Goal: Transaction & Acquisition: Purchase product/service

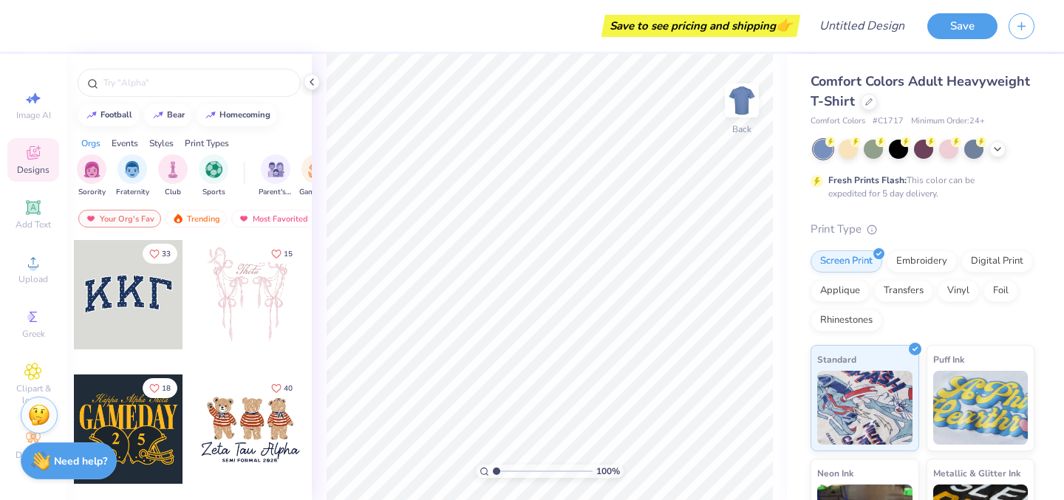
click at [163, 147] on div "Styles" at bounding box center [161, 143] width 24 height 13
click at [124, 174] on img "filter for Varsity" at bounding box center [132, 168] width 17 height 17
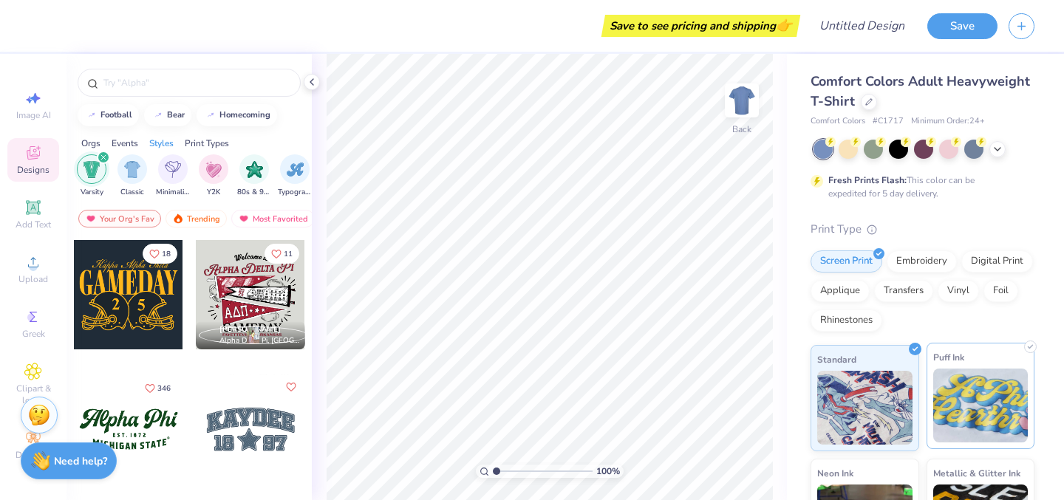
click at [967, 421] on img at bounding box center [980, 406] width 95 height 74
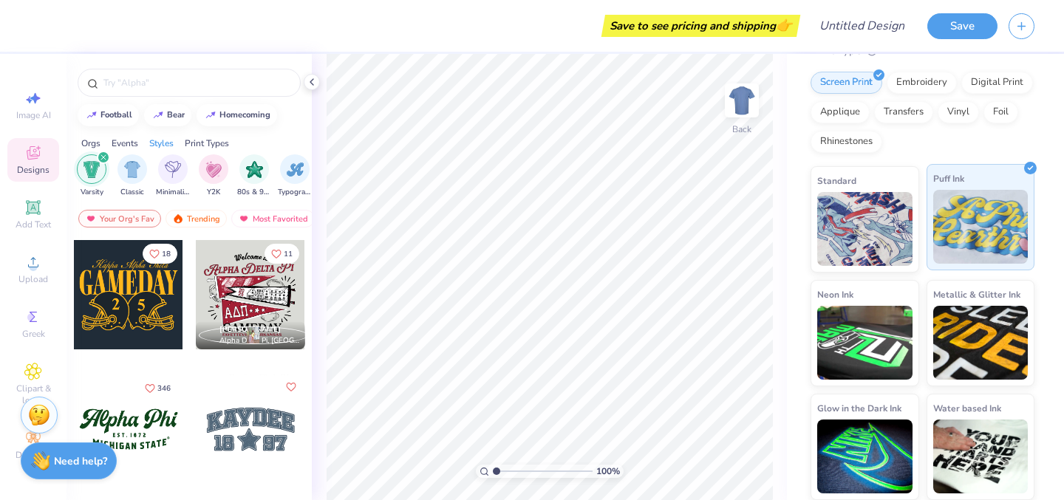
scroll to position [0, 0]
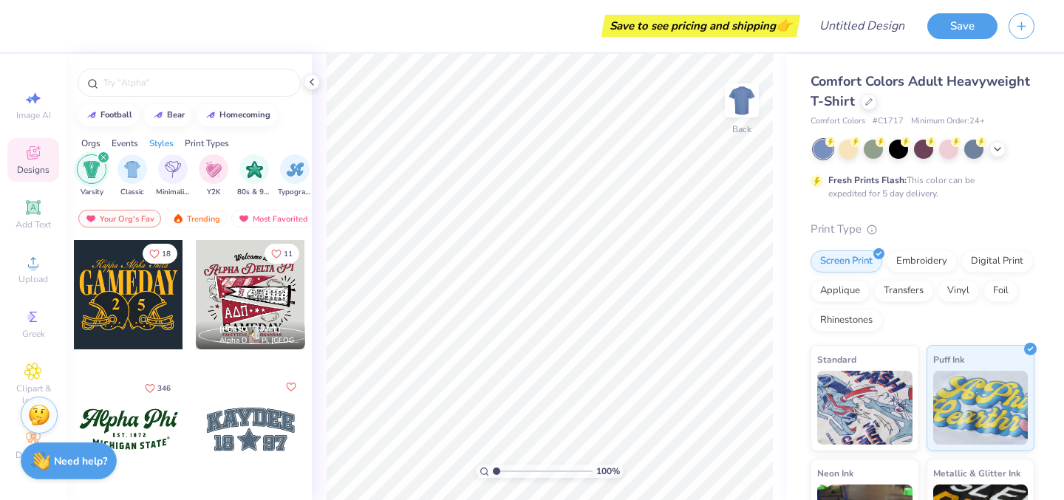
click at [840, 108] on span "Comfort Colors Adult Heavyweight T-Shirt" at bounding box center [919, 91] width 219 height 38
click at [838, 116] on span "Comfort Colors" at bounding box center [837, 121] width 55 height 13
click at [863, 104] on div at bounding box center [868, 100] width 16 height 16
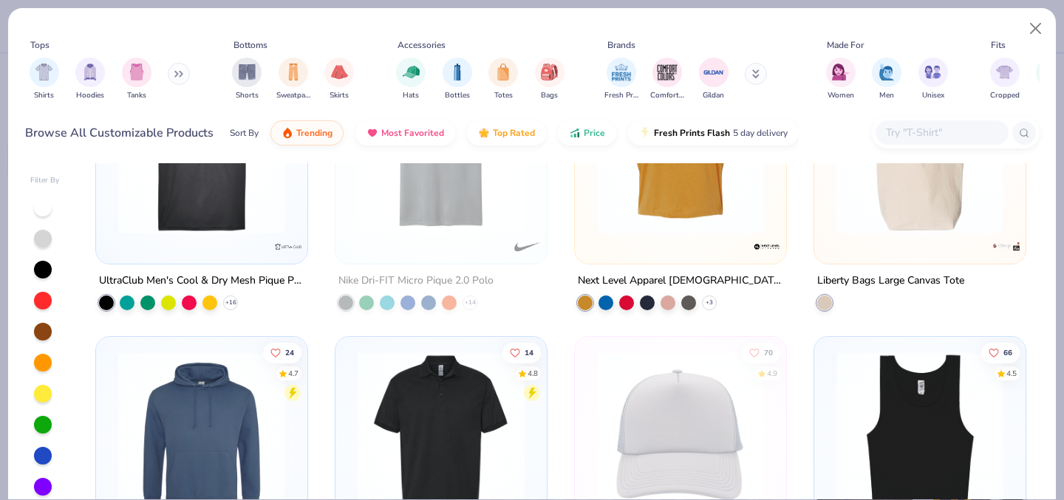
scroll to position [6208, 0]
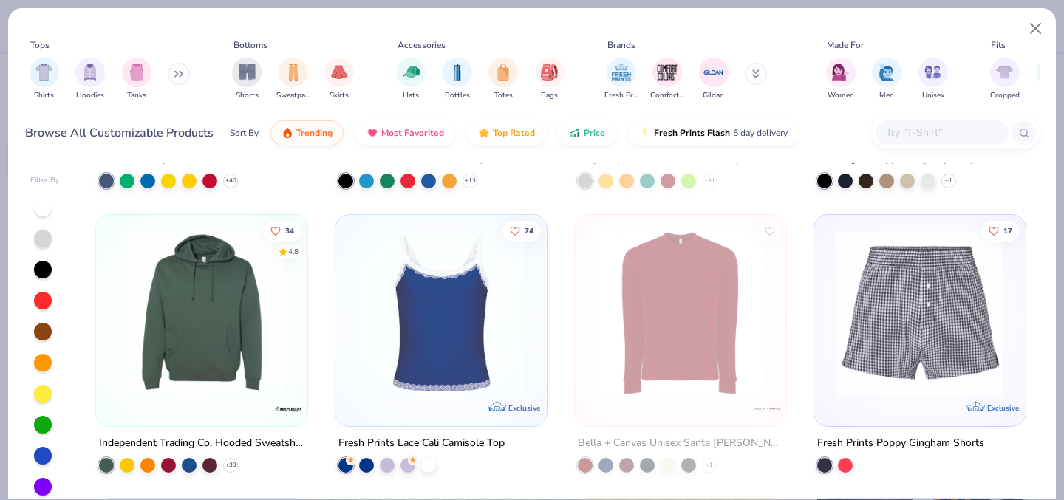
click at [901, 128] on input "text" at bounding box center [941, 132] width 114 height 17
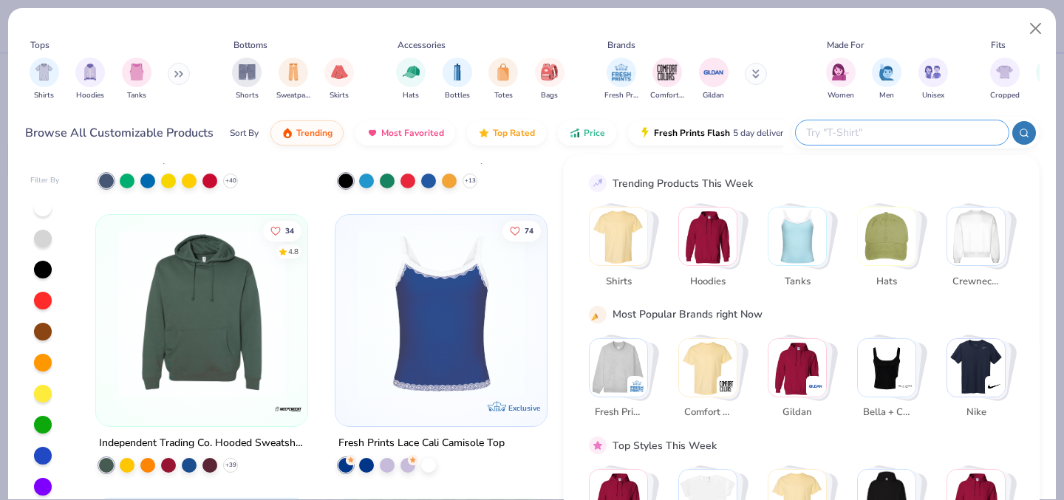
click at [811, 231] on img "Stack Card Button Tanks" at bounding box center [797, 237] width 58 height 58
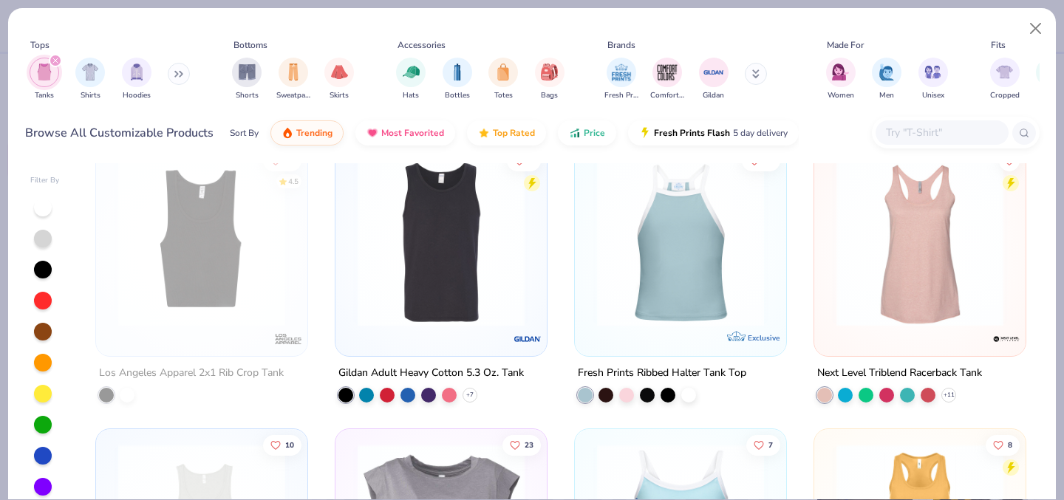
scroll to position [892, 0]
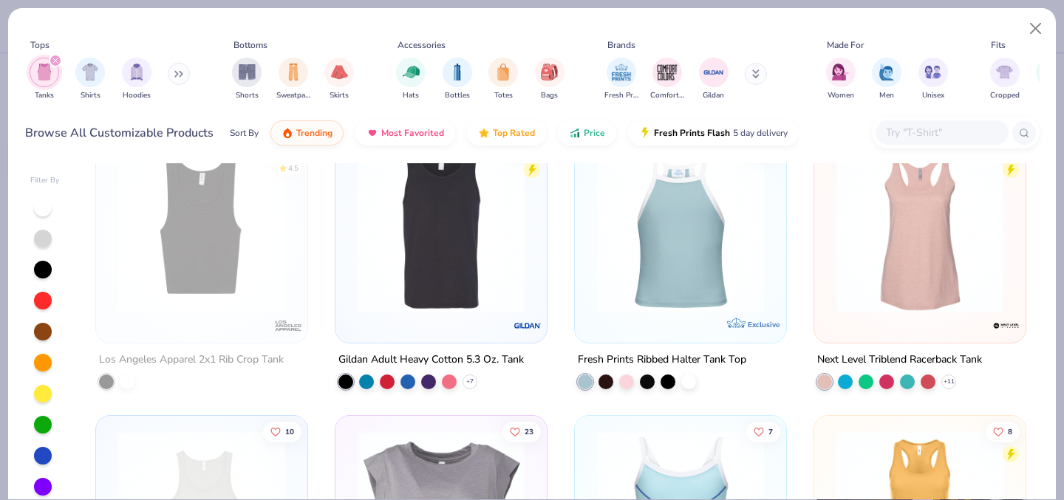
click at [922, 295] on img at bounding box center [920, 229] width 182 height 167
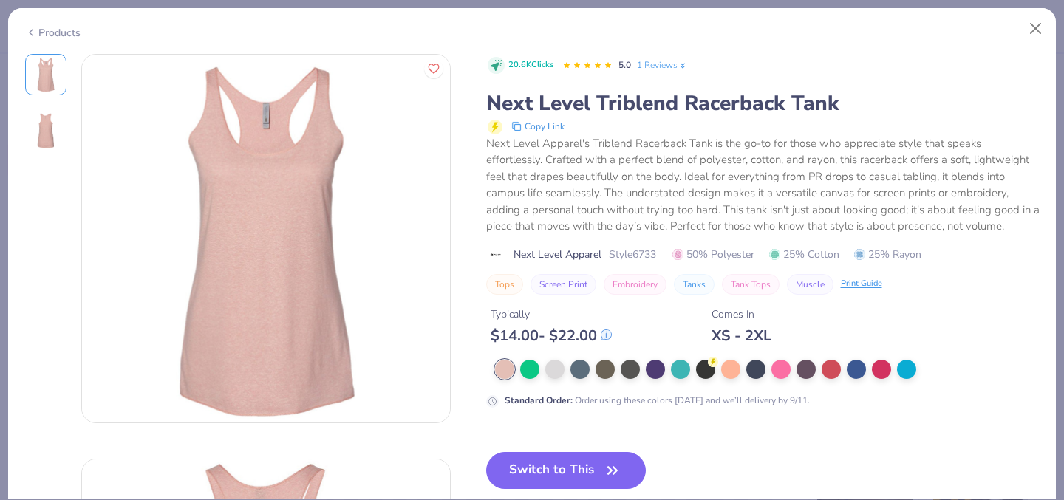
click at [69, 35] on div "Products" at bounding box center [52, 33] width 55 height 16
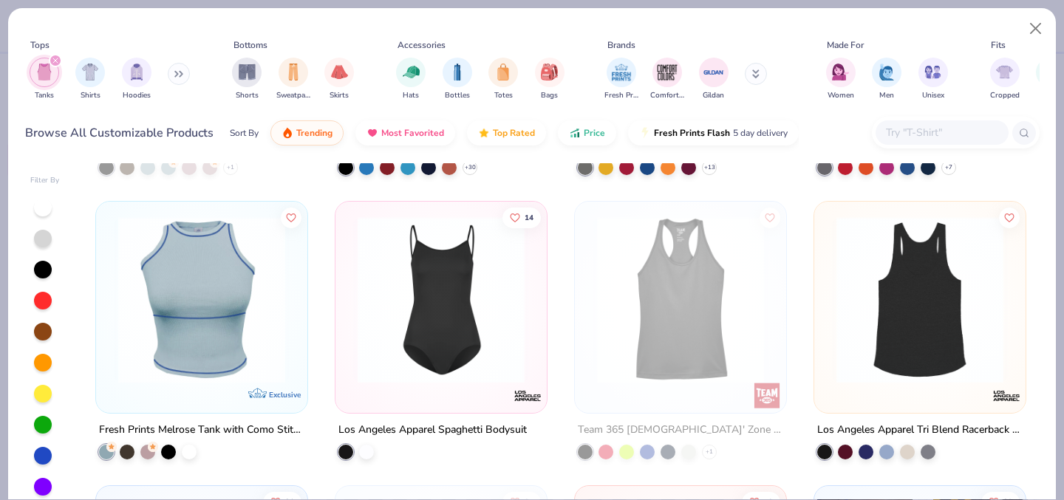
scroll to position [2248, 0]
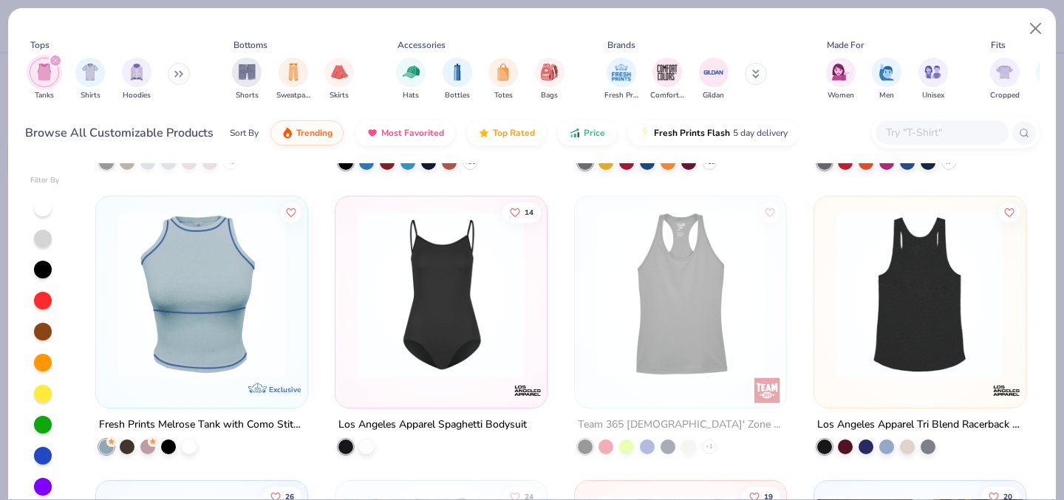
click at [829, 275] on img at bounding box center [738, 294] width 182 height 167
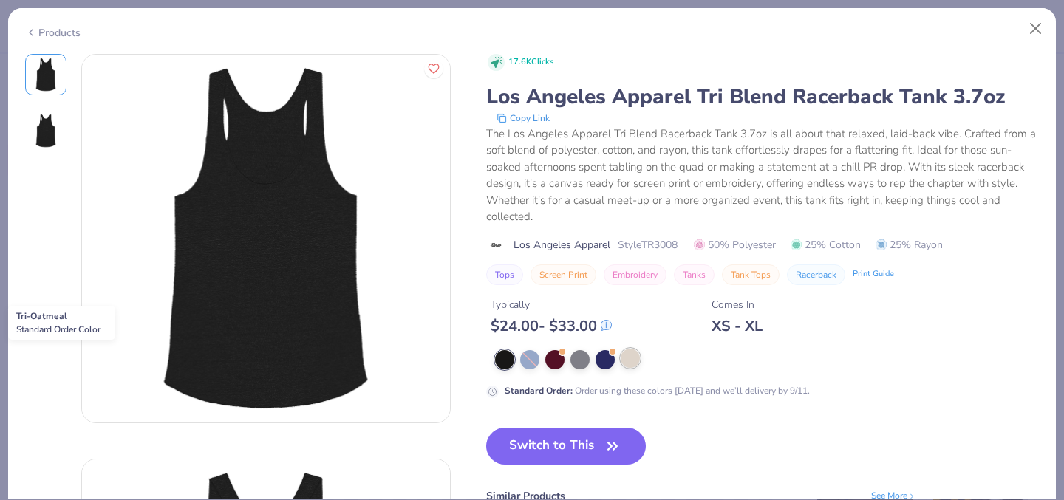
click at [629, 366] on div at bounding box center [629, 358] width 19 height 19
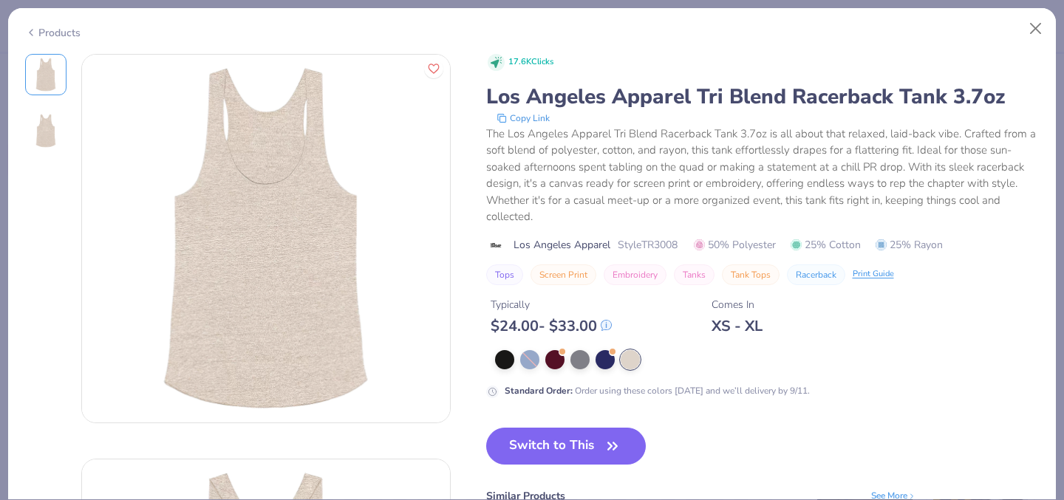
click at [37, 30] on div "Products" at bounding box center [52, 33] width 55 height 16
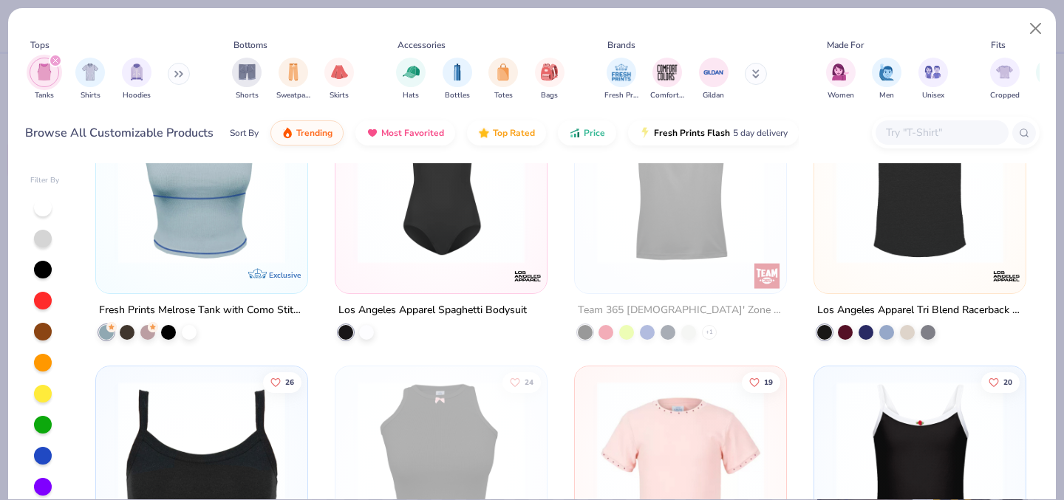
scroll to position [2362, 0]
click at [711, 223] on img at bounding box center [680, 180] width 182 height 167
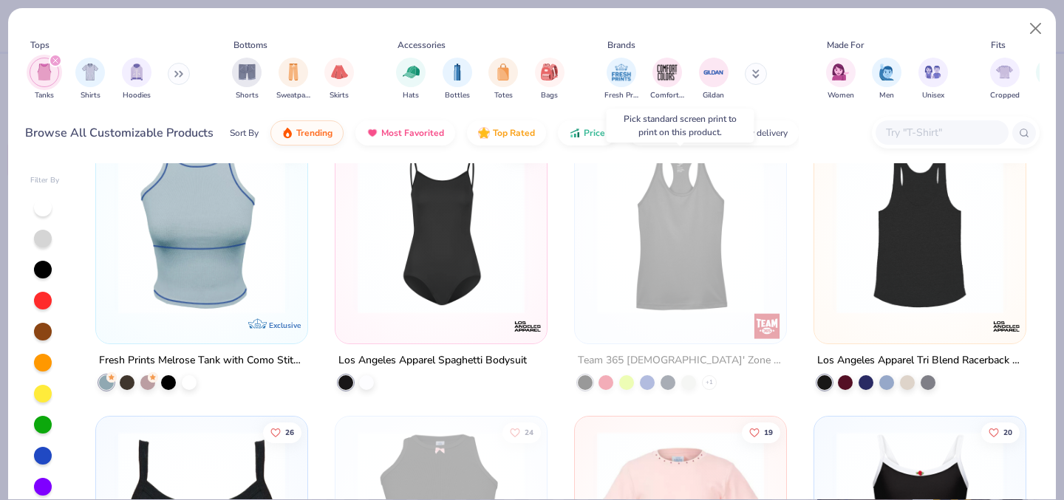
scroll to position [2292, 0]
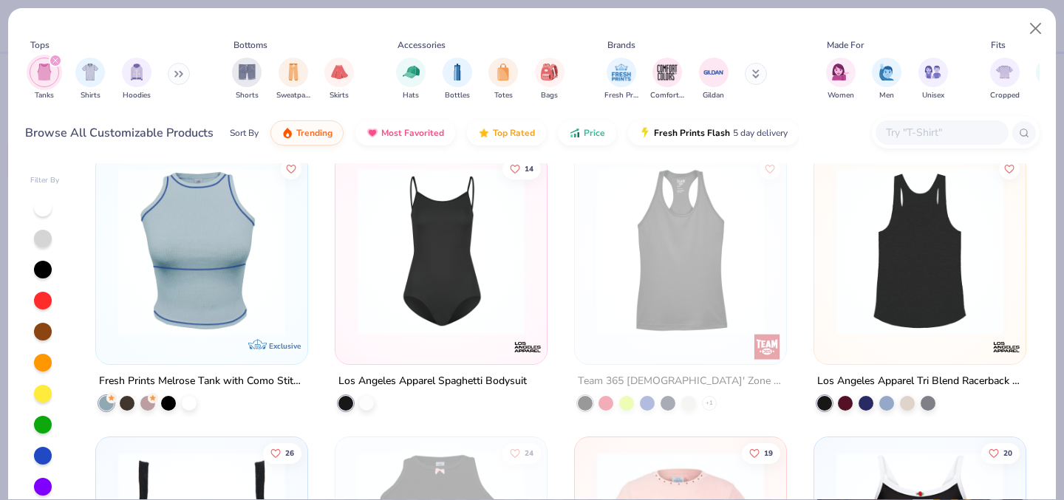
click at [654, 277] on img at bounding box center [680, 251] width 182 height 167
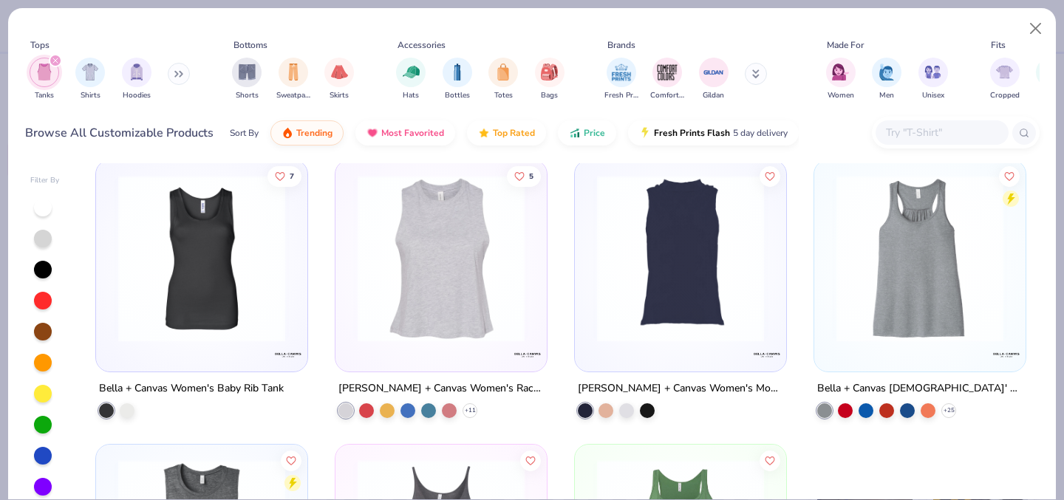
scroll to position [3135, 0]
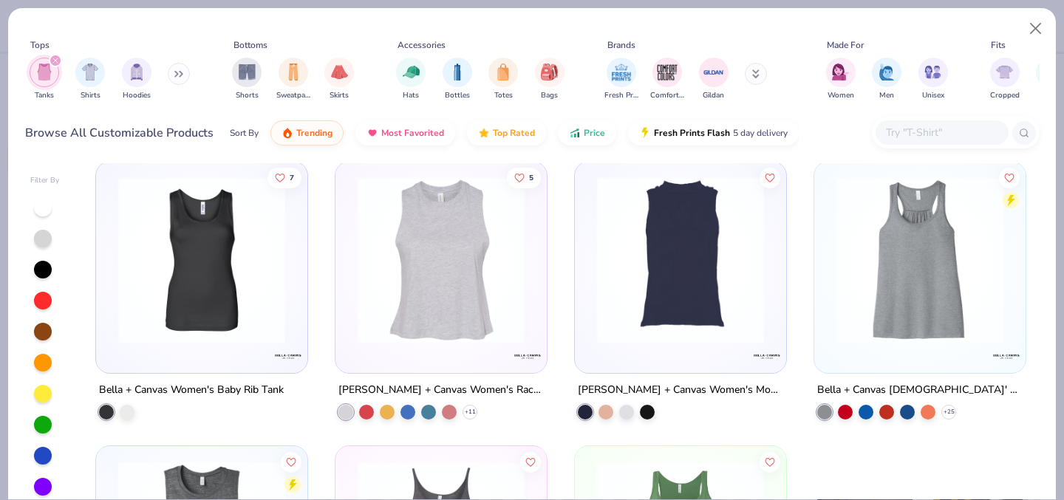
click at [905, 244] on img at bounding box center [920, 260] width 182 height 167
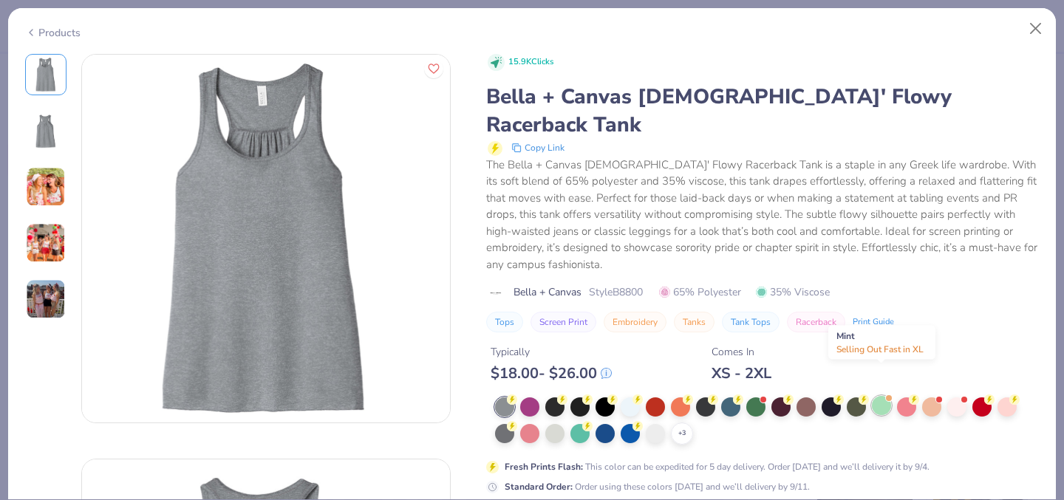
click at [879, 396] on div at bounding box center [881, 405] width 19 height 19
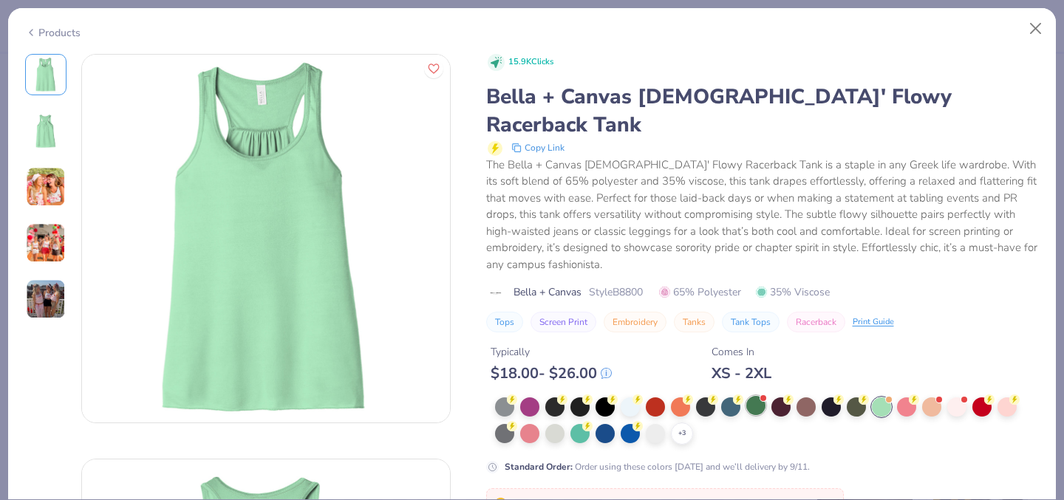
click at [753, 396] on div at bounding box center [755, 405] width 19 height 19
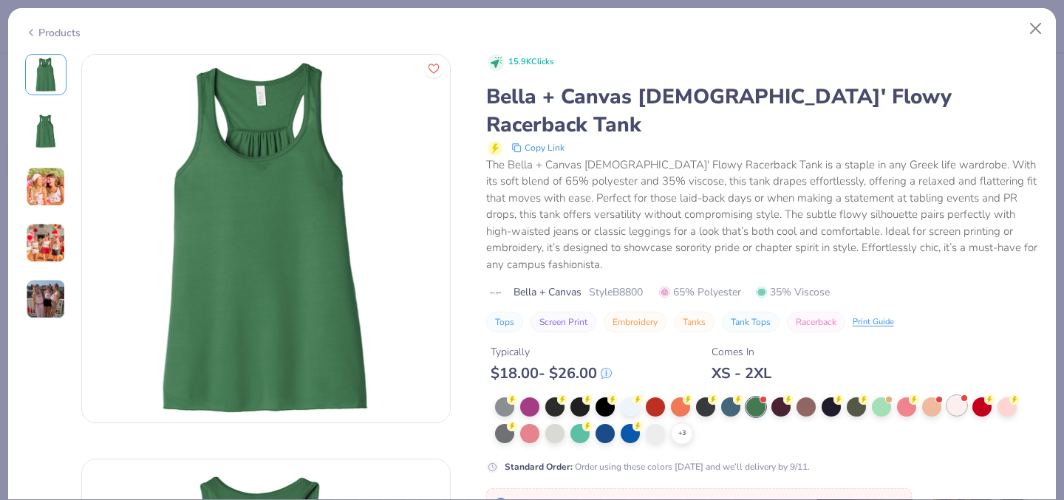
click at [955, 396] on div at bounding box center [956, 405] width 19 height 19
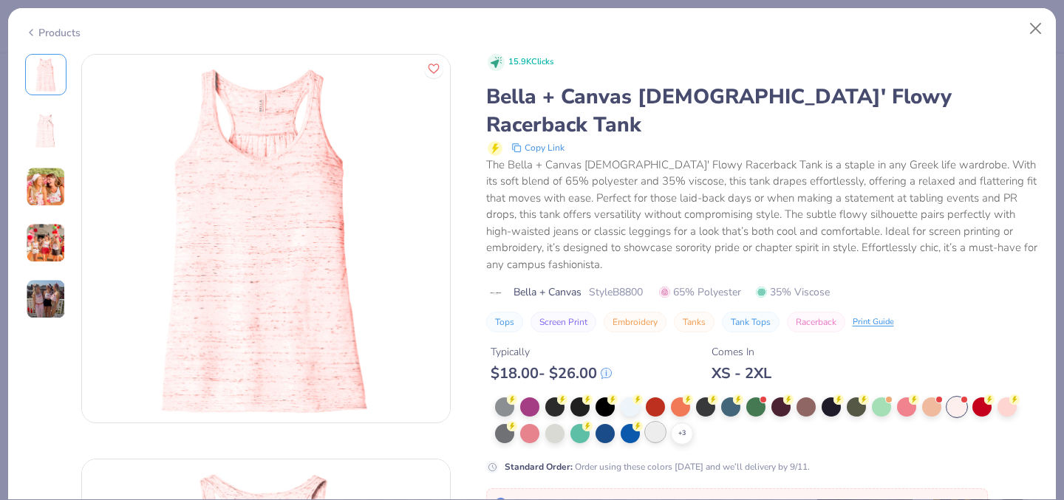
click at [651, 422] on div at bounding box center [655, 431] width 19 height 19
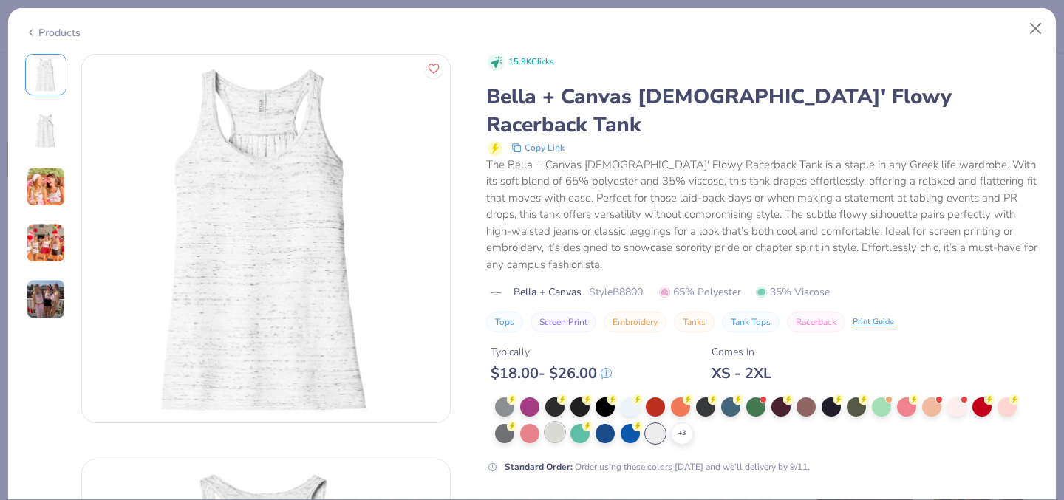
click at [558, 422] on div at bounding box center [554, 431] width 19 height 19
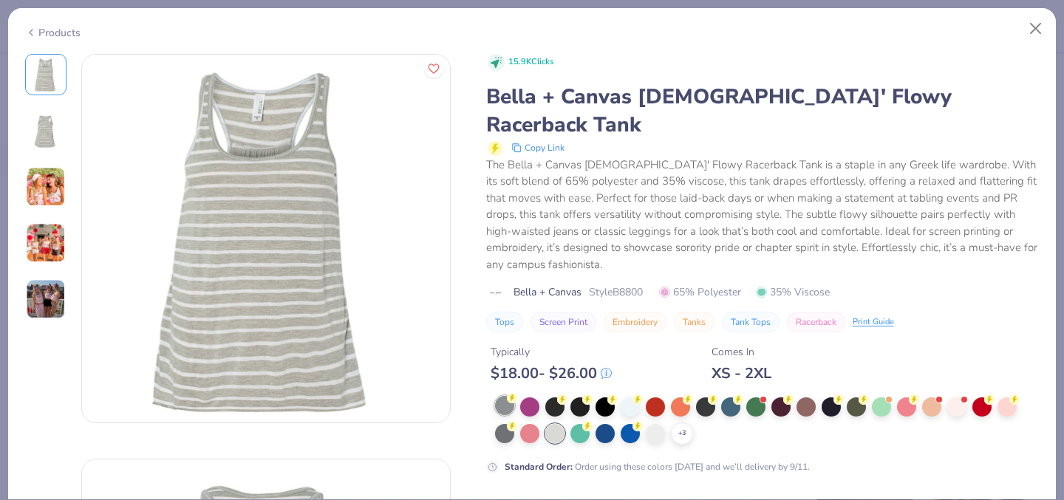
click at [503, 396] on div at bounding box center [504, 405] width 19 height 19
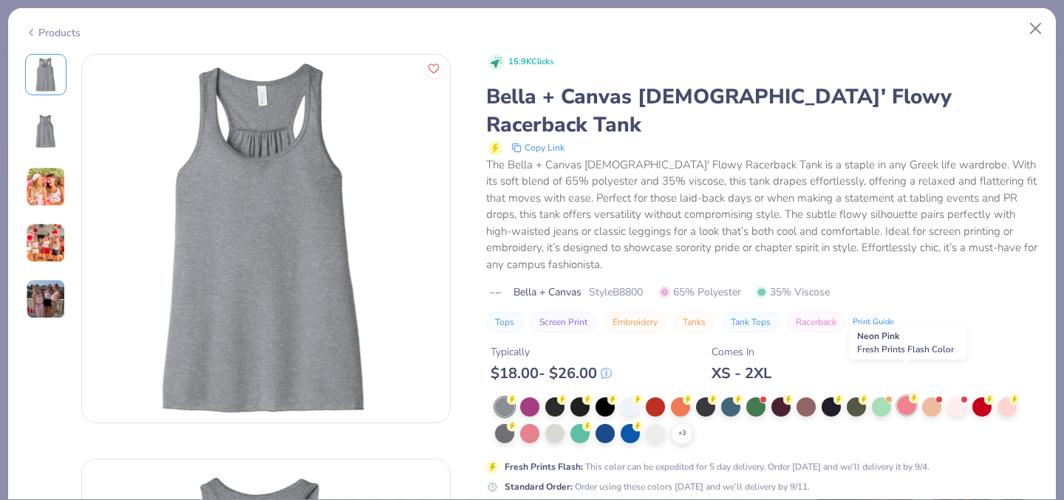
click at [905, 396] on div at bounding box center [906, 405] width 19 height 19
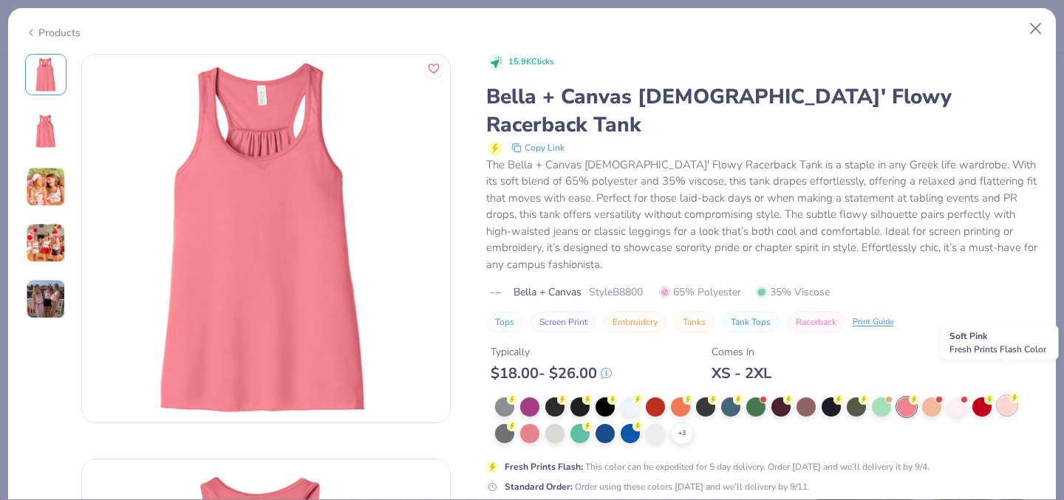
click at [1011, 396] on div at bounding box center [1006, 405] width 19 height 19
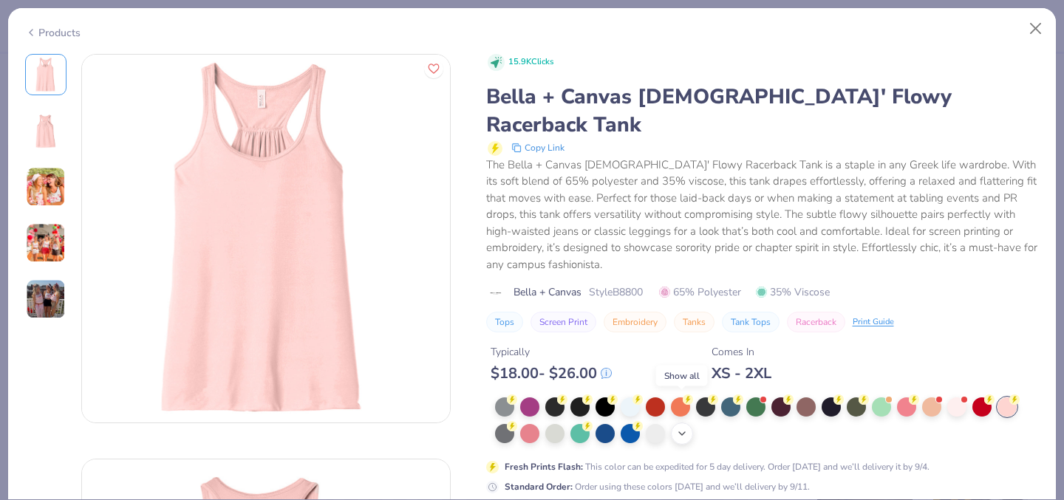
click at [681, 428] on icon at bounding box center [682, 434] width 12 height 12
click at [681, 422] on div at bounding box center [680, 431] width 19 height 19
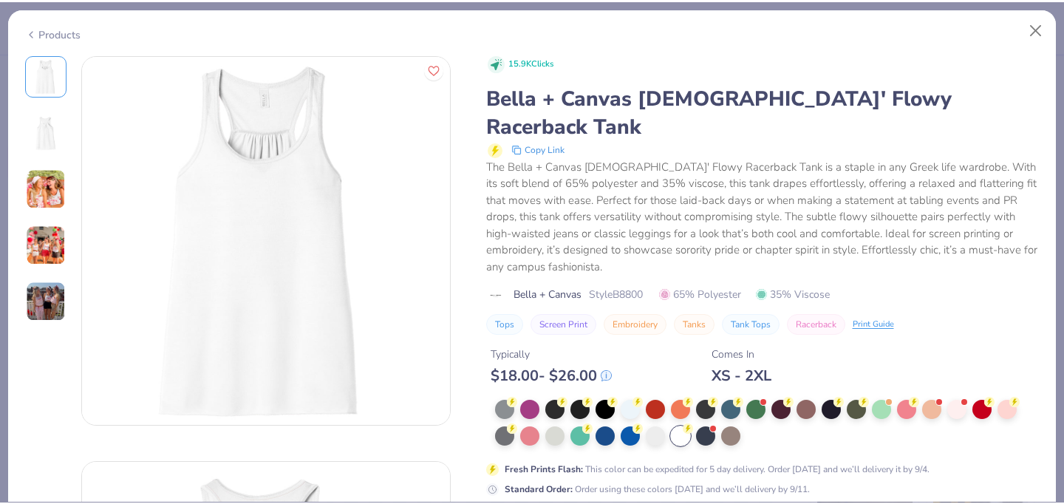
scroll to position [10, 0]
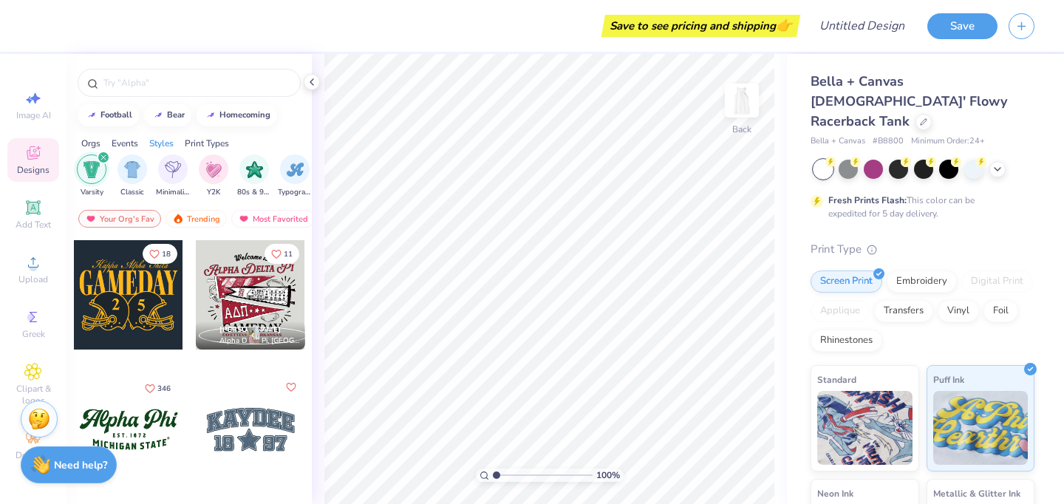
click at [99, 140] on div "Orgs" at bounding box center [90, 143] width 19 height 13
click at [207, 170] on img "filter for Sports" at bounding box center [213, 168] width 17 height 17
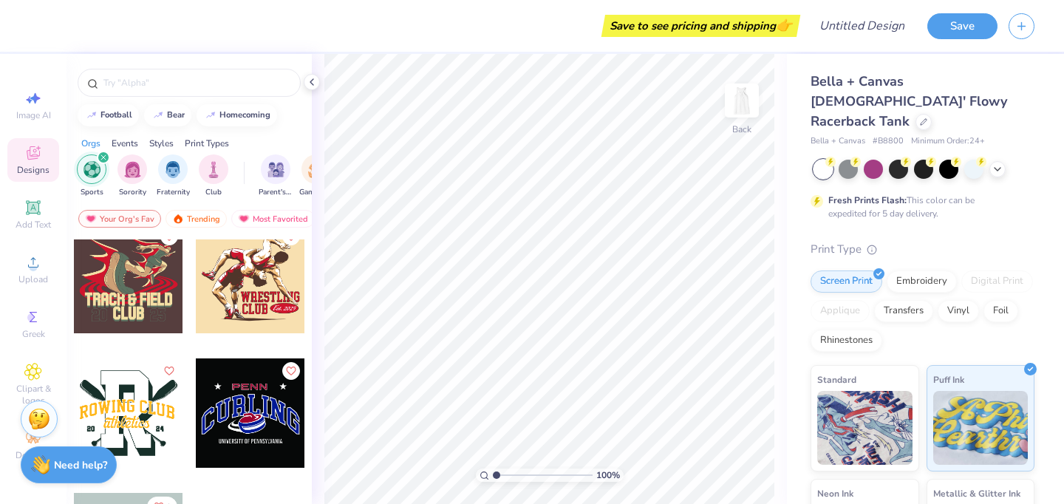
scroll to position [2040, 0]
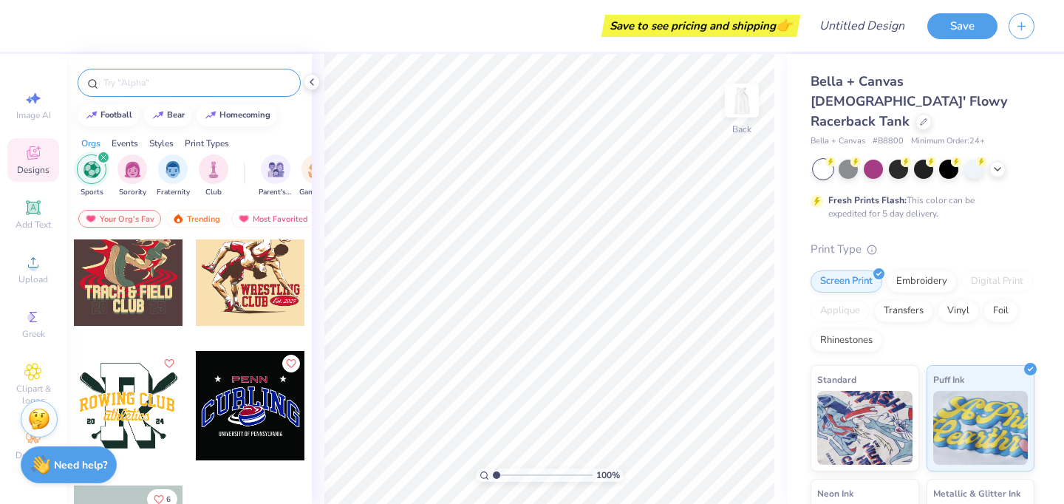
click at [174, 89] on input "text" at bounding box center [196, 82] width 189 height 15
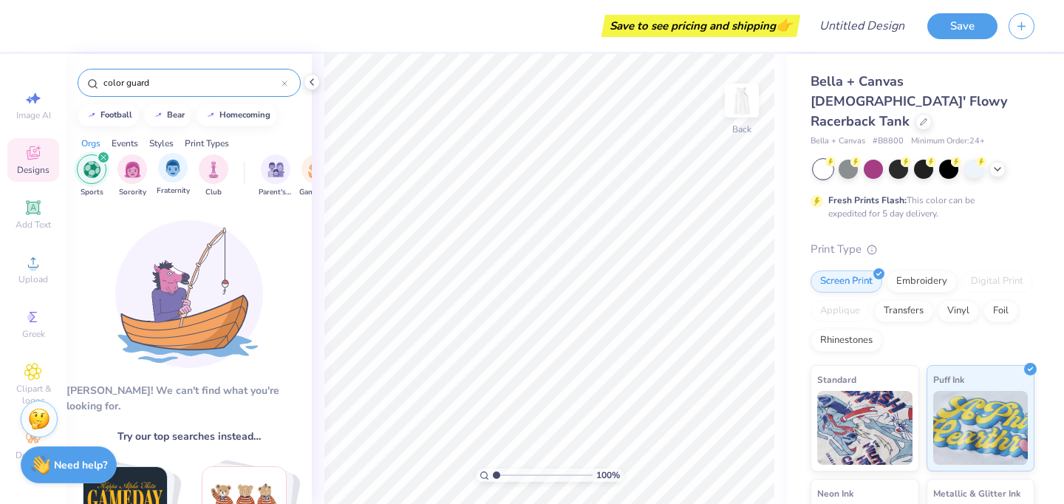
type input "color guard"
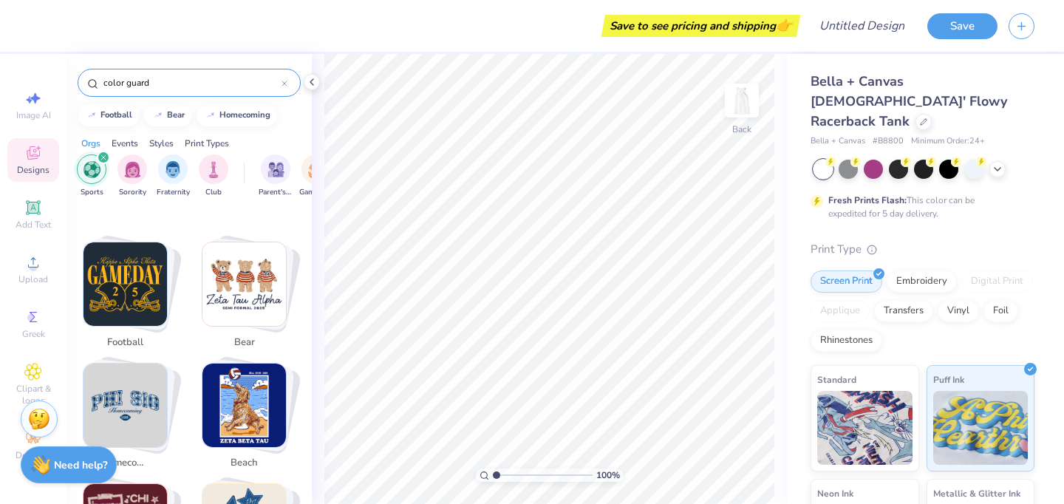
scroll to position [245, 0]
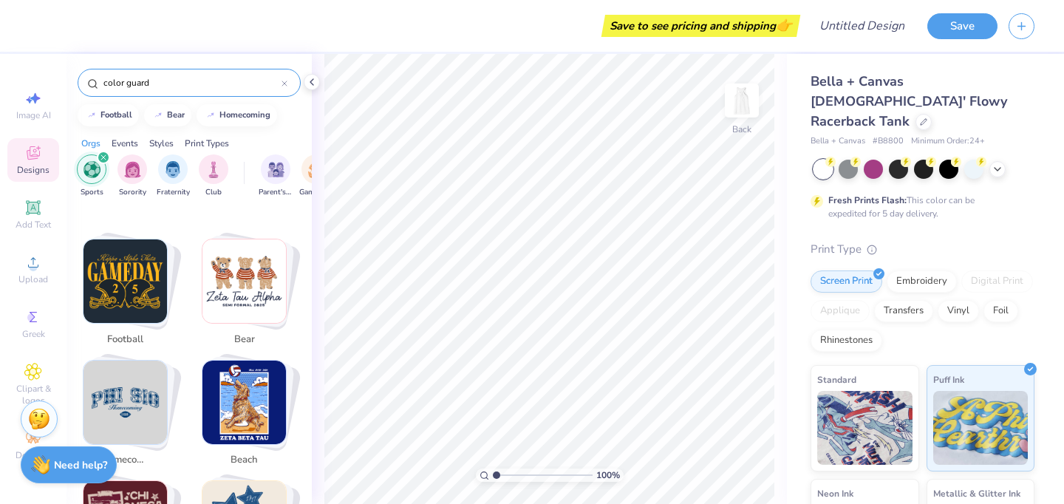
click at [287, 86] on div "color guard" at bounding box center [189, 83] width 223 height 28
click at [282, 85] on icon at bounding box center [284, 83] width 4 height 4
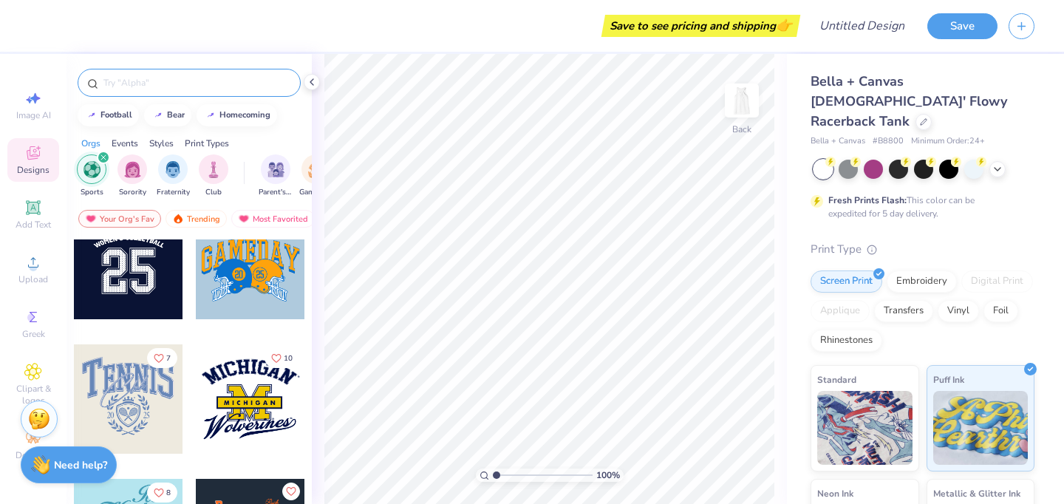
scroll to position [28, 0]
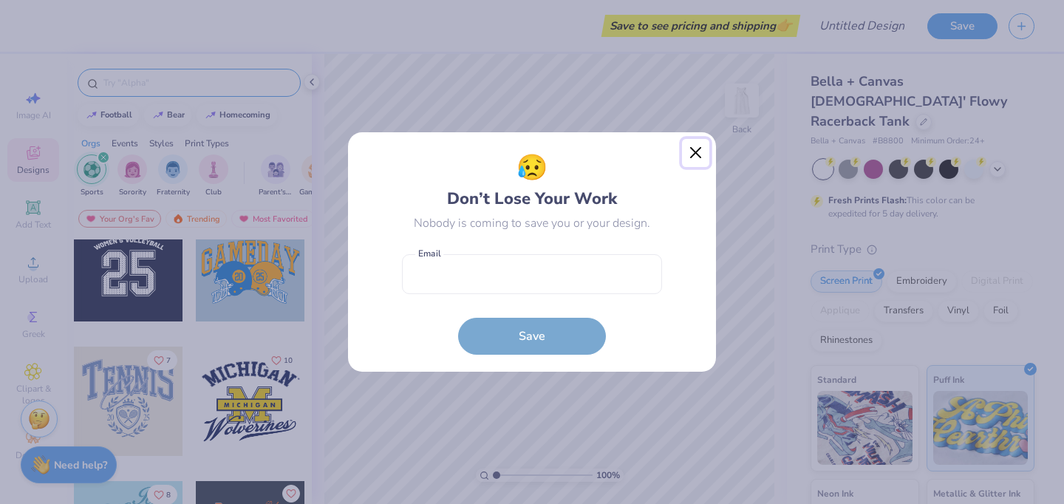
click at [693, 156] on button "Close" at bounding box center [696, 153] width 28 height 28
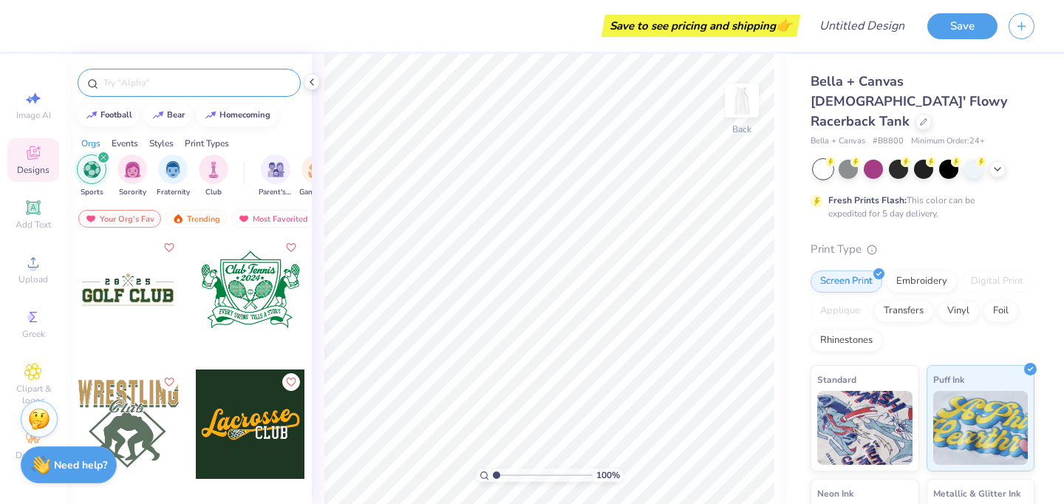
scroll to position [815, 0]
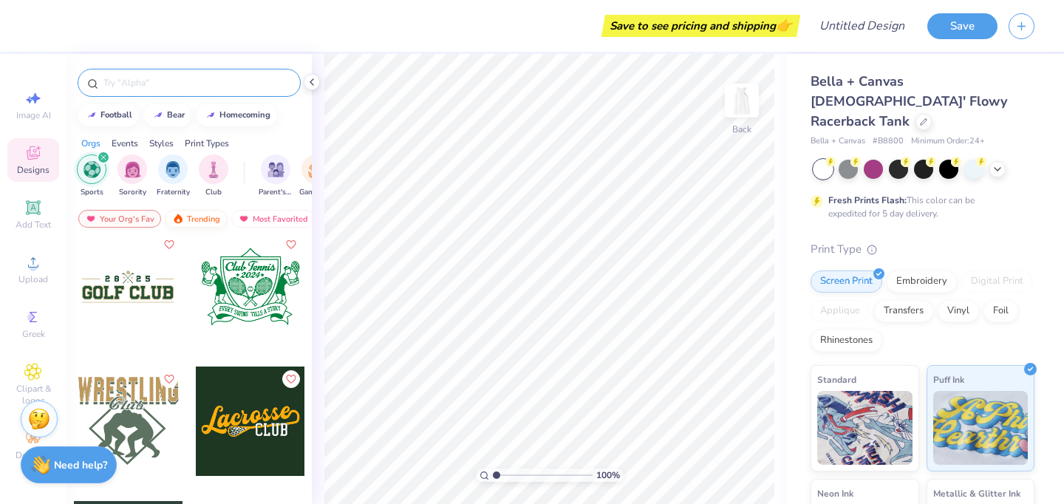
click at [210, 219] on div "Trending" at bounding box center [195, 219] width 61 height 18
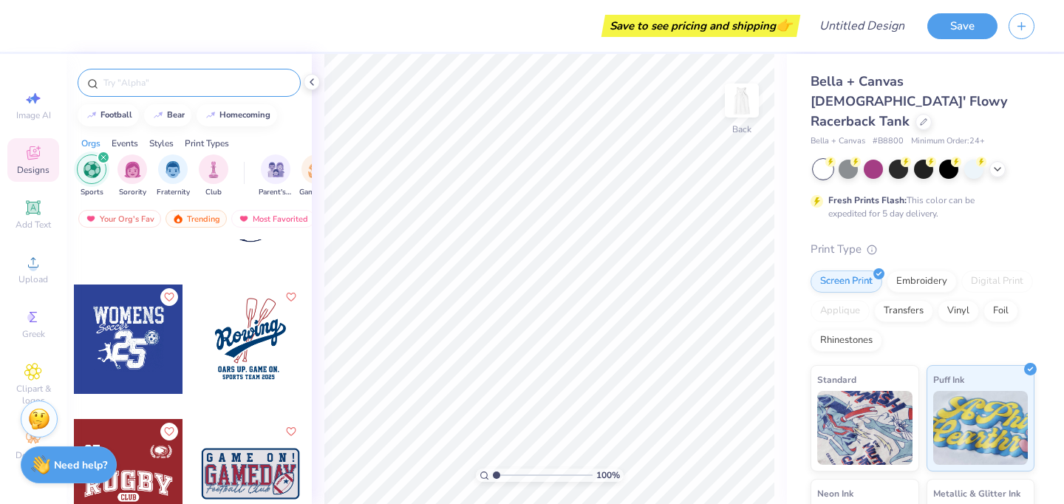
scroll to position [498, 0]
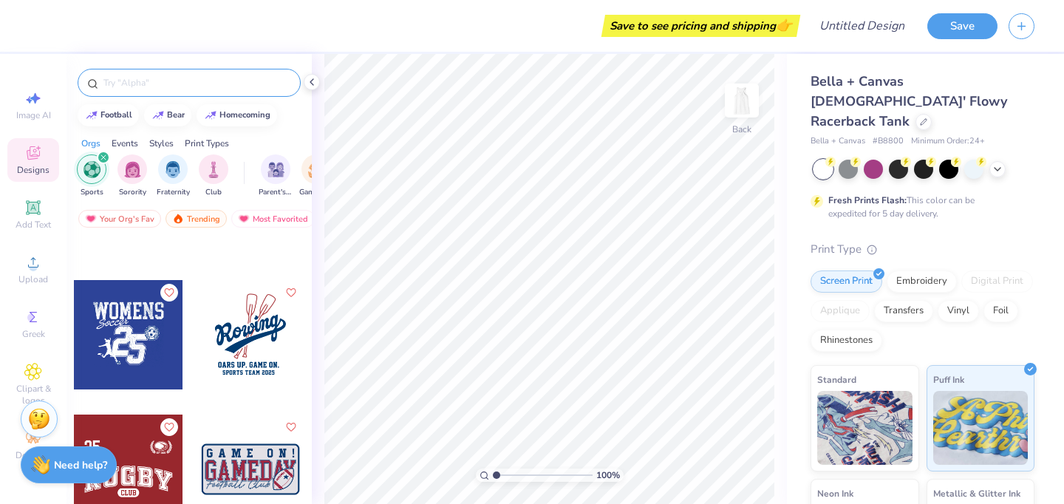
click at [101, 160] on icon "filter for Sports" at bounding box center [103, 157] width 6 height 6
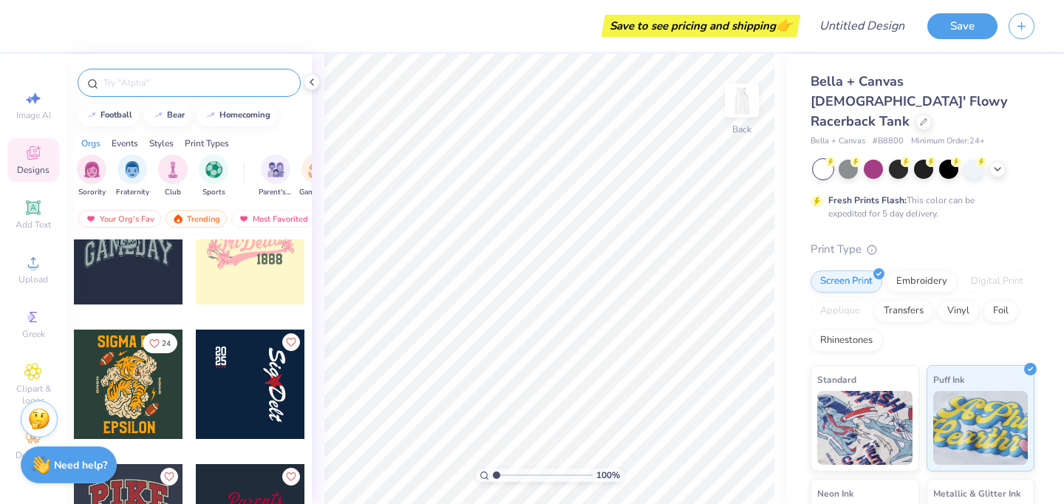
scroll to position [1123, 0]
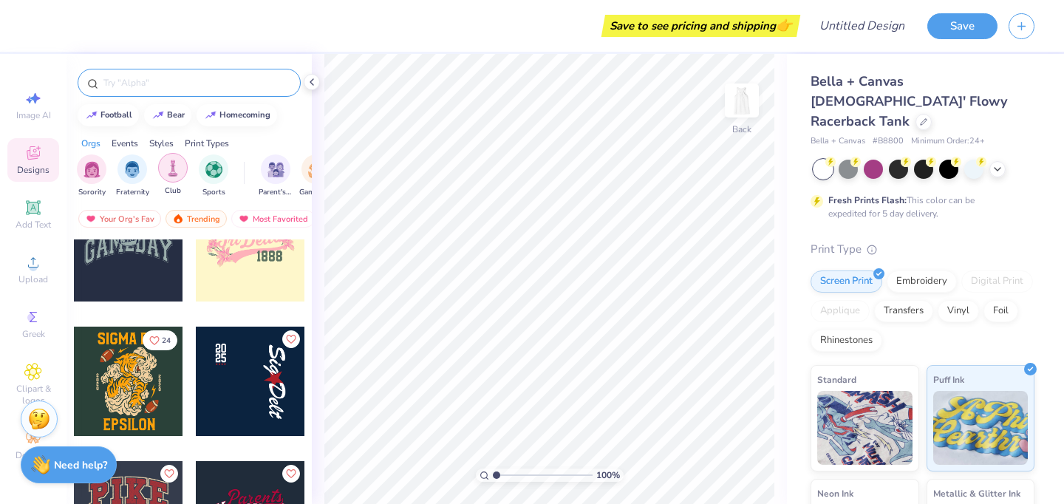
click at [179, 168] on img "filter for Club" at bounding box center [173, 168] width 16 height 17
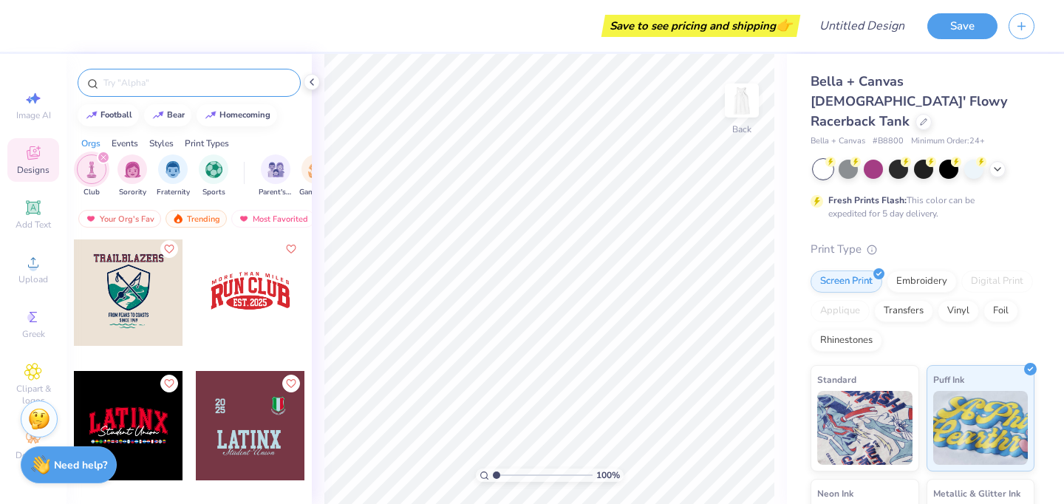
scroll to position [2012, 0]
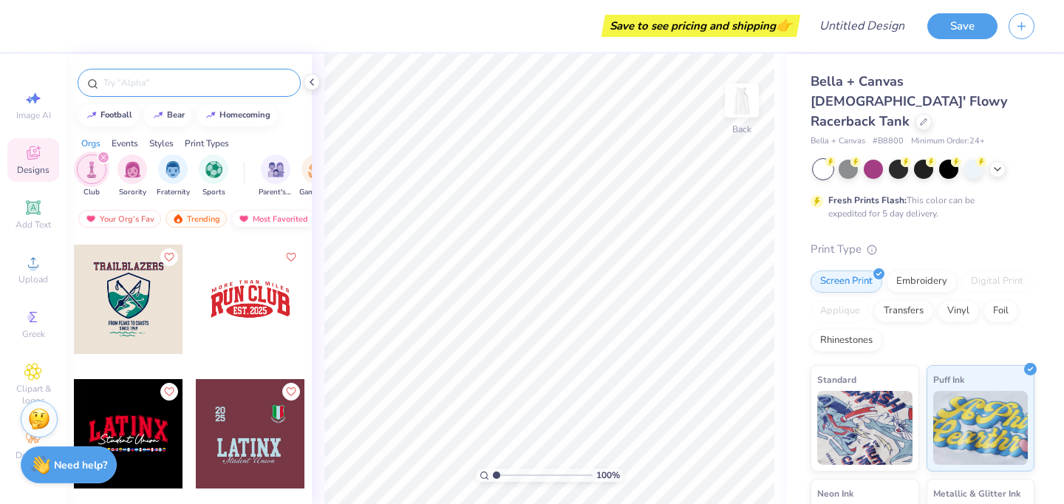
click at [253, 219] on div "Most Favorited" at bounding box center [272, 219] width 83 height 18
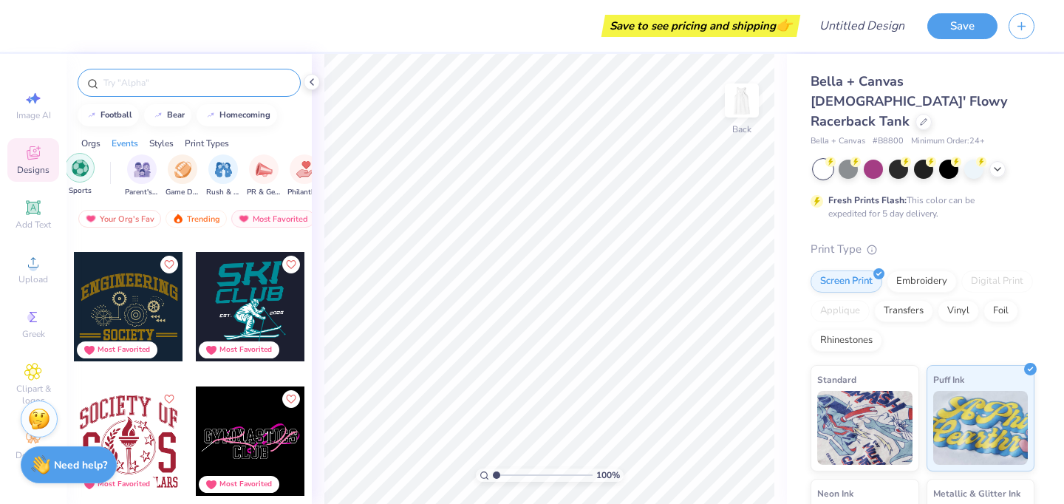
scroll to position [0, 146]
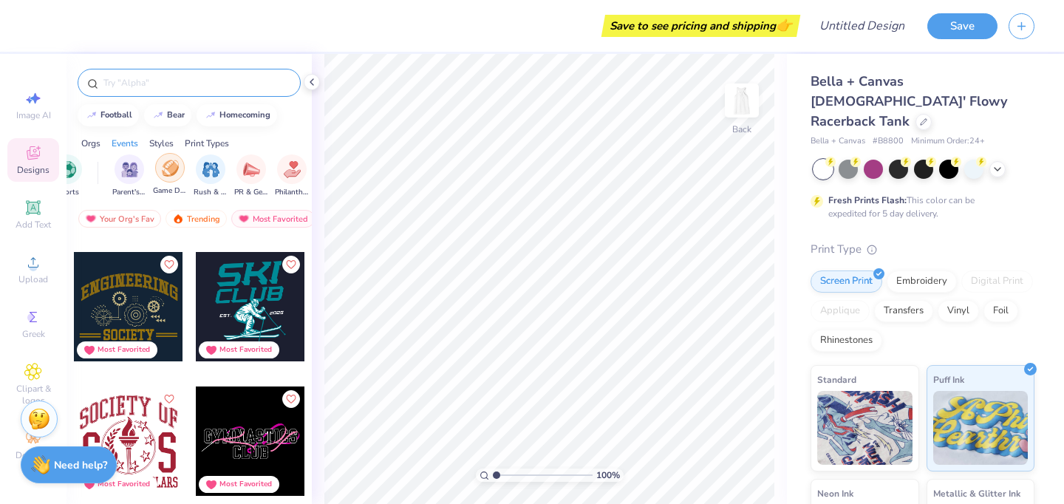
click at [173, 174] on img "filter for Game Day" at bounding box center [170, 168] width 17 height 17
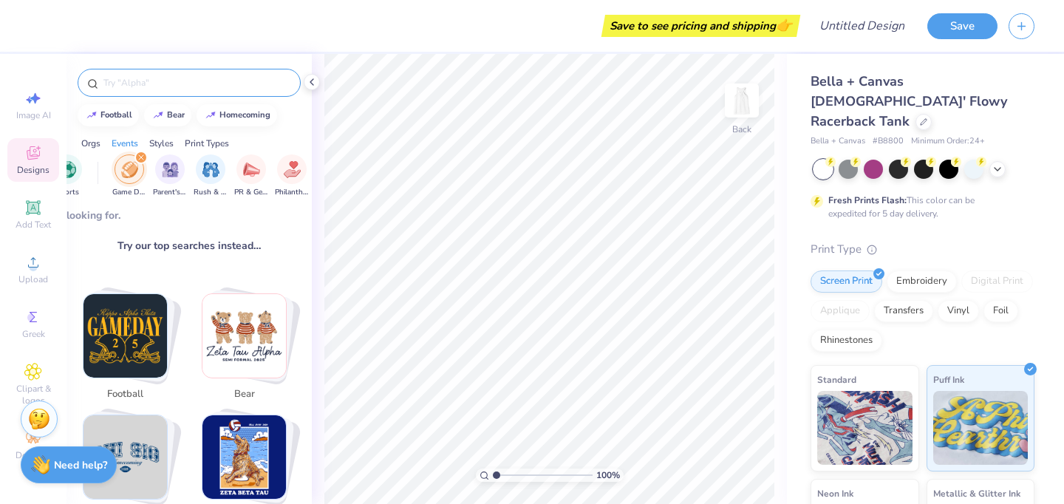
scroll to position [233, 0]
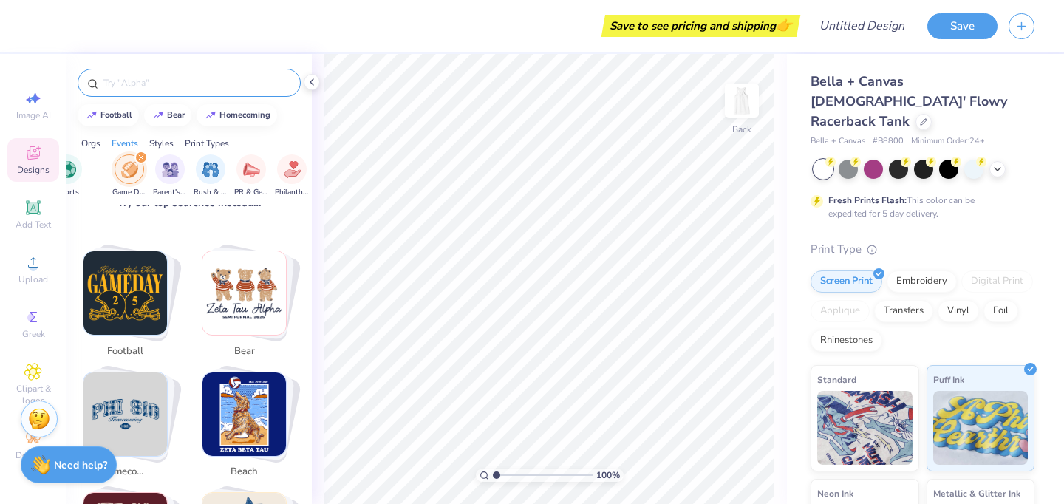
click at [152, 278] on img "Stack Card Button football" at bounding box center [124, 292] width 83 height 83
type input "football"
click at [141, 297] on img "Stack Card Button football" at bounding box center [124, 292] width 83 height 83
click at [123, 295] on img "Stack Card Button football" at bounding box center [124, 292] width 83 height 83
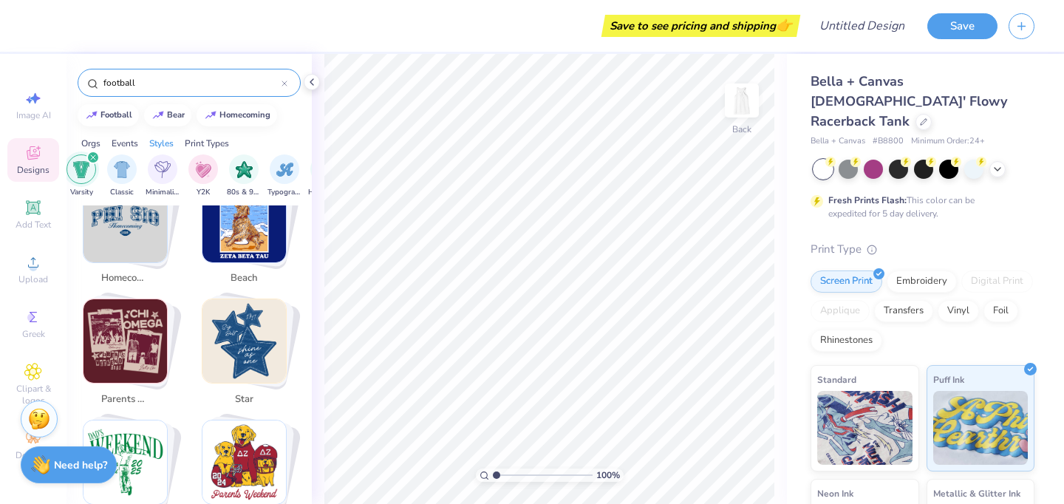
scroll to position [0, 825]
click at [236, 172] on img "filter for Typography" at bounding box center [244, 168] width 17 height 17
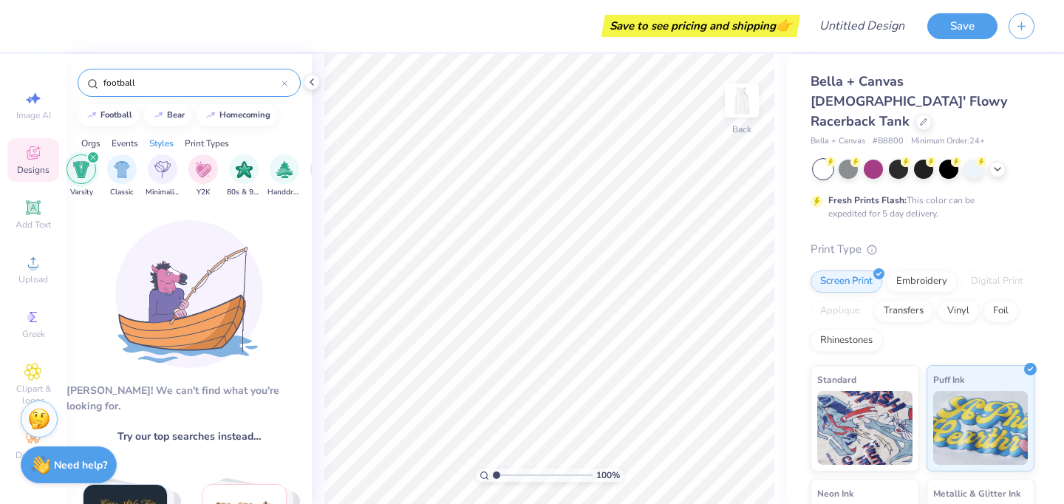
click at [281, 86] on icon at bounding box center [284, 84] width 6 height 6
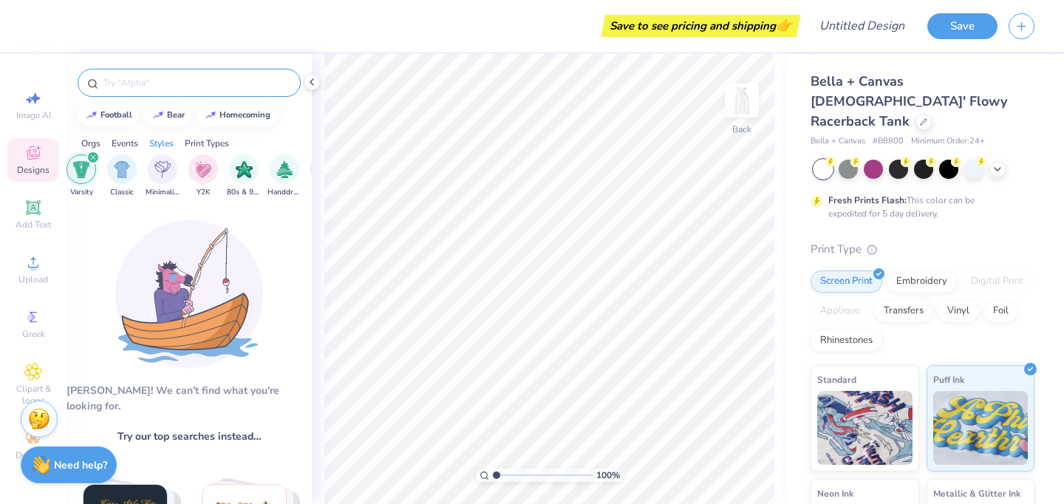
click at [92, 161] on div "filter for Varsity" at bounding box center [92, 157] width 13 height 13
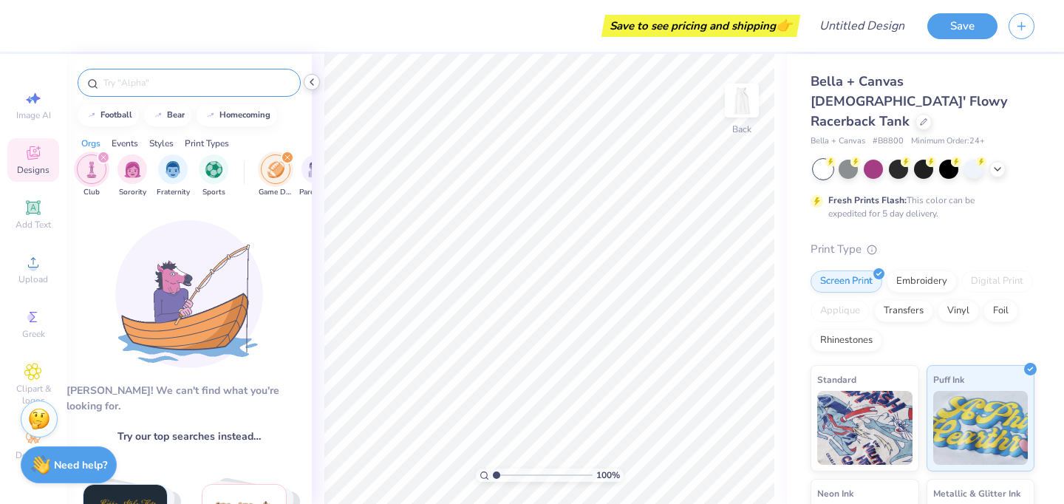
click at [316, 83] on icon at bounding box center [312, 82] width 12 height 12
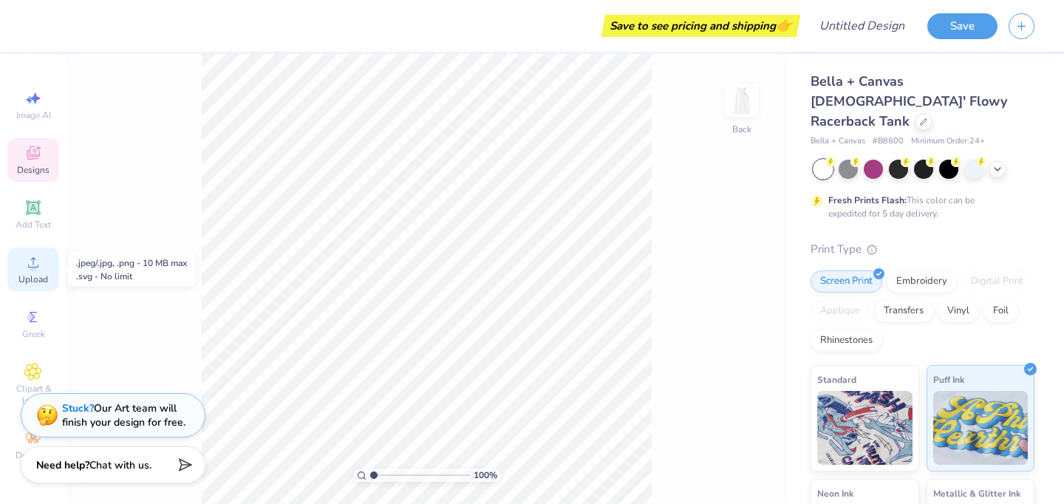
click at [28, 272] on div "Upload" at bounding box center [33, 269] width 52 height 44
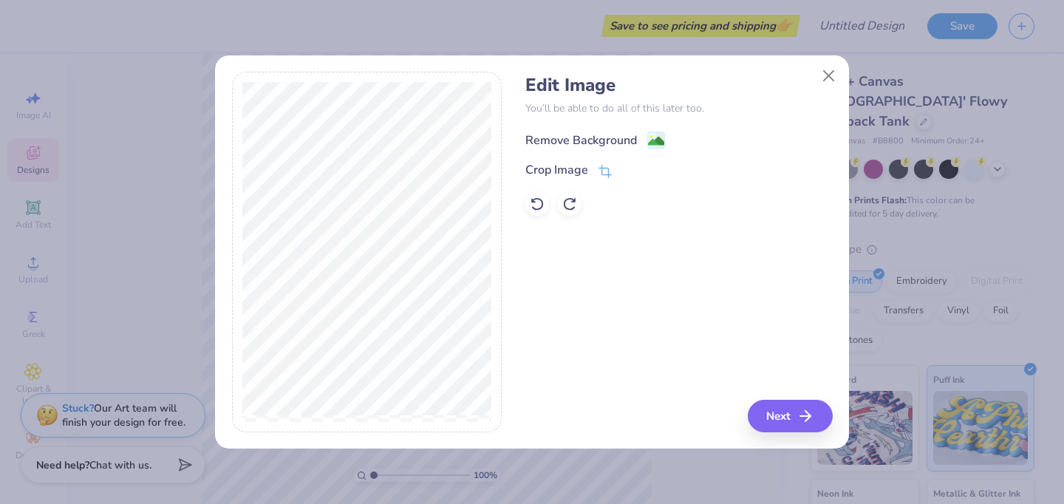
click at [651, 140] on image at bounding box center [656, 141] width 16 height 16
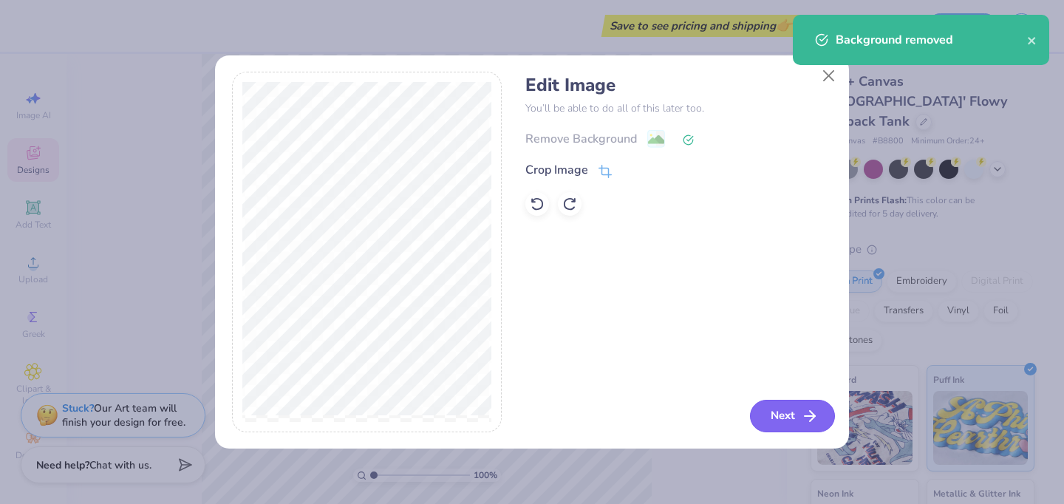
click at [777, 421] on button "Next" at bounding box center [792, 416] width 85 height 32
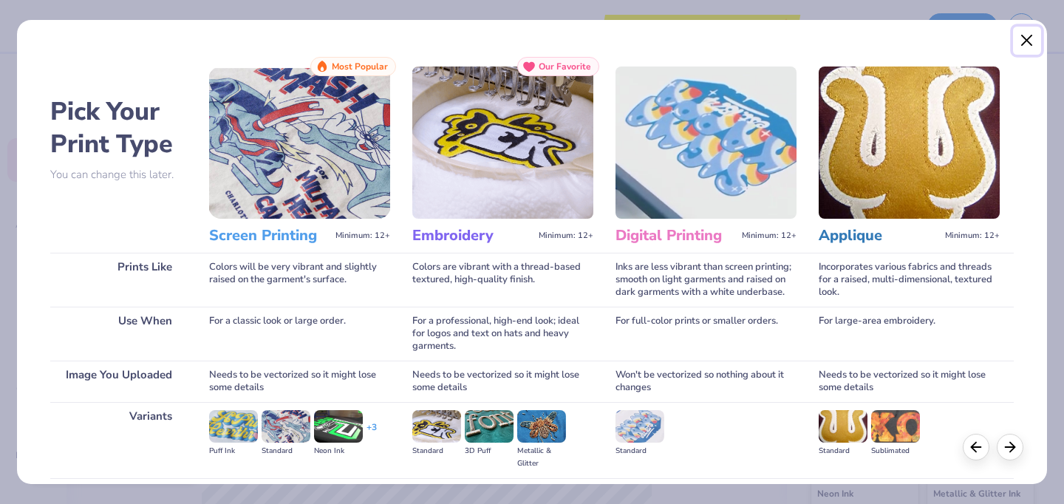
click at [1030, 38] on button "Close" at bounding box center [1027, 41] width 28 height 28
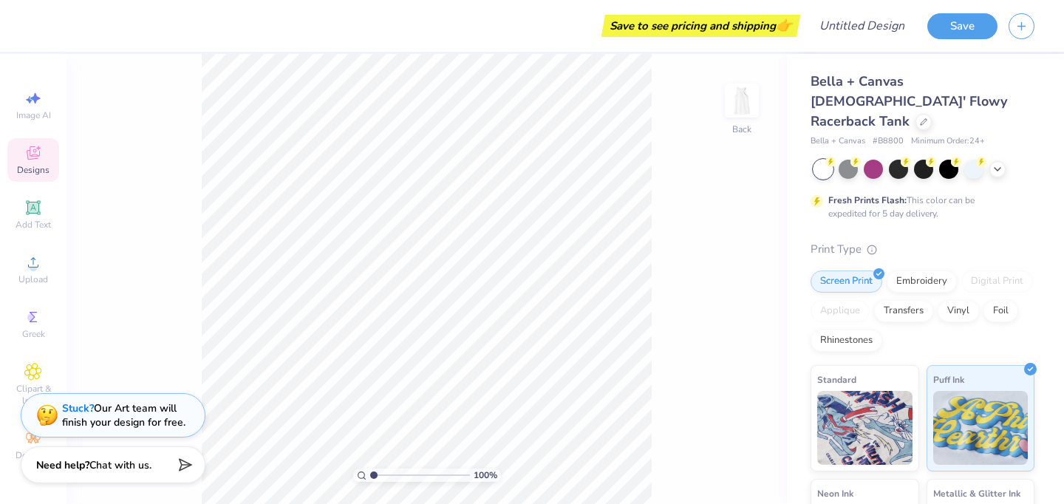
click at [61, 267] on div "Image AI Designs Add Text Upload Greek Clipart & logos Decorate" at bounding box center [33, 279] width 66 height 450
click at [28, 267] on icon at bounding box center [33, 262] width 18 height 18
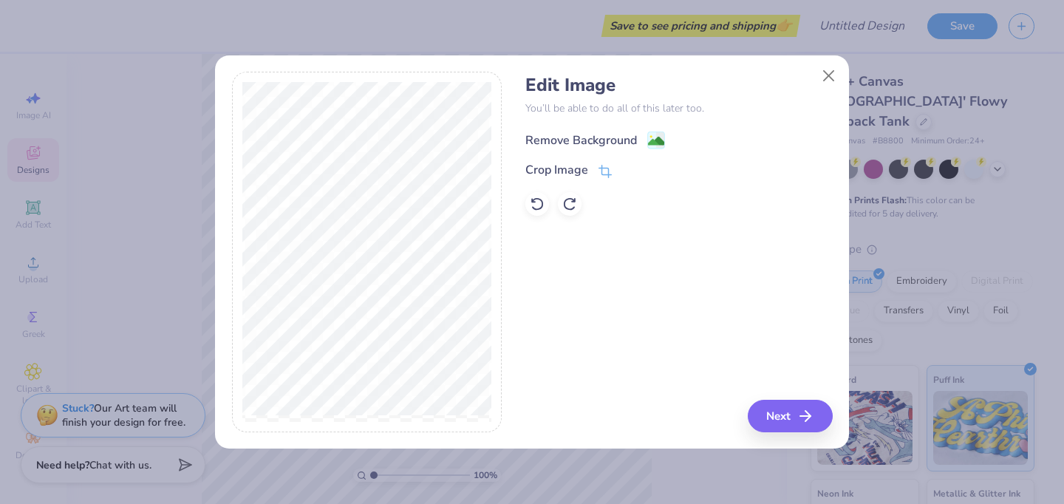
click at [609, 139] on div "Remove Background" at bounding box center [581, 140] width 112 height 18
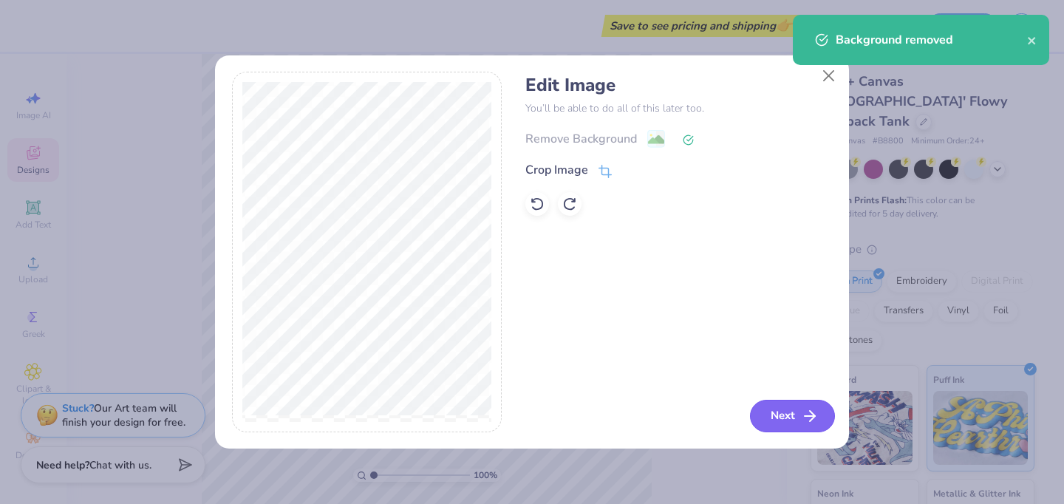
click at [773, 415] on button "Next" at bounding box center [792, 416] width 85 height 32
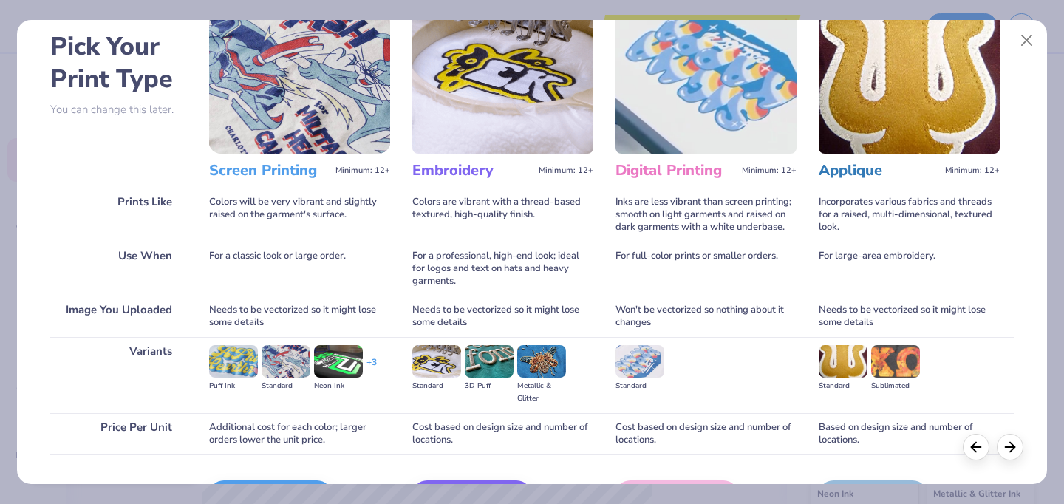
scroll to position [159, 0]
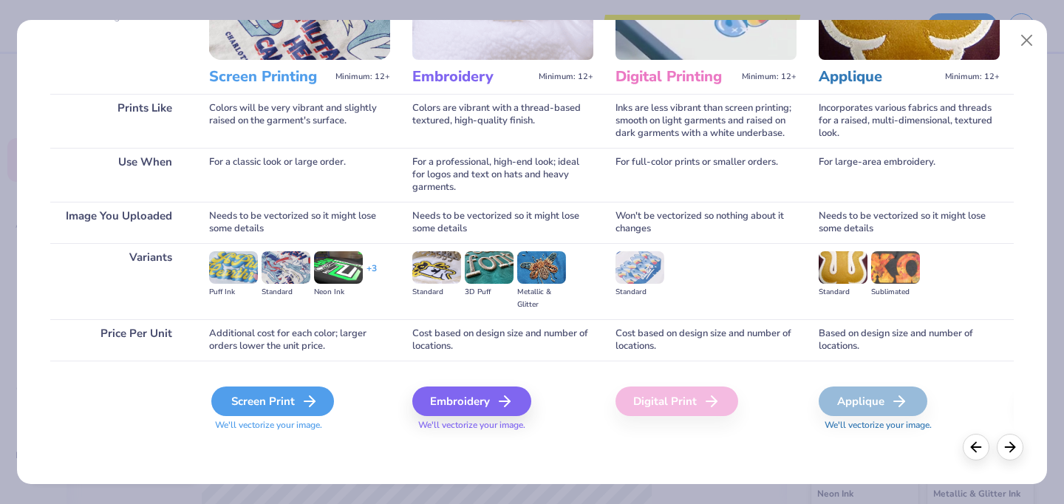
click at [264, 397] on div "Screen Print" at bounding box center [272, 401] width 123 height 30
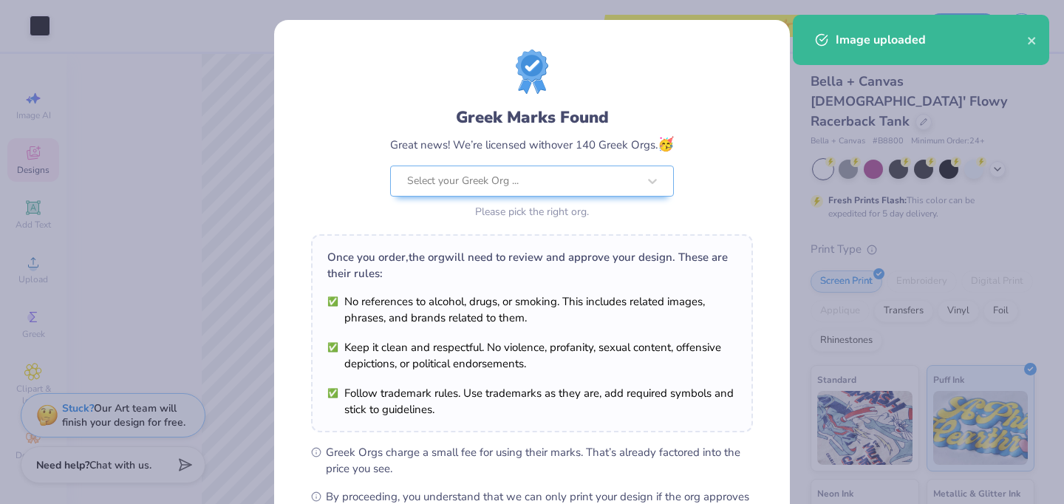
scroll to position [188, 0]
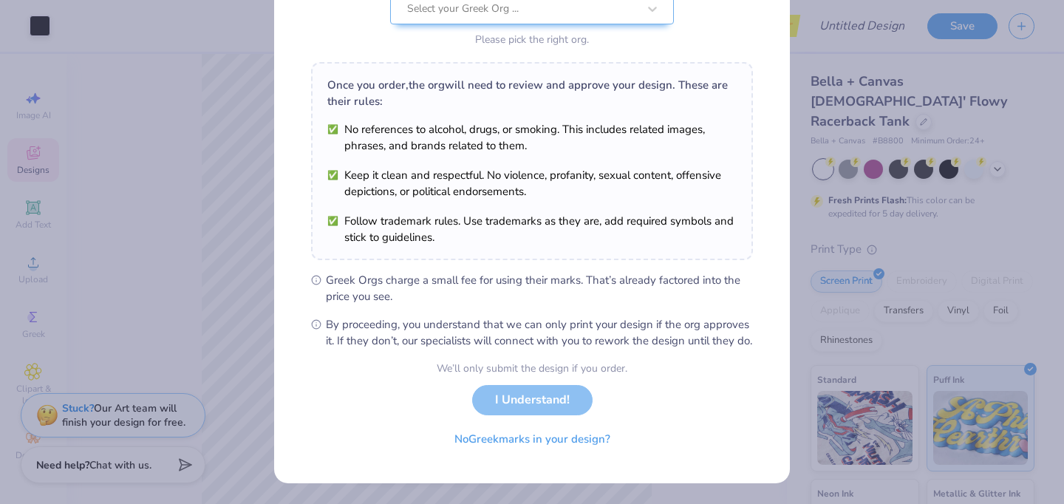
click at [568, 394] on div "We’ll only submit the design if you order. I Understand! No Greek marks in your…" at bounding box center [531, 406] width 191 height 93
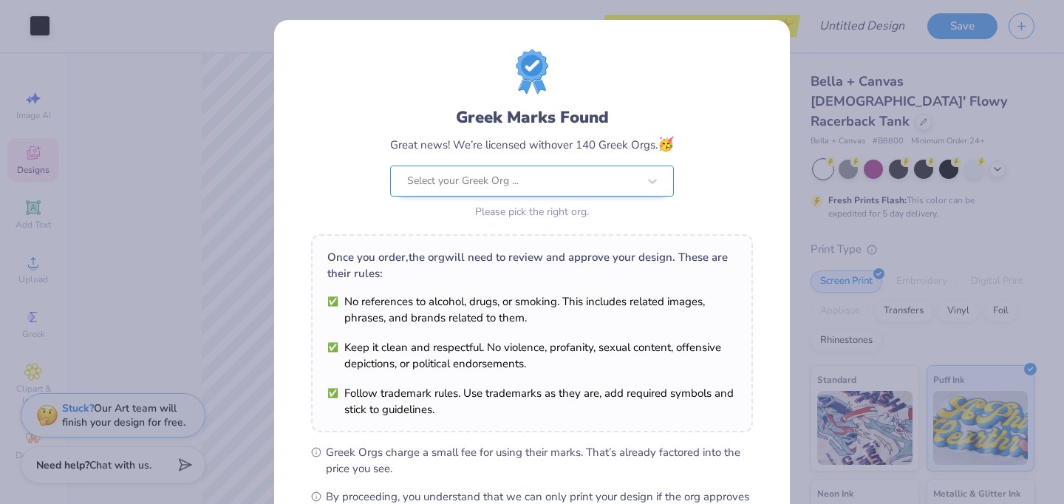
click at [479, 174] on div at bounding box center [522, 180] width 230 height 19
click at [530, 147] on div "Great news! We’re licensed with over 140 Greek Orgs. 🥳" at bounding box center [532, 144] width 284 height 20
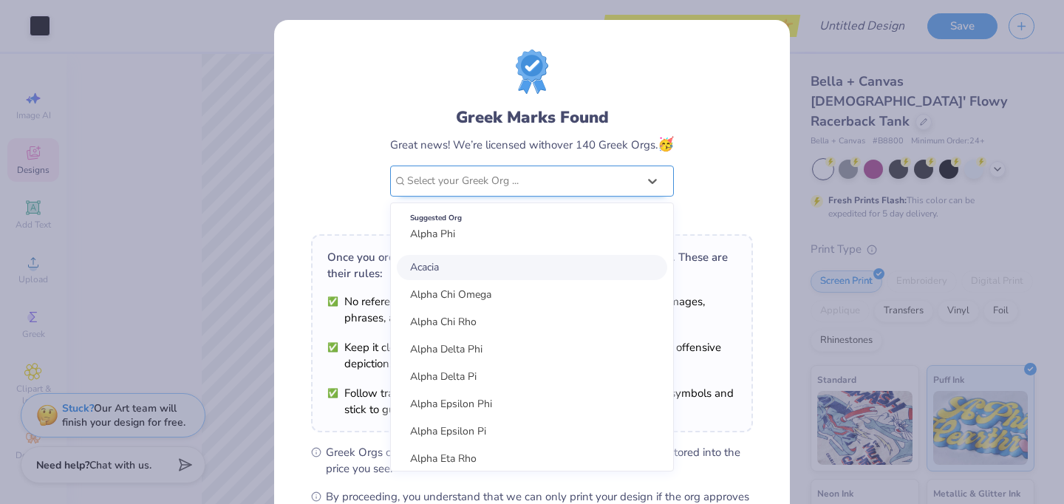
click at [522, 182] on div at bounding box center [522, 180] width 230 height 19
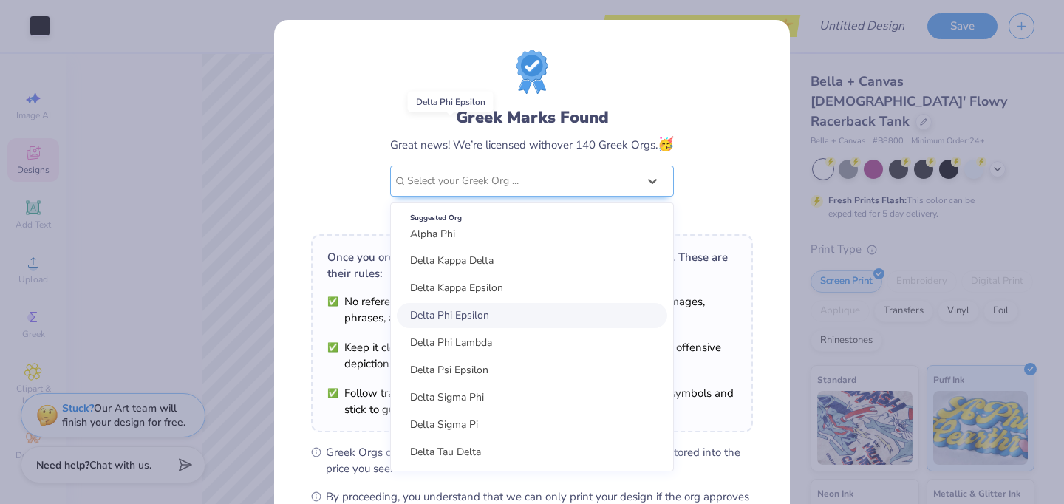
scroll to position [188, 0]
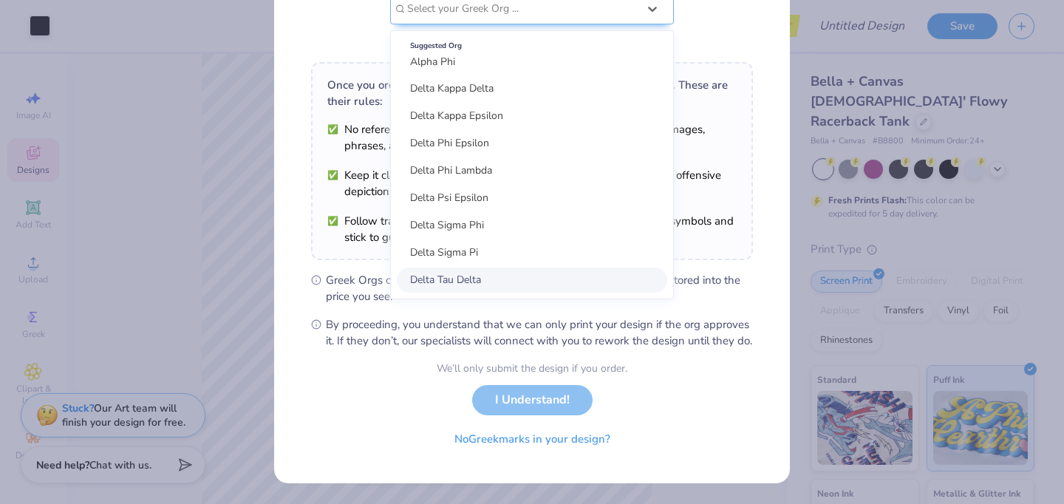
click at [487, 456] on div "Greek Marks Found Great news! We’re licensed with over 140 Greek Orgs. 🥳 option…" at bounding box center [532, 165] width 516 height 635
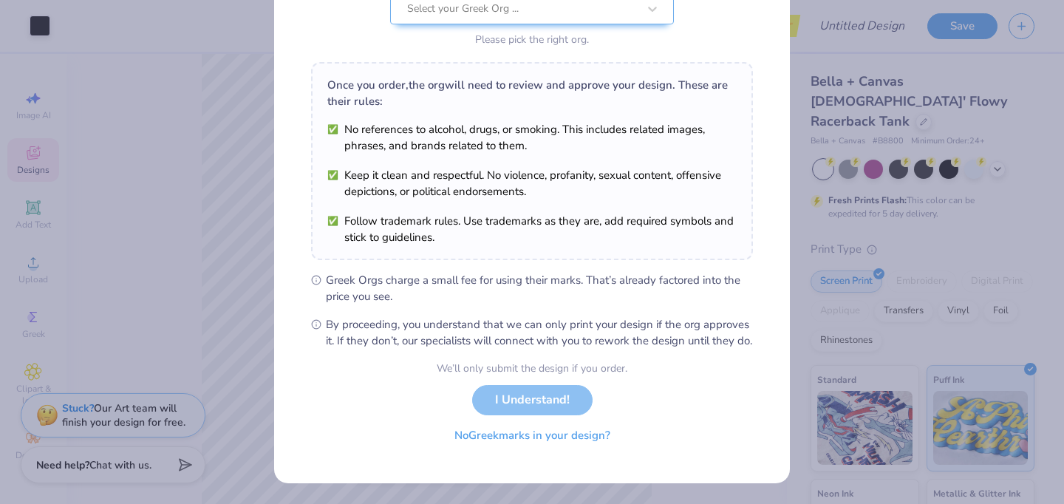
click at [502, 445] on button "No Greek marks in your design?" at bounding box center [532, 435] width 181 height 30
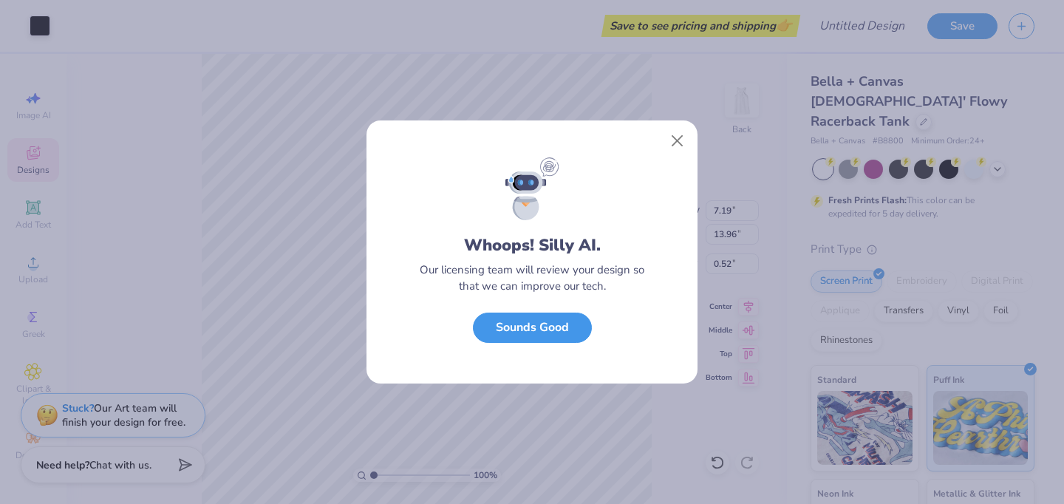
click at [533, 327] on button "Sounds Good" at bounding box center [532, 327] width 119 height 30
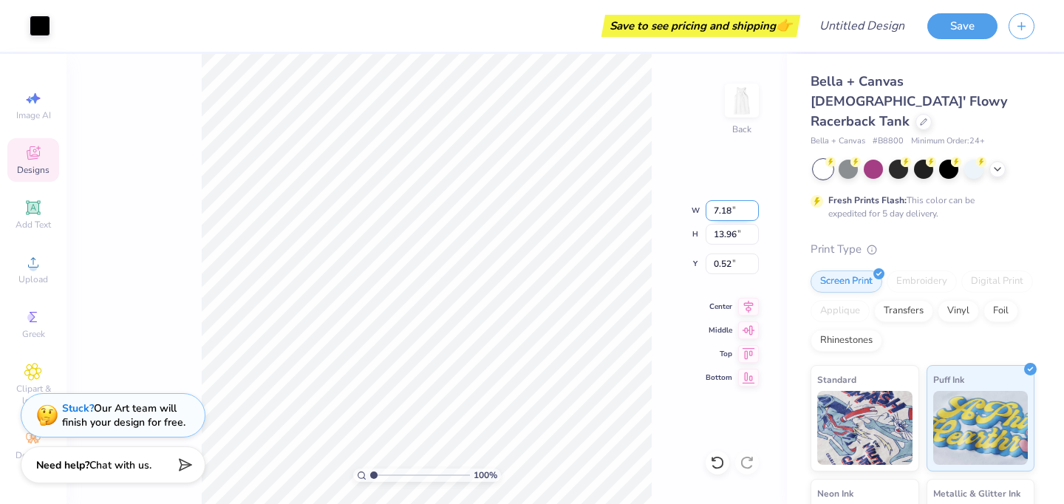
click at [752, 215] on input "7.18" at bounding box center [731, 210] width 53 height 21
click at [752, 215] on input "7.17" at bounding box center [731, 210] width 53 height 21
click at [752, 215] on input "7.16" at bounding box center [731, 210] width 53 height 21
click at [752, 215] on input "7.15" at bounding box center [731, 210] width 53 height 21
click at [752, 215] on input "7.14" at bounding box center [731, 210] width 53 height 21
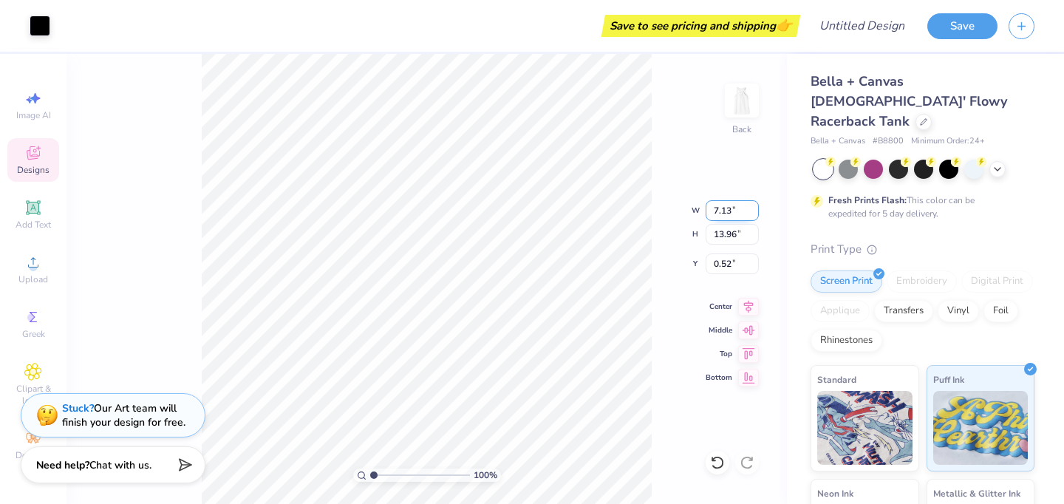
type input "7.13"
click at [752, 215] on input "7.13" at bounding box center [731, 210] width 53 height 21
type input "13.83"
type input "0.58"
click at [702, 174] on div "100 % Back W 7.13 7.13 " H 13.83 13.83 " Y 0.58 0.58 " Center Middle Top Bottom" at bounding box center [426, 279] width 720 height 450
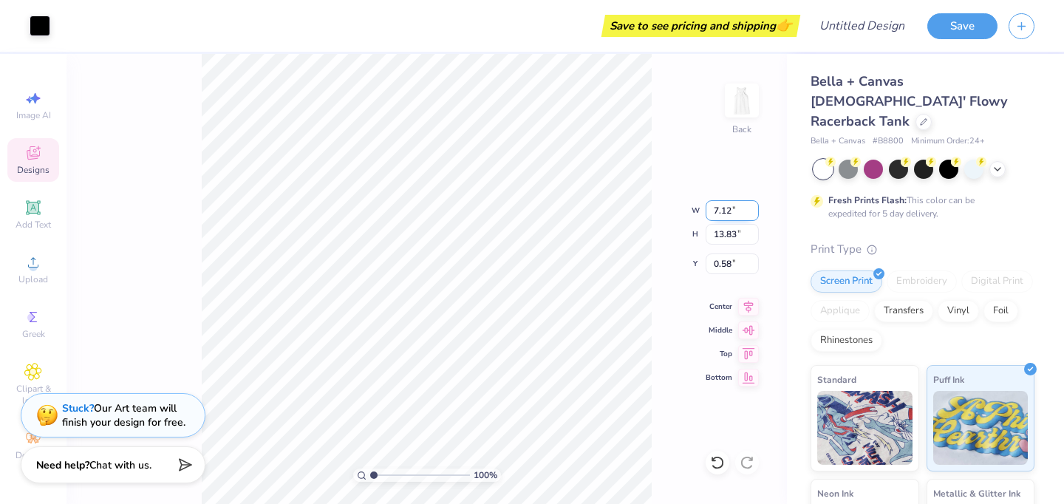
click at [752, 214] on input "7.12" at bounding box center [731, 210] width 53 height 21
click at [752, 214] on input "7.11" at bounding box center [731, 210] width 53 height 21
click at [752, 214] on input "7.1" at bounding box center [731, 210] width 53 height 21
click at [752, 214] on input "7.09" at bounding box center [731, 210] width 53 height 21
click at [752, 214] on input "7.08" at bounding box center [731, 210] width 53 height 21
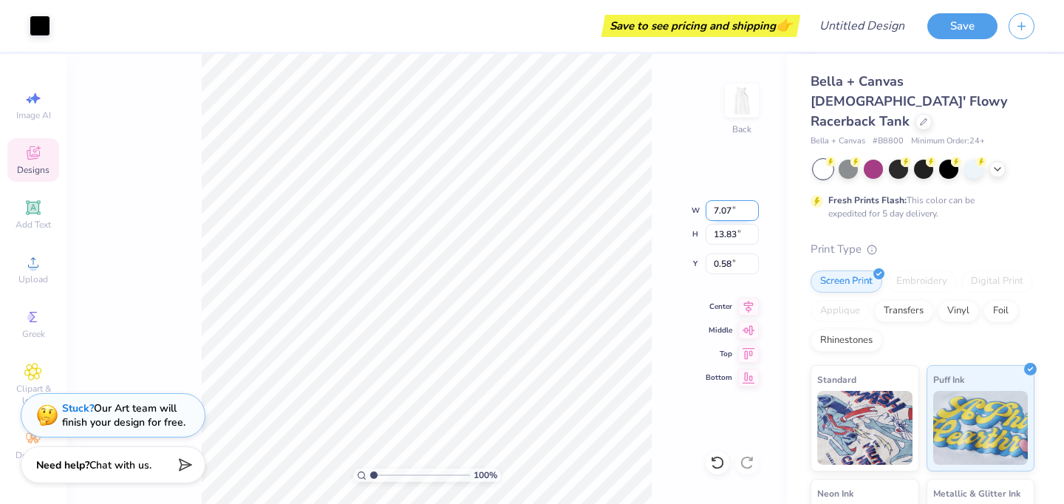
click at [752, 214] on input "7.07" at bounding box center [731, 210] width 53 height 21
type input "7.06"
click at [752, 214] on input "7.06" at bounding box center [731, 210] width 53 height 21
type input "13.70"
type input "0.65"
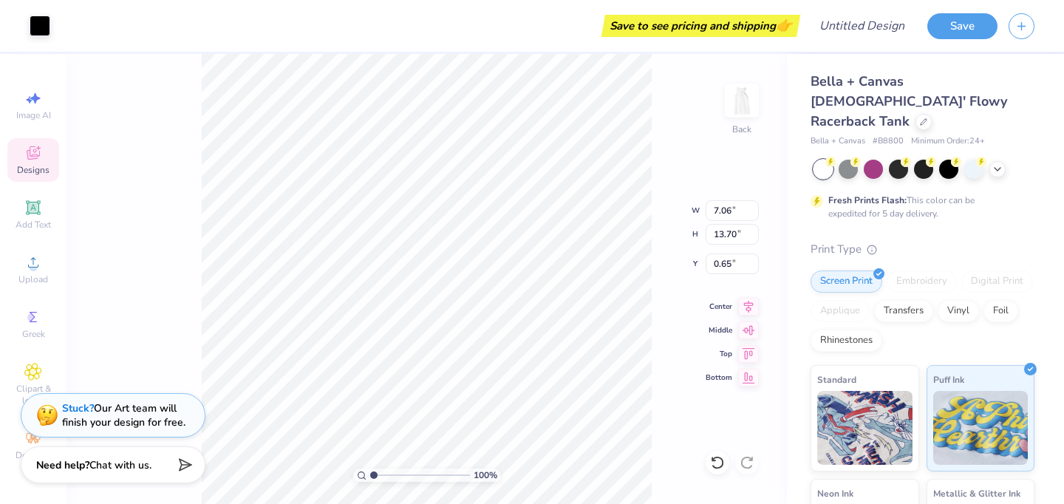
click at [653, 249] on div "100 % Back W 7.06 7.06 " H 13.70 13.70 " Y 0.65 0.65 " Center Middle Top Bottom" at bounding box center [426, 279] width 720 height 450
click at [755, 236] on input "13.69" at bounding box center [731, 234] width 53 height 21
click at [755, 236] on input "13.68" at bounding box center [731, 234] width 53 height 21
click at [755, 236] on input "13.67" at bounding box center [731, 234] width 53 height 21
click at [755, 236] on input "13.66" at bounding box center [731, 234] width 53 height 21
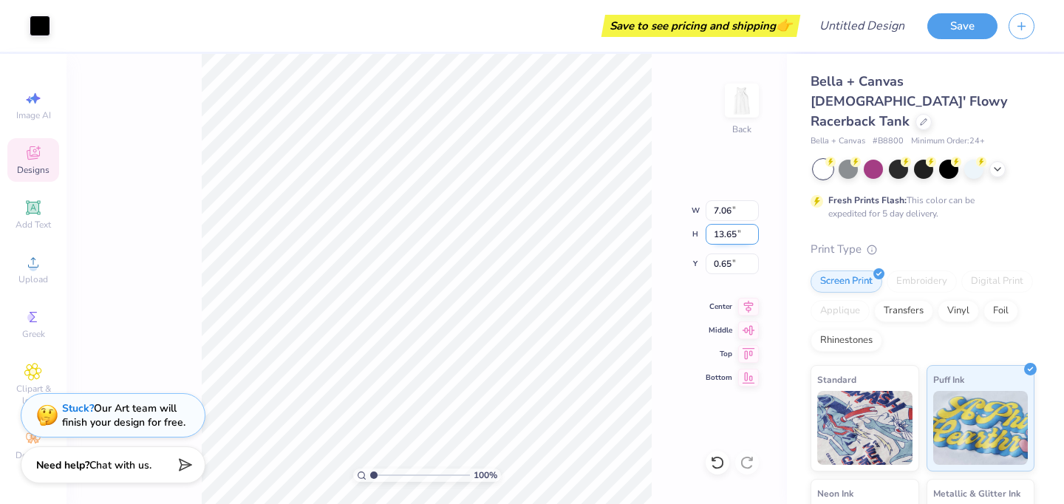
click at [755, 236] on input "13.65" at bounding box center [731, 234] width 53 height 21
click at [755, 236] on input "13.64" at bounding box center [731, 234] width 53 height 21
click at [755, 236] on input "13.63" at bounding box center [731, 234] width 53 height 21
click at [755, 236] on input "13.62" at bounding box center [731, 234] width 53 height 21
click at [755, 236] on input "13.61" at bounding box center [731, 234] width 53 height 21
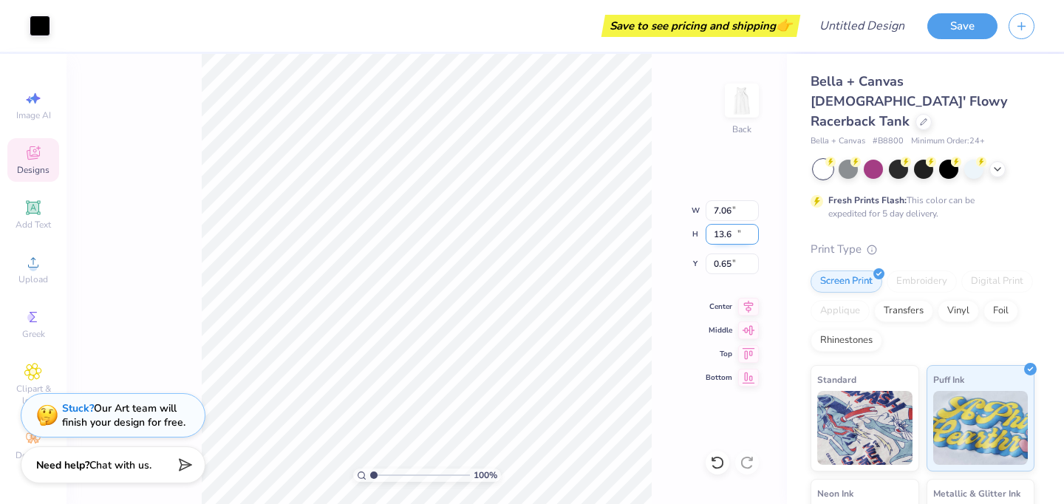
click at [755, 236] on input "13.6" at bounding box center [731, 234] width 53 height 21
click at [755, 236] on input "13.59" at bounding box center [731, 234] width 53 height 21
type input "12.81"
click at [755, 236] on input "12.81" at bounding box center [731, 234] width 53 height 21
drag, startPoint x: 741, startPoint y: 213, endPoint x: 699, endPoint y: 212, distance: 41.4
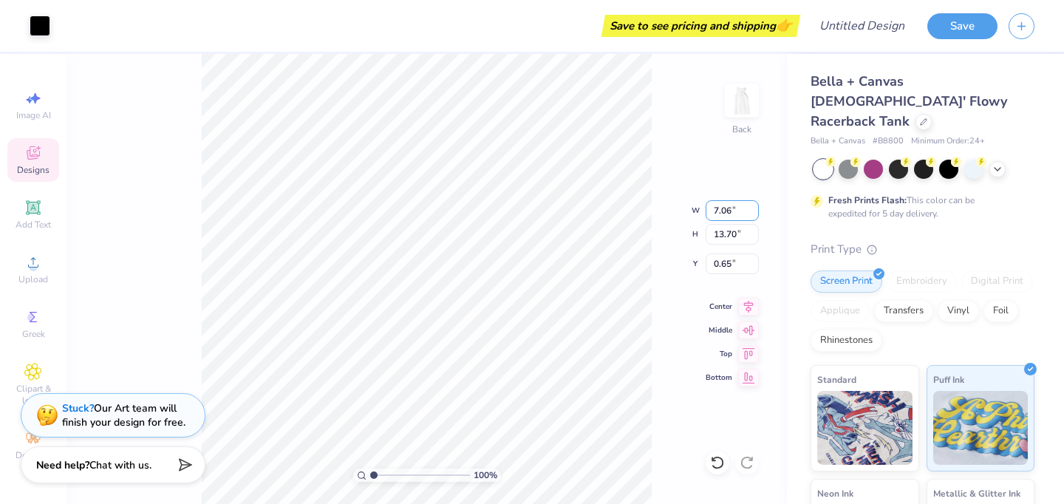
click at [699, 212] on div "100 % Back W 7.06 7.06 " H 13.70 13.70 " Y 0.65 0.65 " Center Middle Top Bottom" at bounding box center [426, 279] width 720 height 450
click at [718, 208] on input "7.06" at bounding box center [731, 210] width 53 height 21
type input "3.00"
type input "5.82"
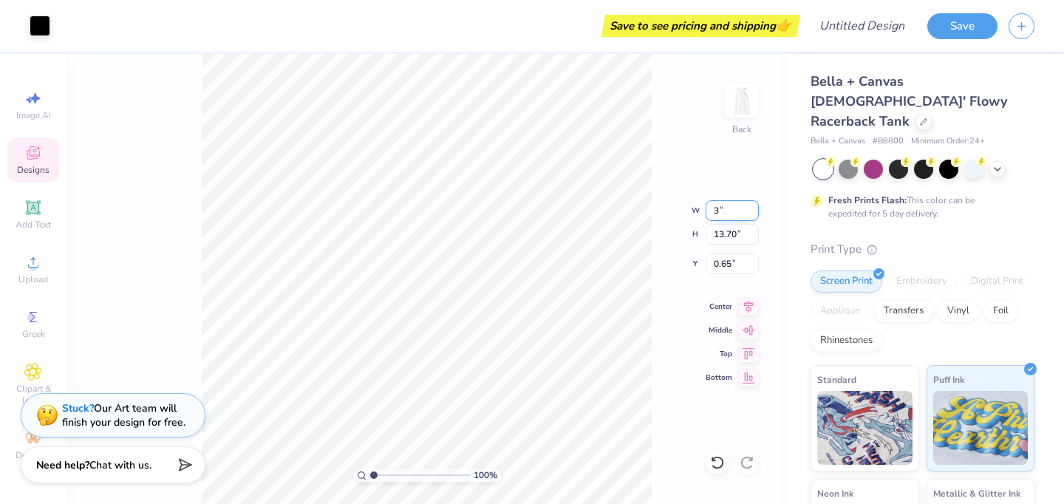
type input "4.59"
click at [722, 230] on input "5.82" at bounding box center [731, 234] width 53 height 21
type input "4"
type input "2.06"
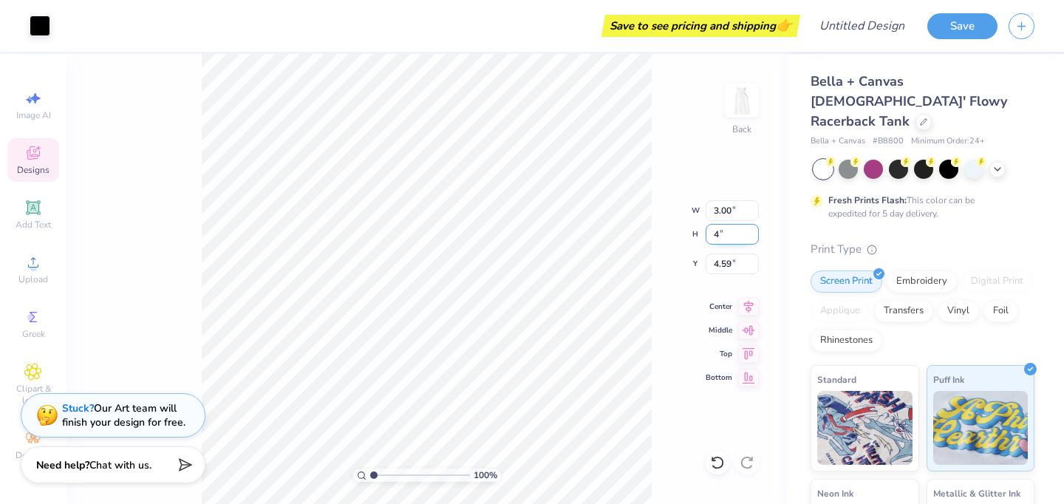
type input "4.00"
click at [734, 266] on input "5.50" at bounding box center [731, 263] width 53 height 21
click at [730, 265] on input "4.00" at bounding box center [731, 263] width 53 height 21
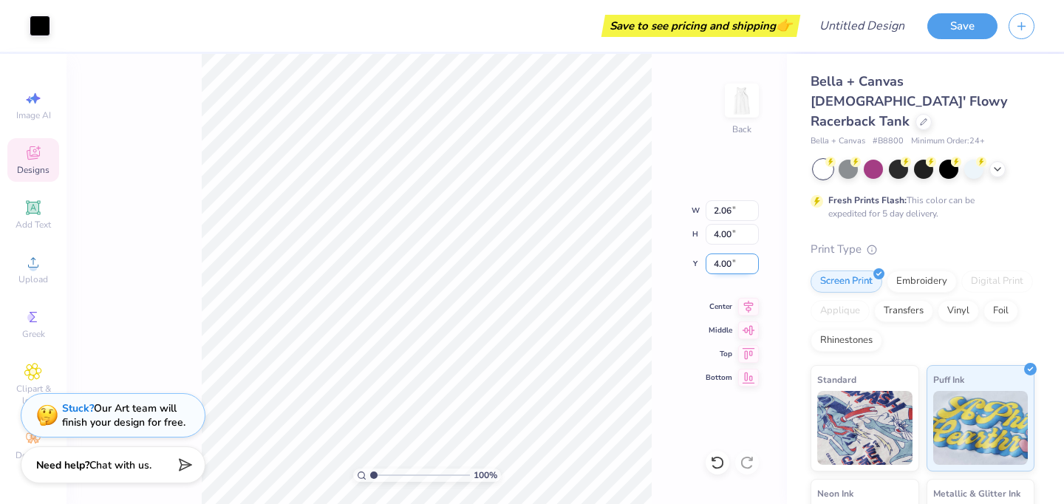
click at [730, 265] on input "4.00" at bounding box center [731, 263] width 53 height 21
click at [734, 265] on input "4.00" at bounding box center [731, 263] width 53 height 21
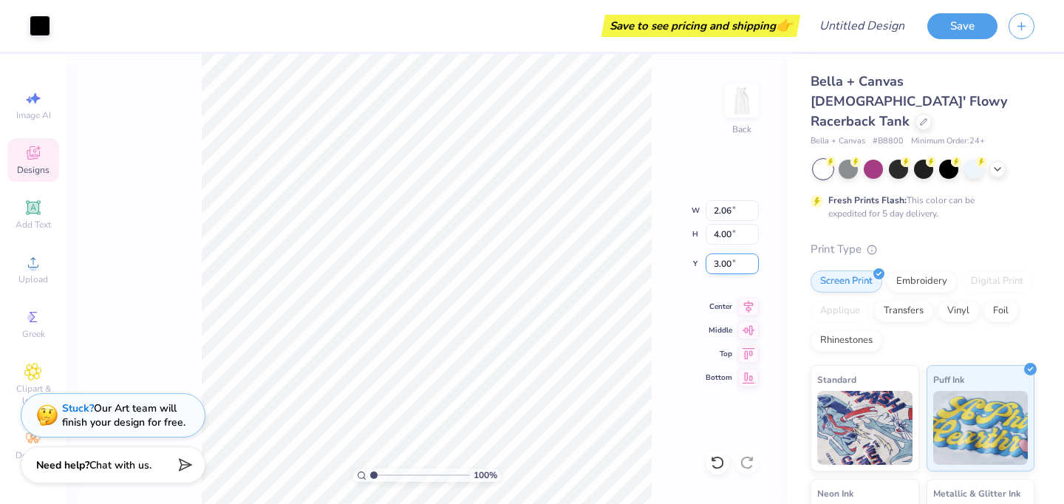
click at [727, 265] on input "3.00" at bounding box center [731, 263] width 53 height 21
type input "1.00"
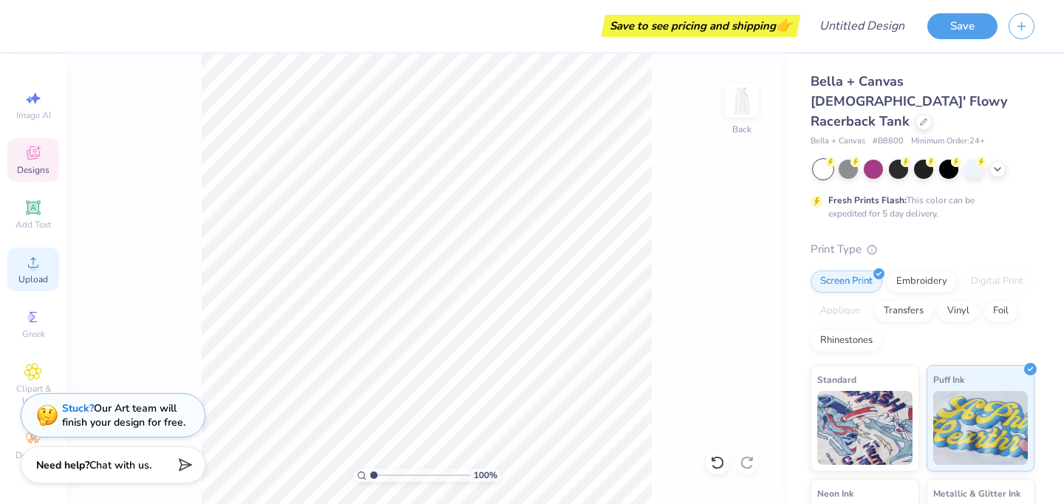
click at [33, 264] on circle at bounding box center [33, 267] width 8 height 8
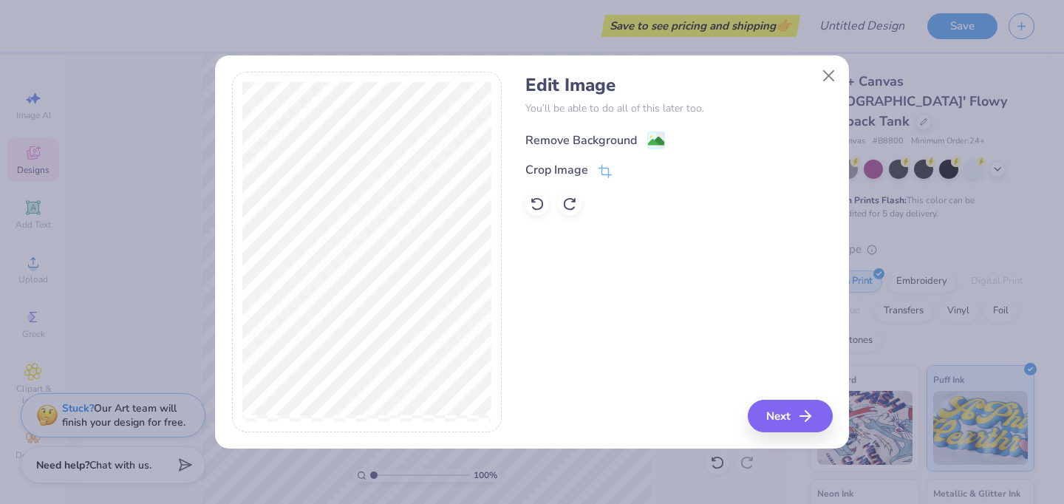
click at [650, 145] on image at bounding box center [656, 141] width 16 height 16
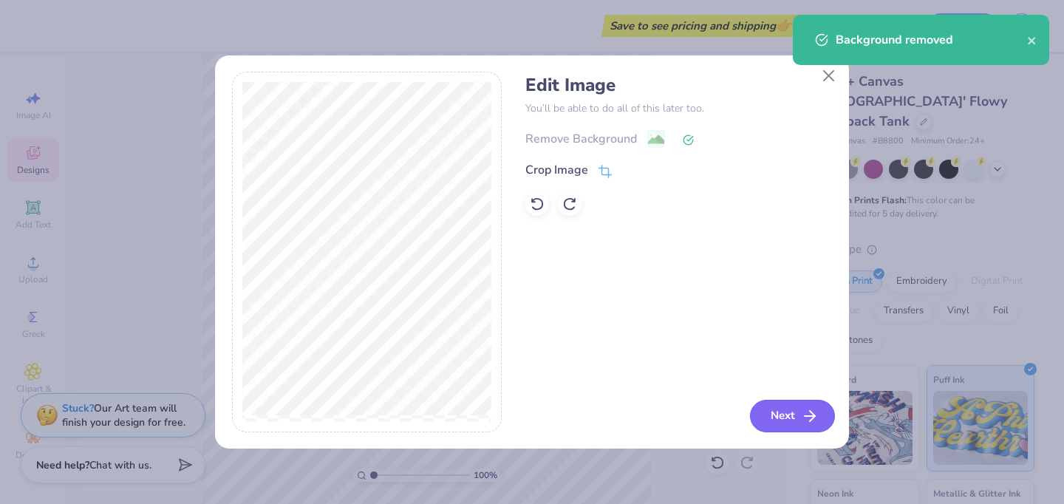
click at [790, 401] on button "Next" at bounding box center [792, 416] width 85 height 32
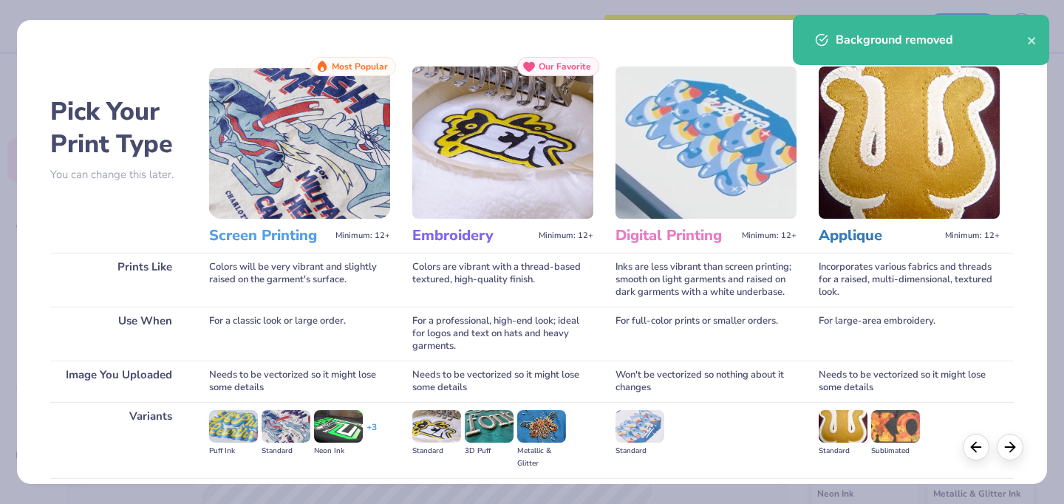
scroll to position [159, 0]
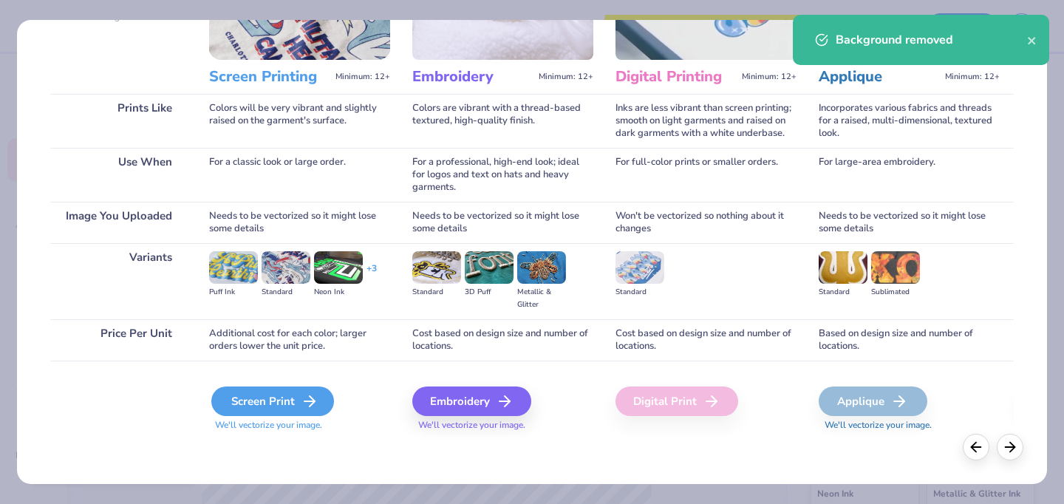
click at [267, 415] on div "Screen Print" at bounding box center [272, 401] width 123 height 30
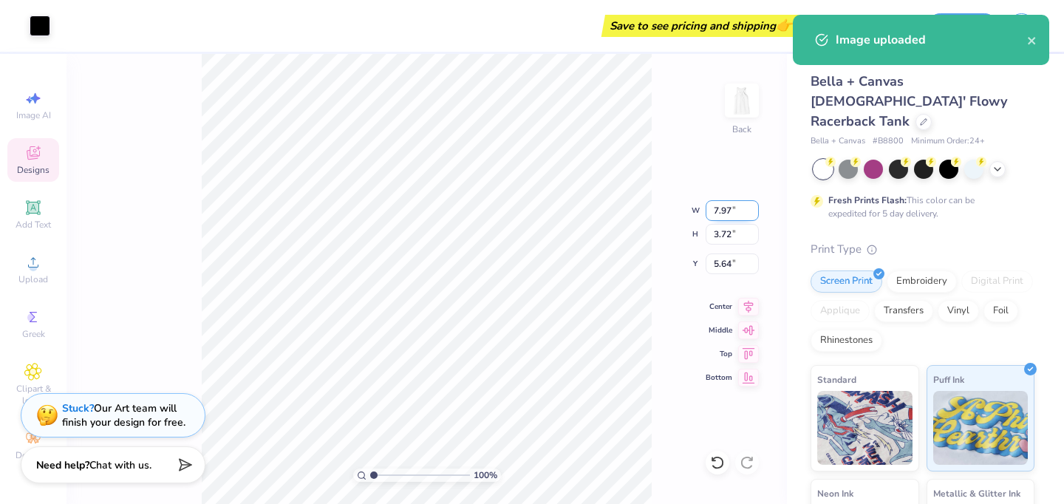
click at [728, 215] on input "7.97" at bounding box center [731, 210] width 53 height 21
type input "5.00"
type input "2.34"
type input "6.33"
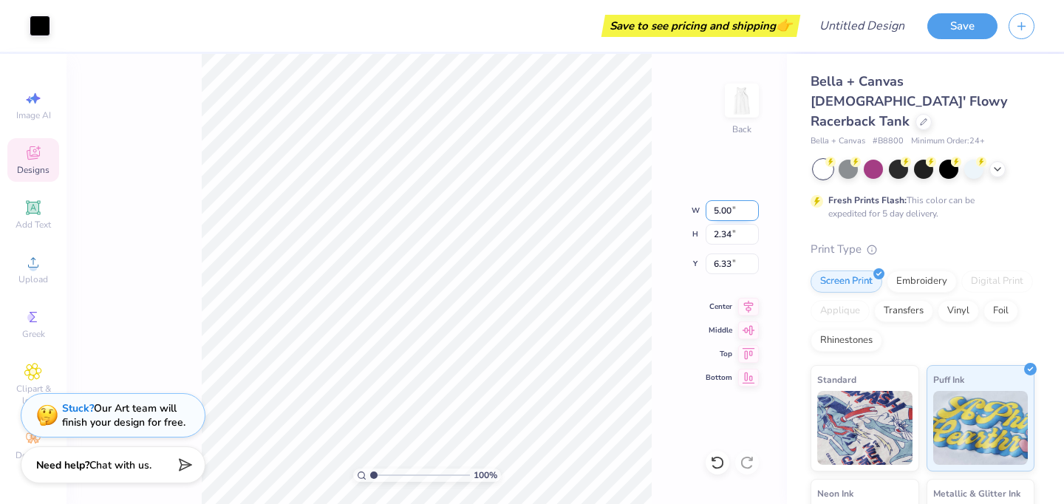
click at [731, 215] on input "5.00" at bounding box center [731, 210] width 53 height 21
type input "3.00"
type input "1.40"
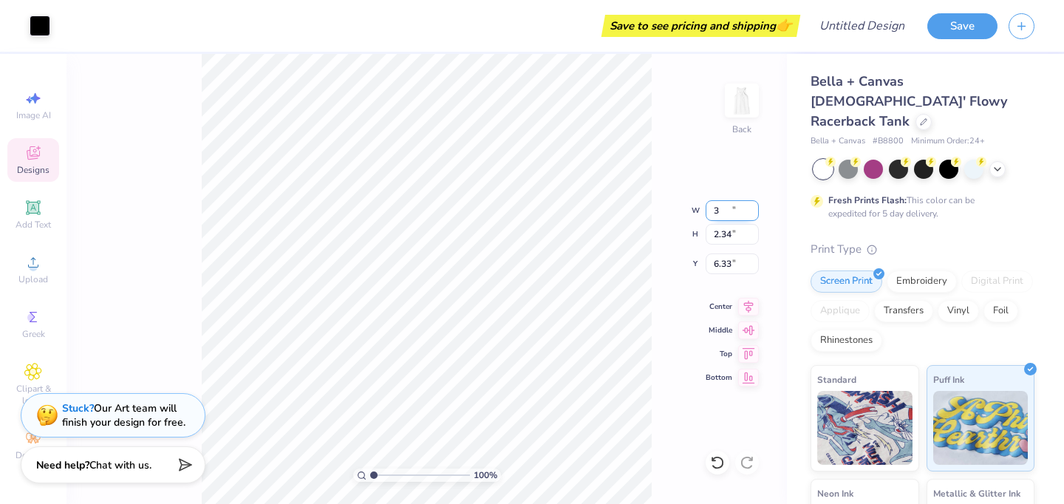
type input "6.80"
click at [727, 236] on input "1.40" at bounding box center [731, 234] width 53 height 21
type input "1"
type input "2.14"
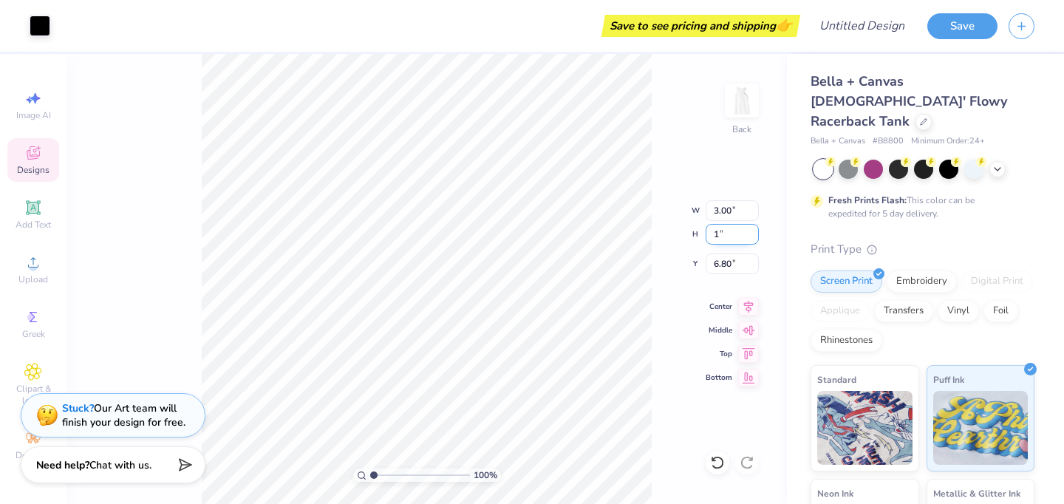
type input "1.00"
type input "7.00"
click at [727, 236] on input "1.00" at bounding box center [731, 234] width 53 height 21
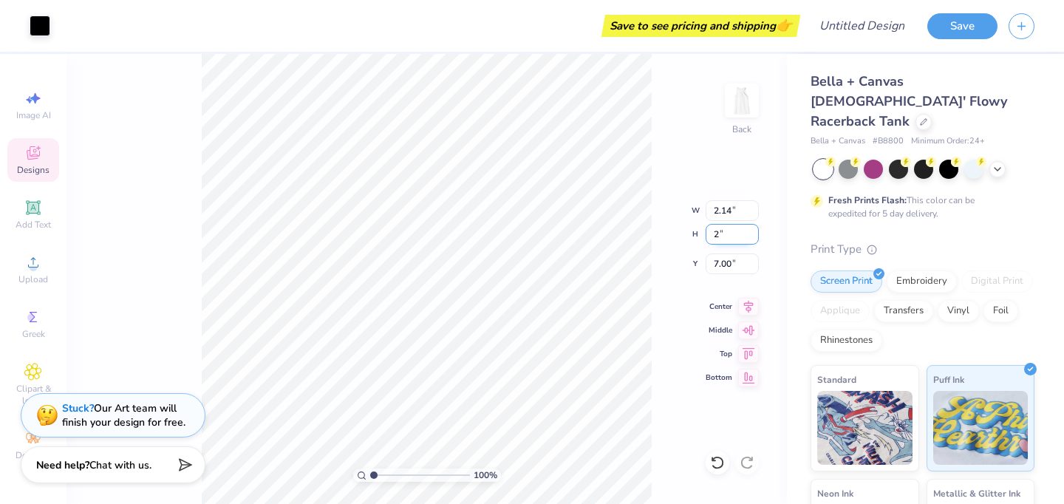
type input "2"
type input "4.28"
type input "2.00"
click at [729, 266] on input "6.50" at bounding box center [731, 263] width 53 height 21
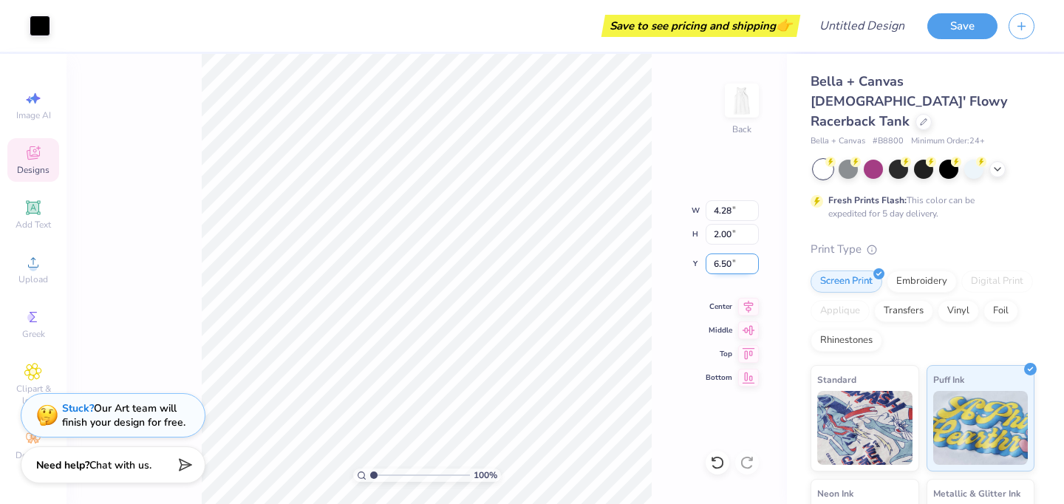
click at [729, 266] on input "6.50" at bounding box center [731, 263] width 53 height 21
click at [729, 266] on input "4.00" at bounding box center [731, 263] width 53 height 21
type input "1.00"
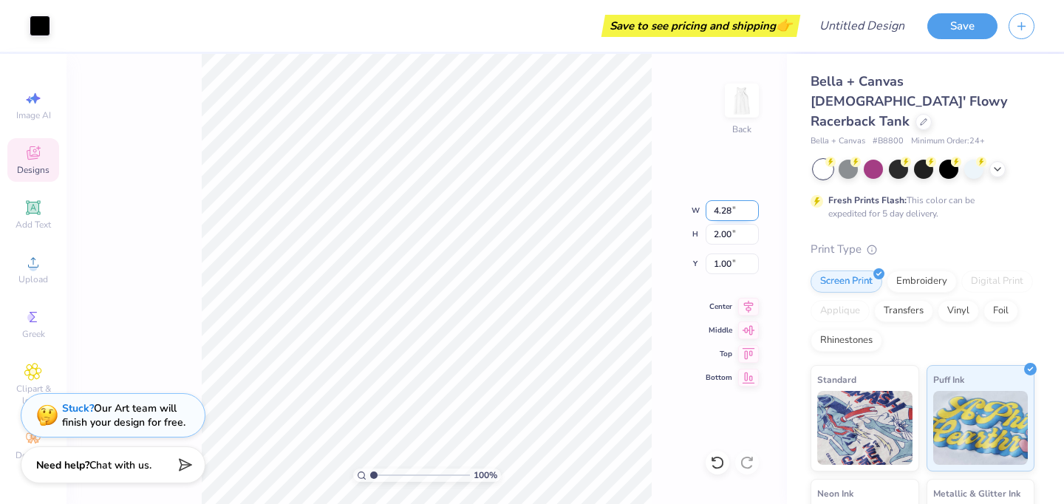
click at [739, 214] on input "4.28" at bounding box center [731, 210] width 53 height 21
type input "4.00"
type input "1.87"
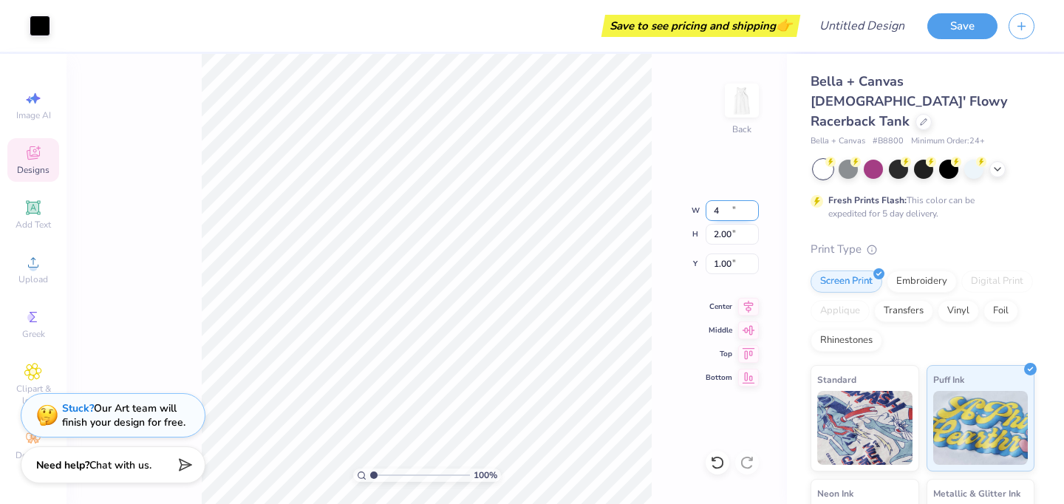
type input "1.07"
click at [733, 210] on input "4.00" at bounding box center [731, 210] width 53 height 21
type input "3.00"
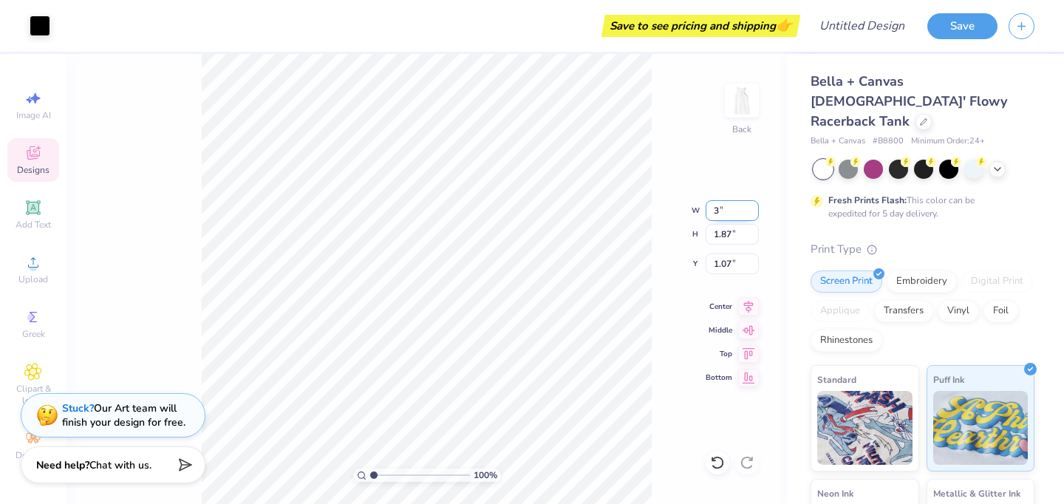
type input "1.40"
type input "1.30"
click at [662, 210] on div "100 % Back W 3.00 3.00 " H 1.40 1.40 " Y 1.30 1.30 " Center Middle Top Bottom" at bounding box center [426, 279] width 720 height 450
click at [21, 217] on div "Add Text" at bounding box center [33, 215] width 52 height 44
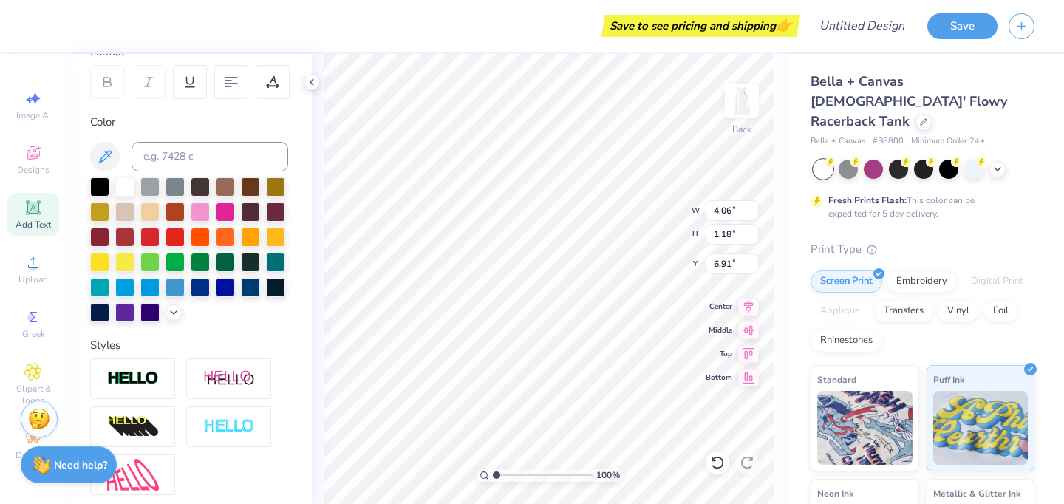
scroll to position [0, 0]
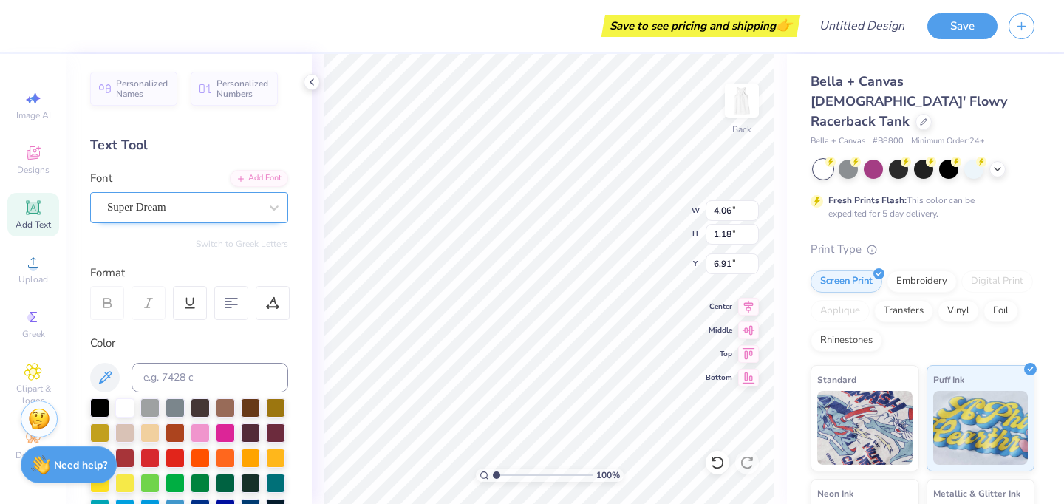
click at [205, 211] on div "Super Dream" at bounding box center [183, 207] width 155 height 23
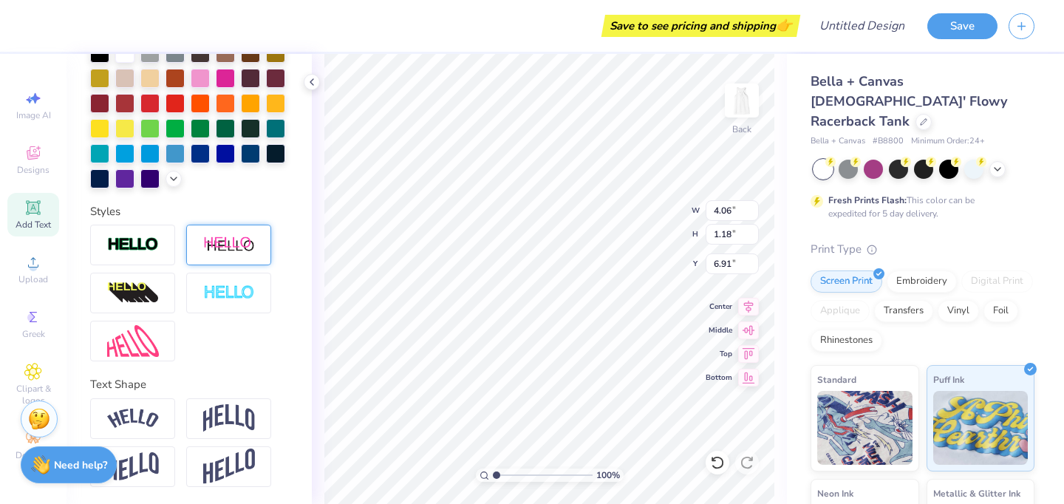
scroll to position [1, 4]
type textarea "WEST FORK COLOR GUARD"
click at [218, 295] on img at bounding box center [229, 292] width 52 height 17
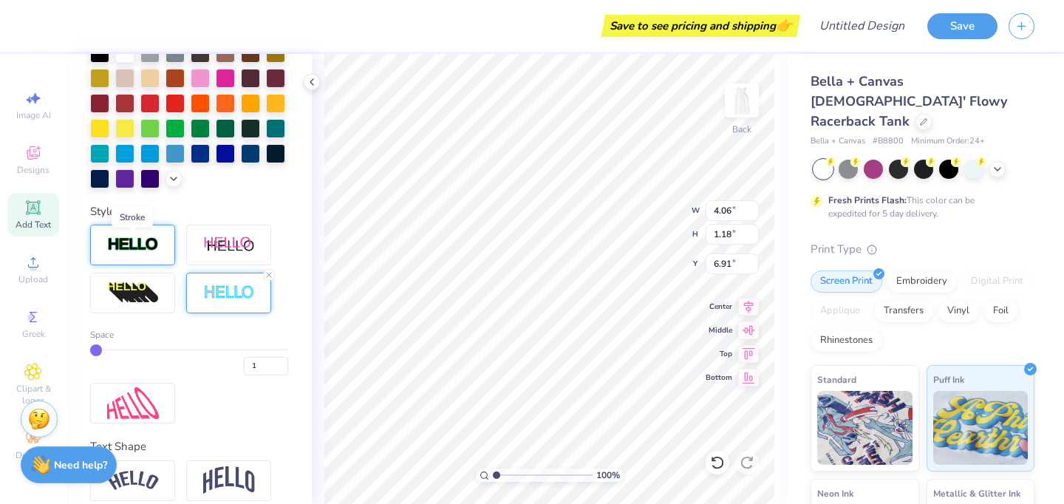
click at [153, 249] on img at bounding box center [133, 244] width 52 height 17
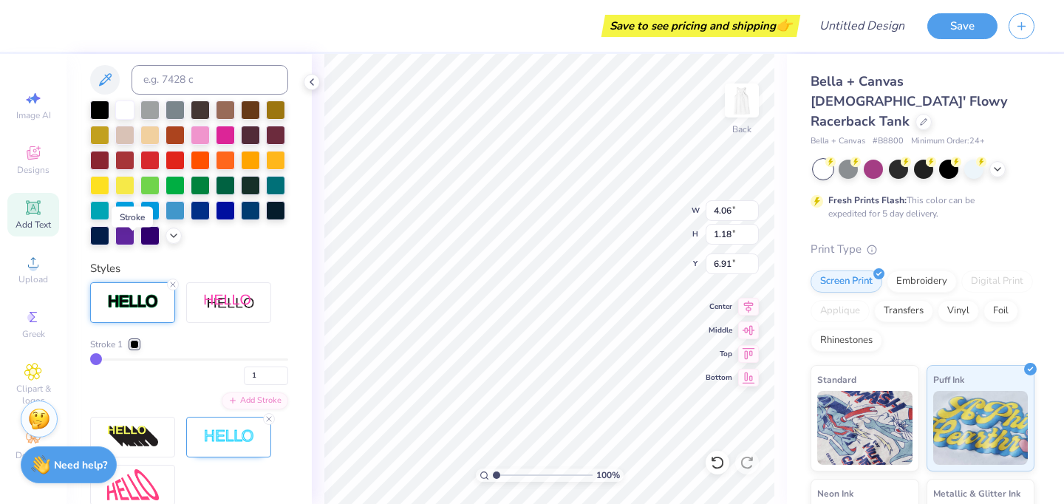
scroll to position [412, 0]
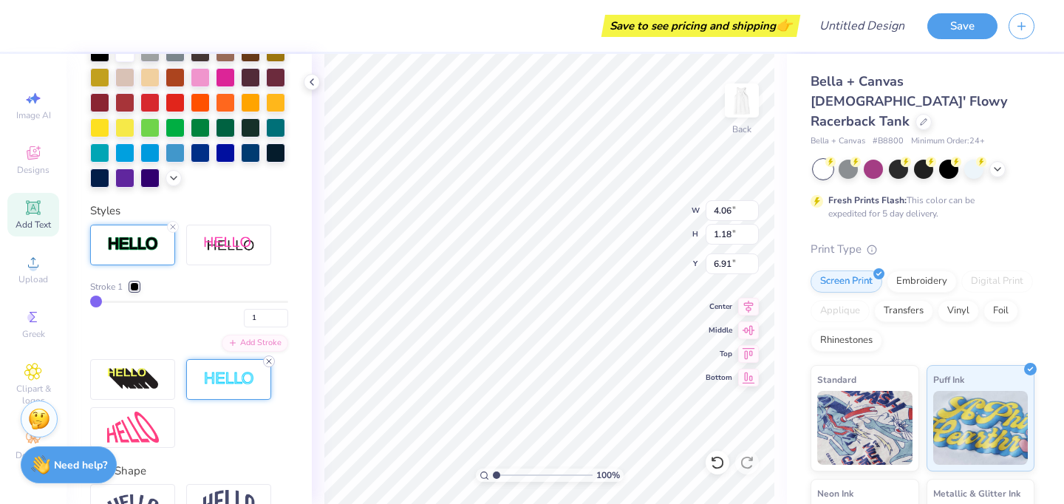
click at [268, 357] on icon at bounding box center [268, 361] width 9 height 9
click at [168, 228] on icon at bounding box center [172, 226] width 9 height 9
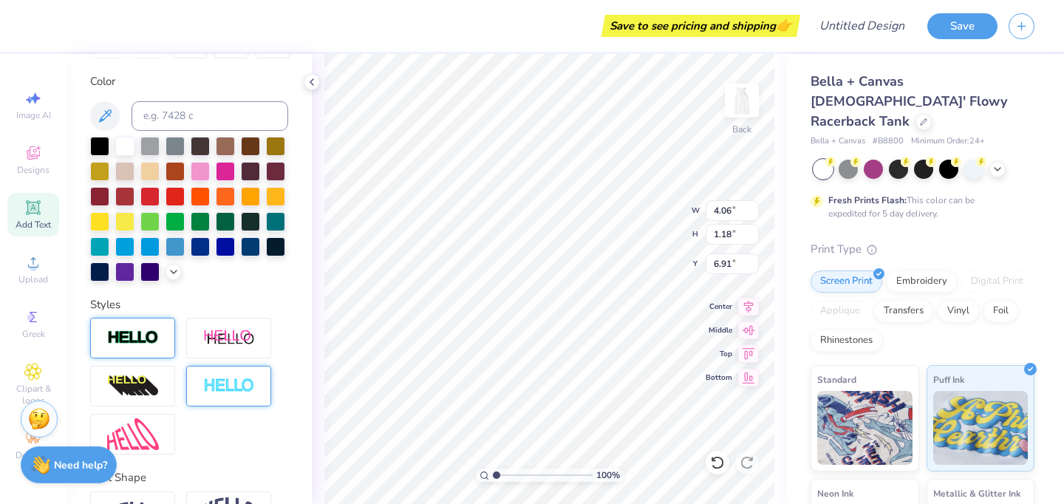
scroll to position [248, 0]
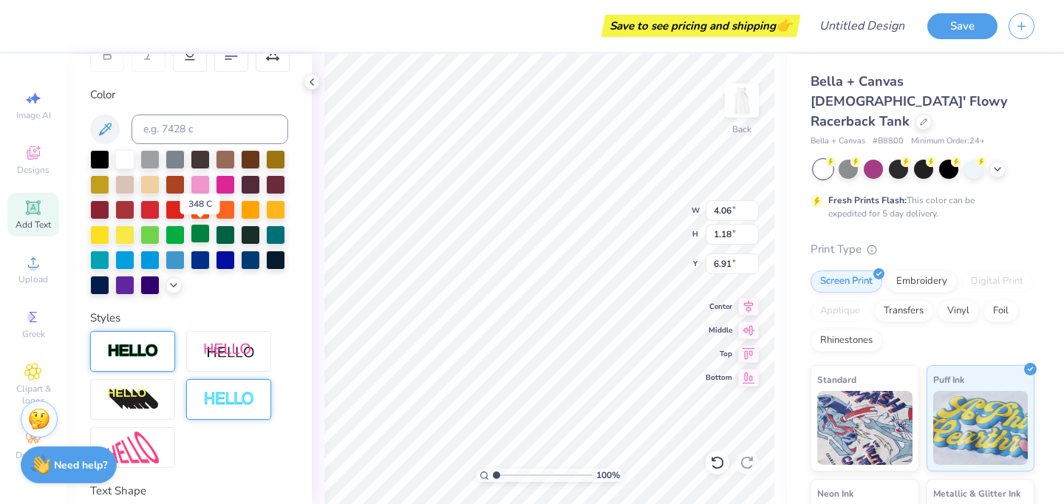
click at [204, 239] on div at bounding box center [200, 233] width 19 height 19
click at [227, 239] on div at bounding box center [225, 233] width 19 height 19
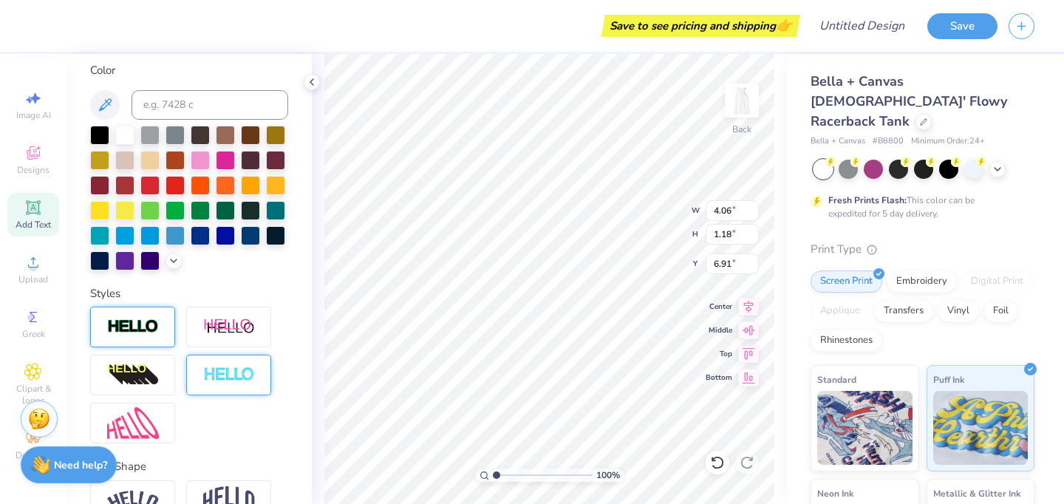
scroll to position [355, 0]
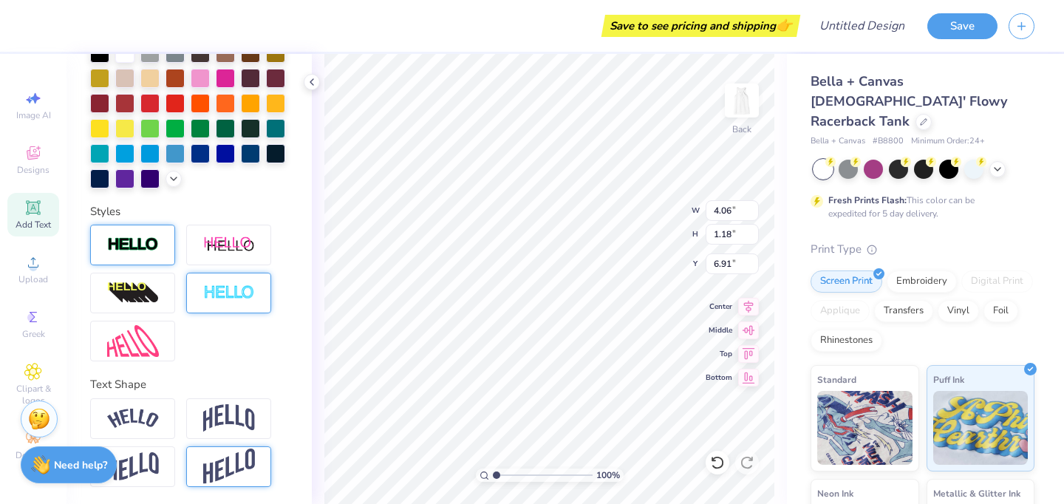
click at [223, 457] on img at bounding box center [229, 466] width 52 height 36
click at [233, 433] on div at bounding box center [228, 418] width 85 height 41
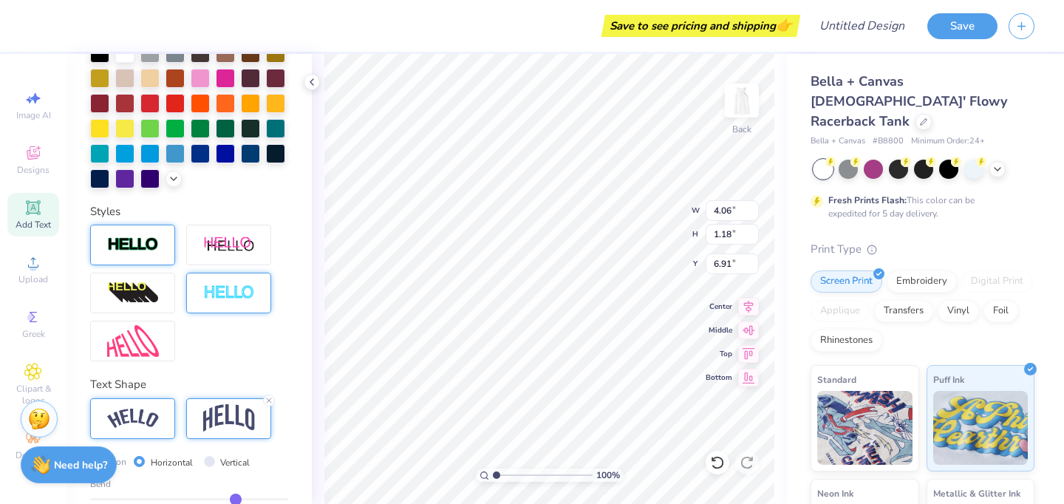
click at [155, 425] on img at bounding box center [133, 418] width 52 height 20
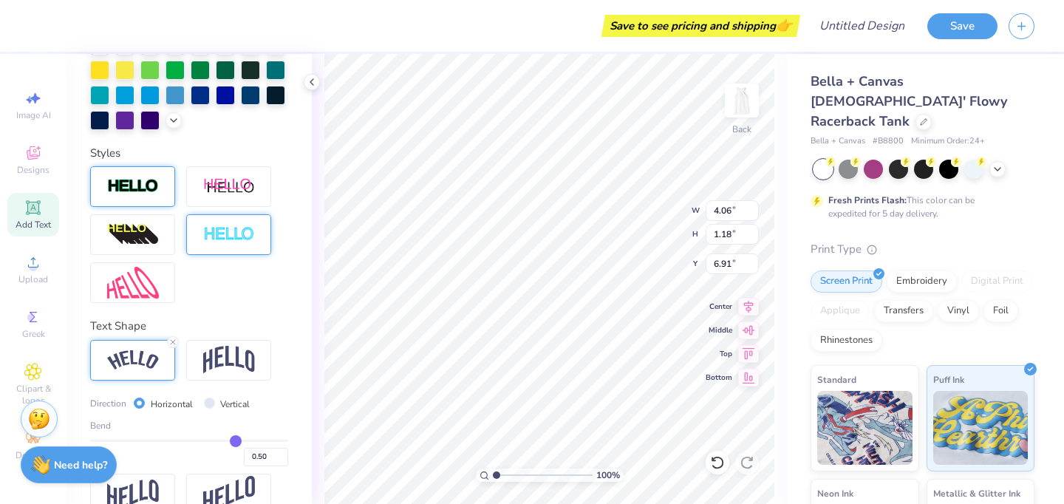
scroll to position [441, 0]
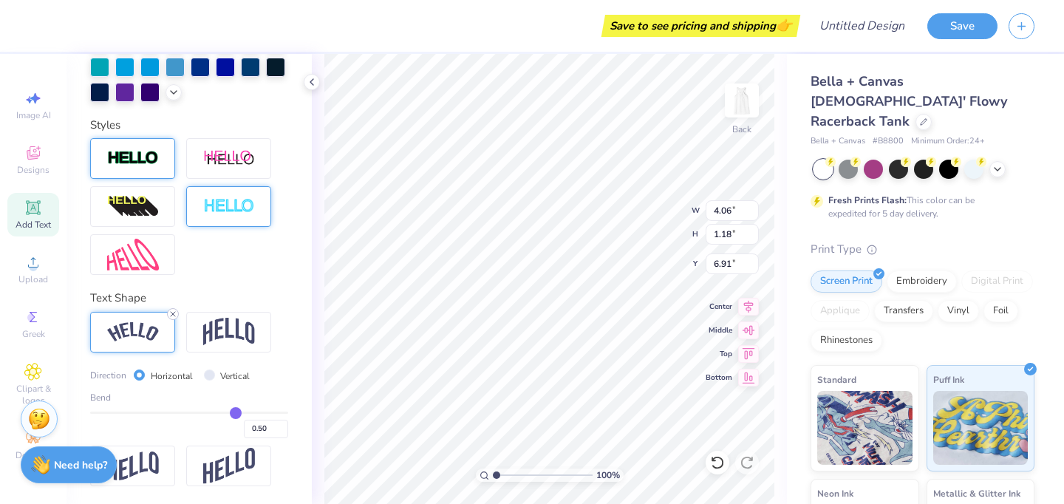
click at [170, 309] on icon at bounding box center [172, 313] width 9 height 9
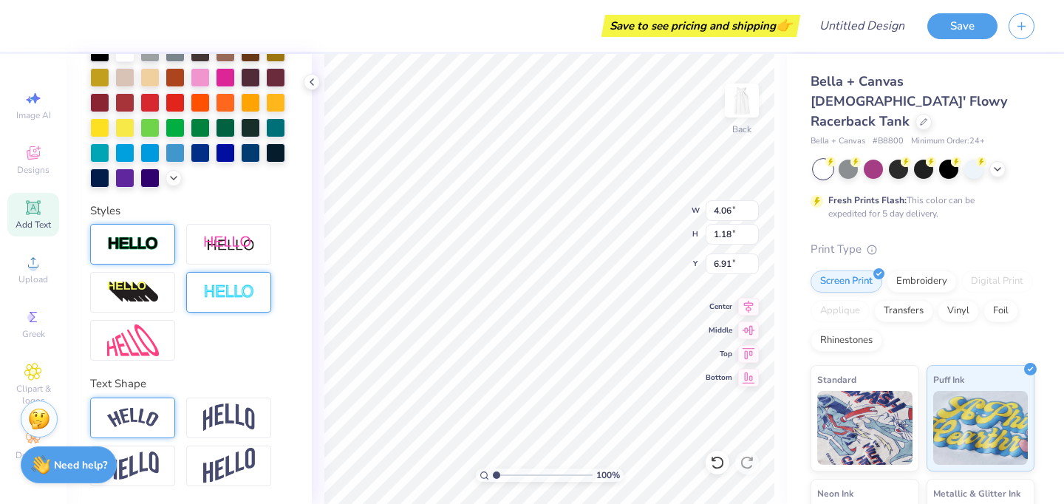
scroll to position [355, 0]
click at [150, 462] on img at bounding box center [133, 466] width 52 height 29
click at [168, 449] on icon at bounding box center [172, 448] width 9 height 9
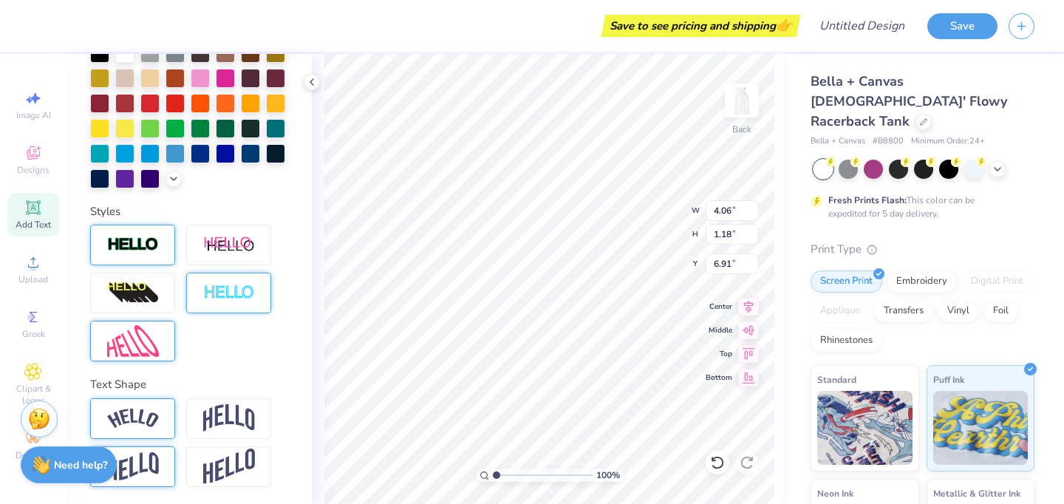
click at [154, 342] on img at bounding box center [133, 341] width 52 height 32
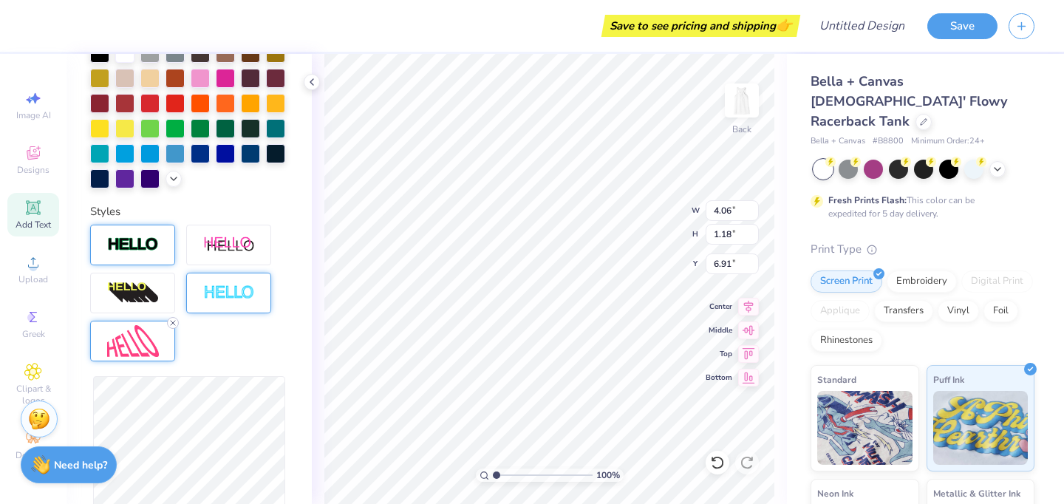
click at [175, 326] on div at bounding box center [173, 323] width 12 height 12
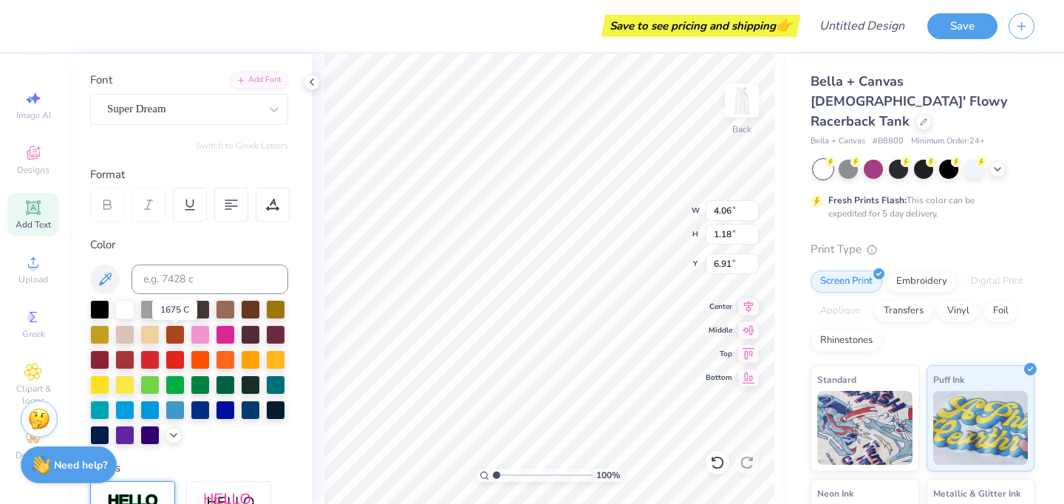
scroll to position [80, 0]
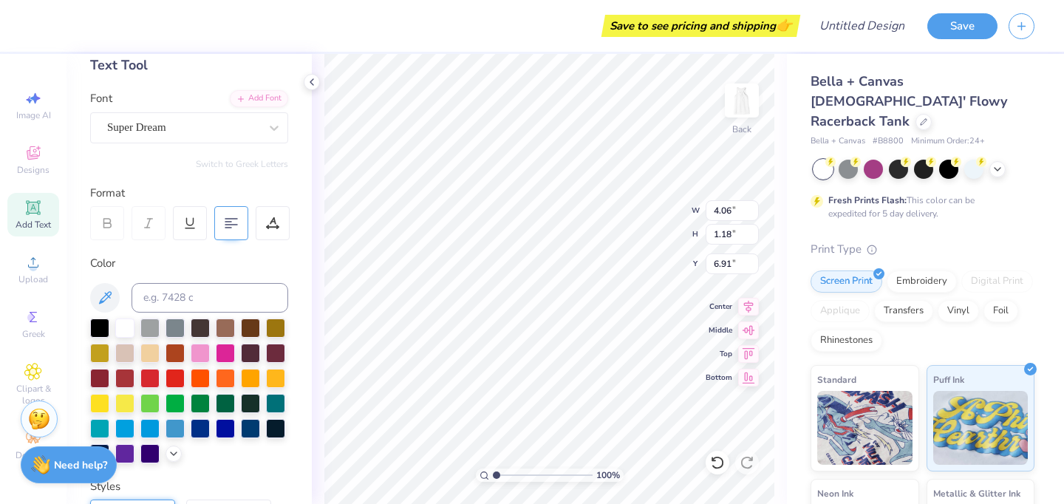
click at [236, 219] on icon at bounding box center [231, 222] width 13 height 13
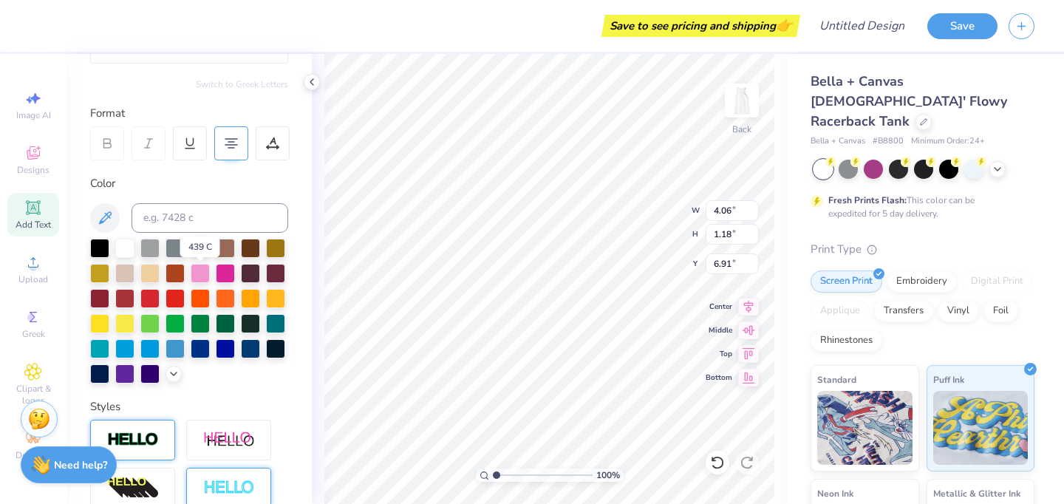
scroll to position [160, 0]
click at [202, 270] on div at bounding box center [200, 270] width 19 height 19
click at [222, 316] on div at bounding box center [225, 321] width 19 height 19
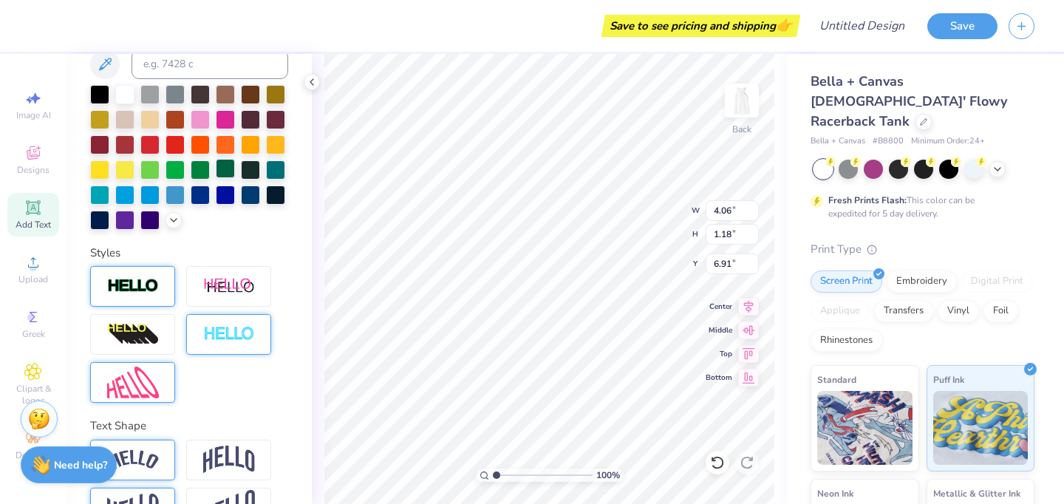
scroll to position [355, 0]
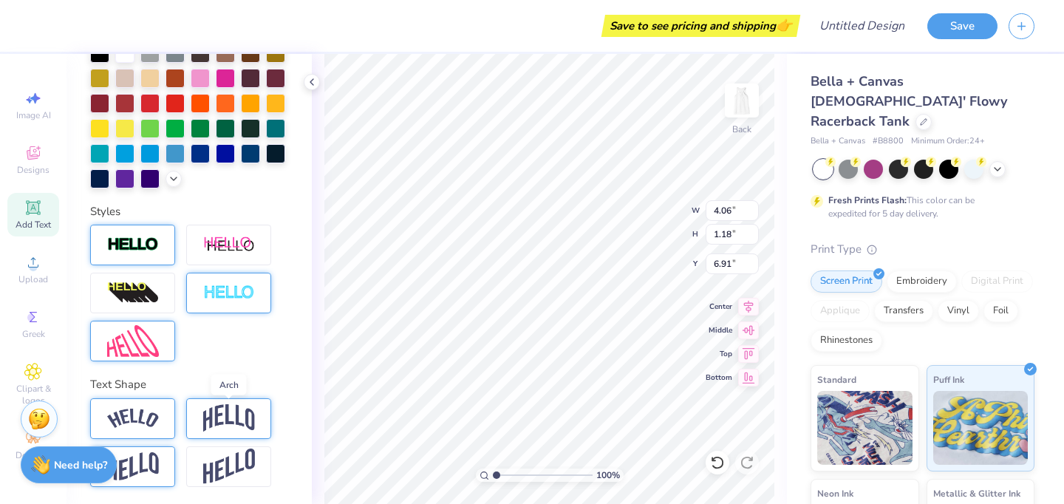
click at [214, 421] on img at bounding box center [229, 418] width 52 height 28
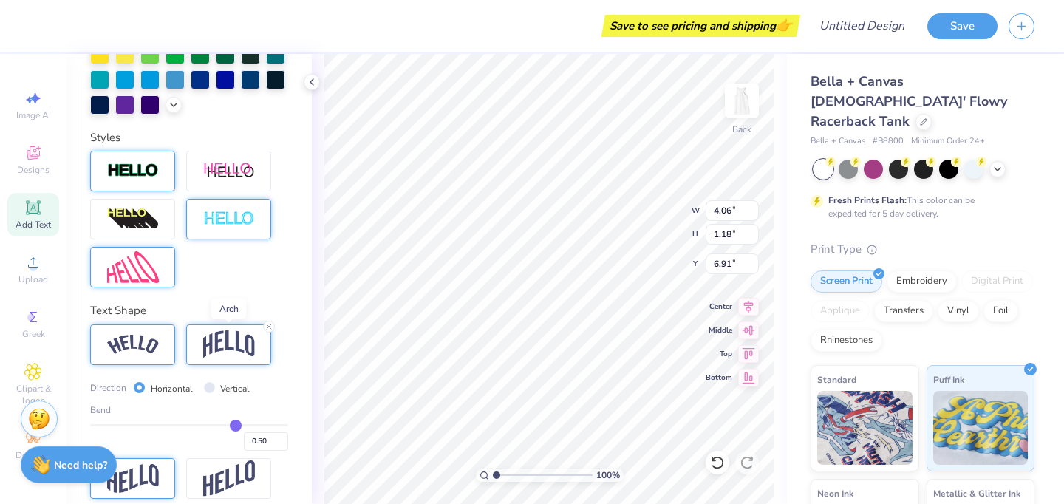
scroll to position [431, 0]
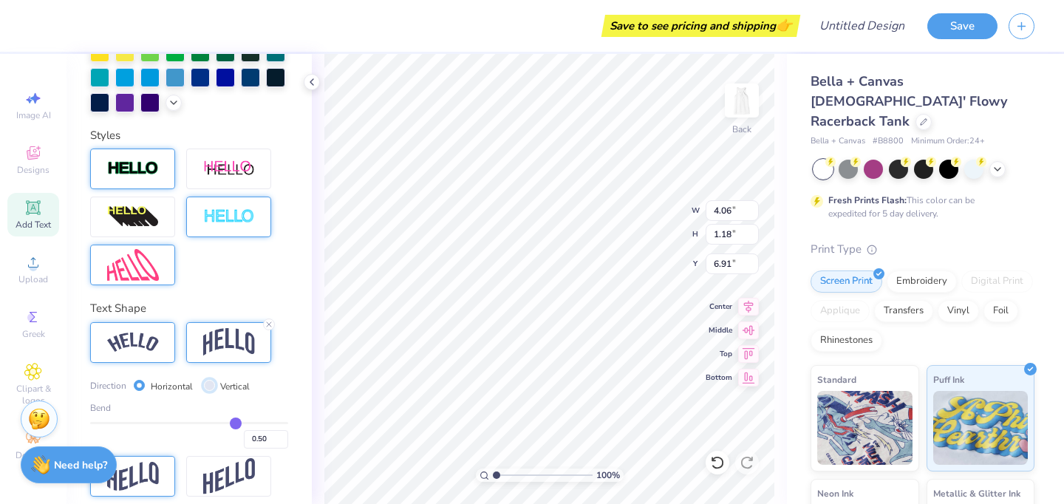
click at [209, 389] on input "Vertical" at bounding box center [209, 385] width 11 height 11
radio input "true"
click at [135, 391] on div "Horizontal" at bounding box center [163, 385] width 59 height 17
click at [143, 383] on input "Horizontal" at bounding box center [139, 385] width 11 height 11
radio input "true"
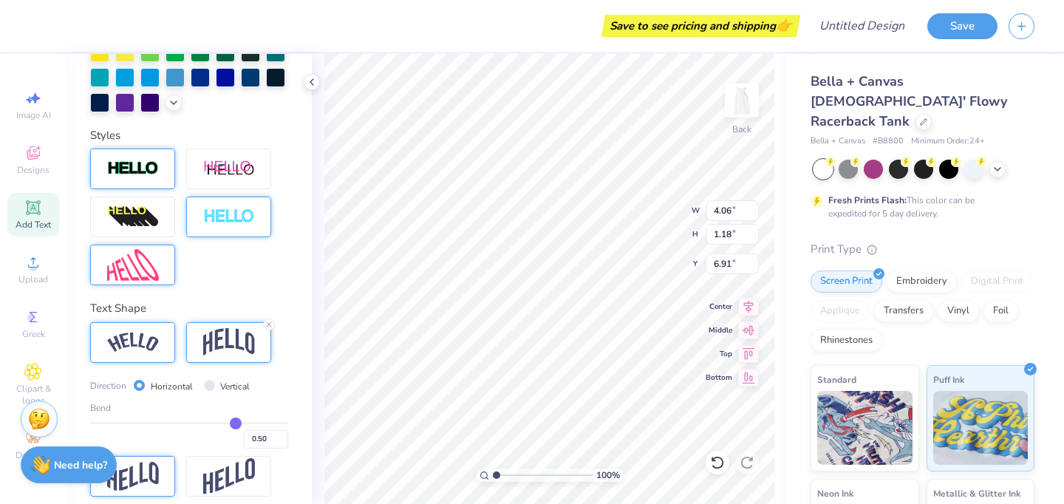
scroll to position [441, 0]
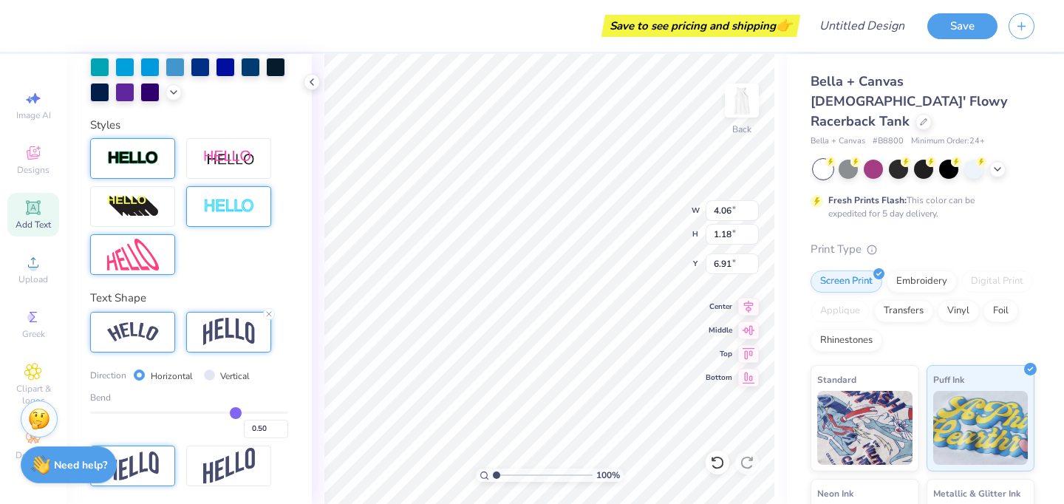
type input "0.49"
type input "0.48"
type input "0.47"
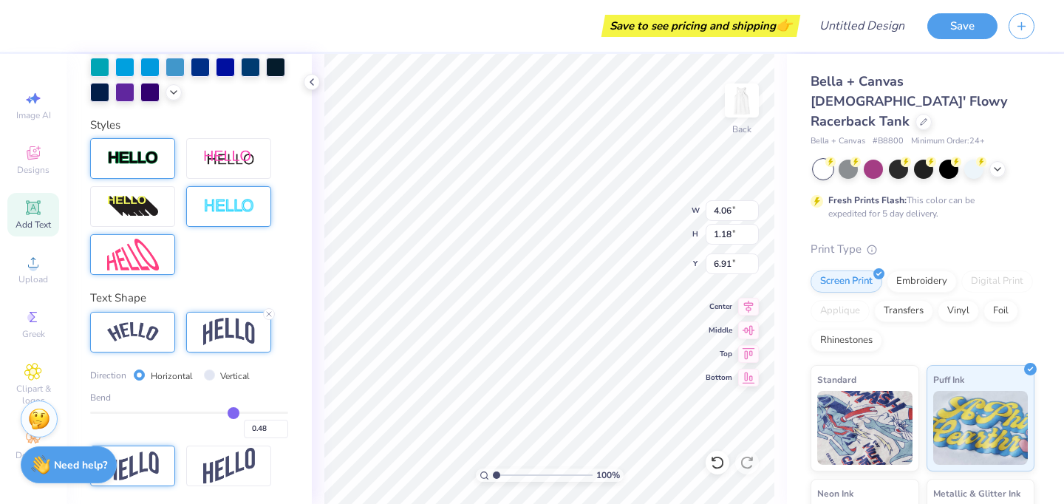
type input "0.47"
type input "0.44"
type input "0.43"
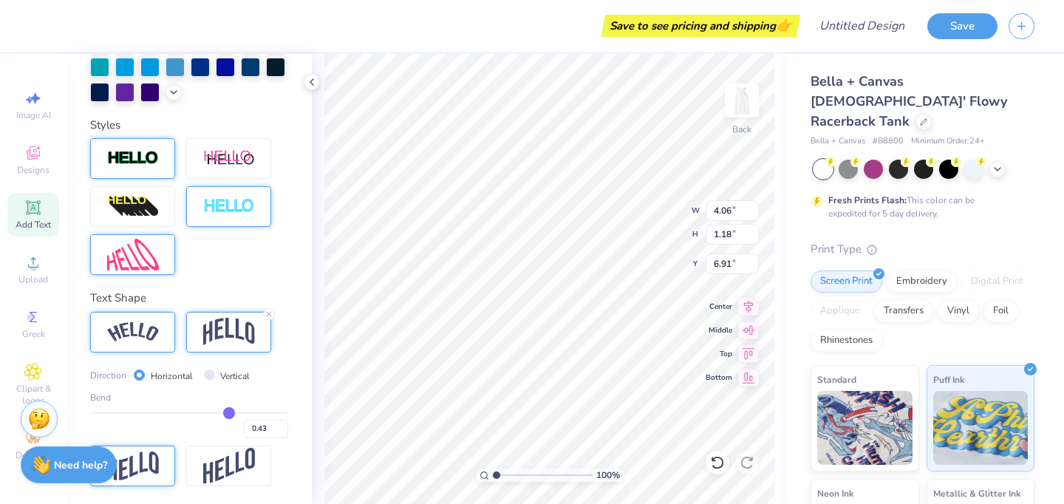
type input "0.42"
type input "0.41"
type input "0.4"
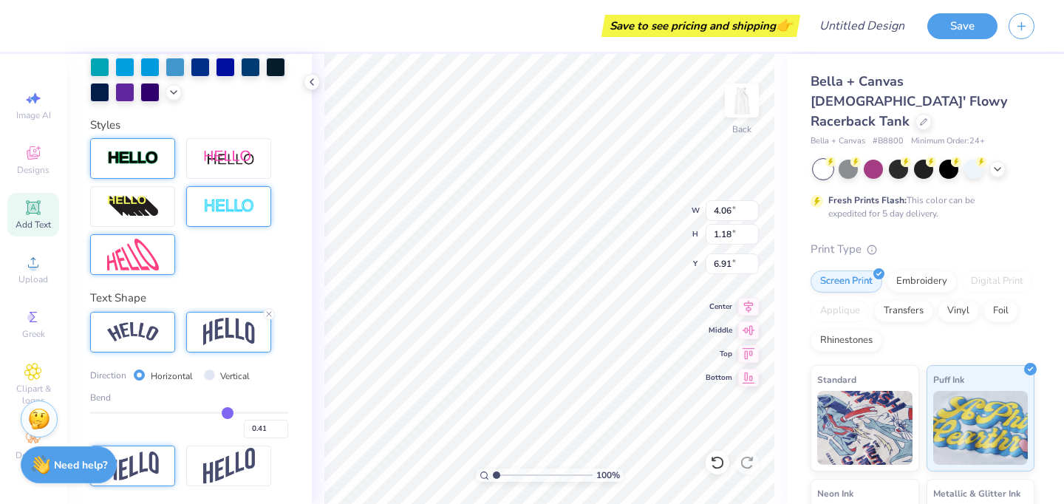
type input "0.40"
type input "0.39"
type input "0.38"
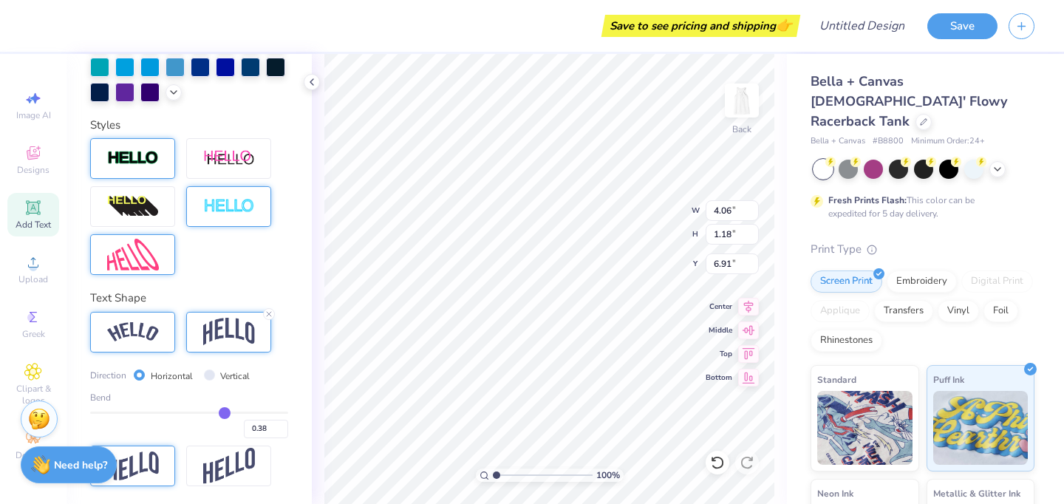
type input "0.37"
type input "0.36"
type input "0.35"
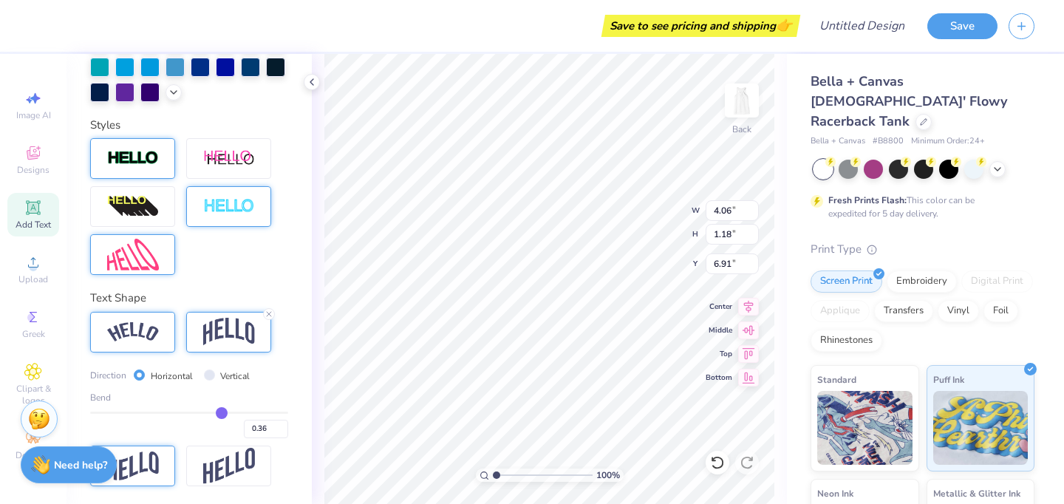
type input "0.35"
type input "0.34"
type input "0.33"
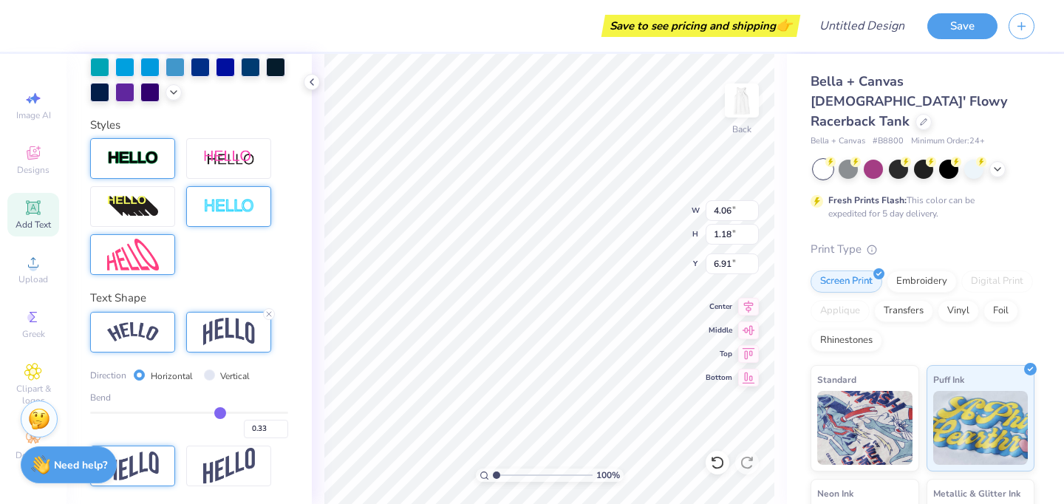
drag, startPoint x: 235, startPoint y: 409, endPoint x: 220, endPoint y: 409, distance: 14.8
click at [220, 411] on input "range" at bounding box center [189, 412] width 198 height 2
type input "0.32"
type input "0.3"
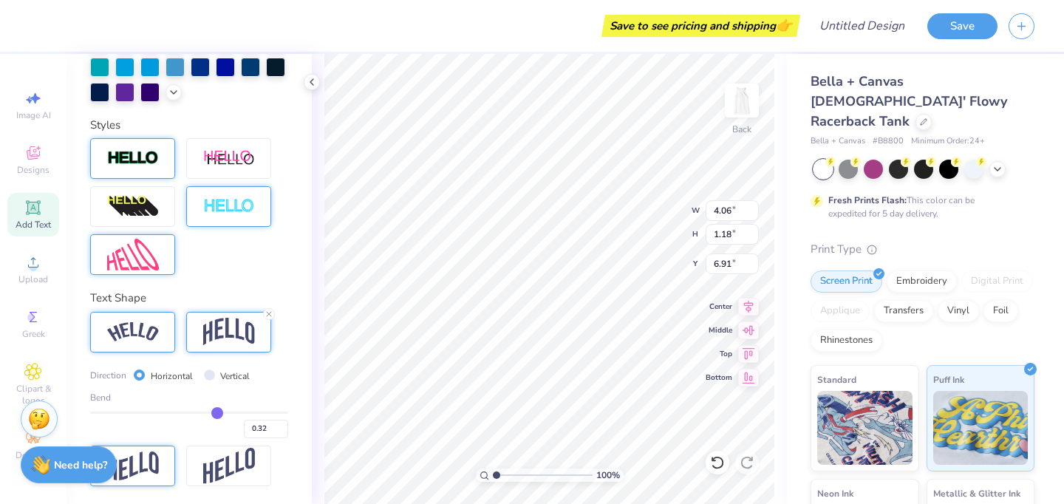
type input "0.30"
type input "0.28"
type input "0.26"
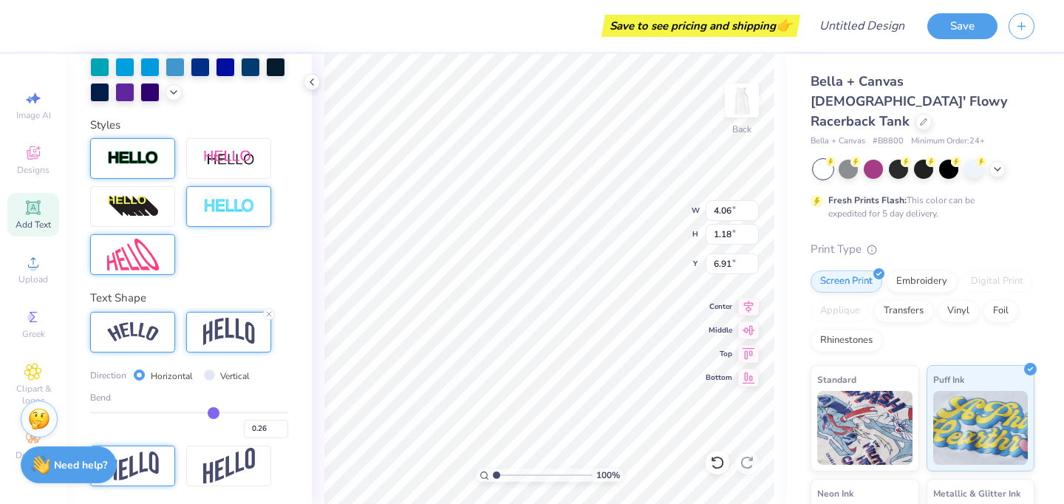
type input "0.24"
type input "0.23"
type input "0.22"
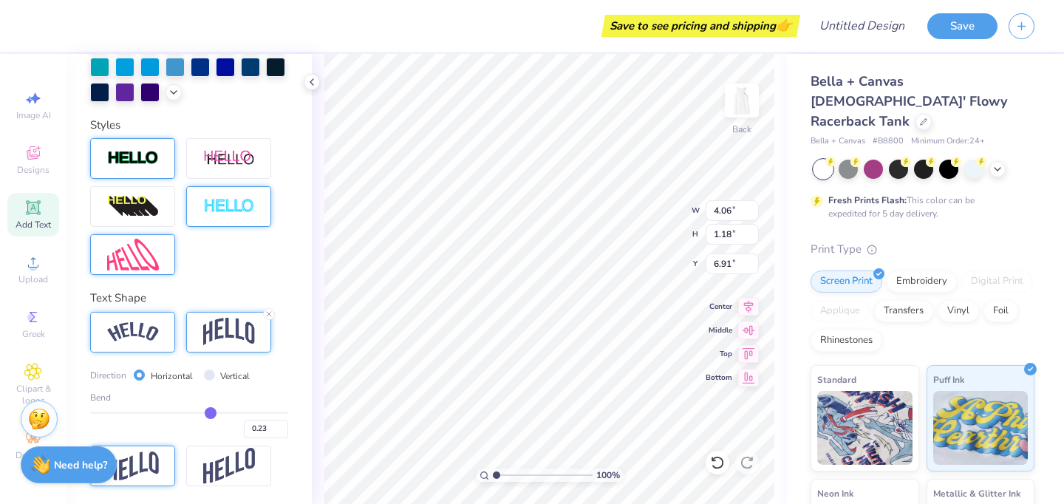
type input "0.22"
type input "0.21"
type input "0.2"
type input "0.20"
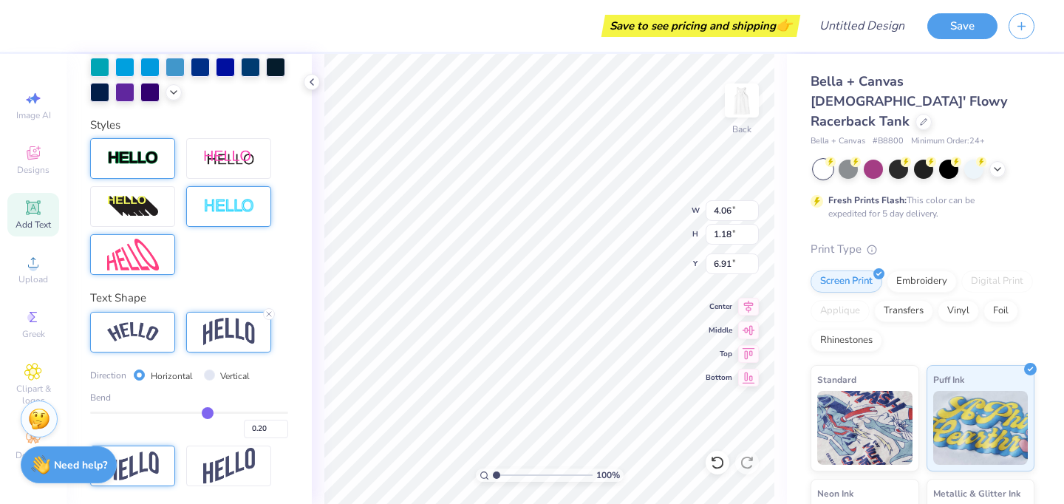
drag, startPoint x: 220, startPoint y: 409, endPoint x: 207, endPoint y: 409, distance: 13.3
click at [207, 411] on input "range" at bounding box center [189, 412] width 198 height 2
type input "0.11"
drag, startPoint x: 207, startPoint y: 409, endPoint x: 199, endPoint y: 409, distance: 8.1
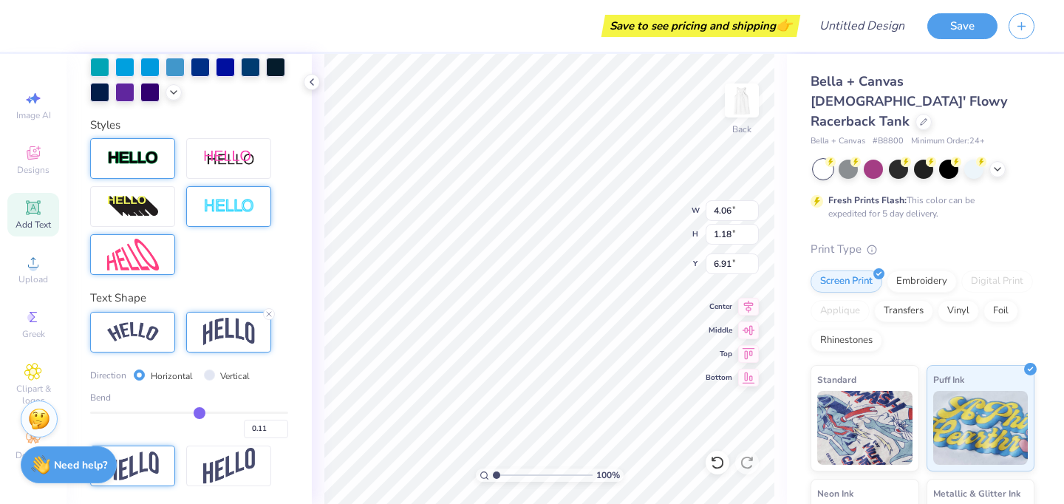
type input "0.11"
click at [199, 411] on input "range" at bounding box center [189, 412] width 198 height 2
click at [267, 317] on icon at bounding box center [268, 313] width 9 height 9
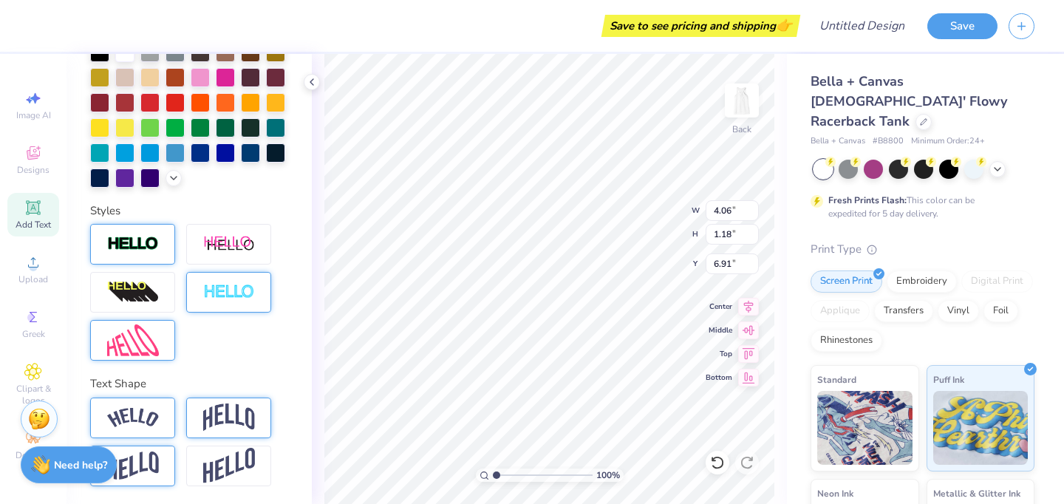
scroll to position [355, 0]
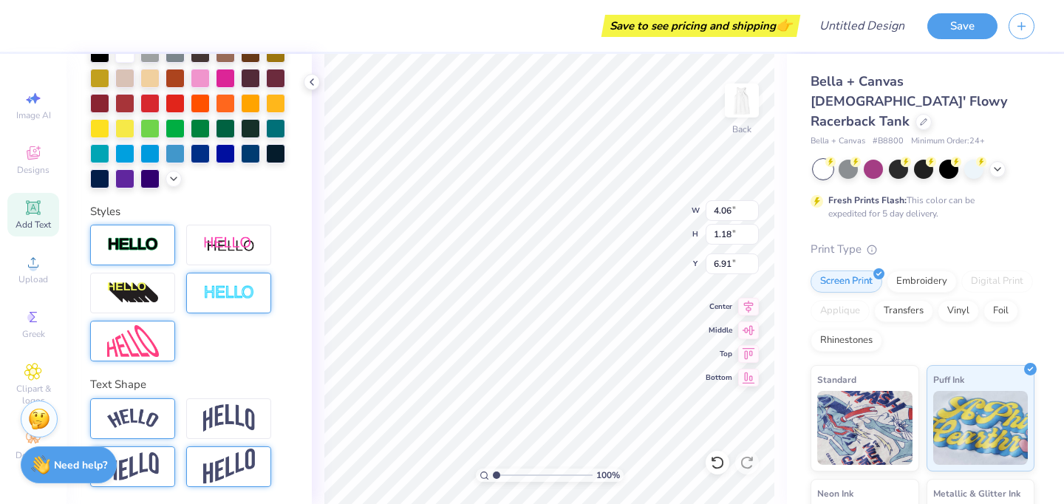
click at [243, 471] on img at bounding box center [229, 466] width 52 height 36
click at [155, 419] on img at bounding box center [133, 418] width 52 height 20
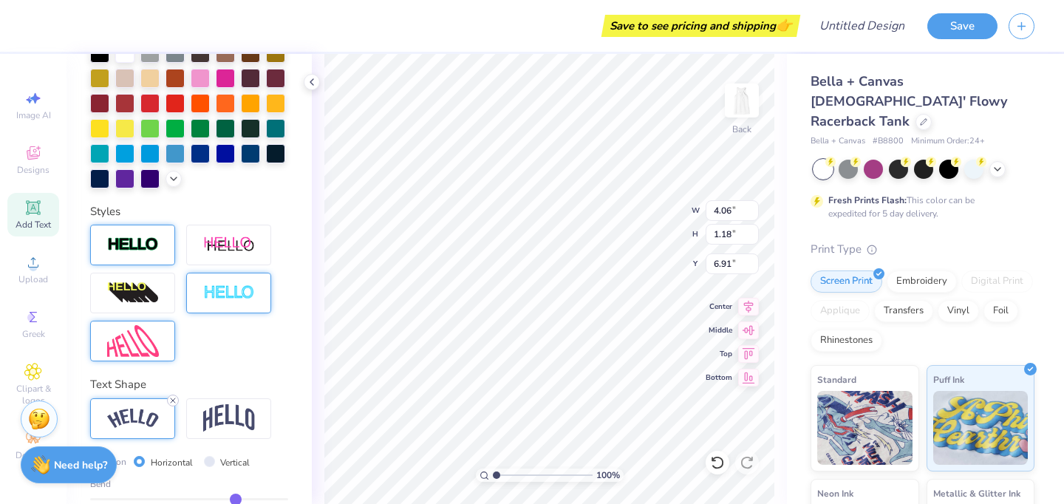
click at [173, 401] on icon at bounding box center [172, 400] width 9 height 9
click at [163, 339] on div at bounding box center [132, 341] width 85 height 41
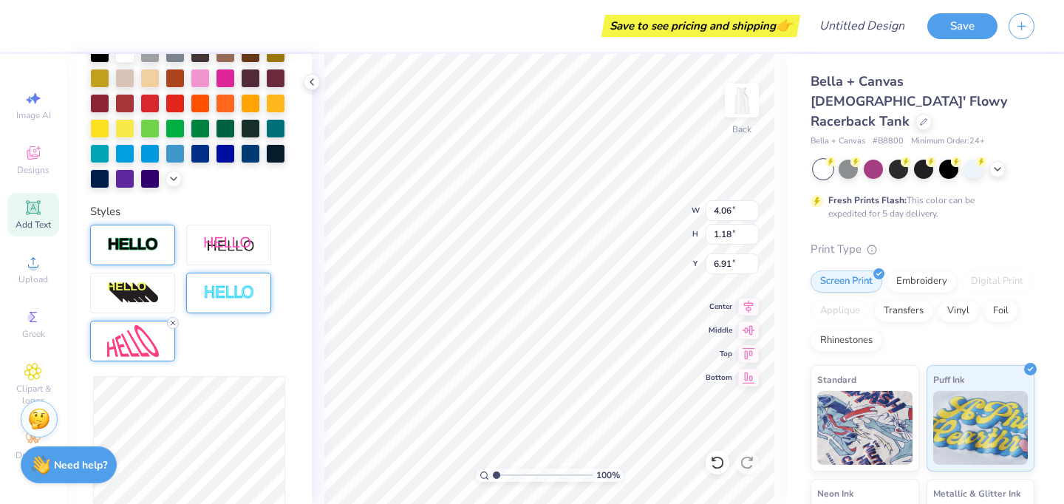
click at [171, 322] on icon at bounding box center [172, 322] width 9 height 9
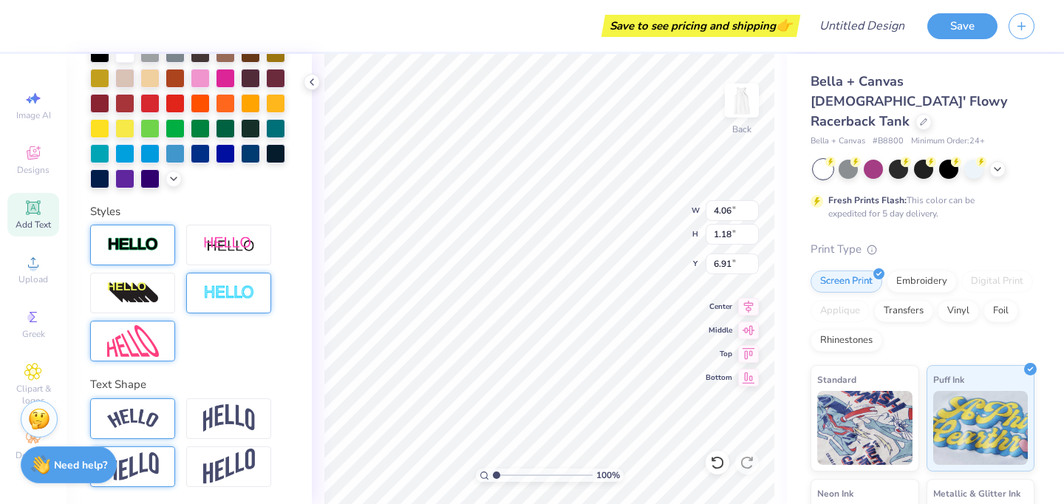
scroll to position [0, 0]
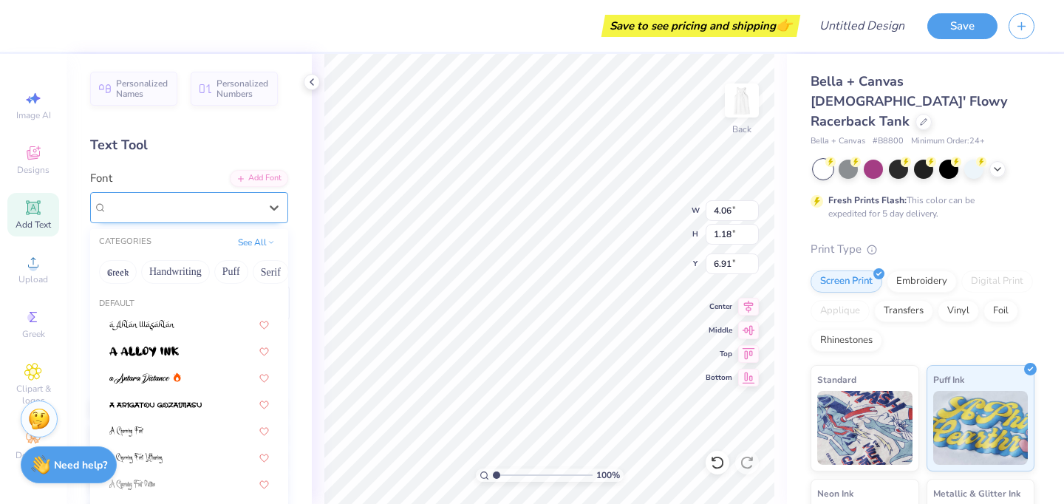
click at [246, 207] on div "Super Dream" at bounding box center [183, 207] width 155 height 23
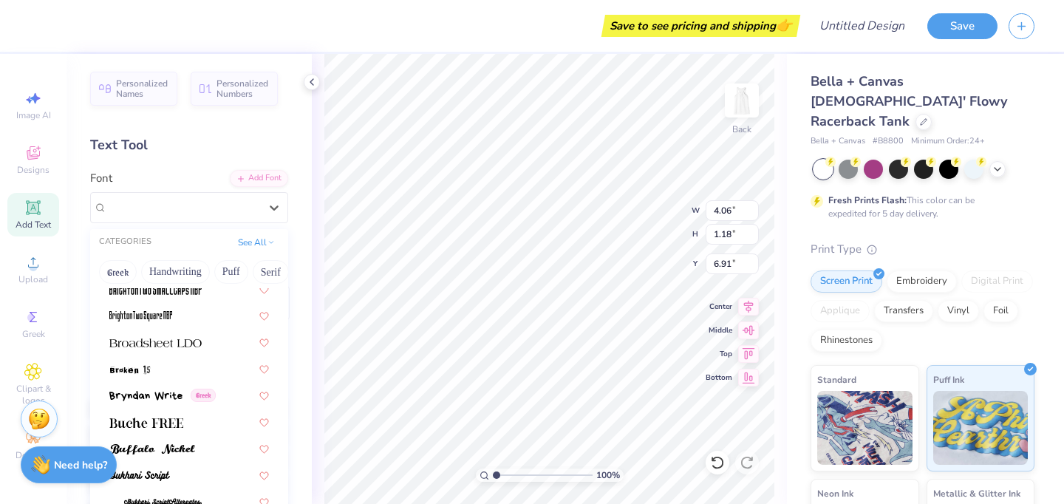
scroll to position [1236, 0]
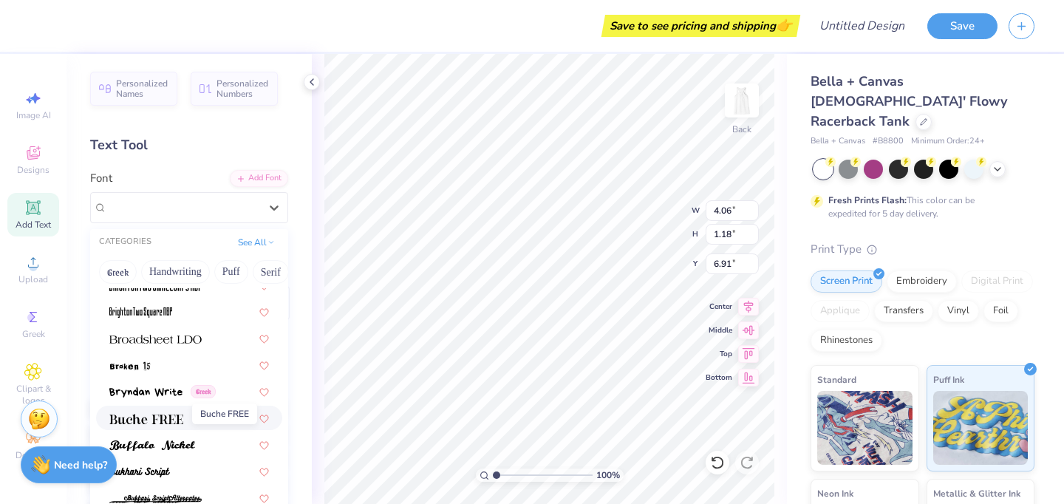
click at [162, 420] on img at bounding box center [146, 419] width 74 height 10
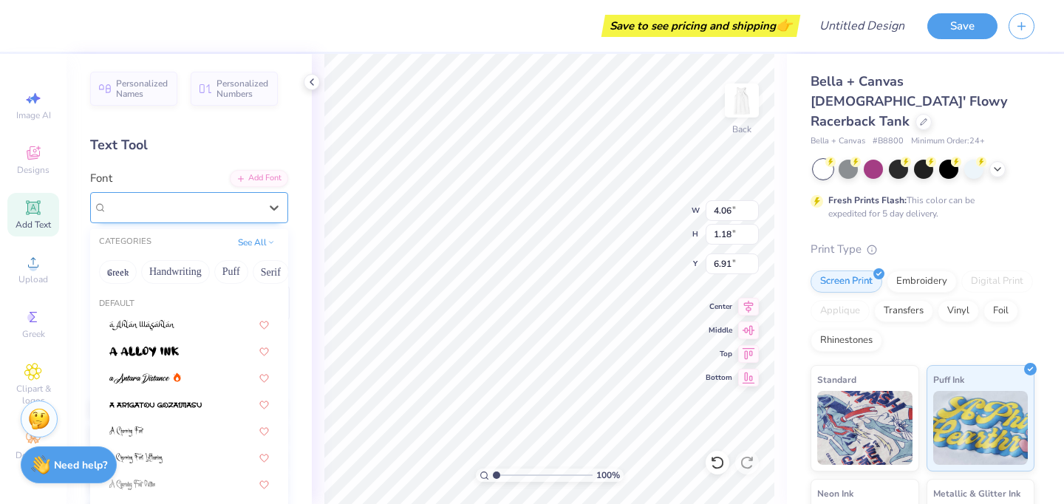
click at [170, 213] on div "Buche FREE" at bounding box center [183, 207] width 155 height 23
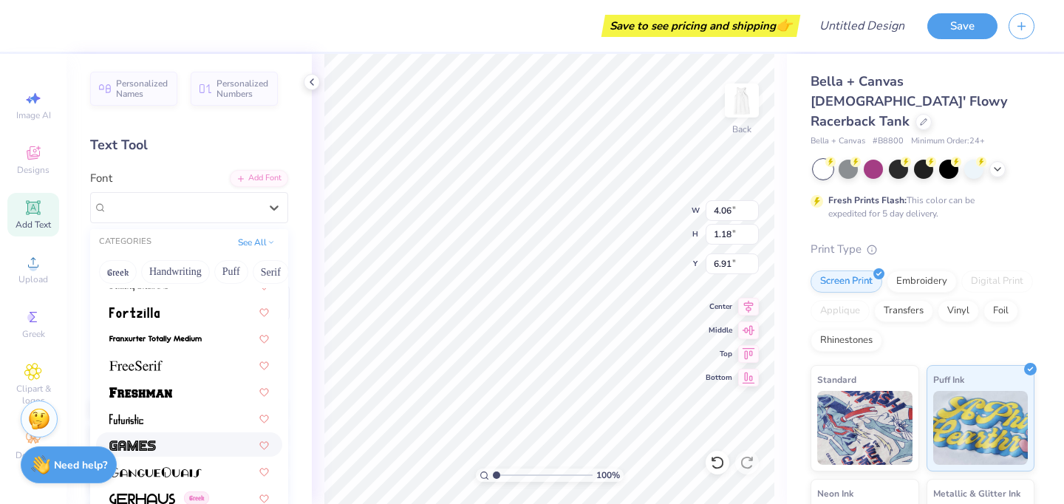
scroll to position [3228, 0]
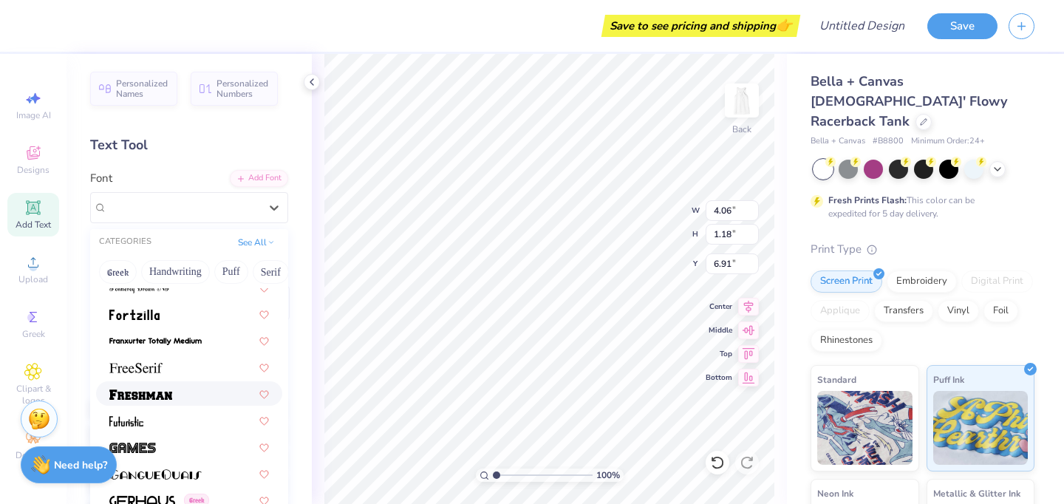
click at [169, 391] on img at bounding box center [140, 394] width 63 height 10
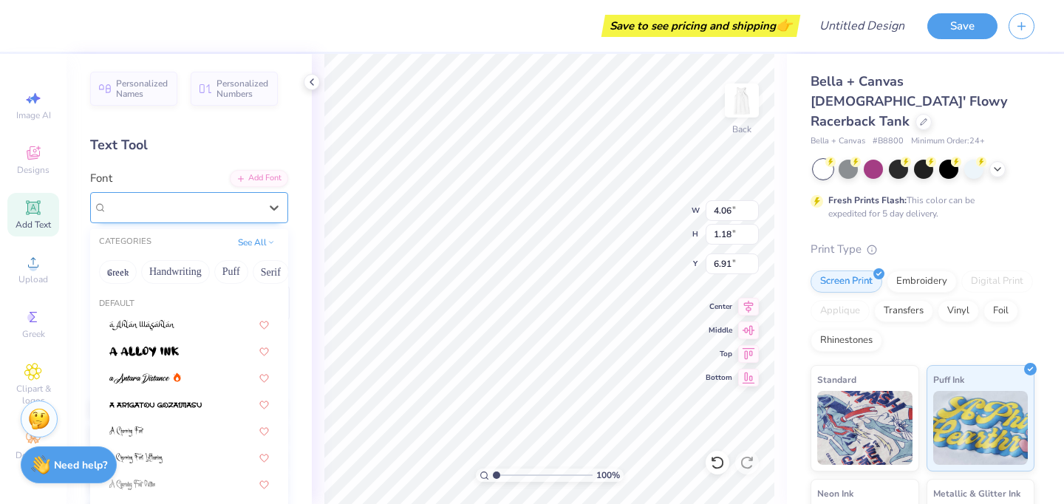
click at [171, 206] on div "Freshman" at bounding box center [183, 207] width 155 height 23
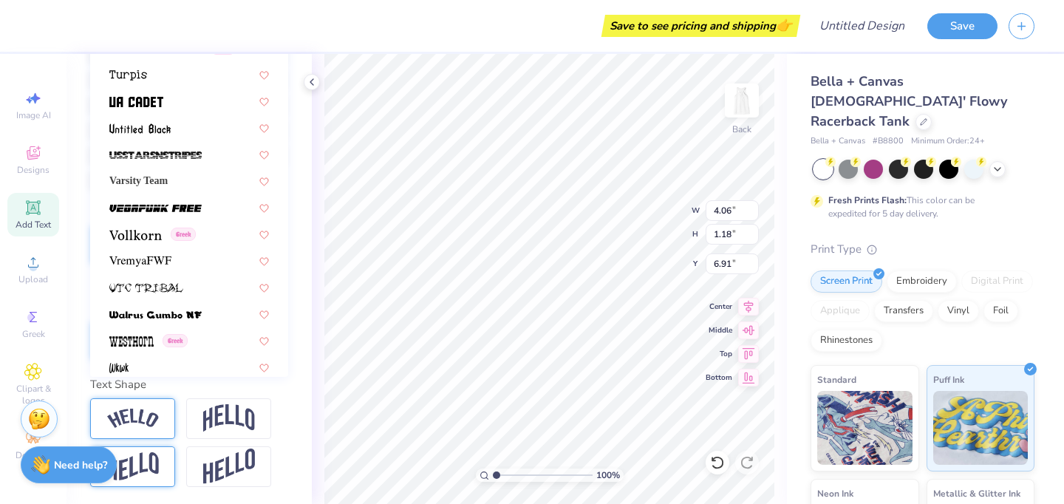
scroll to position [7683, 0]
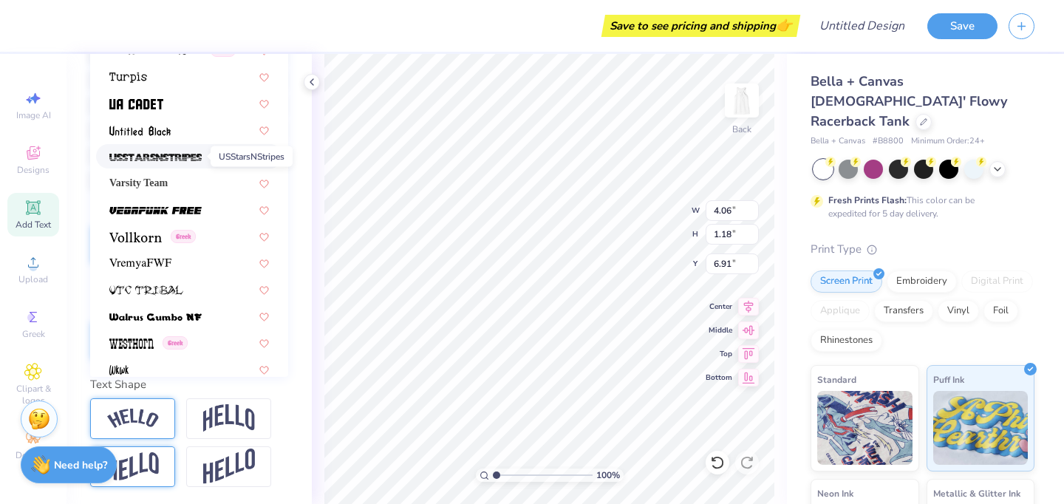
click at [160, 161] on img at bounding box center [155, 157] width 92 height 10
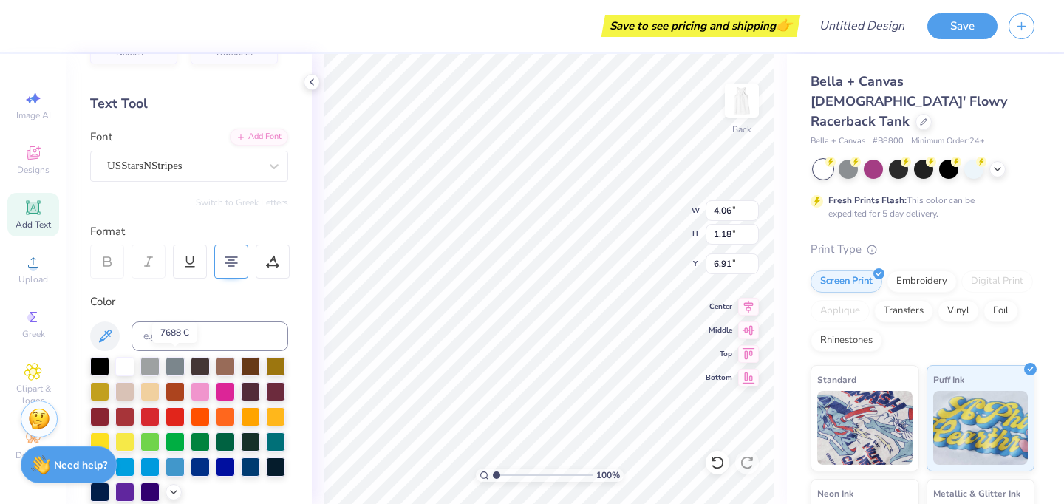
scroll to position [0, 0]
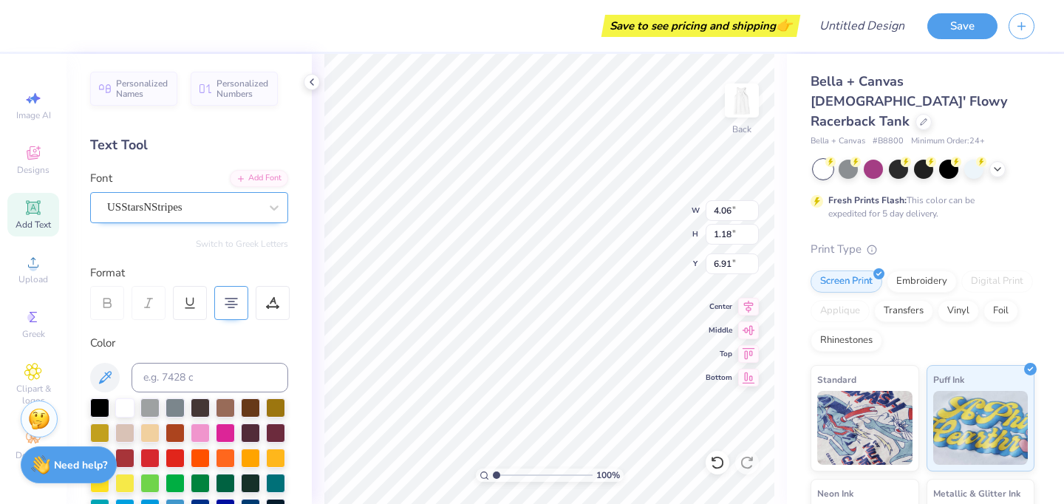
click at [185, 205] on div "USStarsNStripes" at bounding box center [183, 207] width 155 height 23
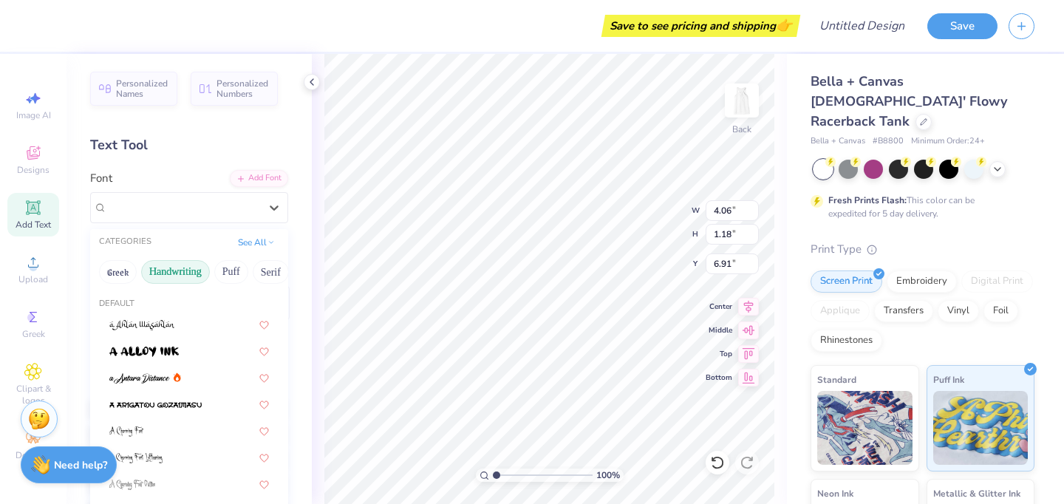
click at [191, 271] on button "Handwriting" at bounding box center [175, 272] width 69 height 24
click at [226, 272] on button "Puff" at bounding box center [231, 272] width 34 height 24
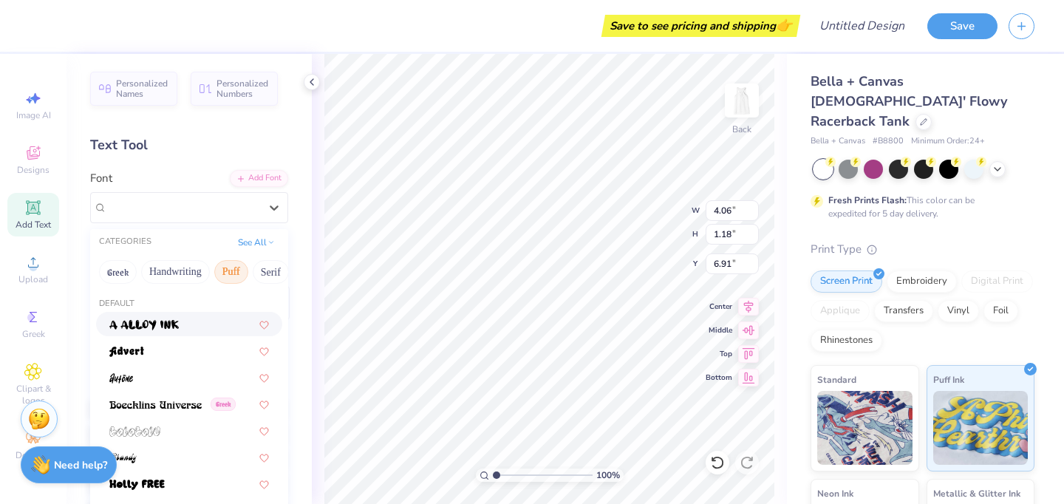
click at [194, 324] on div at bounding box center [189, 324] width 160 height 16
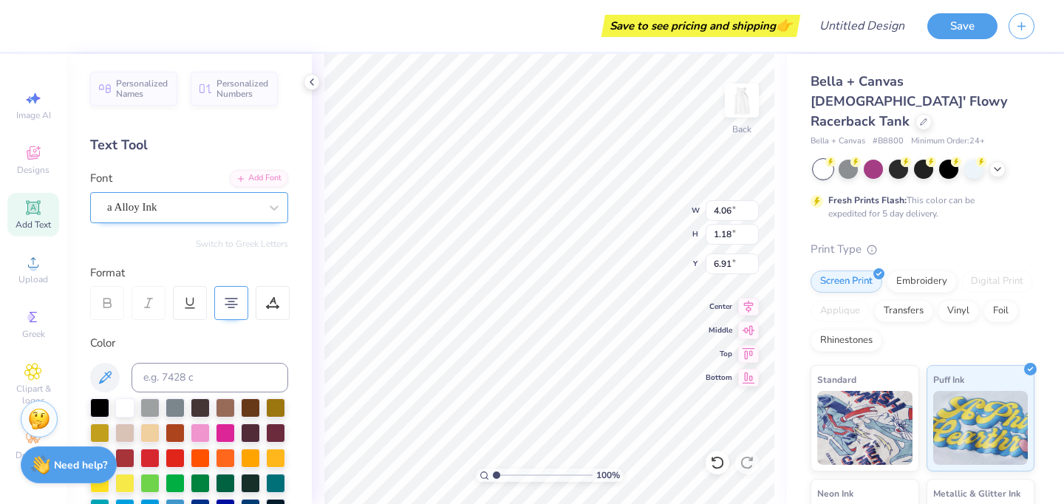
click at [201, 213] on div "a Alloy Ink" at bounding box center [183, 207] width 155 height 23
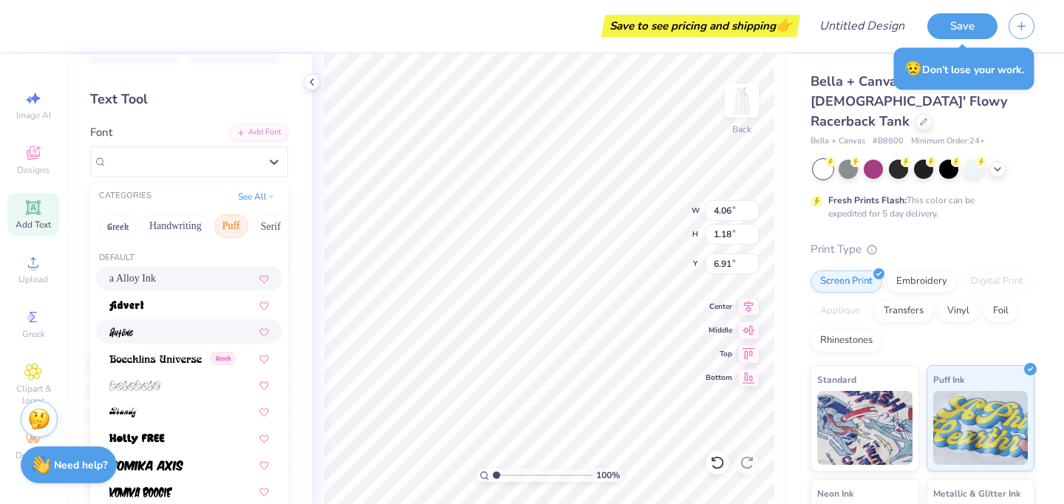
scroll to position [54, 0]
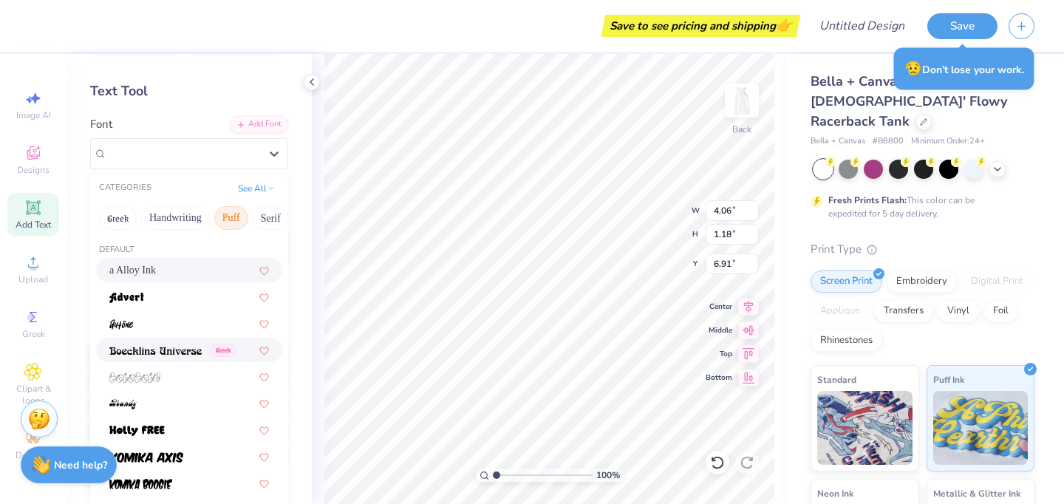
click at [178, 349] on img at bounding box center [155, 351] width 92 height 10
click at [194, 160] on div "Boecklins Universe Greek" at bounding box center [183, 153] width 155 height 23
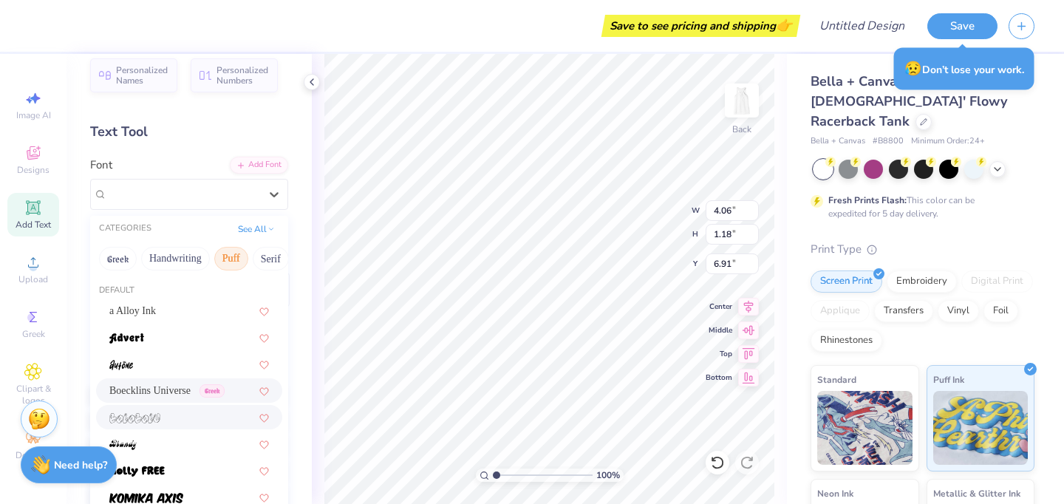
scroll to position [0, 0]
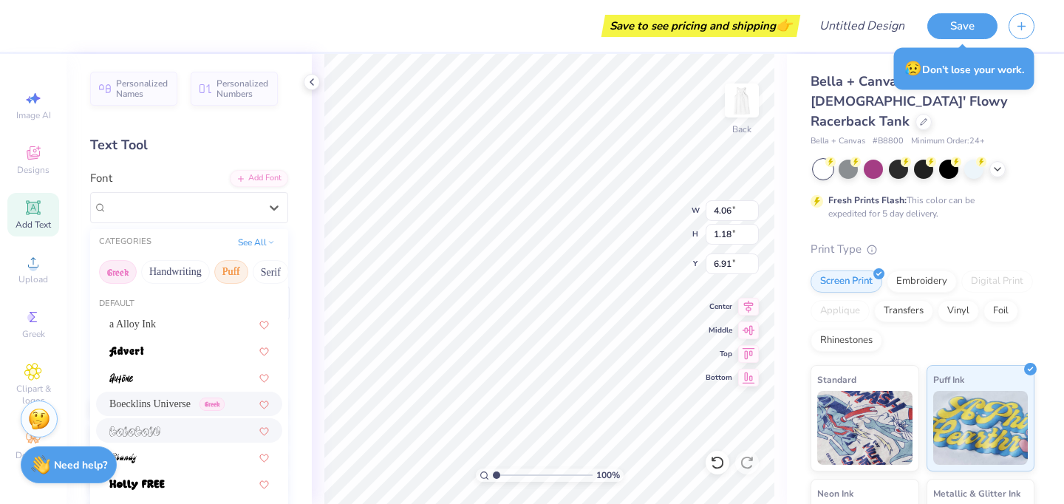
click at [120, 269] on button "Greek" at bounding box center [118, 272] width 38 height 24
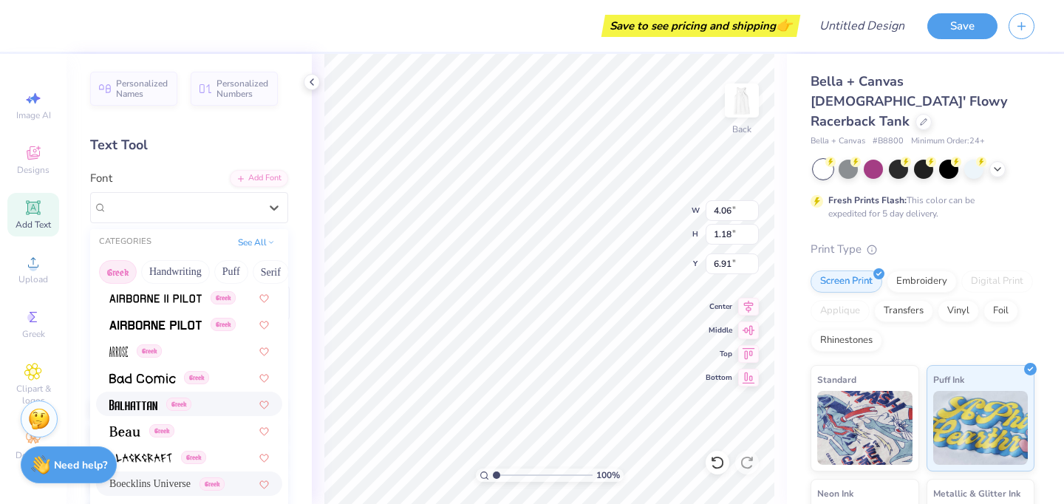
scroll to position [77, 0]
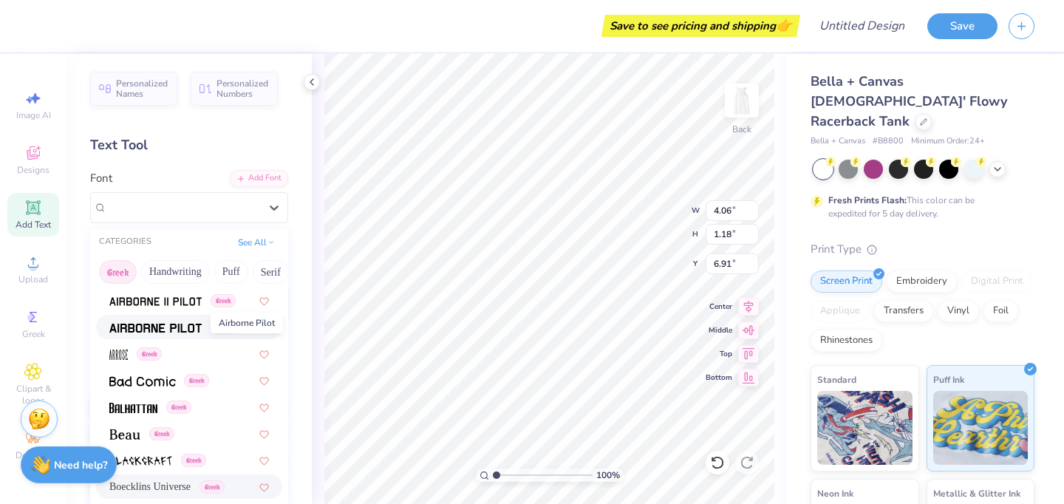
click at [171, 329] on img at bounding box center [155, 328] width 92 height 10
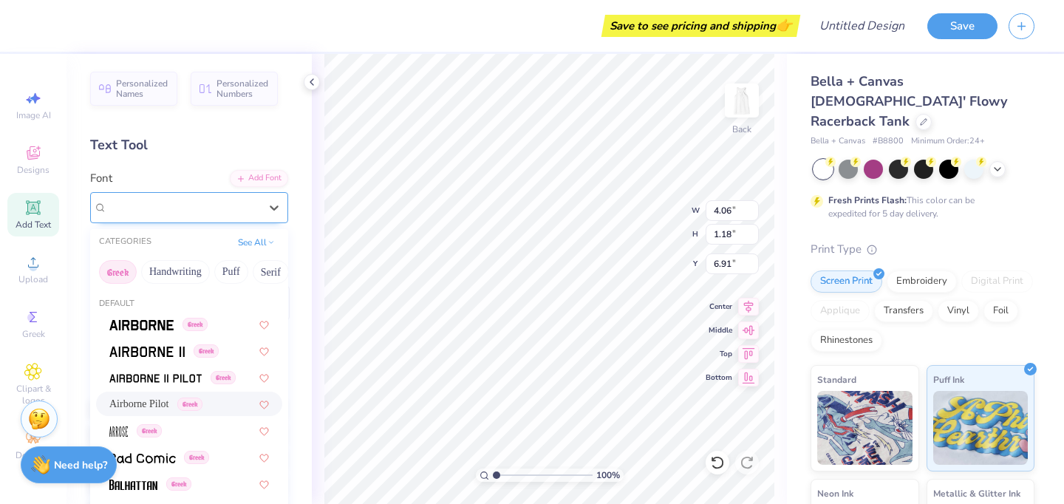
click at [161, 208] on div "Airborne Pilot Greek" at bounding box center [183, 207] width 155 height 23
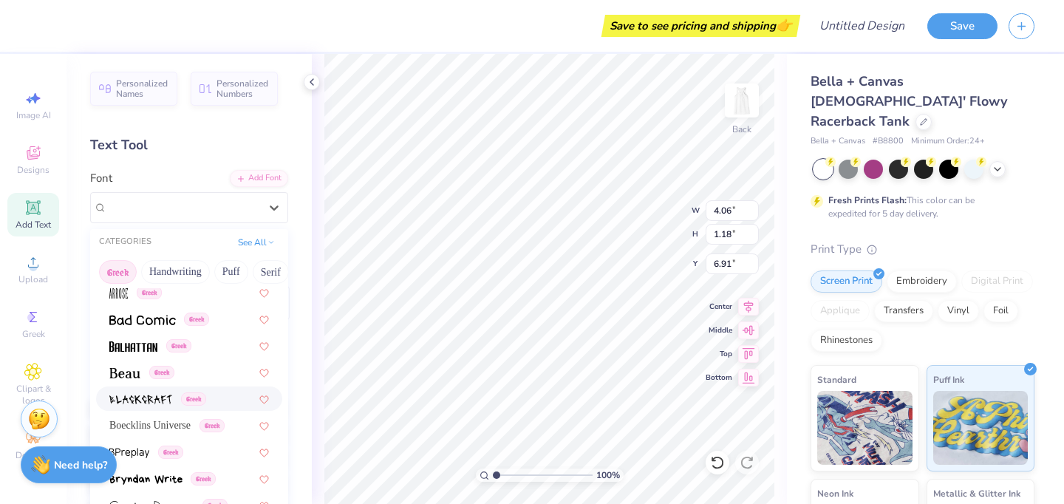
scroll to position [202, 0]
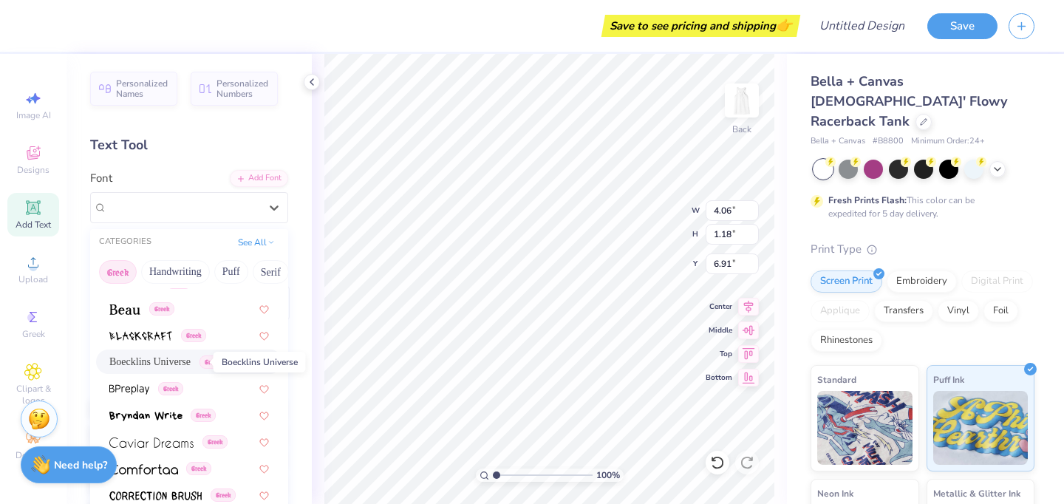
click at [182, 366] on span "Boecklins Universe" at bounding box center [149, 362] width 81 height 16
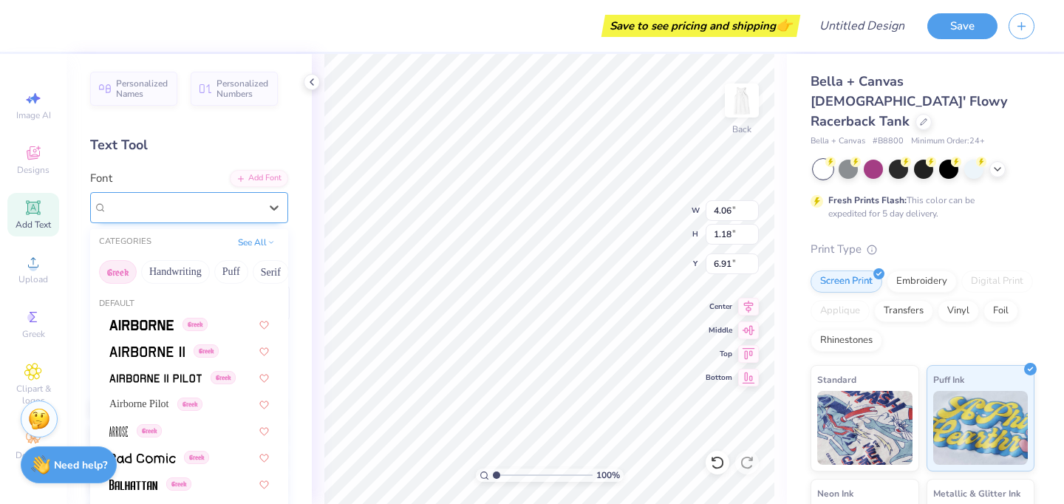
click at [168, 212] on div "Boecklins Universe Greek" at bounding box center [183, 207] width 155 height 23
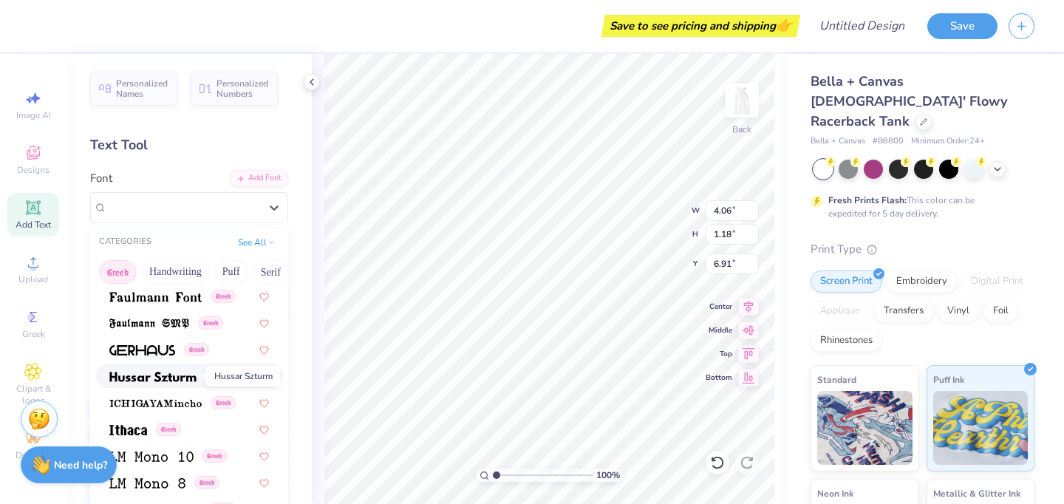
scroll to position [541, 0]
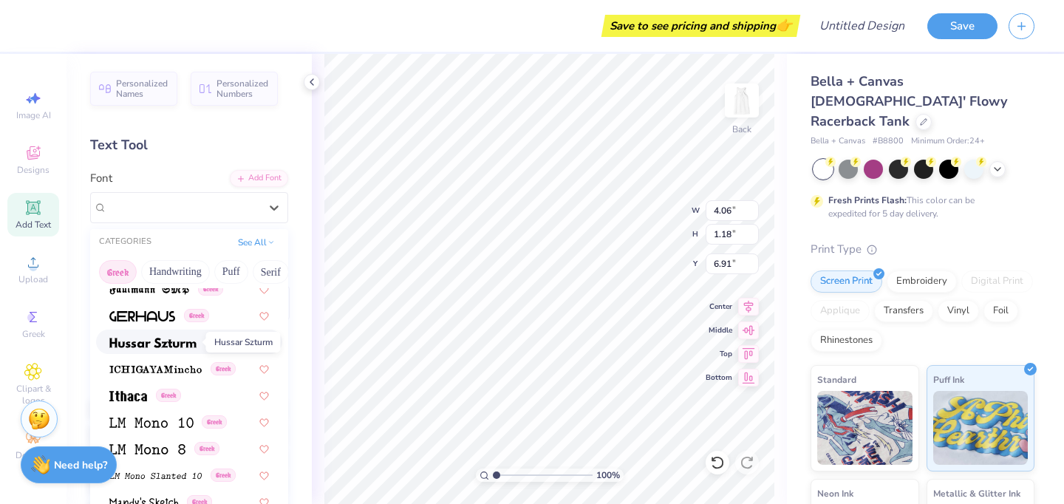
click at [154, 343] on img at bounding box center [152, 343] width 87 height 10
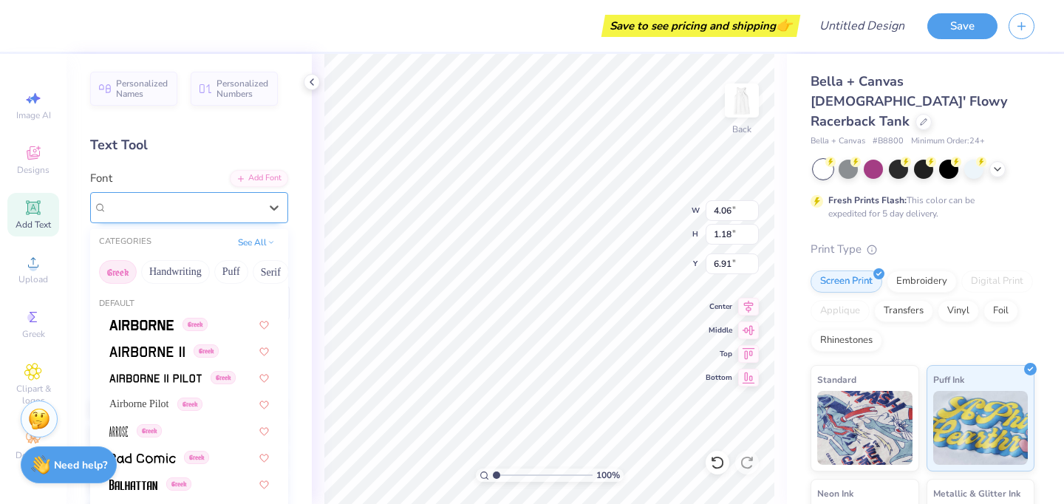
click at [157, 208] on div "Hussar Szturm Greek" at bounding box center [183, 207] width 155 height 23
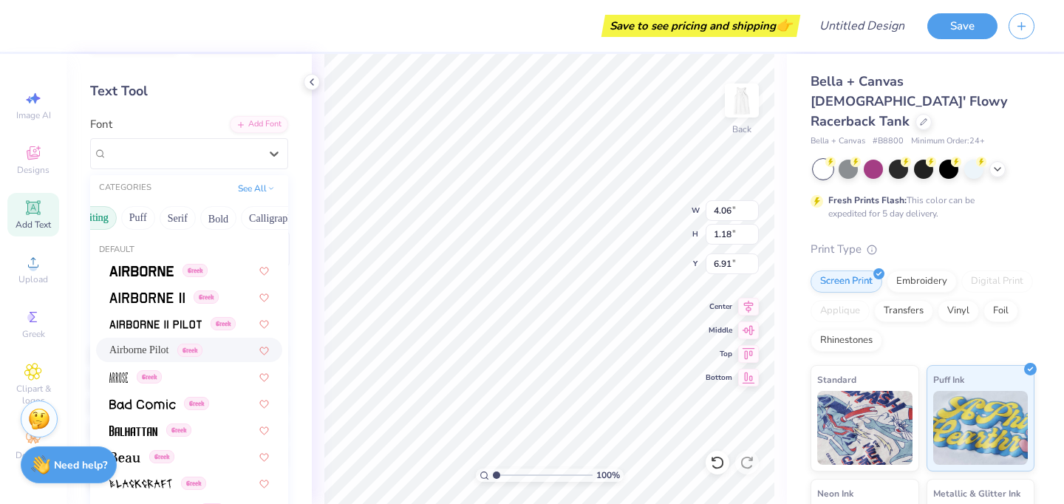
scroll to position [0, 108]
click at [198, 221] on button "Bold" at bounding box center [203, 218] width 36 height 24
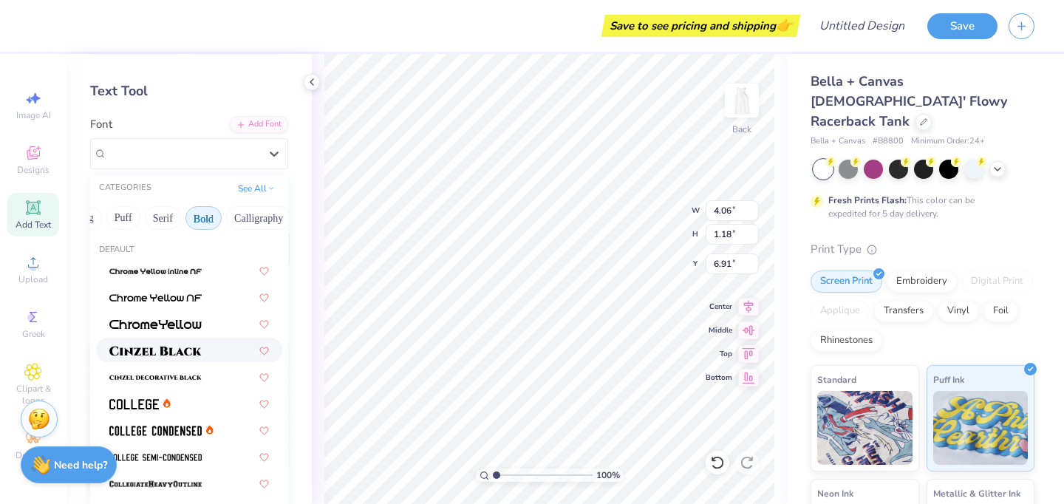
click at [181, 348] on img at bounding box center [155, 351] width 92 height 10
click at [225, 158] on div "Cinzel" at bounding box center [183, 153] width 155 height 23
click at [199, 320] on img at bounding box center [155, 324] width 92 height 10
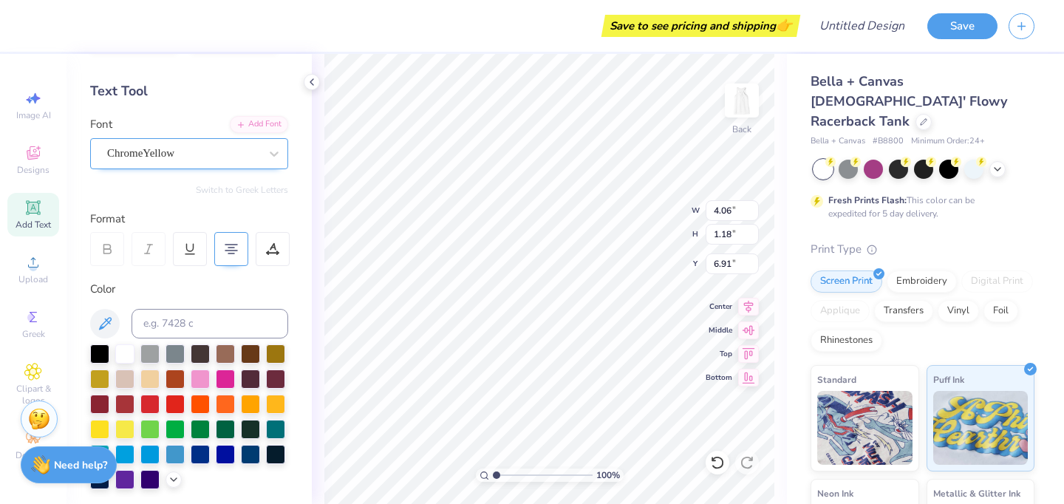
click at [221, 148] on div "ChromeYellow" at bounding box center [183, 153] width 155 height 23
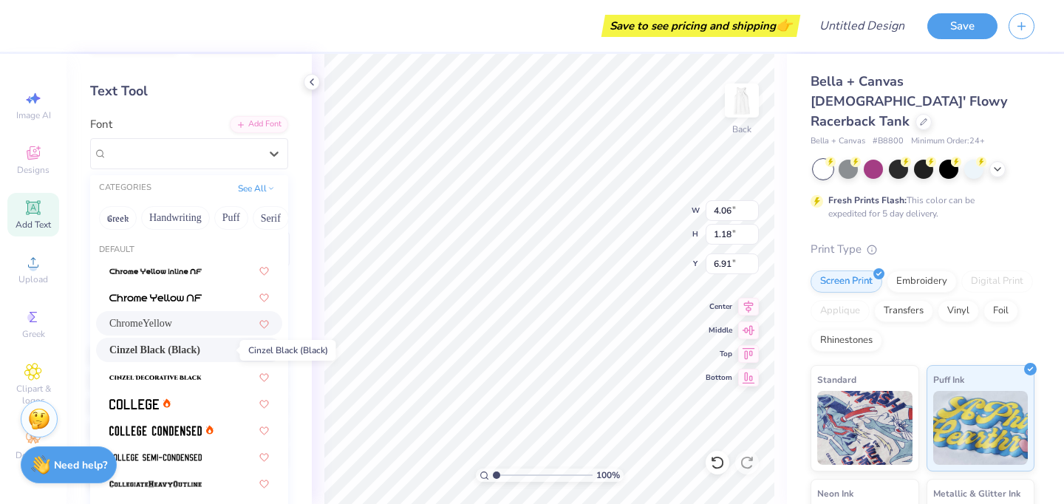
click at [195, 346] on span "Cinzel Black (Black)" at bounding box center [154, 350] width 91 height 16
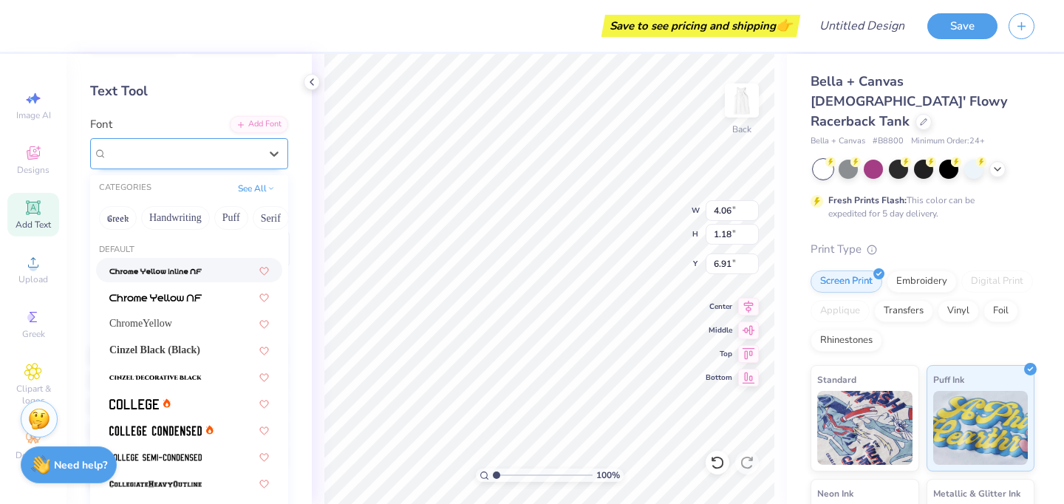
click at [210, 146] on div "Cinzel" at bounding box center [183, 153] width 155 height 23
click at [196, 341] on div "Cinzel Black (Black)" at bounding box center [189, 350] width 186 height 24
click at [209, 154] on div "Cinzel" at bounding box center [183, 153] width 155 height 23
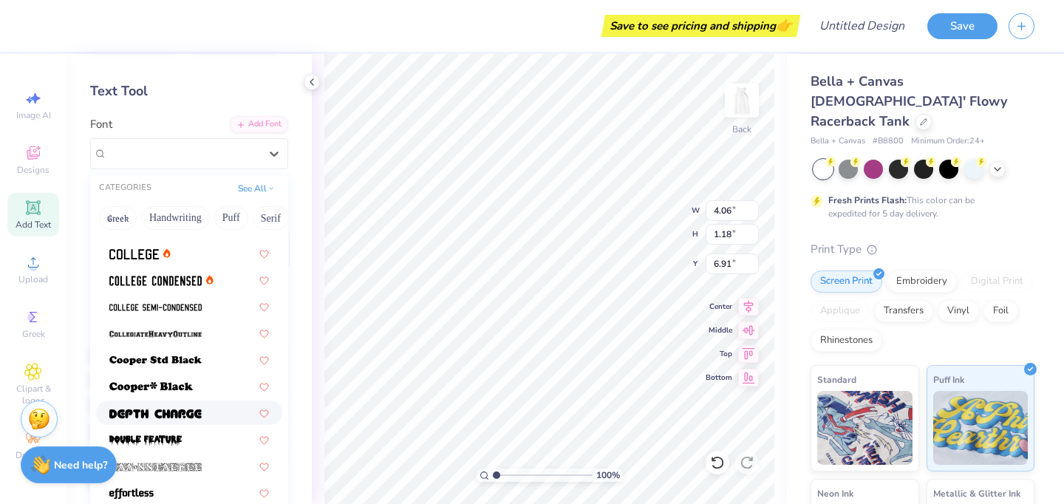
scroll to position [172, 0]
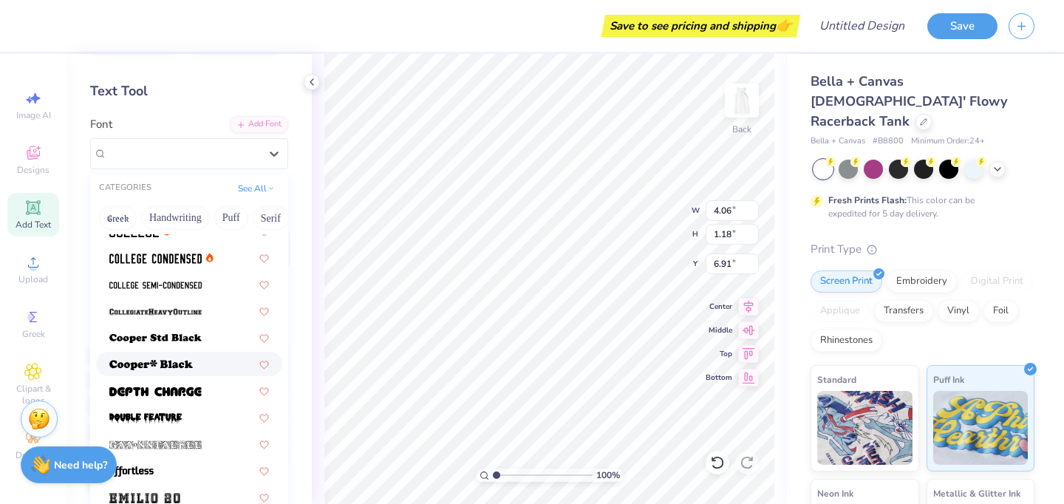
click at [181, 372] on div at bounding box center [189, 364] width 186 height 24
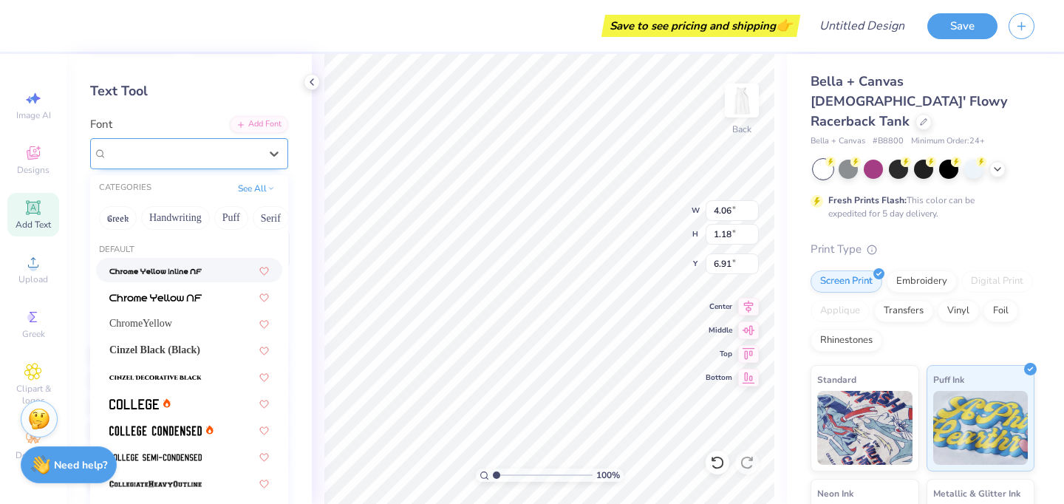
click at [197, 159] on div "[PERSON_NAME]*" at bounding box center [183, 153] width 155 height 23
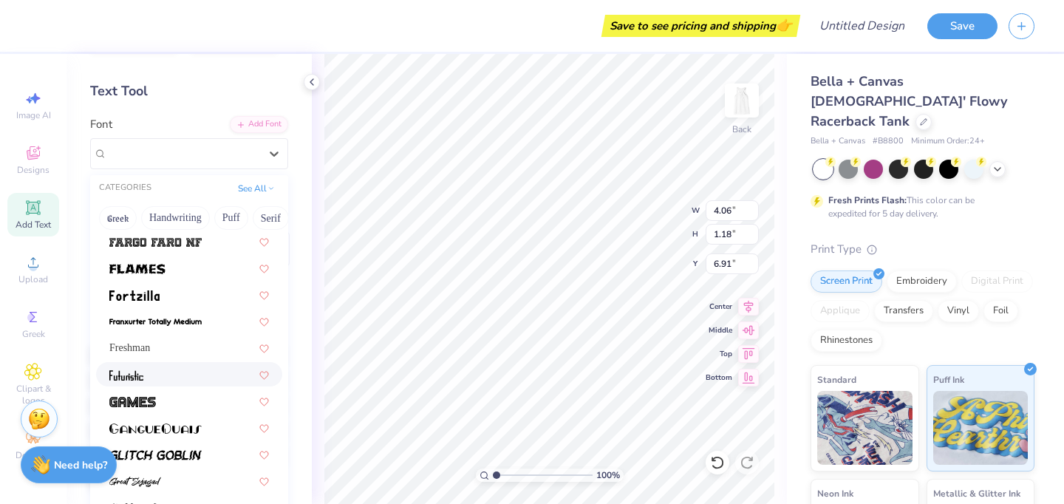
scroll to position [528, 0]
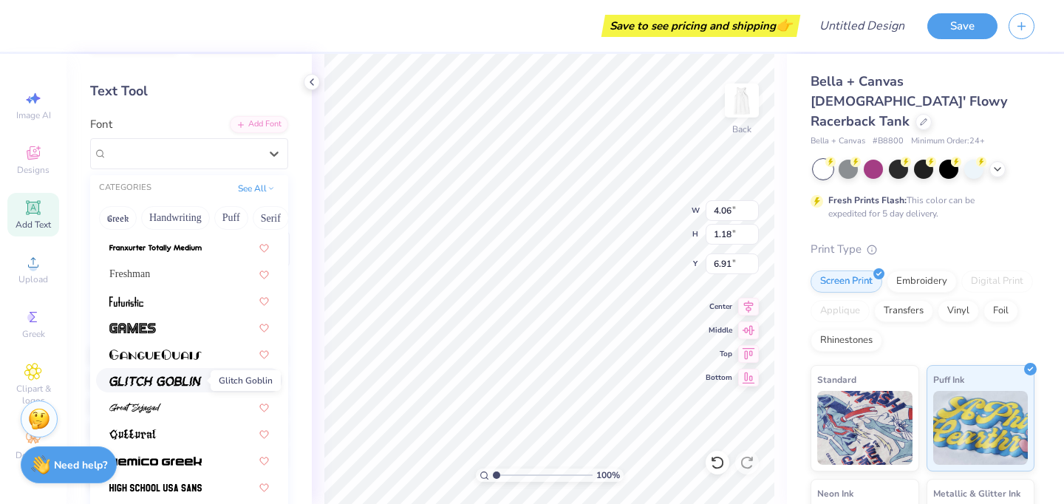
click at [171, 387] on span at bounding box center [155, 380] width 92 height 16
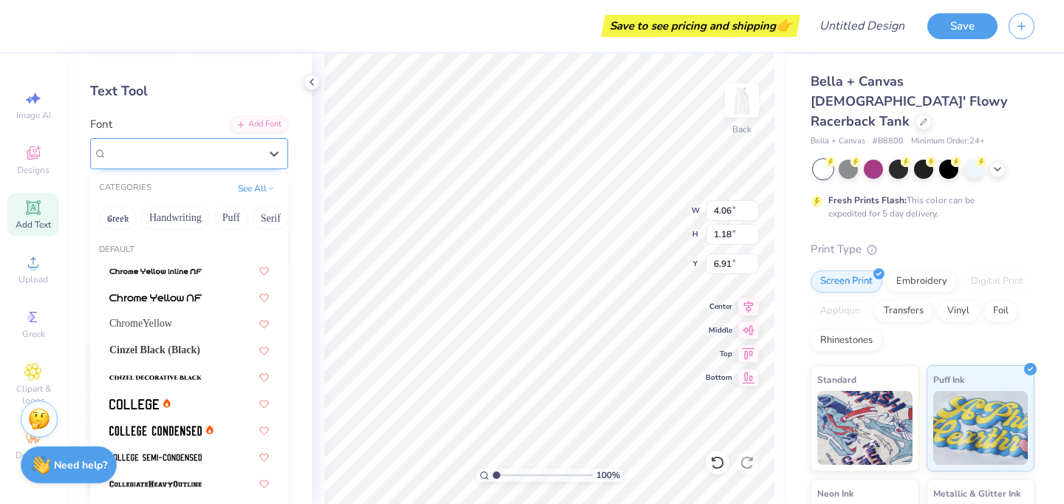
click at [210, 151] on div "Glitch Goblin" at bounding box center [183, 153] width 155 height 23
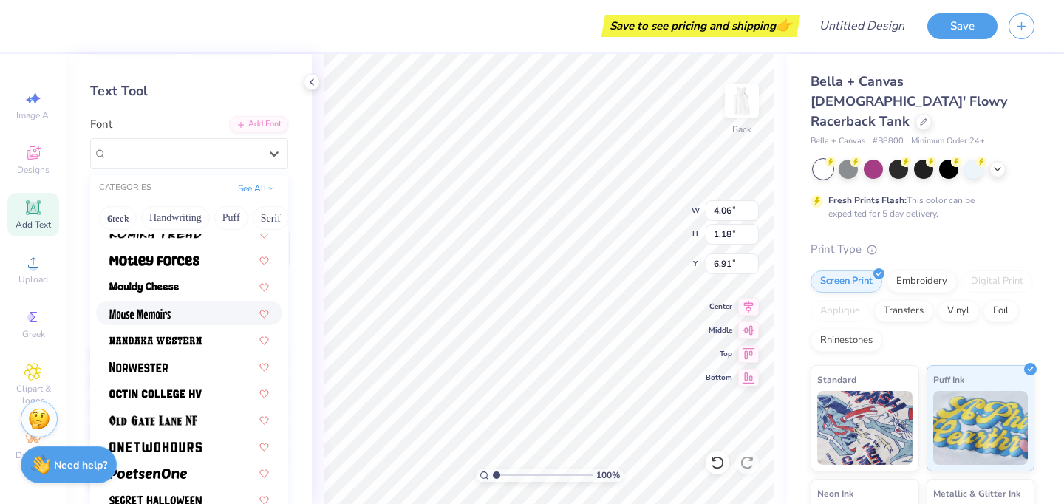
scroll to position [1306, 0]
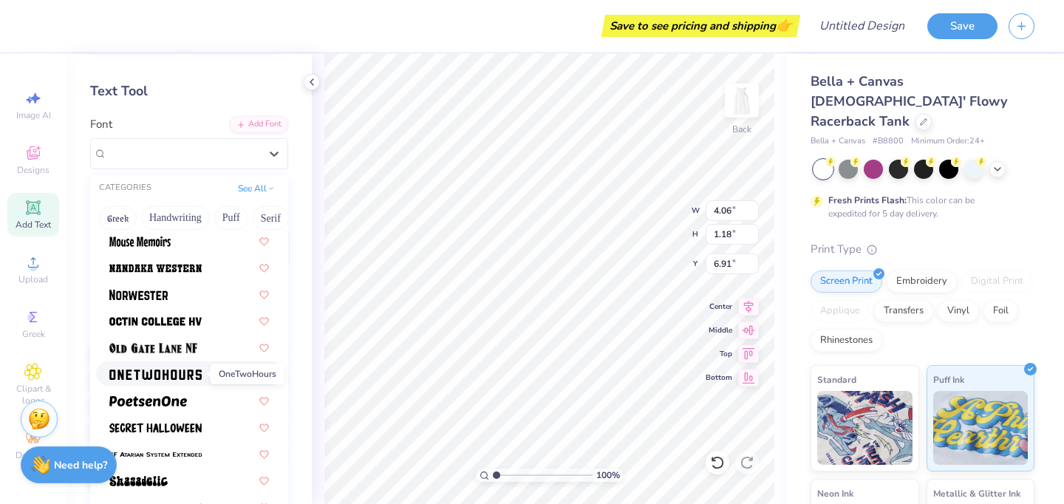
click at [167, 379] on img at bounding box center [155, 374] width 92 height 10
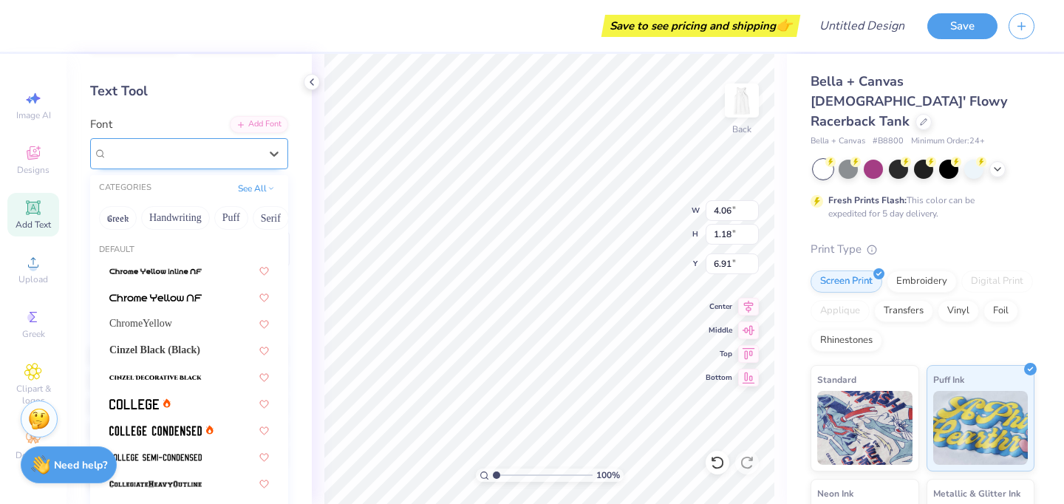
click at [202, 165] on div "OneTwoHours" at bounding box center [189, 153] width 198 height 31
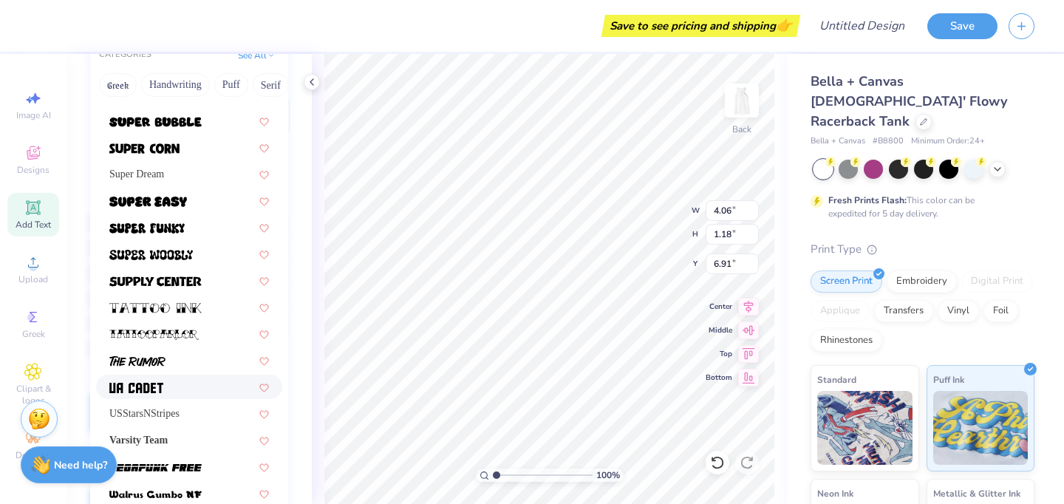
scroll to position [186, 0]
click at [177, 382] on div at bounding box center [189, 388] width 160 height 16
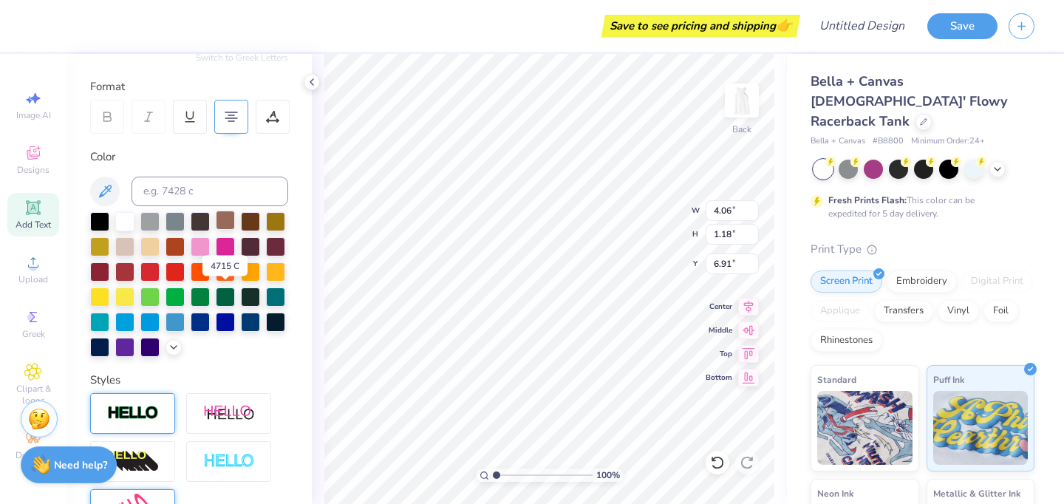
scroll to position [0, 0]
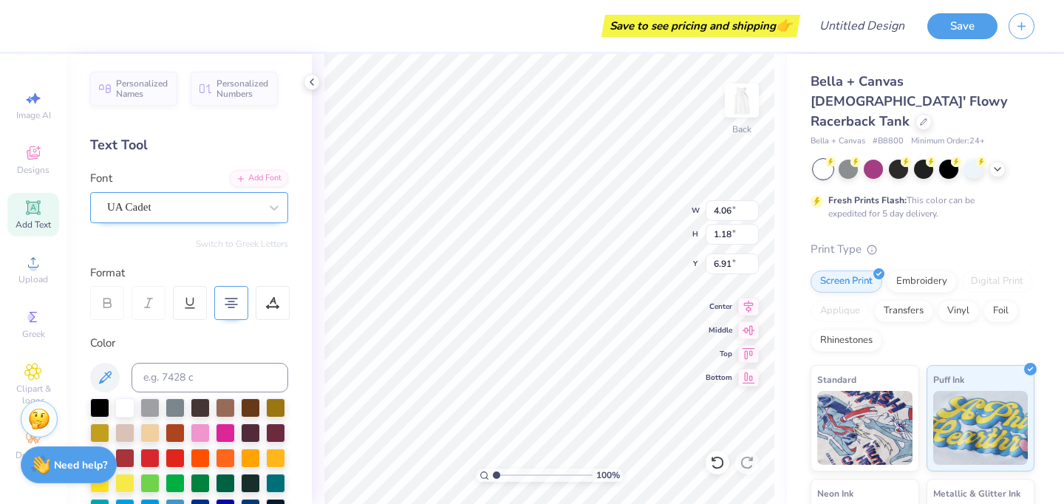
click at [199, 203] on div "UA Cadet" at bounding box center [183, 207] width 155 height 23
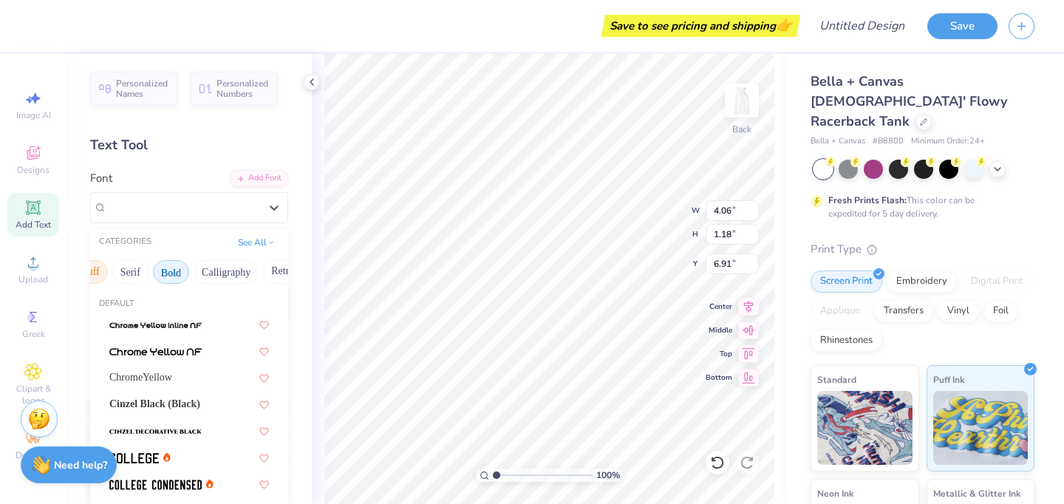
scroll to position [0, 143]
click at [137, 270] on button "Serif" at bounding box center [127, 272] width 36 height 24
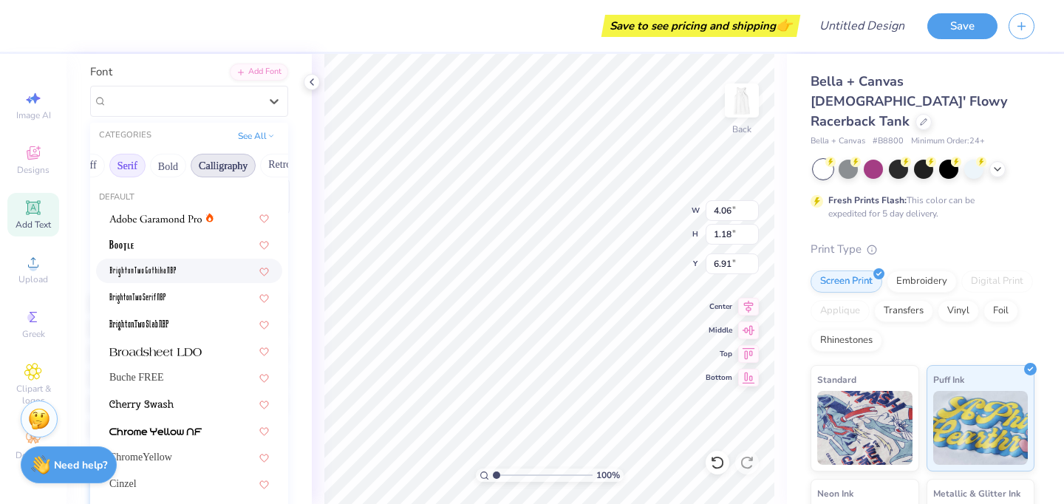
scroll to position [68, 0]
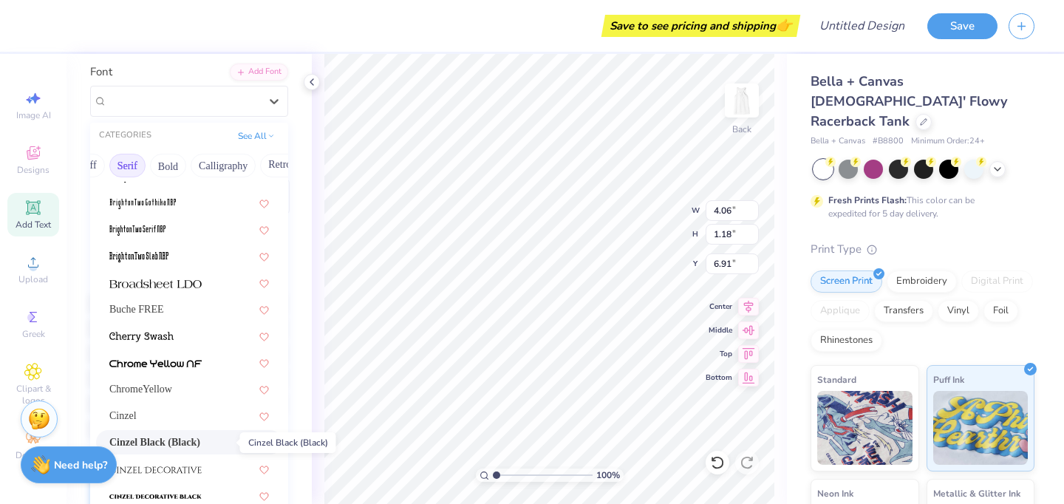
click at [164, 441] on span "Cinzel Black (Black)" at bounding box center [154, 442] width 91 height 16
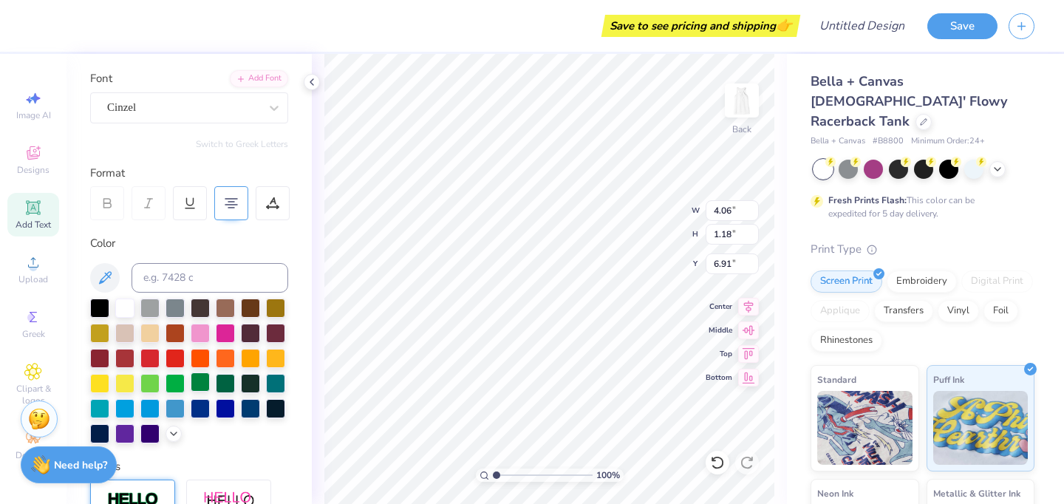
scroll to position [105, 0]
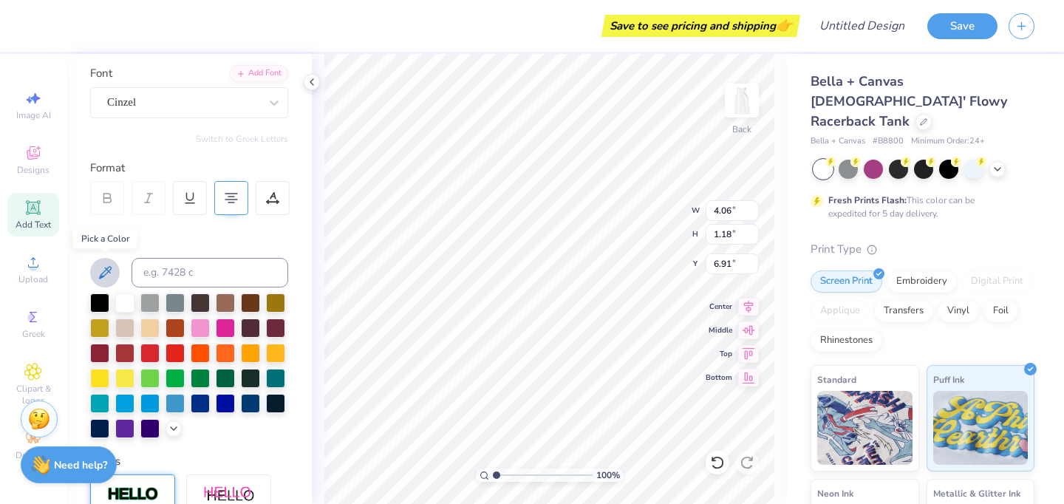
click at [103, 277] on icon at bounding box center [105, 272] width 13 height 13
click at [106, 270] on icon at bounding box center [105, 272] width 13 height 13
click at [270, 196] on icon at bounding box center [273, 195] width 7 height 7
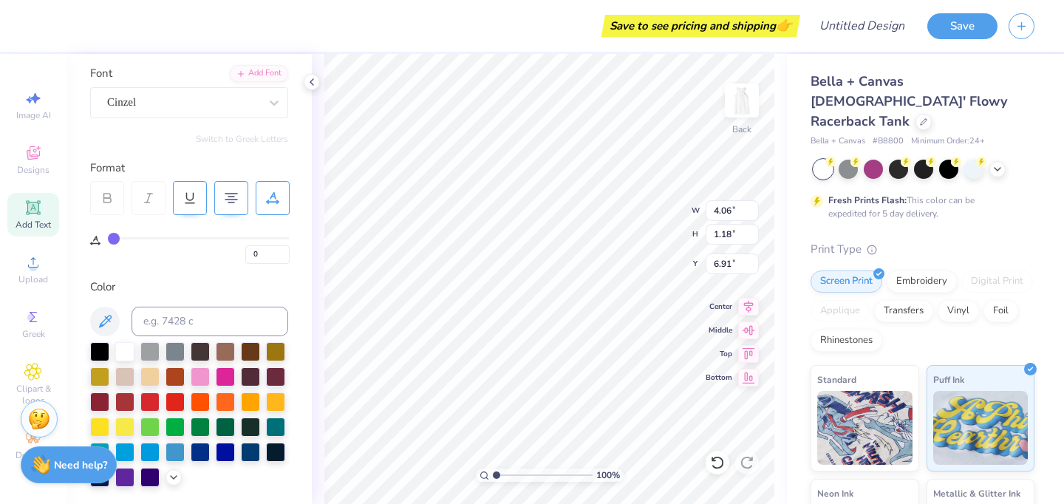
click at [182, 189] on div at bounding box center [190, 198] width 34 height 34
type input "3.68"
type input "1.79"
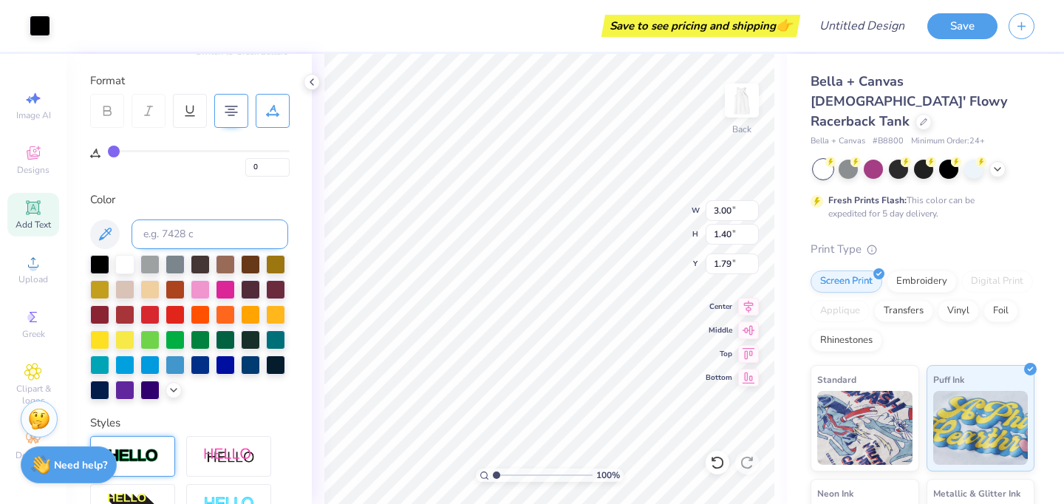
scroll to position [199, 0]
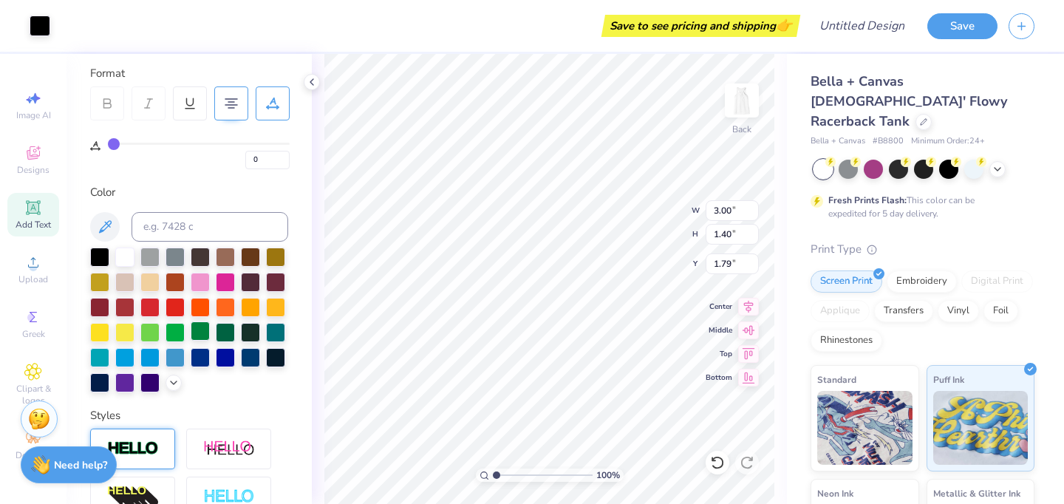
click at [199, 330] on div at bounding box center [200, 330] width 19 height 19
click at [225, 329] on div at bounding box center [225, 330] width 19 height 19
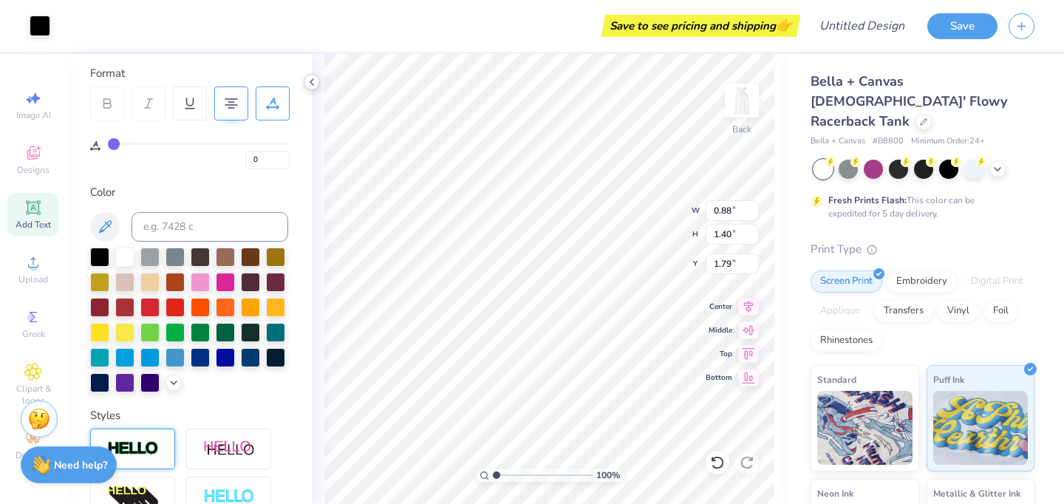
type input "1.34"
type input "1.21"
type input "1.90"
click at [221, 329] on div at bounding box center [225, 330] width 19 height 19
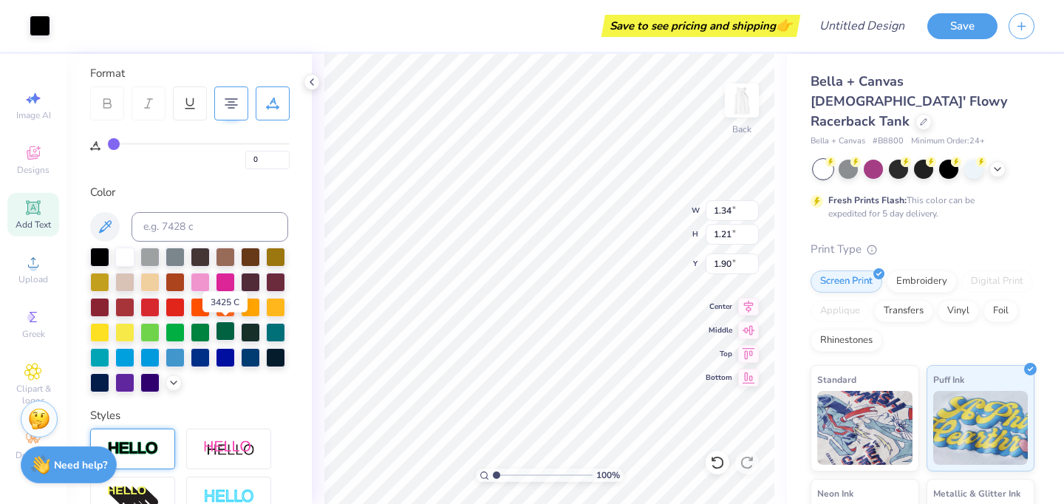
click at [221, 329] on div at bounding box center [225, 330] width 19 height 19
type input "1.34"
type input "1.21"
type input "1.90"
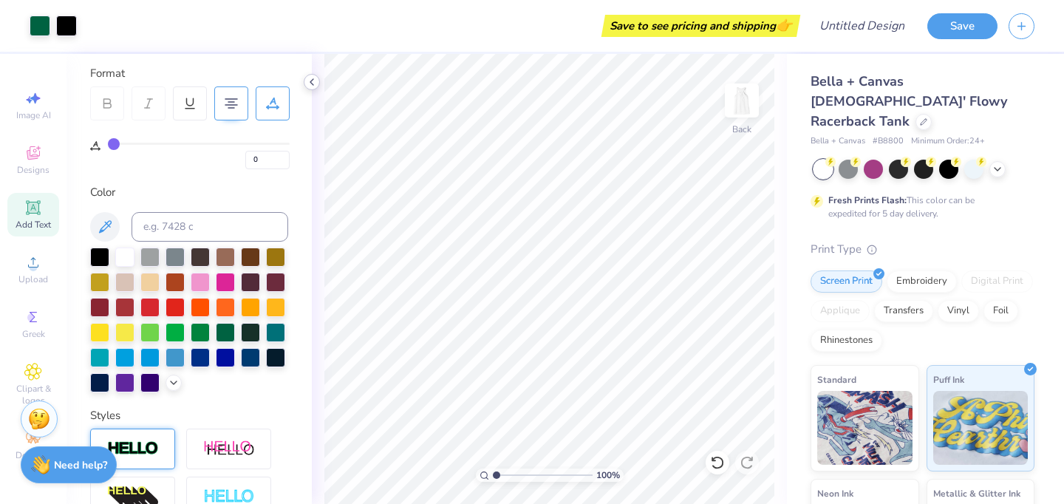
click at [316, 78] on icon at bounding box center [312, 82] width 12 height 12
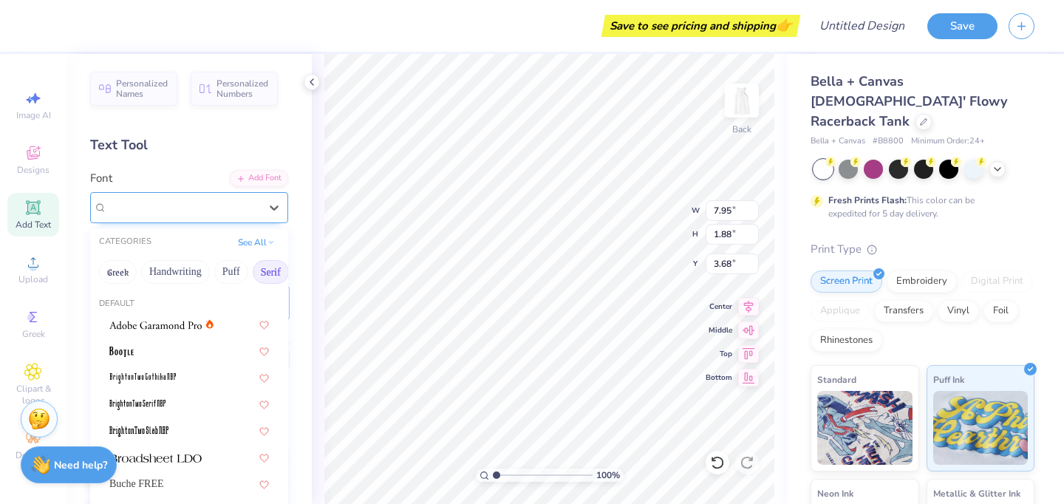
click at [172, 204] on div "Cinzel" at bounding box center [183, 207] width 155 height 23
click at [158, 344] on div at bounding box center [189, 351] width 160 height 16
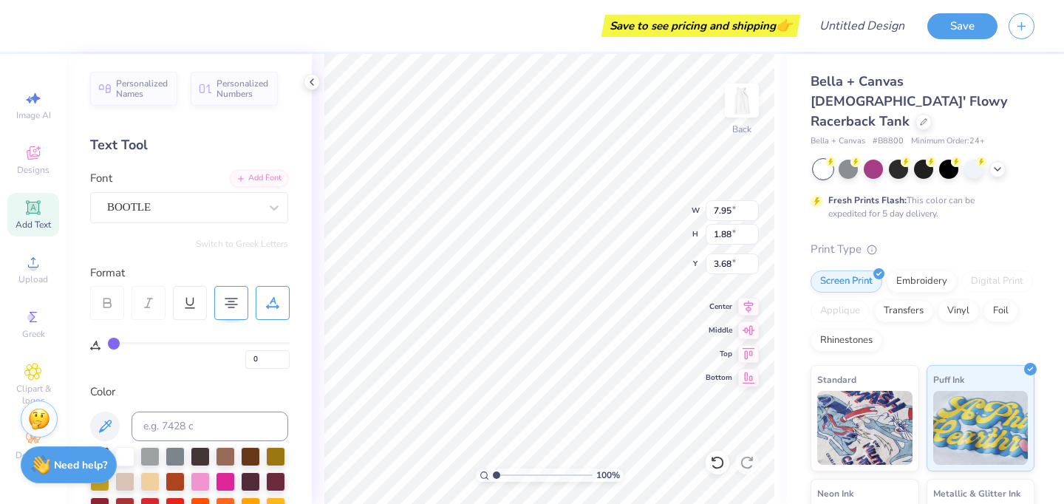
type input "5.29"
type input "3.69"
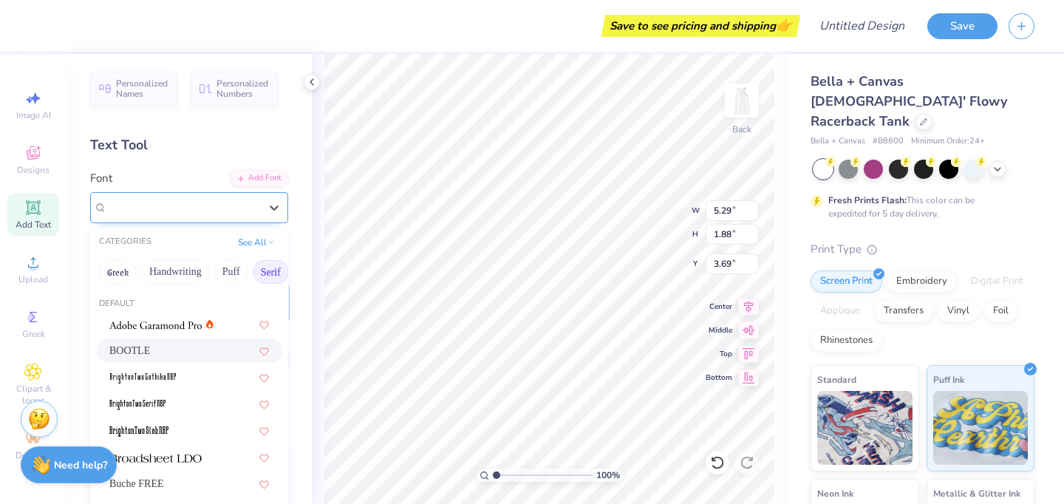
click at [178, 213] on div "BOOTLE" at bounding box center [183, 207] width 155 height 23
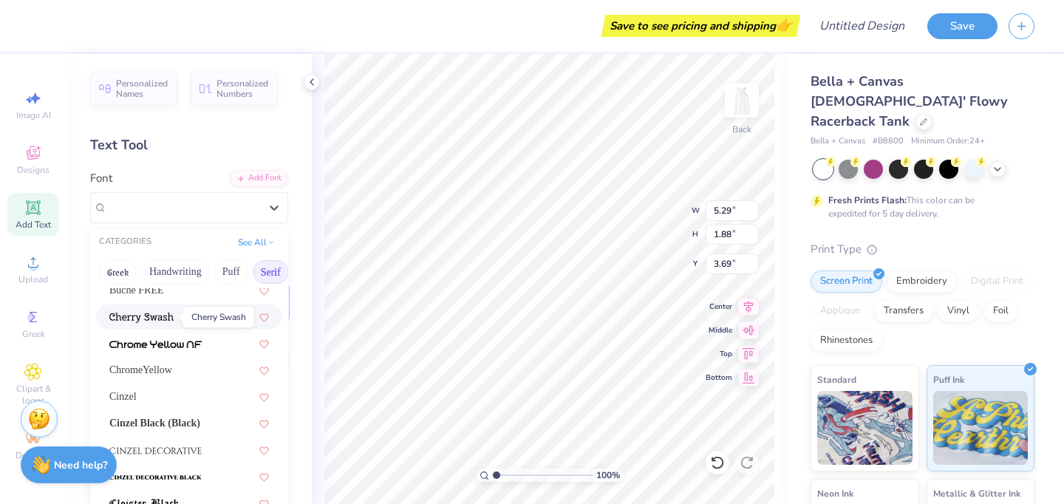
click at [170, 317] on img at bounding box center [141, 317] width 64 height 10
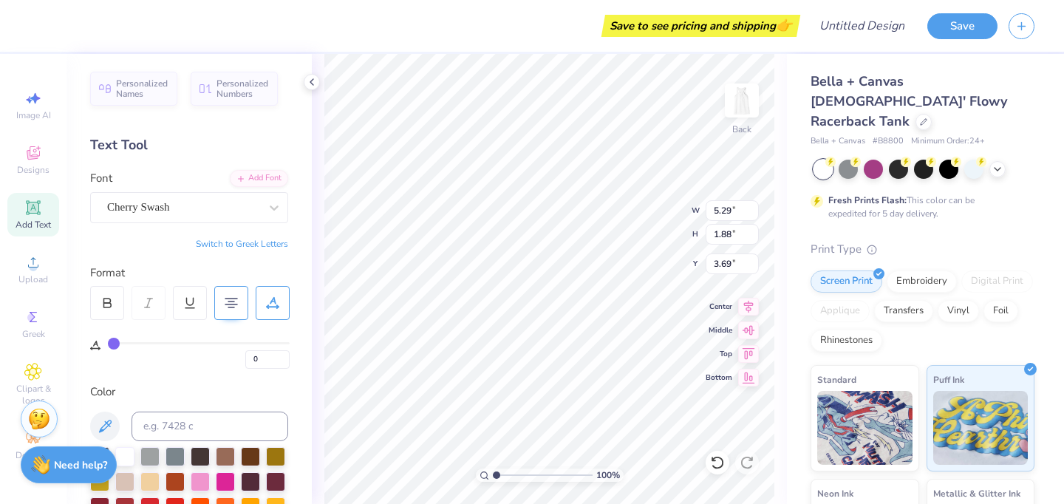
type input "7.74"
type input "1.87"
click at [185, 210] on div "Cherry Swash" at bounding box center [183, 207] width 155 height 23
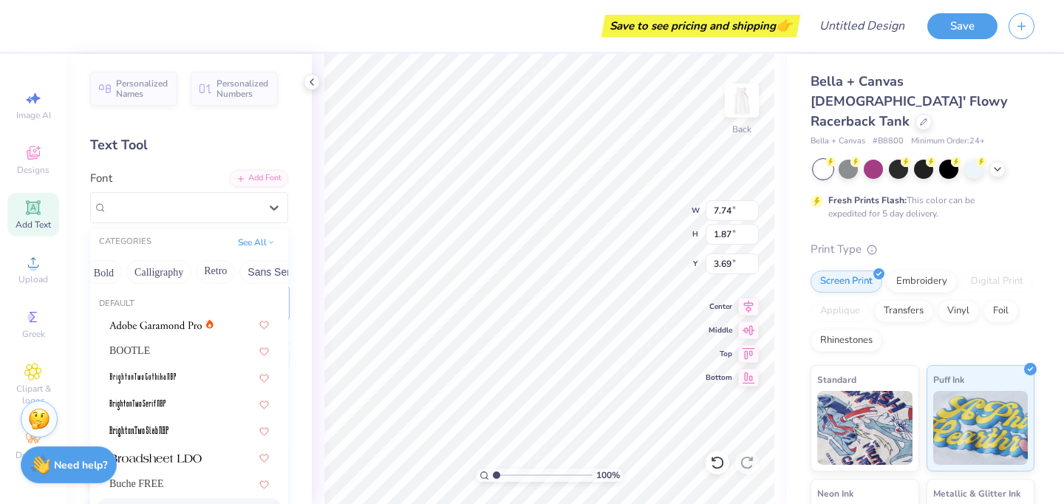
scroll to position [0, 213]
click at [227, 271] on button "Retro" at bounding box center [210, 272] width 39 height 24
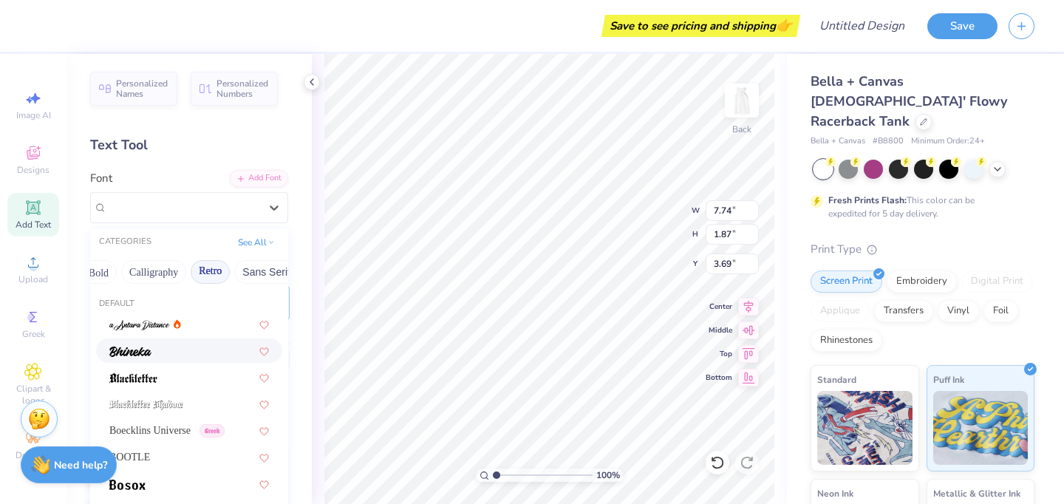
click at [157, 352] on div at bounding box center [189, 351] width 160 height 16
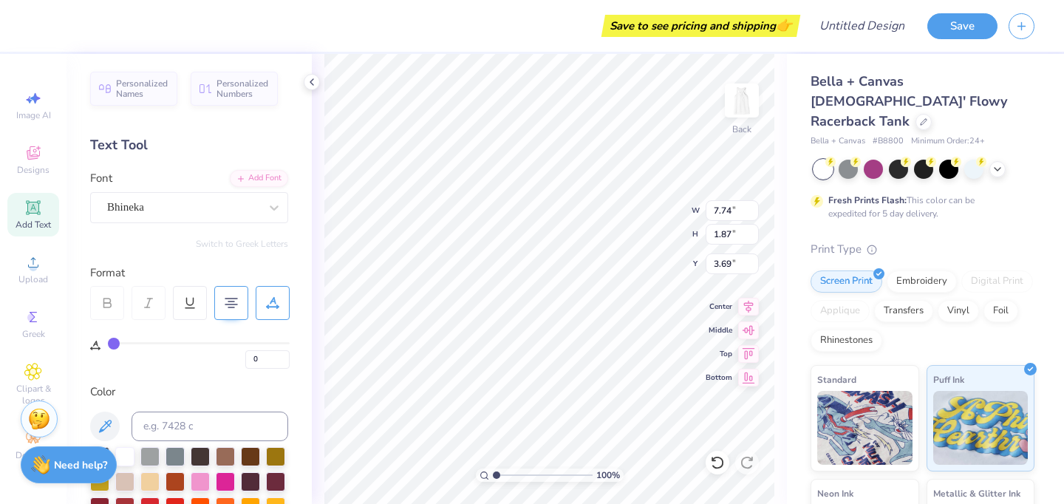
type input "5.03"
type input "2.01"
type input "3.62"
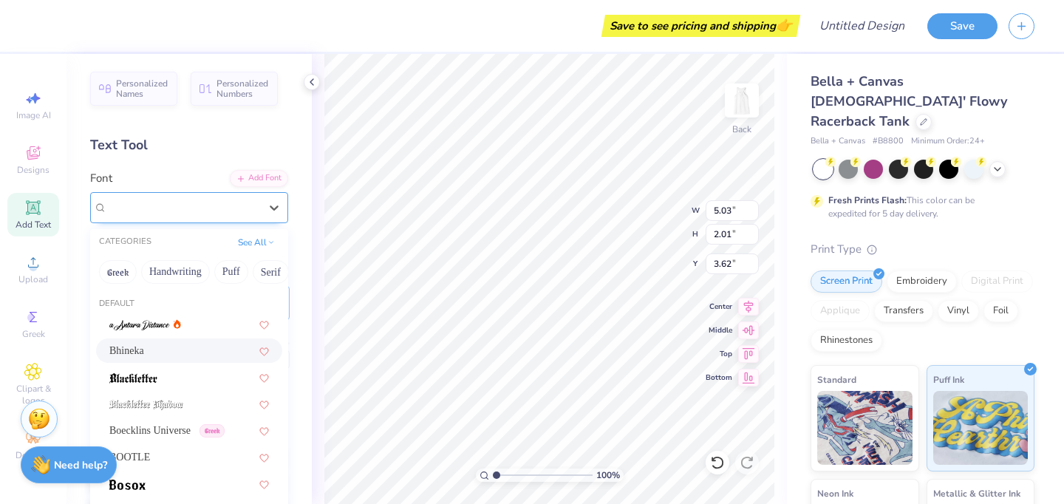
click at [216, 203] on div "Bhineka" at bounding box center [183, 207] width 155 height 23
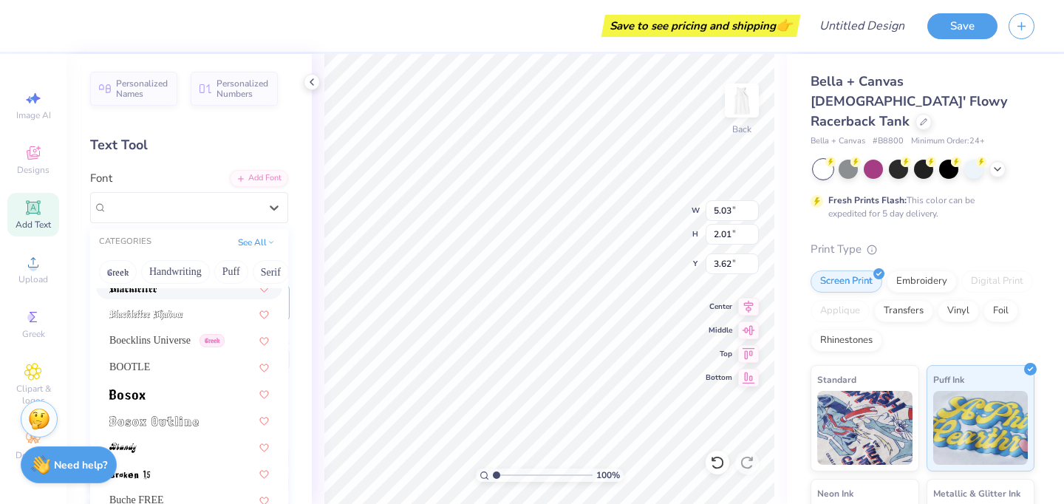
scroll to position [99, 0]
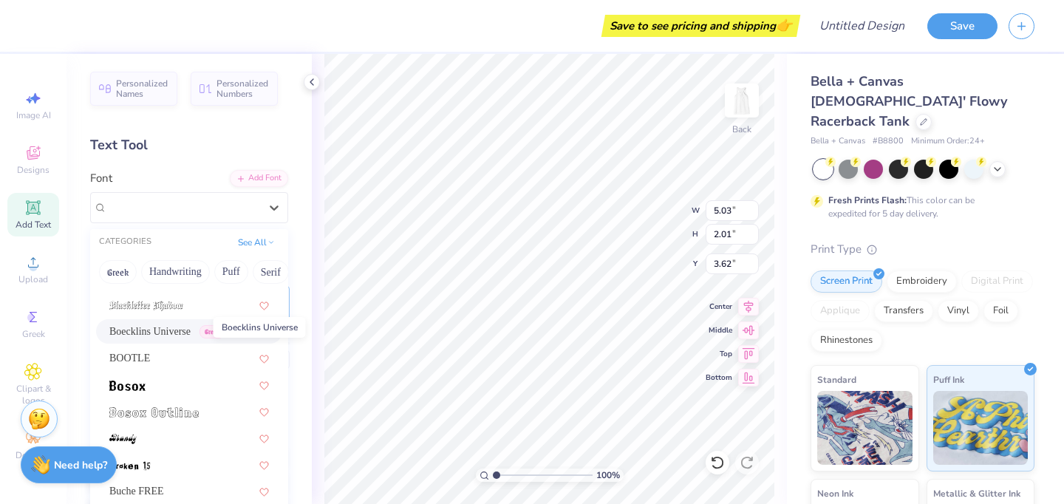
click at [171, 332] on span "Boecklins Universe" at bounding box center [149, 331] width 81 height 16
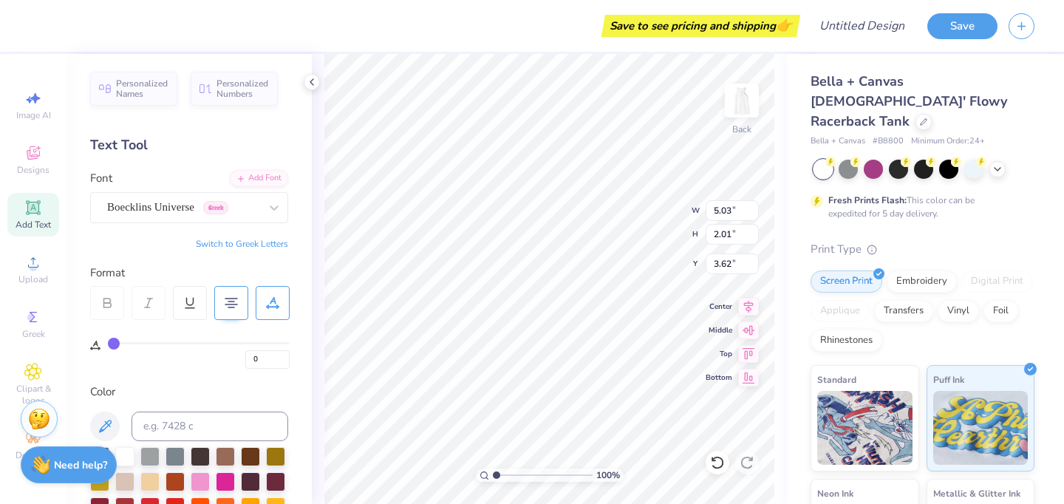
type input "6.85"
type input "1.88"
type input "3.69"
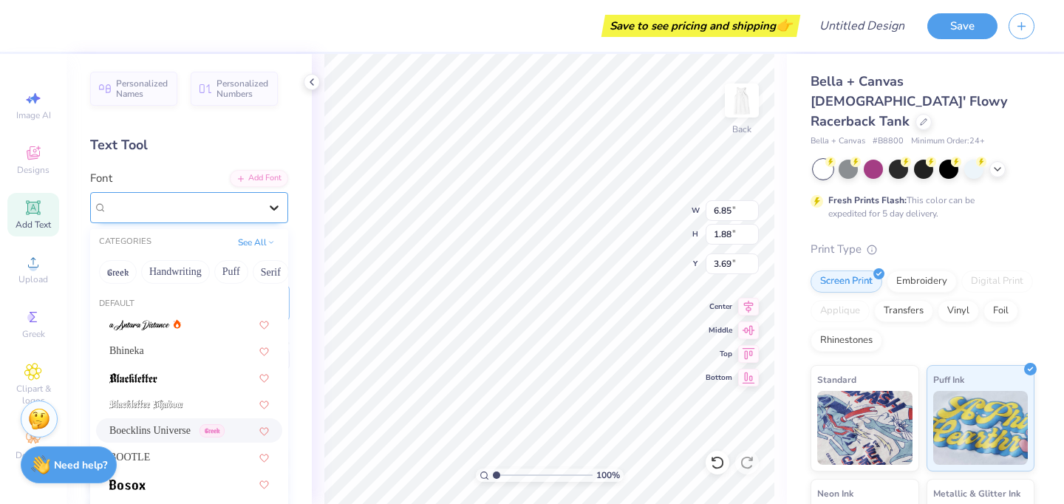
click at [270, 203] on icon at bounding box center [274, 207] width 15 height 15
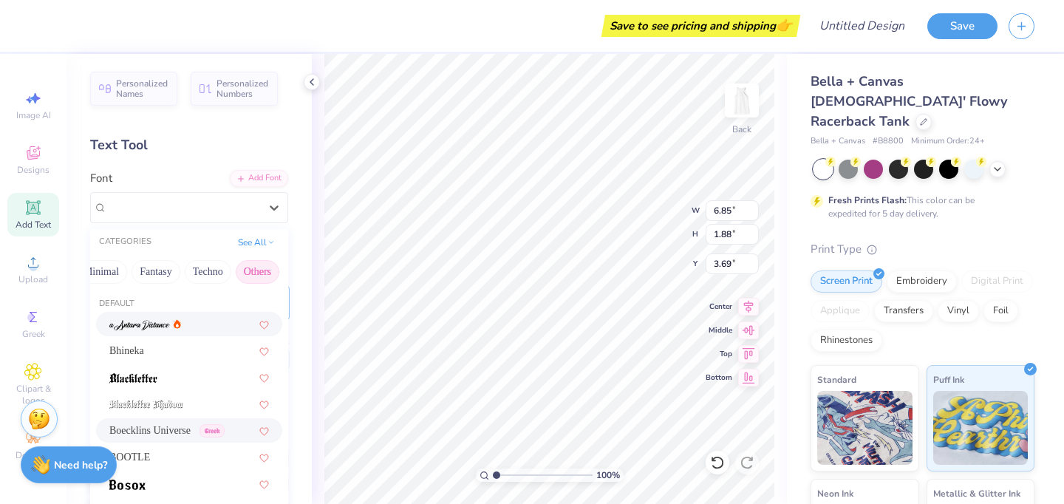
click at [257, 264] on button "Others" at bounding box center [258, 272] width 44 height 24
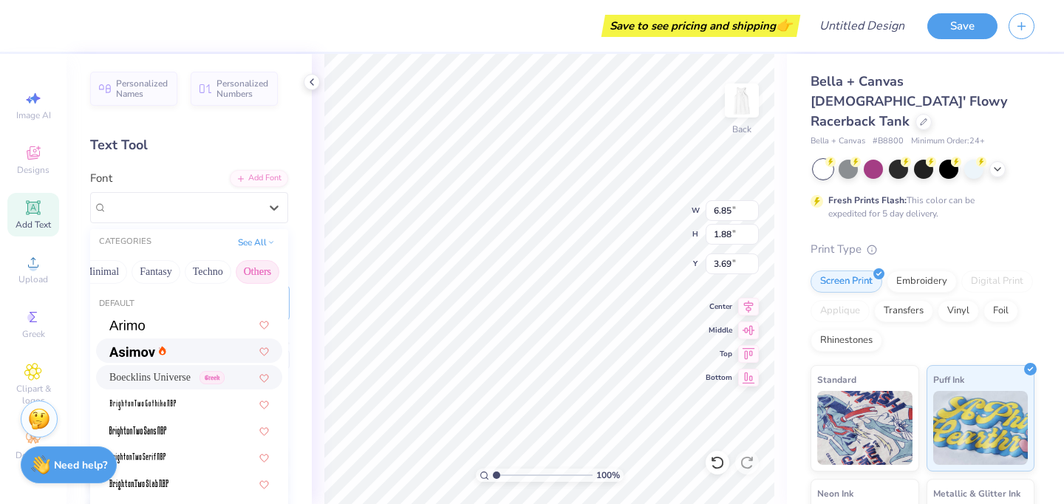
click at [177, 350] on div at bounding box center [189, 351] width 160 height 16
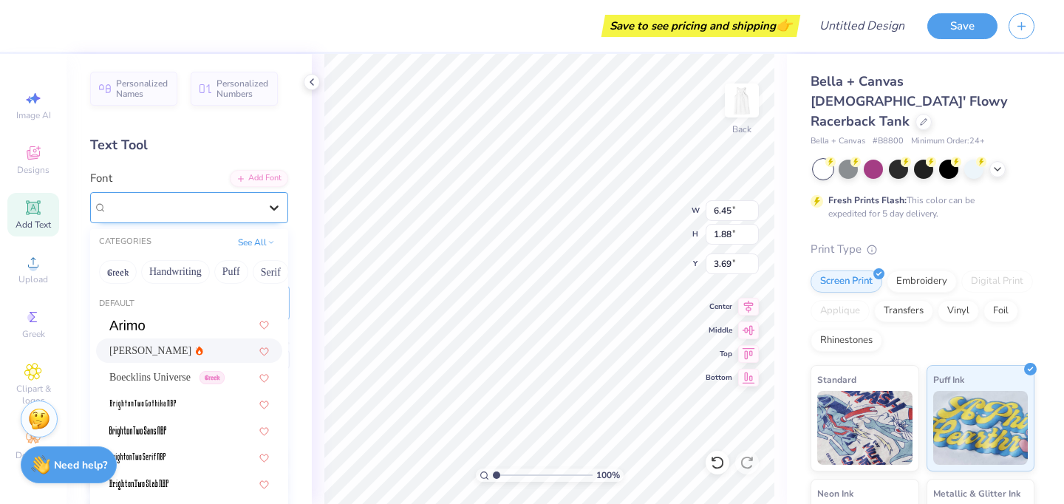
click at [264, 199] on div at bounding box center [274, 207] width 27 height 27
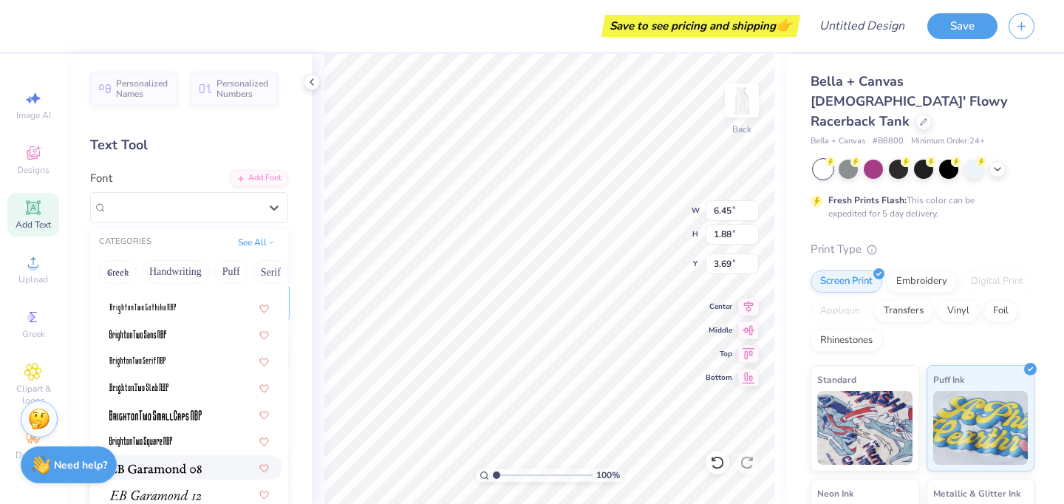
click at [154, 477] on div at bounding box center [189, 467] width 186 height 24
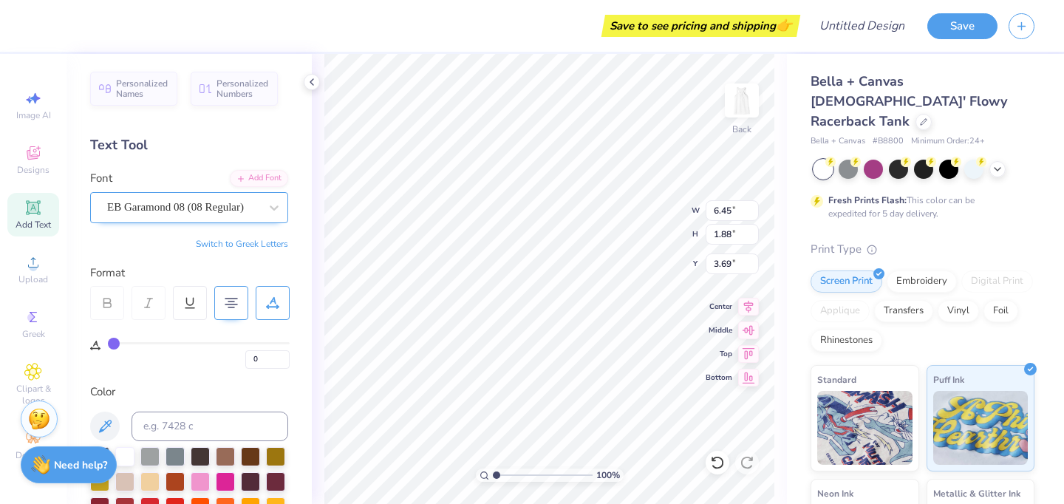
type input "6.62"
type input "1.79"
type input "3.73"
click at [212, 194] on div "EB Garamond 08 (08 Regular)" at bounding box center [189, 207] width 198 height 31
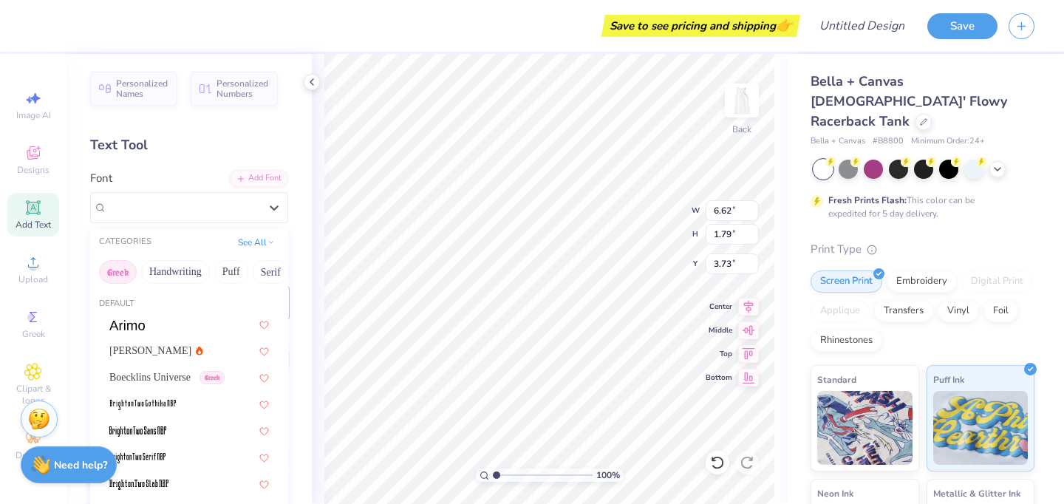
click at [126, 273] on button "Greek" at bounding box center [118, 272] width 38 height 24
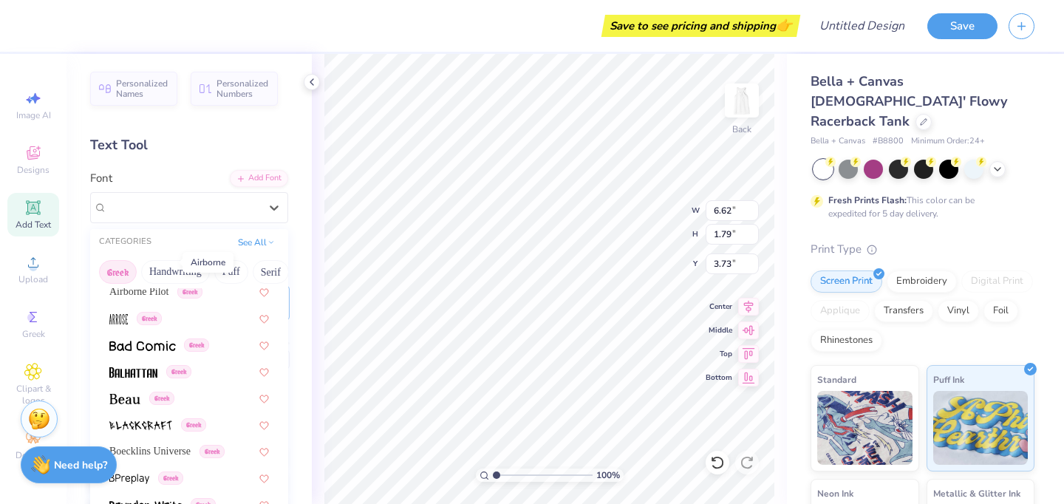
scroll to position [122, 0]
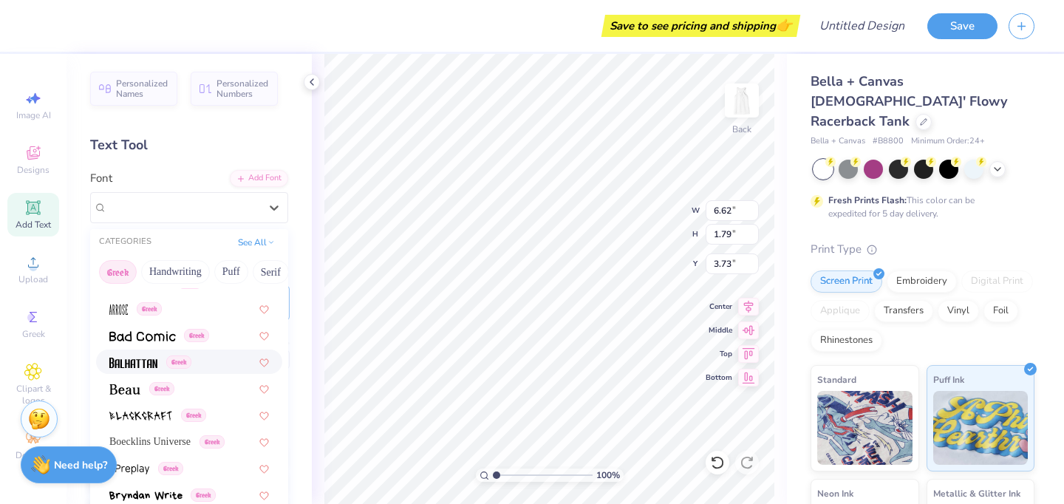
click at [145, 371] on div "Greek" at bounding box center [189, 361] width 186 height 24
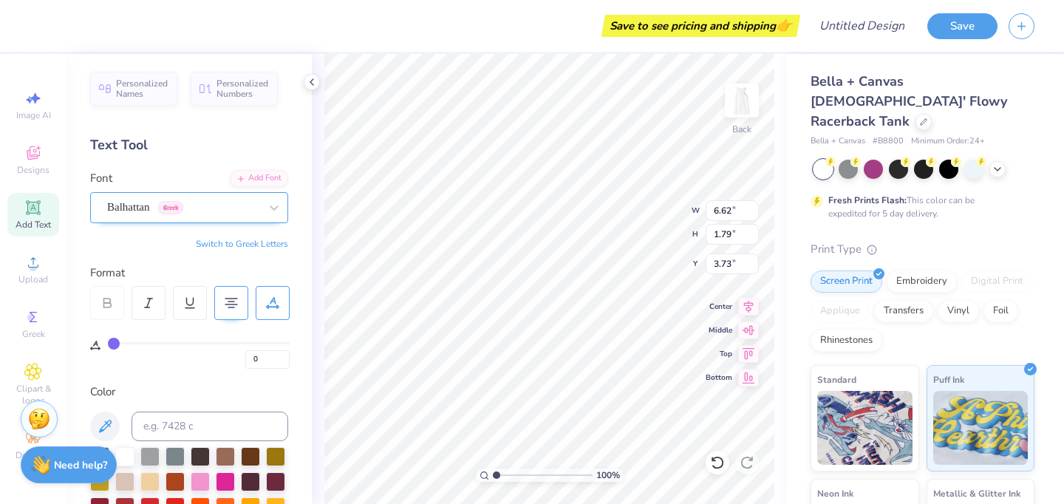
type input "4.38"
type input "1.96"
type input "3.65"
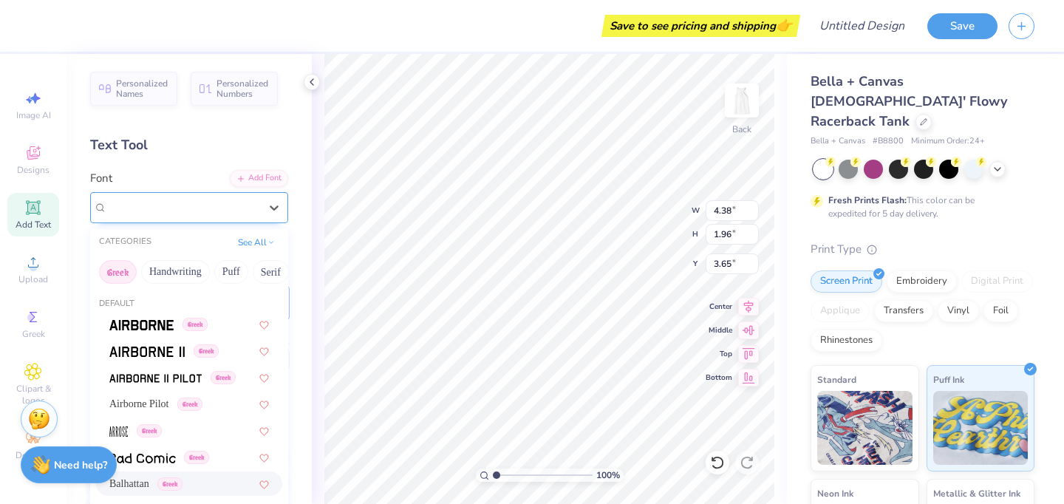
click at [222, 205] on div "Balhattan Greek" at bounding box center [183, 207] width 155 height 23
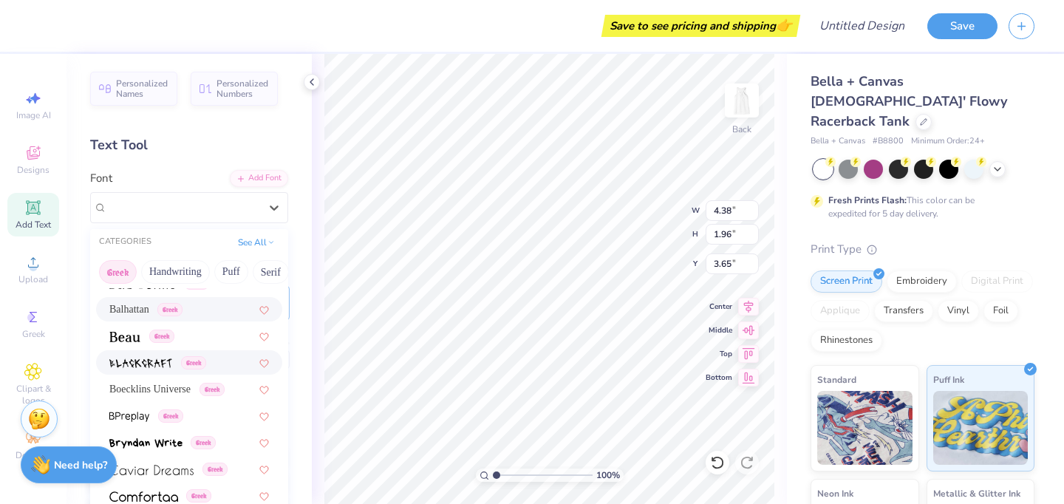
scroll to position [176, 0]
click at [160, 333] on span "Greek" at bounding box center [161, 334] width 25 height 13
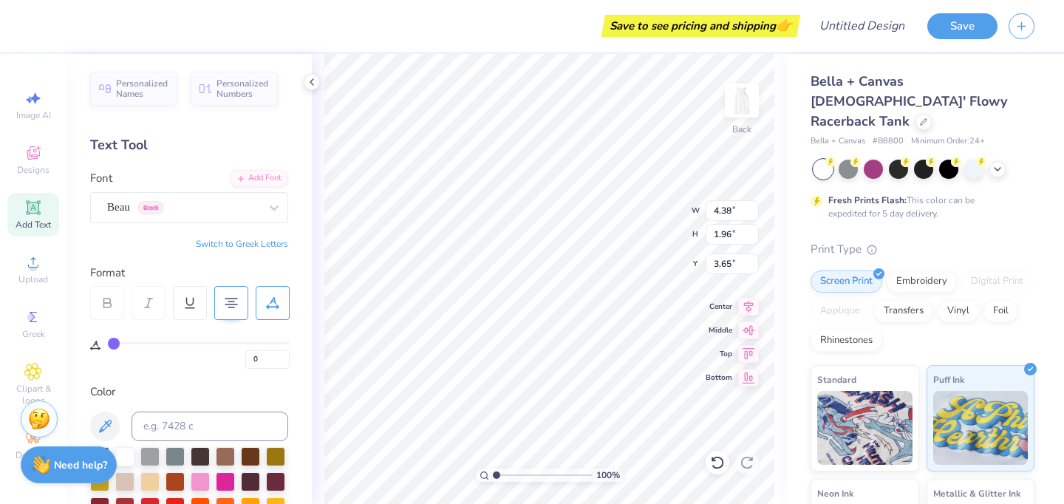
type input "6.41"
type input "1.86"
type input "3.70"
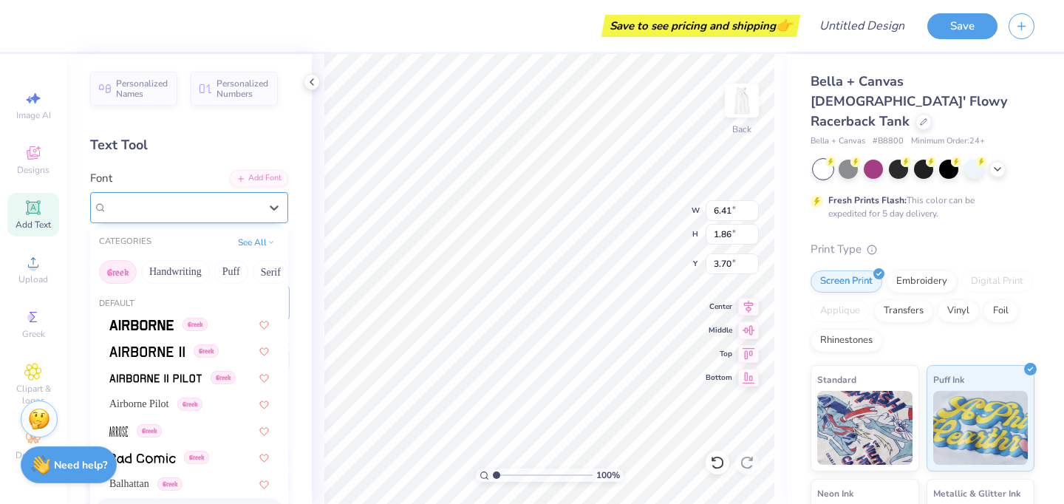
click at [237, 205] on div "Beau Greek" at bounding box center [183, 207] width 155 height 23
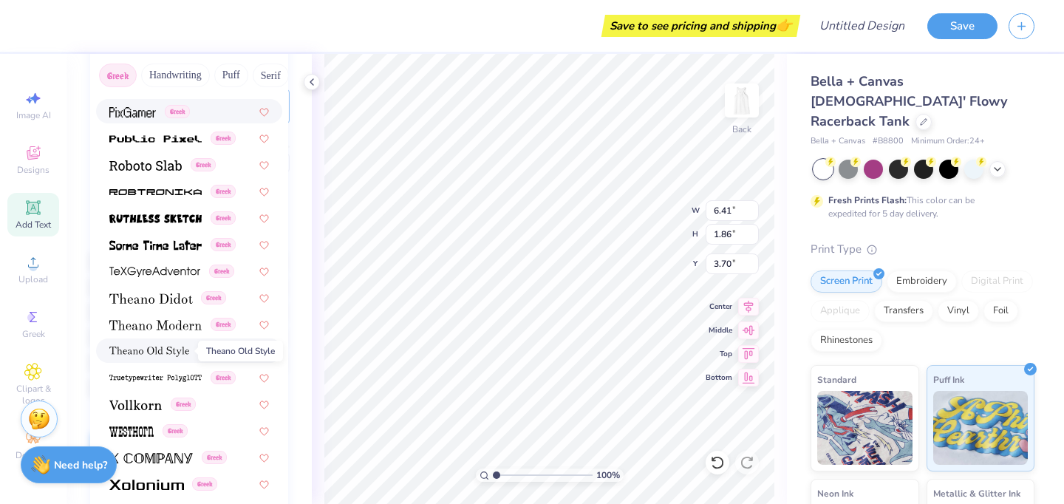
scroll to position [208, 0]
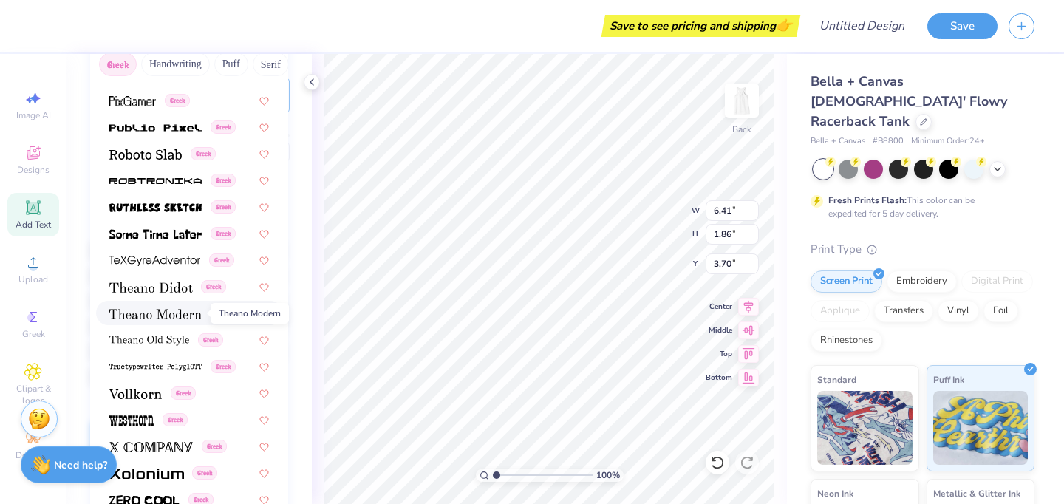
click at [161, 316] on img at bounding box center [155, 314] width 92 height 10
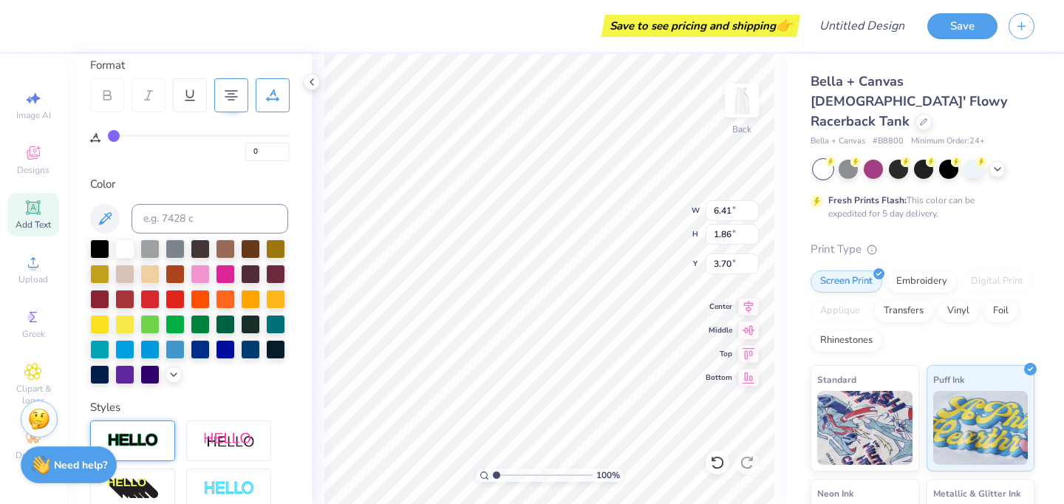
type input "7.38"
type input "1.89"
type input "3.68"
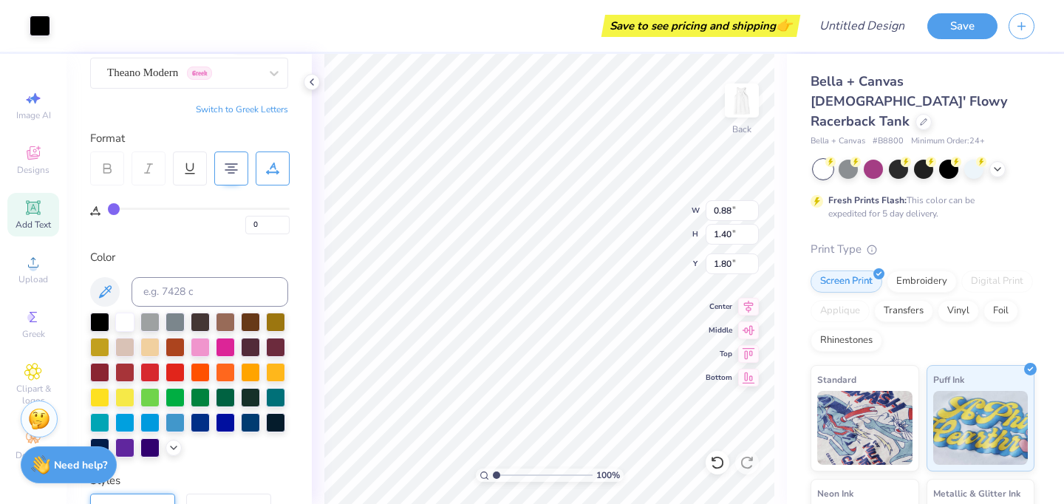
scroll to position [143, 0]
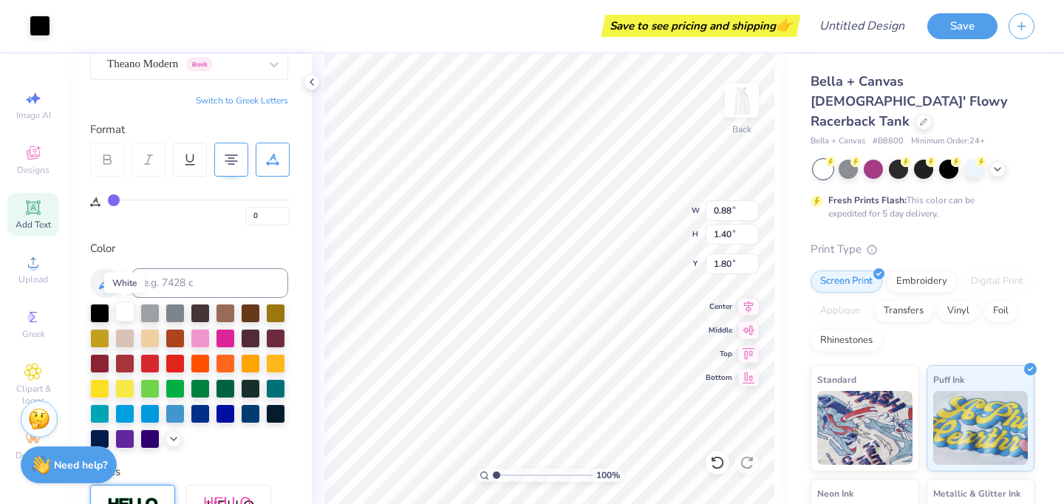
click at [116, 314] on div at bounding box center [124, 311] width 19 height 19
click at [120, 315] on div at bounding box center [124, 311] width 19 height 19
click at [30, 164] on span "Designs" at bounding box center [33, 170] width 32 height 12
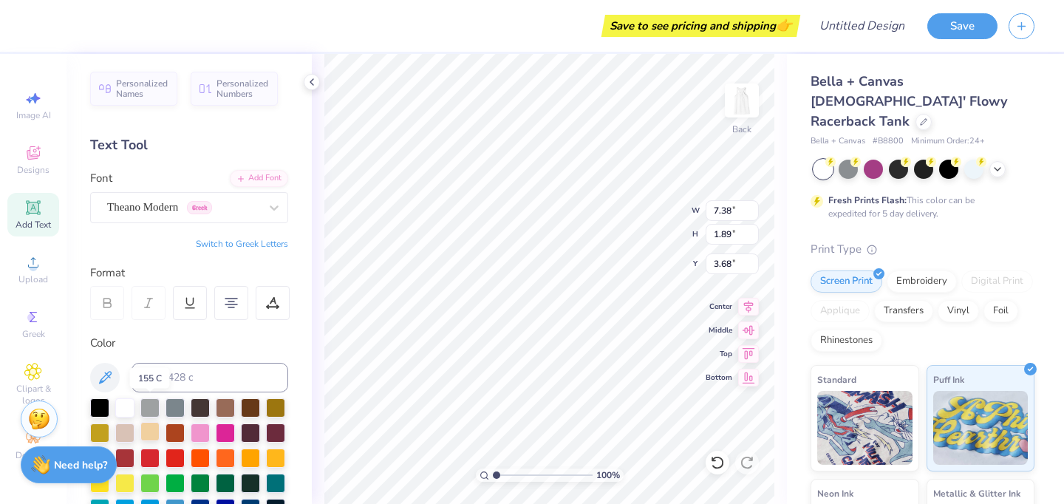
scroll to position [49, 0]
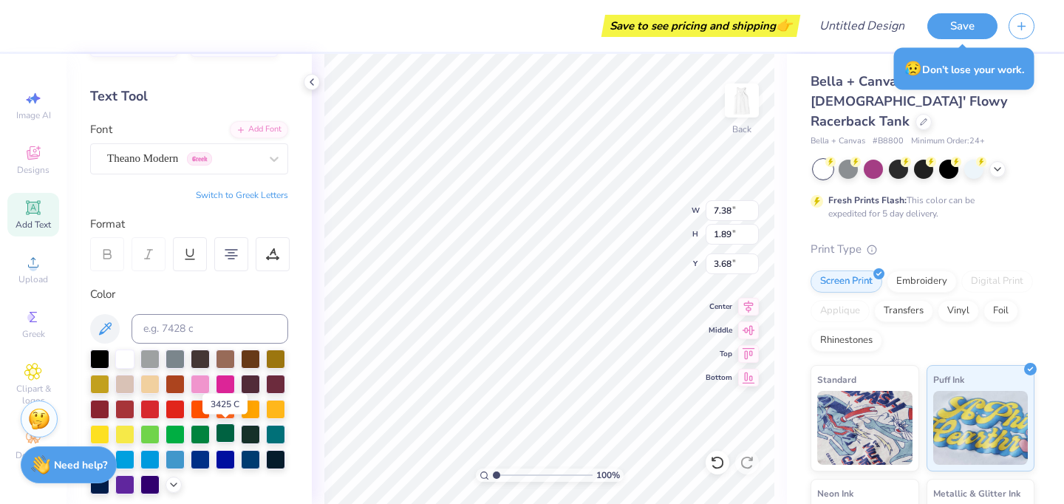
click at [224, 432] on div at bounding box center [225, 432] width 19 height 19
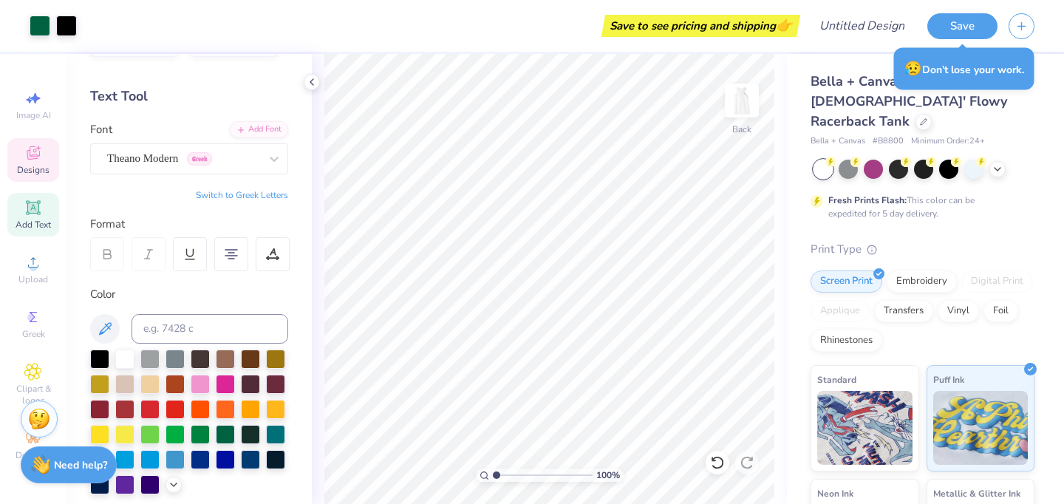
click at [49, 160] on div "Designs" at bounding box center [33, 160] width 52 height 44
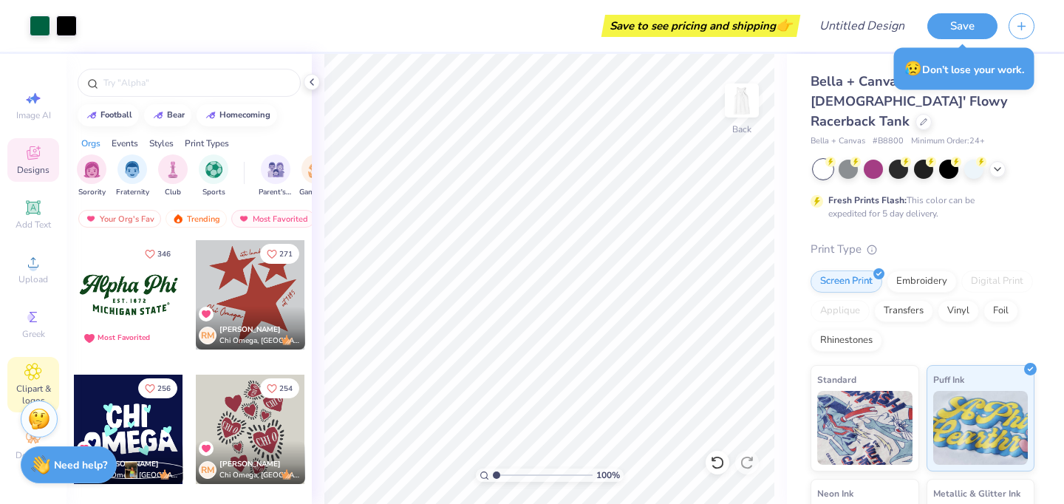
click at [28, 385] on span "Clipart & logos" at bounding box center [33, 395] width 52 height 24
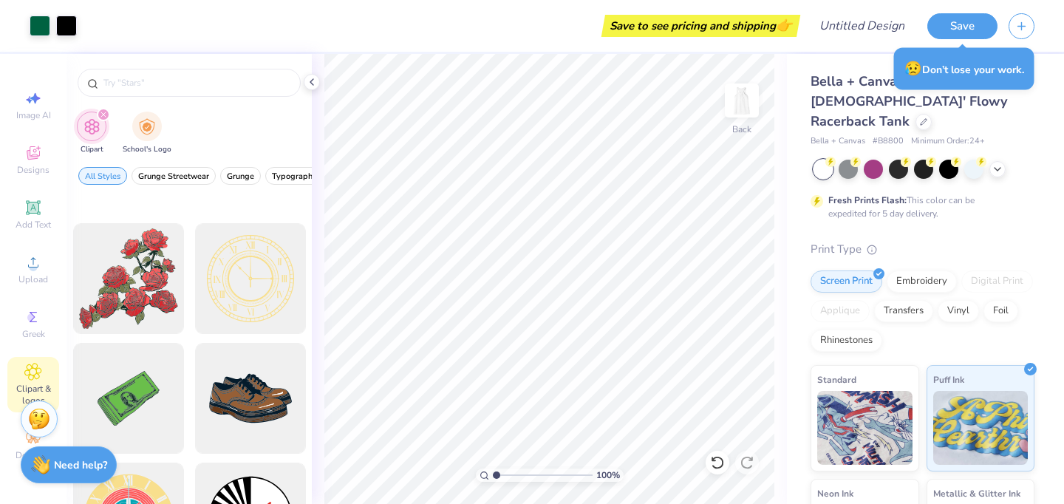
scroll to position [420, 0]
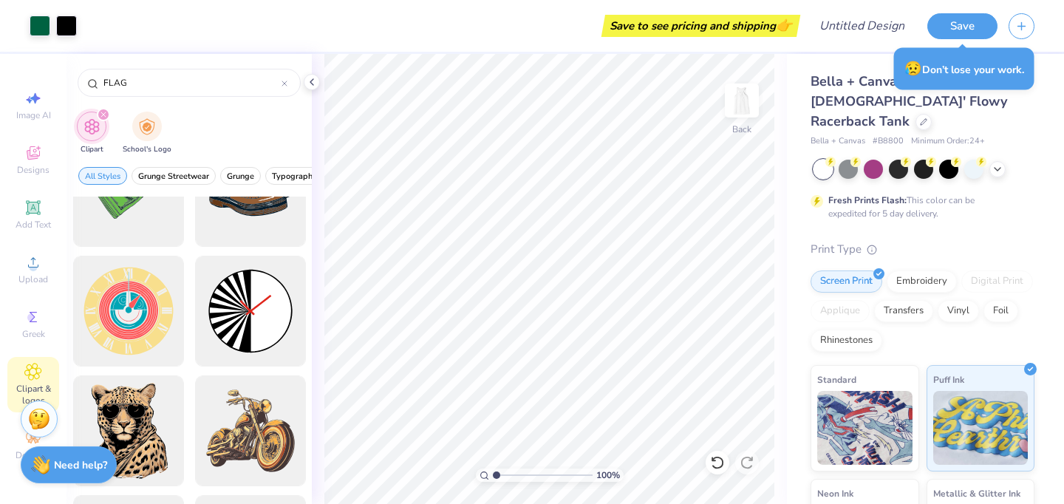
type input "FLAG"
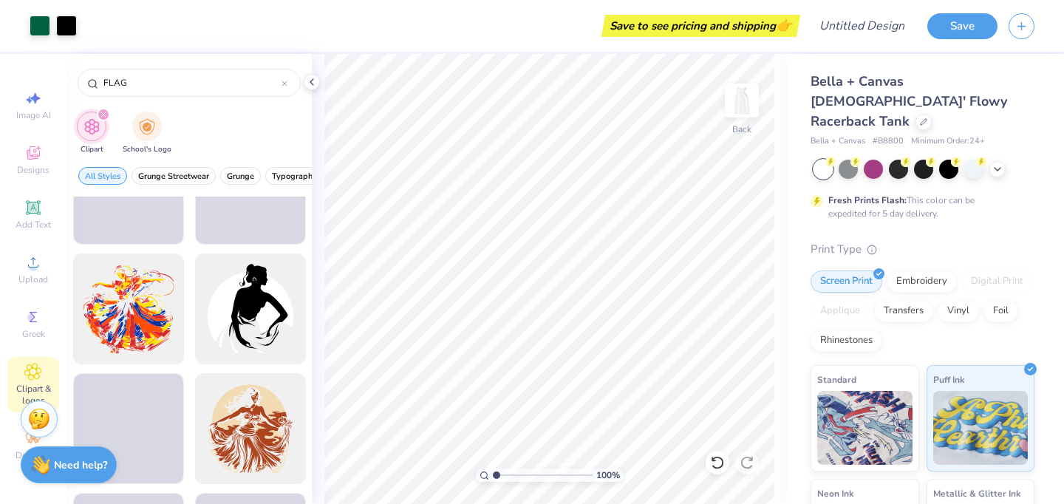
scroll to position [9878, 0]
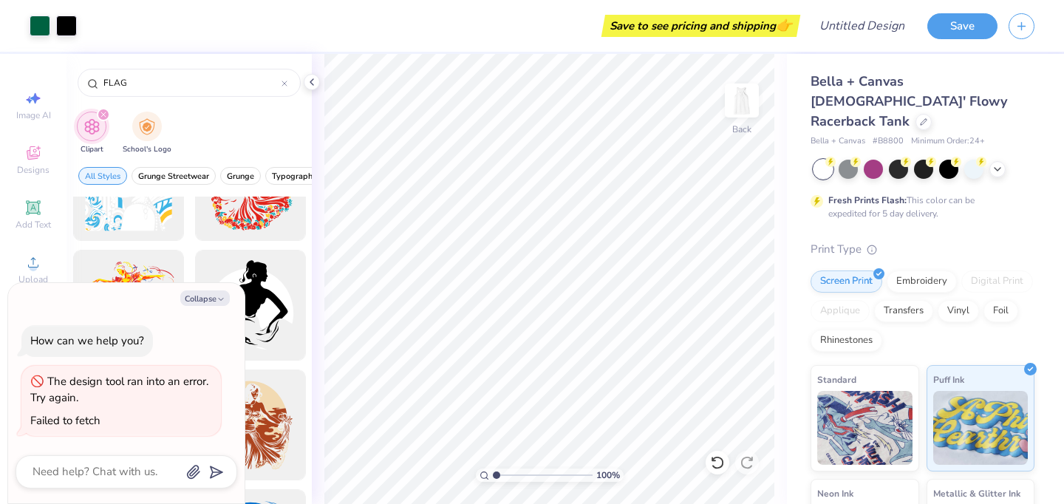
click at [205, 296] on button "Collapse" at bounding box center [204, 298] width 49 height 16
type textarea "x"
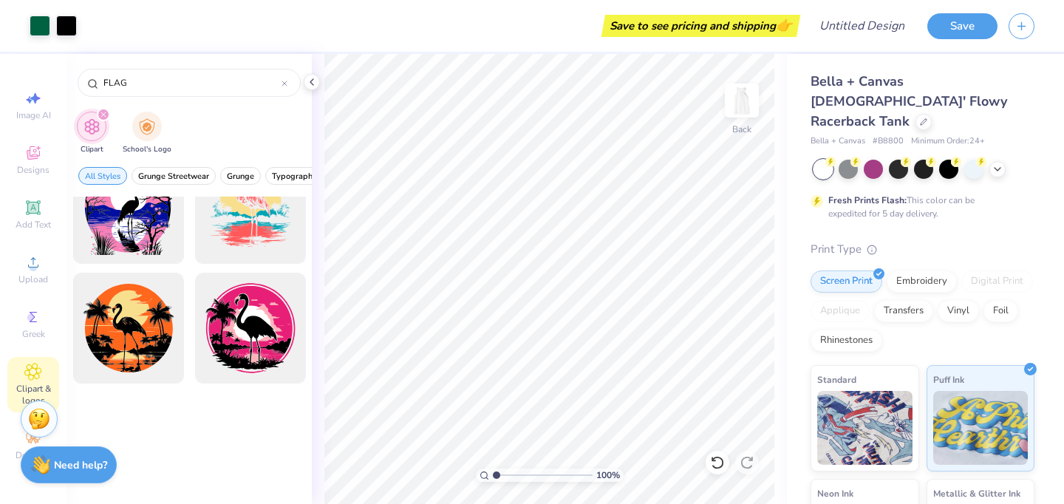
scroll to position [10580, 0]
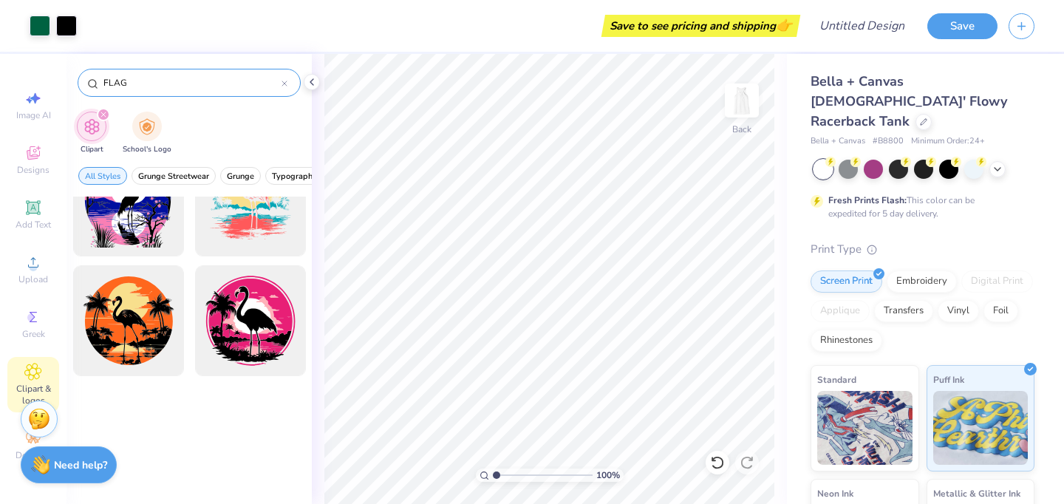
click at [139, 83] on input "FLAG" at bounding box center [191, 82] width 179 height 15
type input "FLAGS"
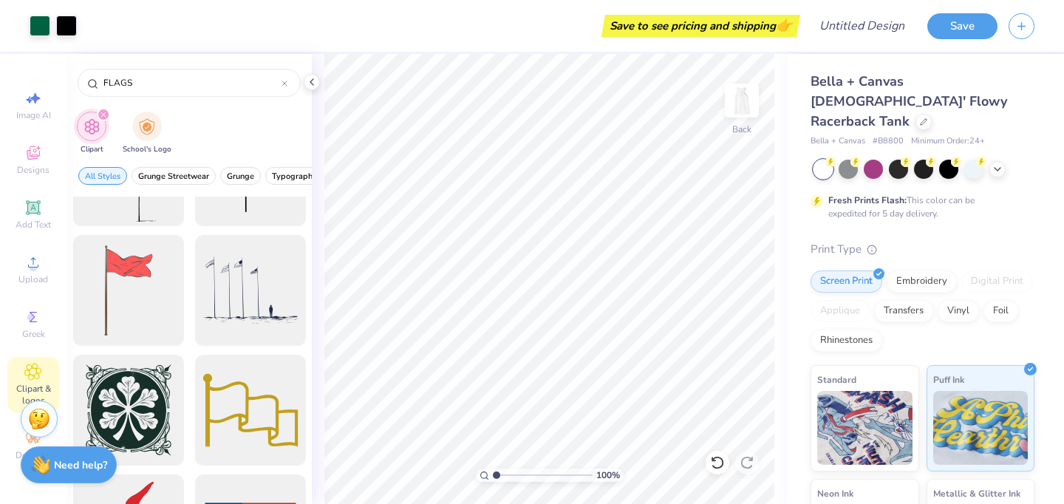
scroll to position [1724, 0]
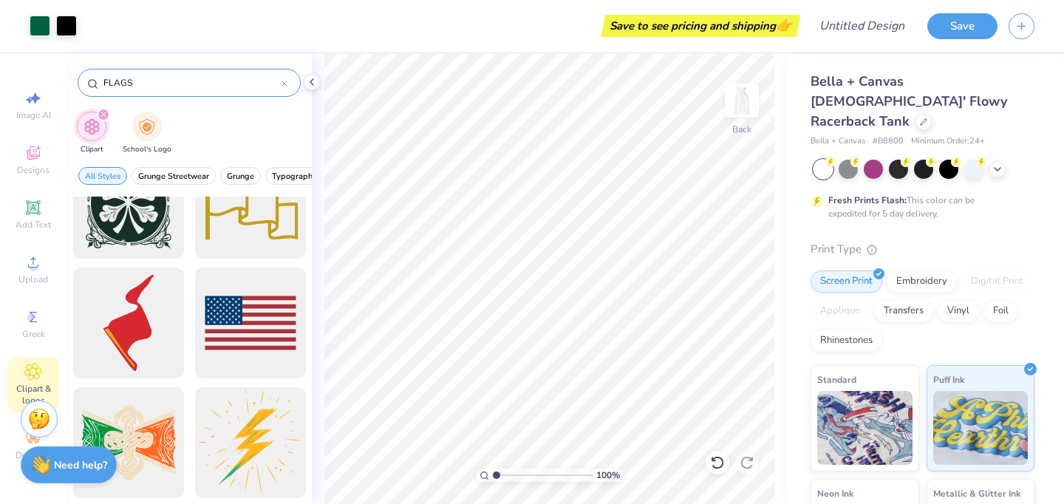
click at [283, 84] on icon at bounding box center [284, 83] width 4 height 4
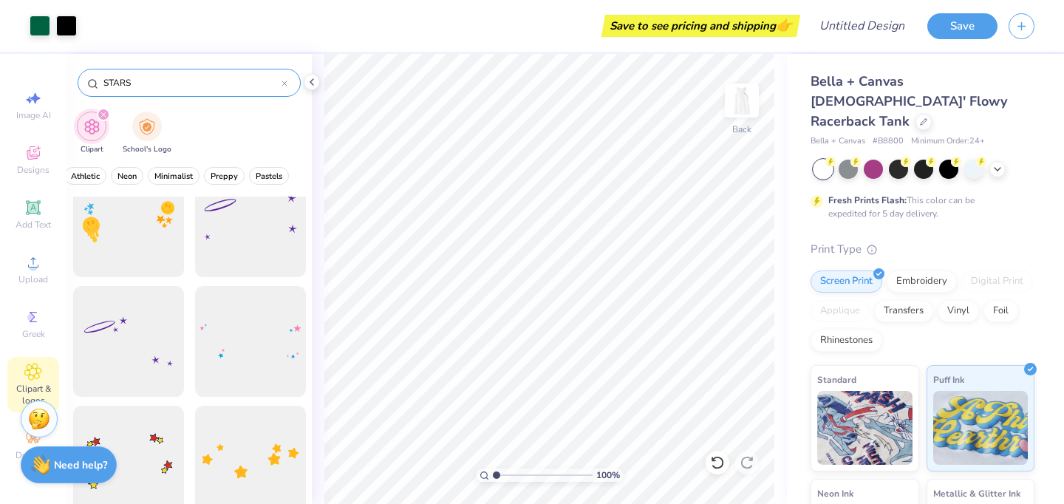
scroll to position [149, 0]
type input "STARS"
click at [267, 247] on div at bounding box center [250, 223] width 122 height 122
click at [250, 242] on div at bounding box center [250, 223] width 122 height 122
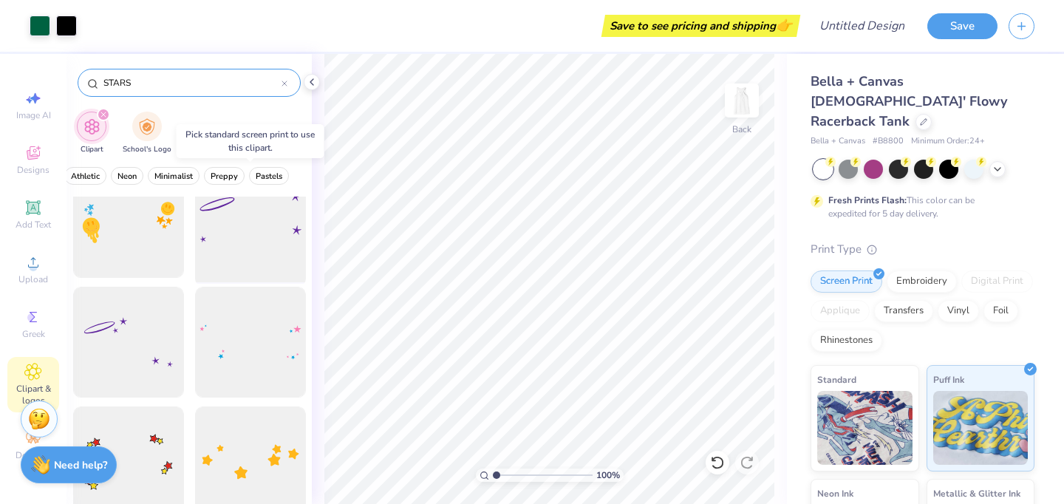
click at [250, 242] on div at bounding box center [250, 223] width 122 height 122
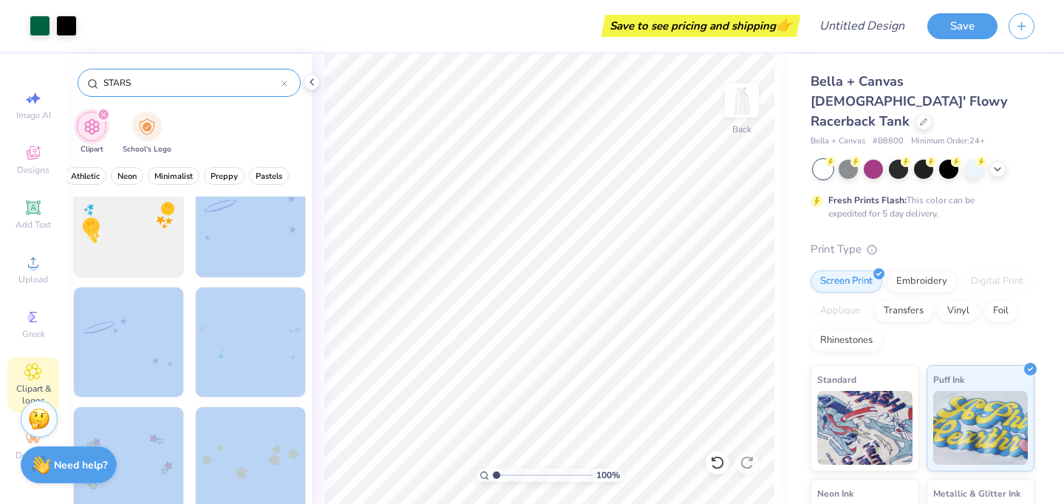
click at [392, 252] on div "Art colors Save to see pricing and shipping 👉 Design Title Save Image AI Design…" at bounding box center [532, 252] width 1064 height 504
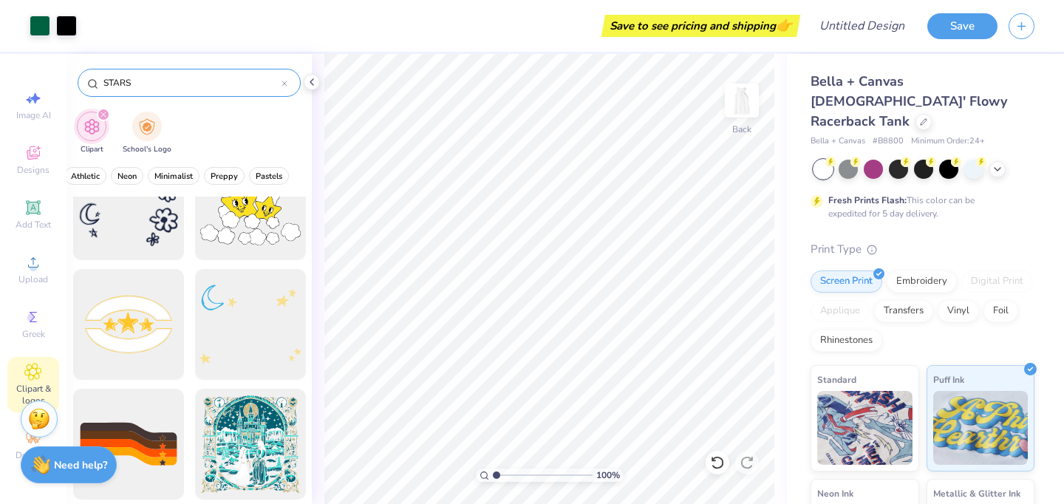
scroll to position [486, 0]
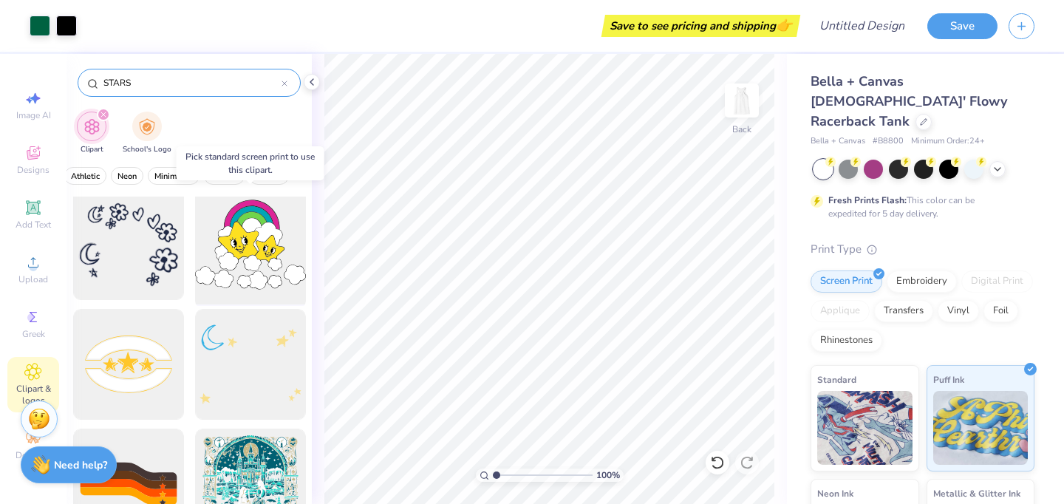
click at [269, 234] on div at bounding box center [250, 245] width 122 height 122
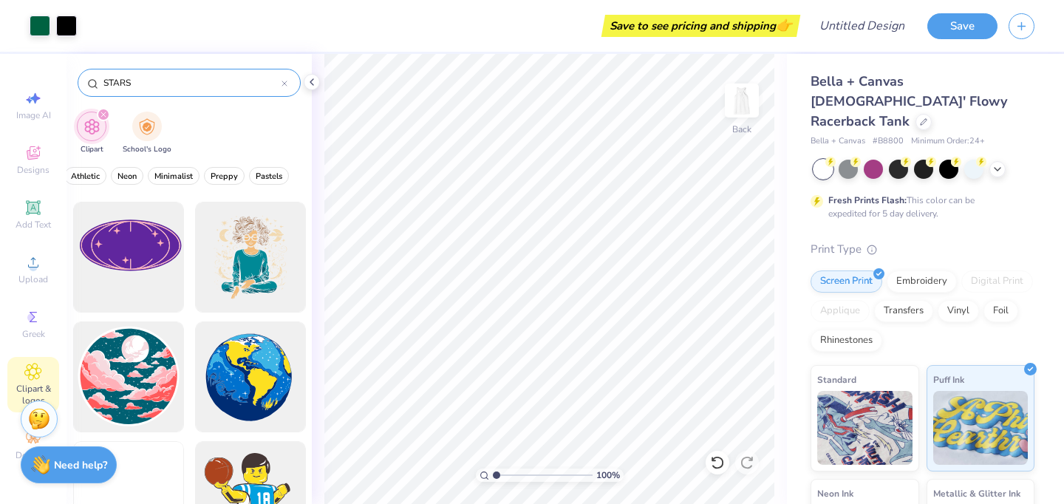
scroll to position [1072, 0]
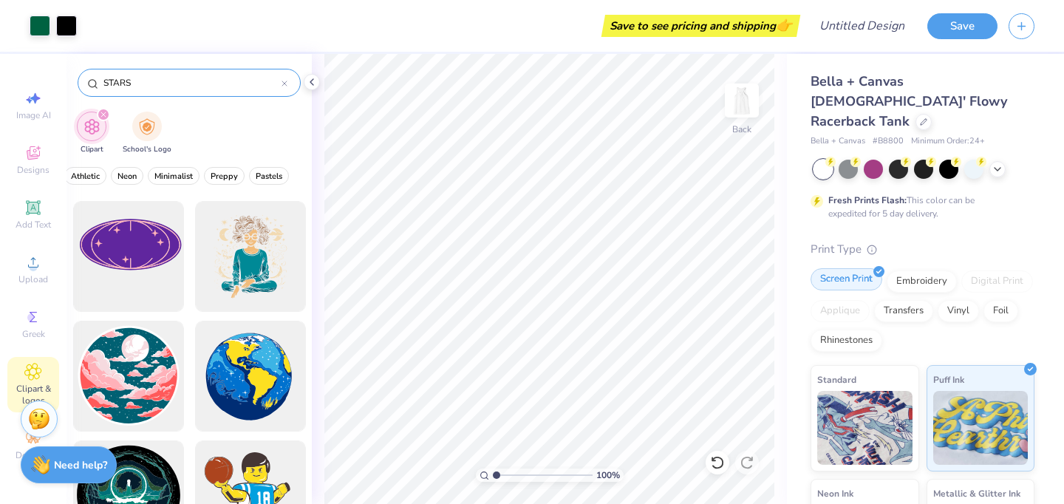
click at [846, 268] on div "Screen Print" at bounding box center [846, 279] width 72 height 22
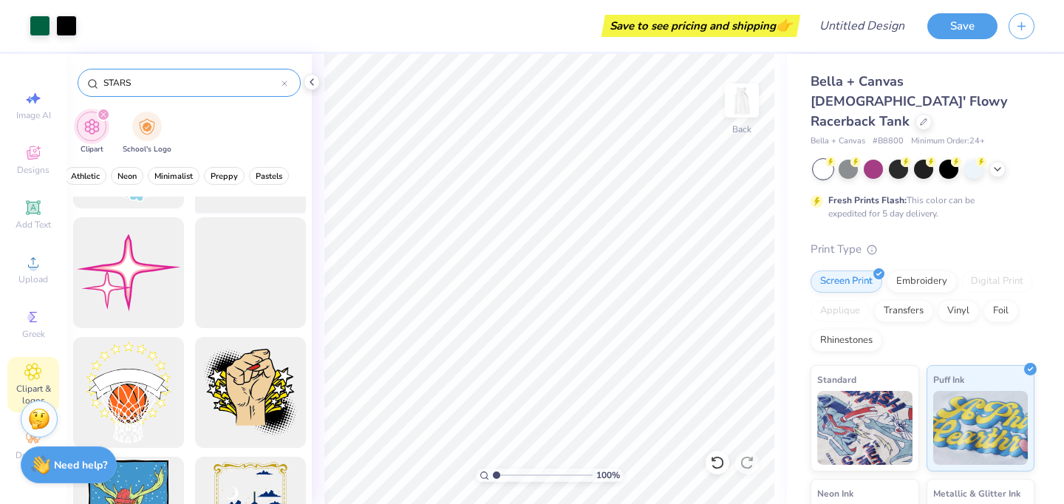
scroll to position [1672, 0]
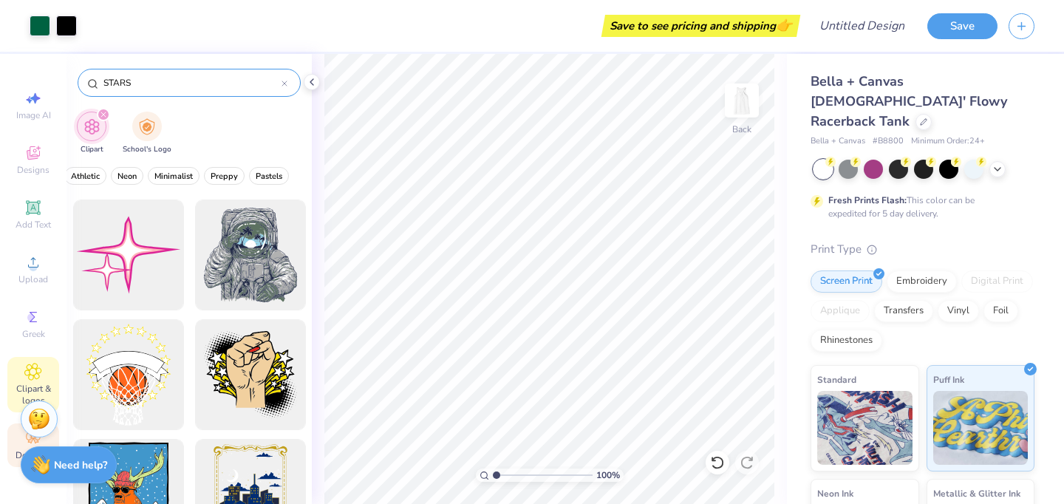
click at [21, 439] on div "Decorate" at bounding box center [33, 445] width 52 height 44
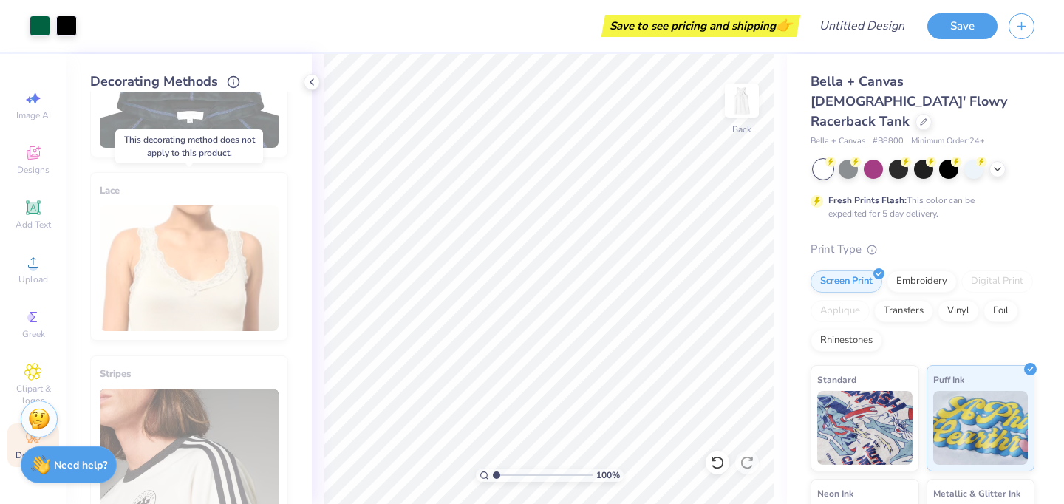
scroll to position [882, 0]
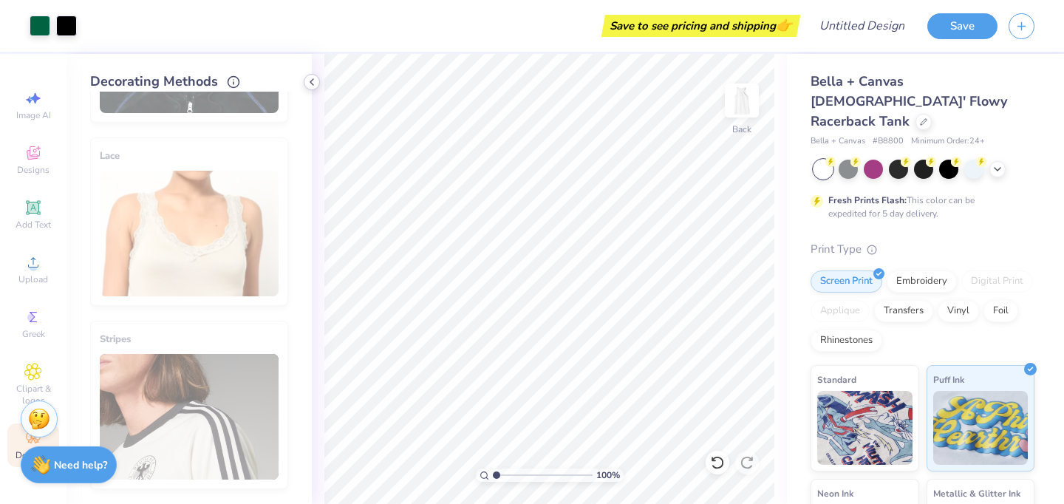
click at [309, 79] on icon at bounding box center [312, 82] width 12 height 12
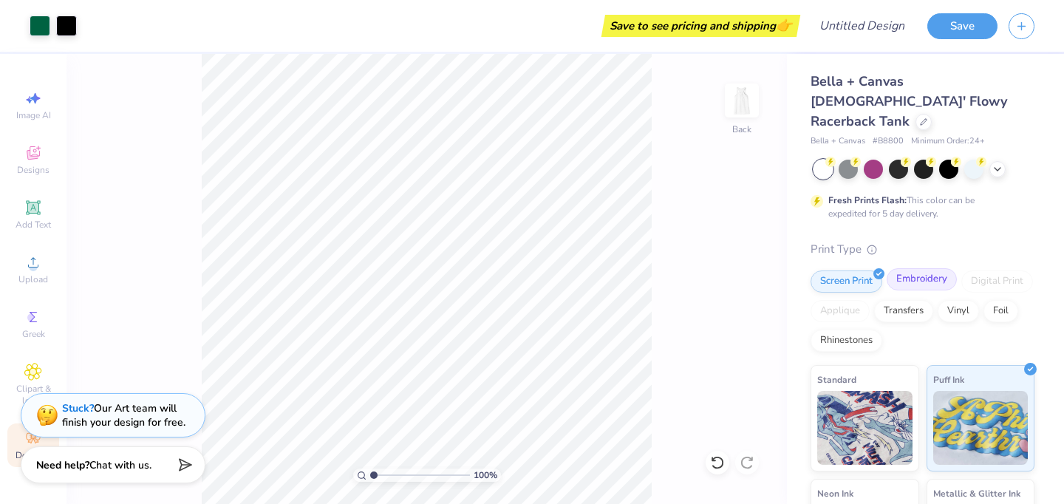
click at [900, 268] on div "Embroidery" at bounding box center [921, 279] width 70 height 22
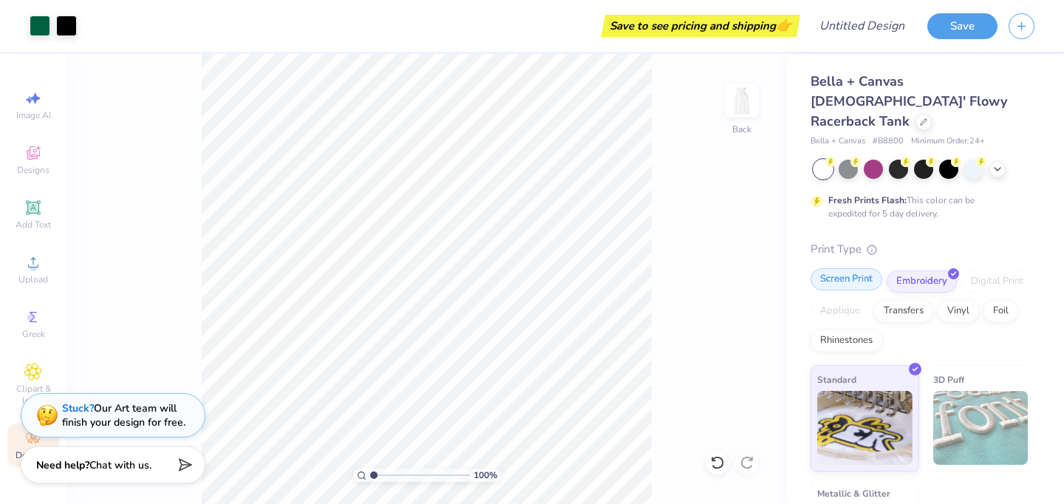
click at [840, 268] on div "Screen Print" at bounding box center [846, 279] width 72 height 22
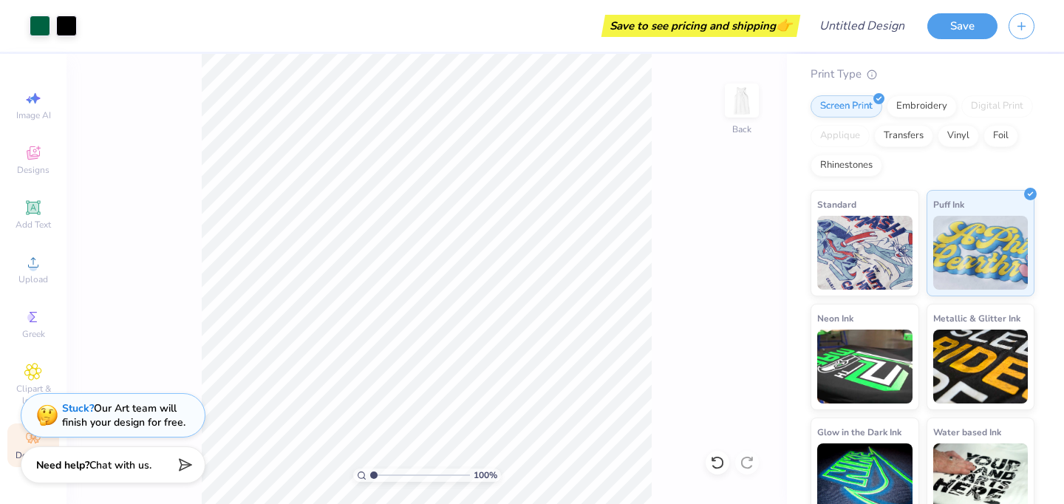
scroll to position [0, 0]
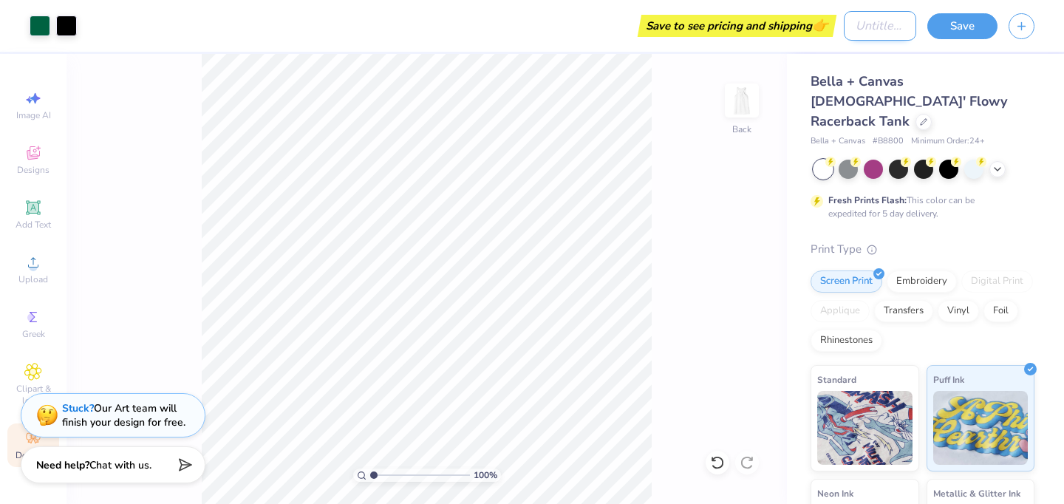
click at [875, 27] on input "Design Title" at bounding box center [879, 26] width 72 height 30
type input "w"
type input "WFCG SHIRT"
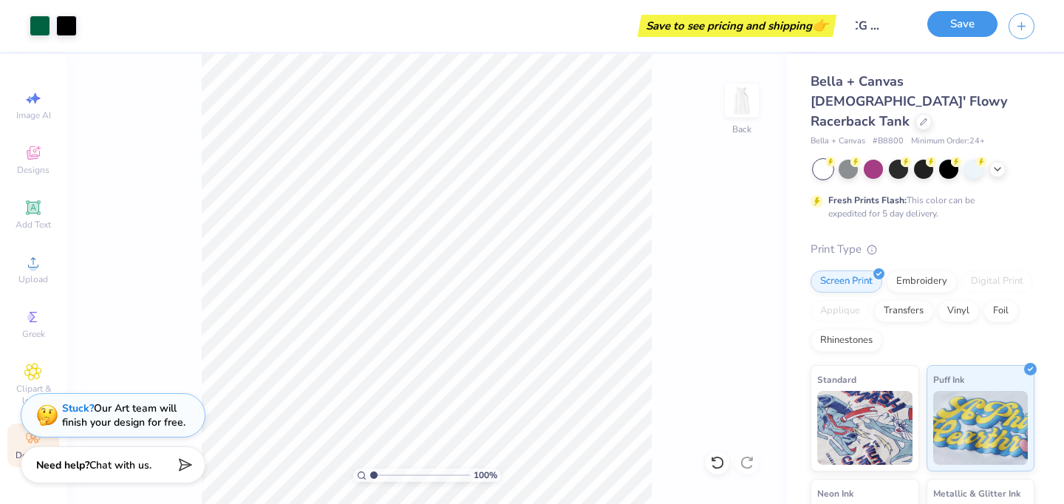
scroll to position [0, 0]
click at [960, 32] on button "Save" at bounding box center [962, 24] width 70 height 26
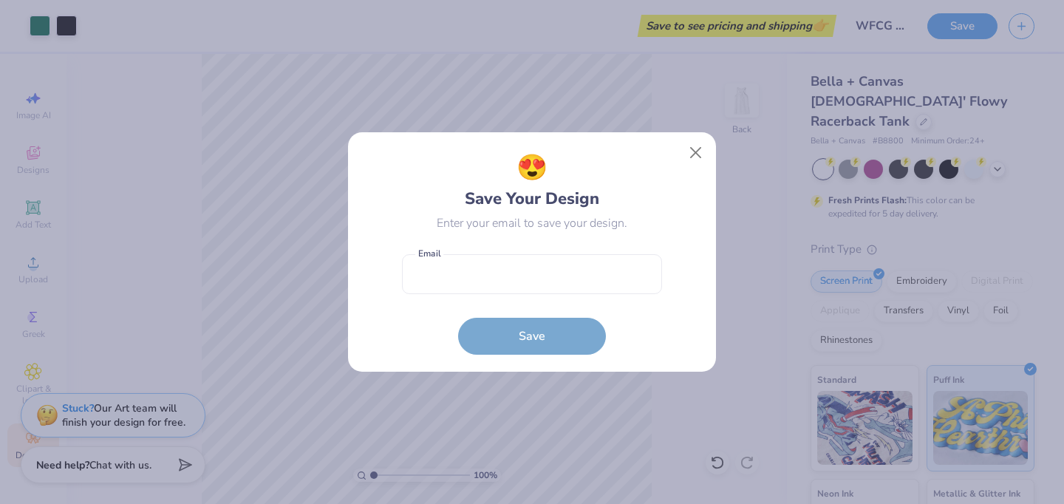
click at [530, 302] on form "Email is a required field Email Save" at bounding box center [532, 301] width 260 height 109
click at [536, 273] on input "email" at bounding box center [532, 274] width 260 height 41
type input "[EMAIL_ADDRESS][DOMAIN_NAME]"
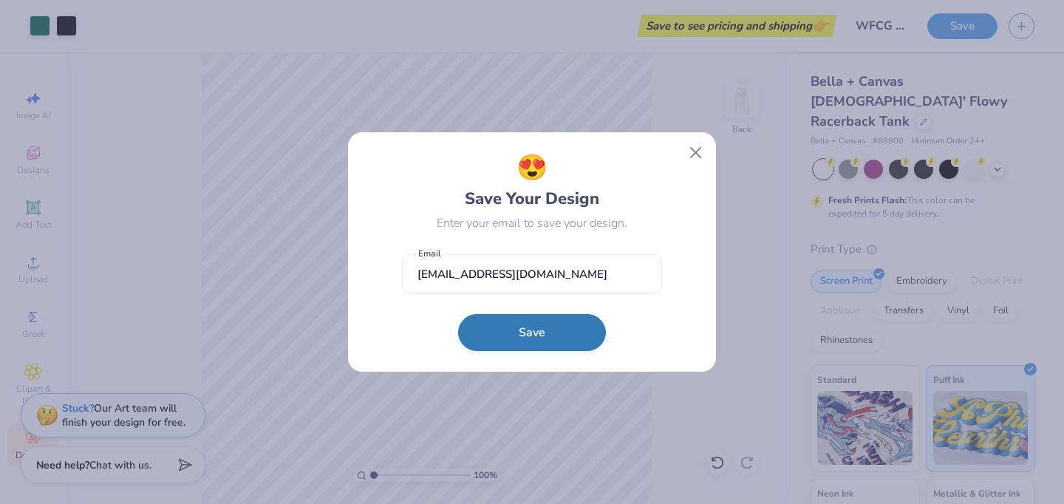
click at [513, 324] on button "Save" at bounding box center [532, 332] width 148 height 37
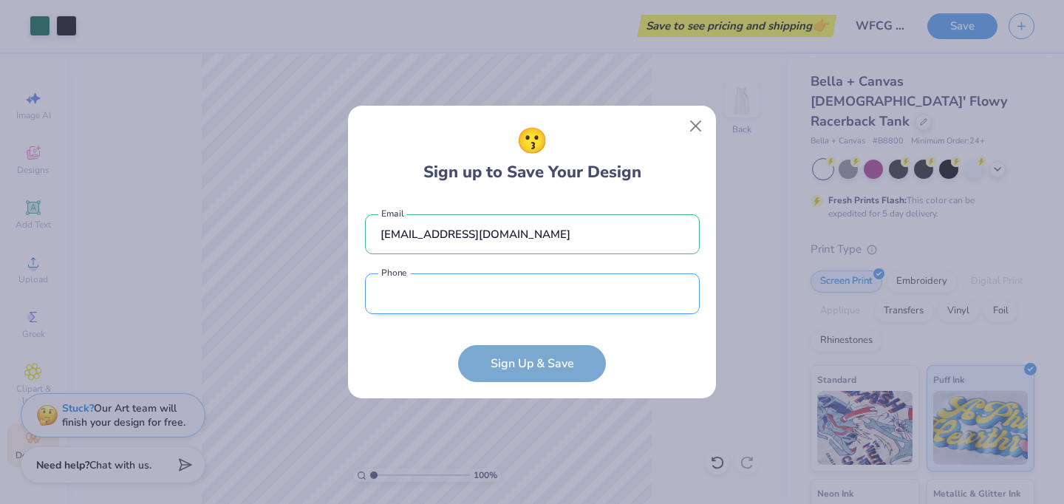
click at [513, 299] on input "tel" at bounding box center [532, 293] width 335 height 41
type input "[PHONE_NUMBER]"
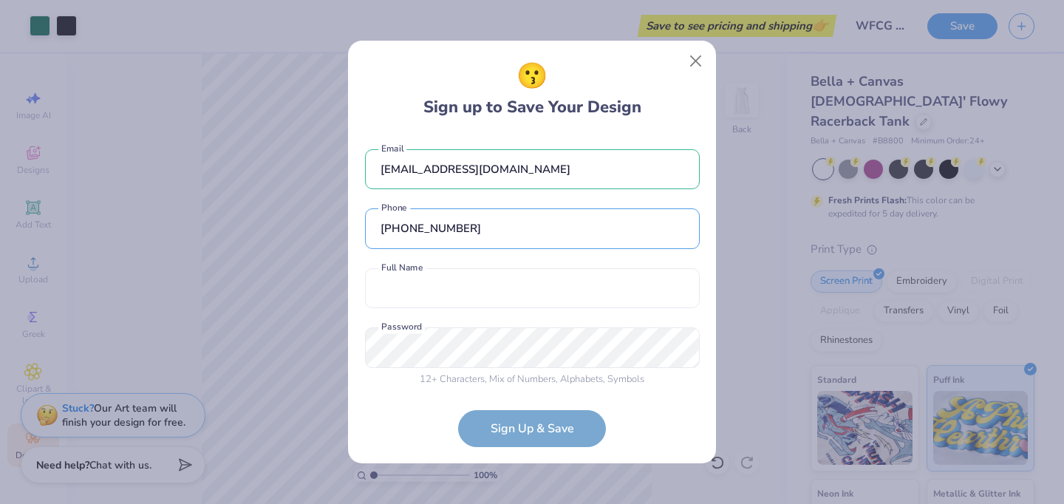
scroll to position [7, 0]
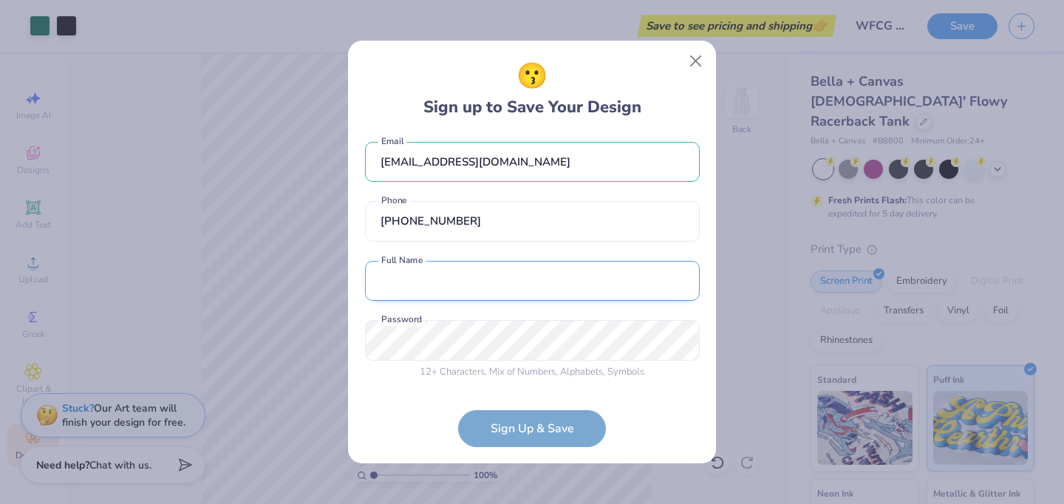
click at [496, 281] on input "text" at bounding box center [532, 281] width 335 height 41
type input "[PERSON_NAME]"
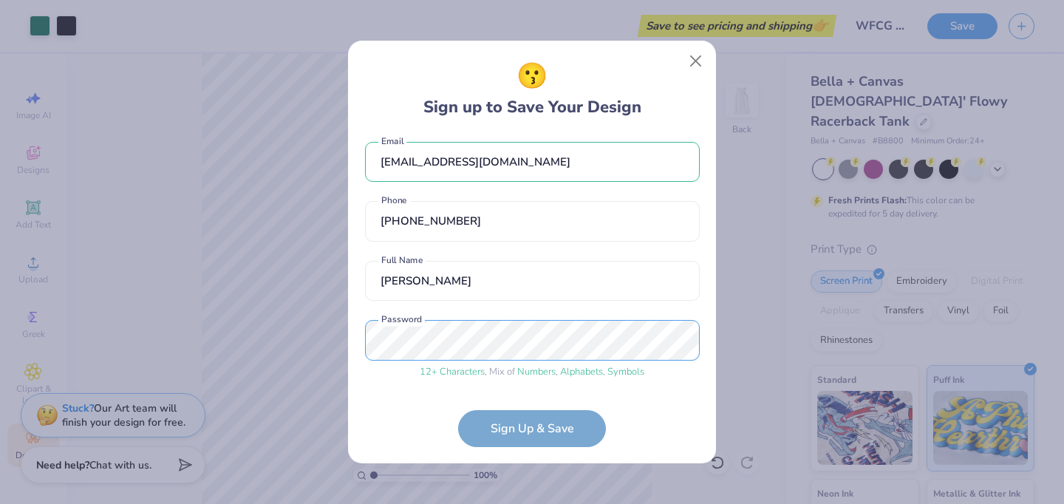
scroll to position [64, 0]
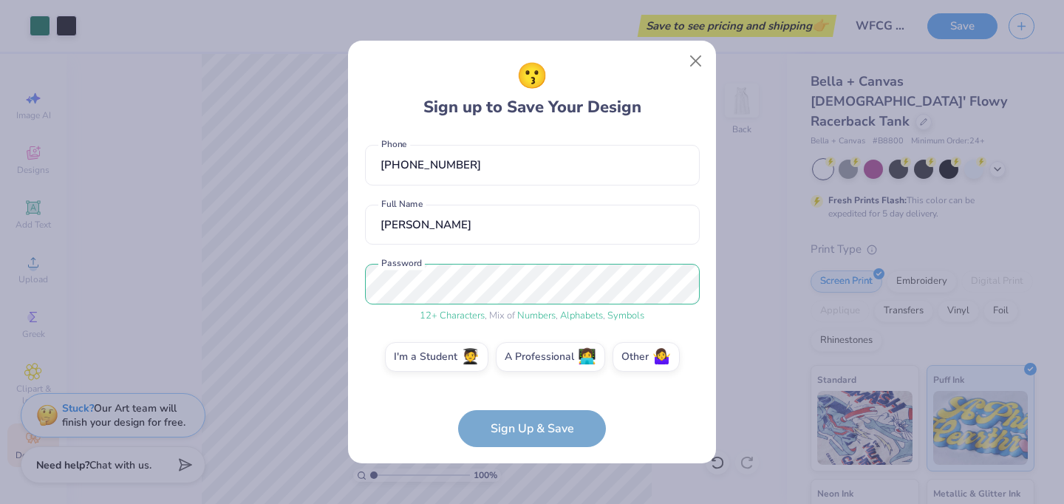
click at [542, 427] on form "[EMAIL_ADDRESS][DOMAIN_NAME] Email [PHONE_NUMBER] Phone [PERSON_NAME] Full Name…" at bounding box center [532, 290] width 335 height 312
click at [527, 357] on label "A Professional 👩‍💻" at bounding box center [550, 355] width 109 height 30
click at [527, 420] on input "A Professional 👩‍💻" at bounding box center [532, 425] width 10 height 10
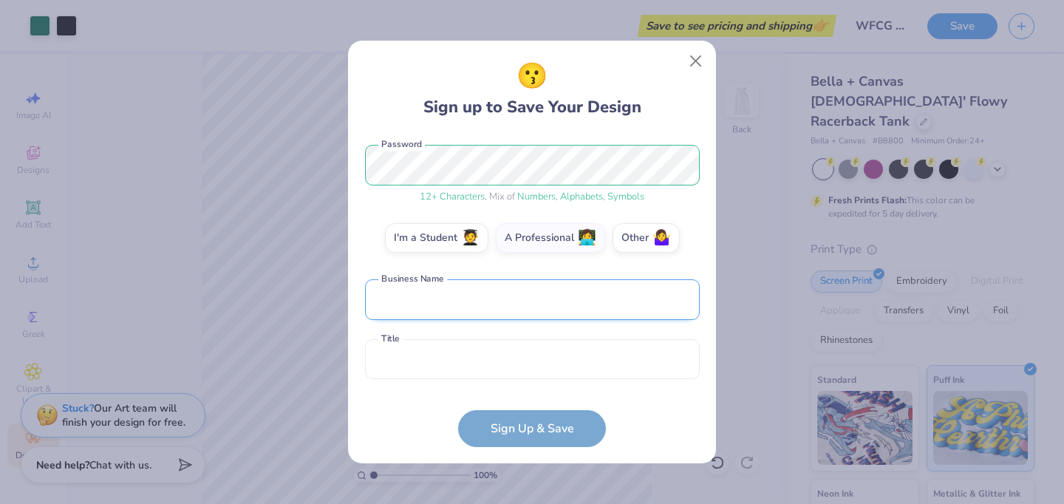
click at [461, 290] on input "text" at bounding box center [532, 299] width 335 height 41
type input "New Caney ISD"
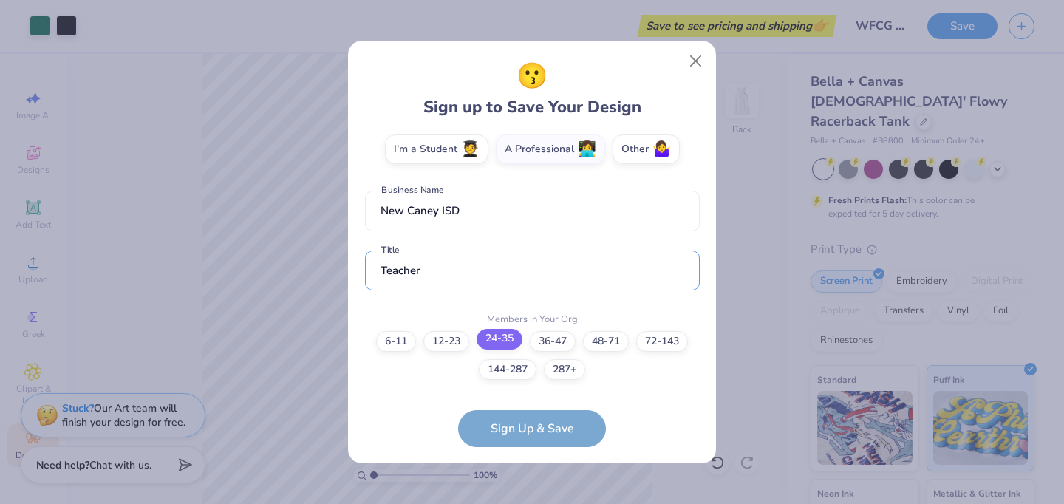
type input "Teacher"
click at [506, 340] on label "24-35" at bounding box center [499, 339] width 46 height 21
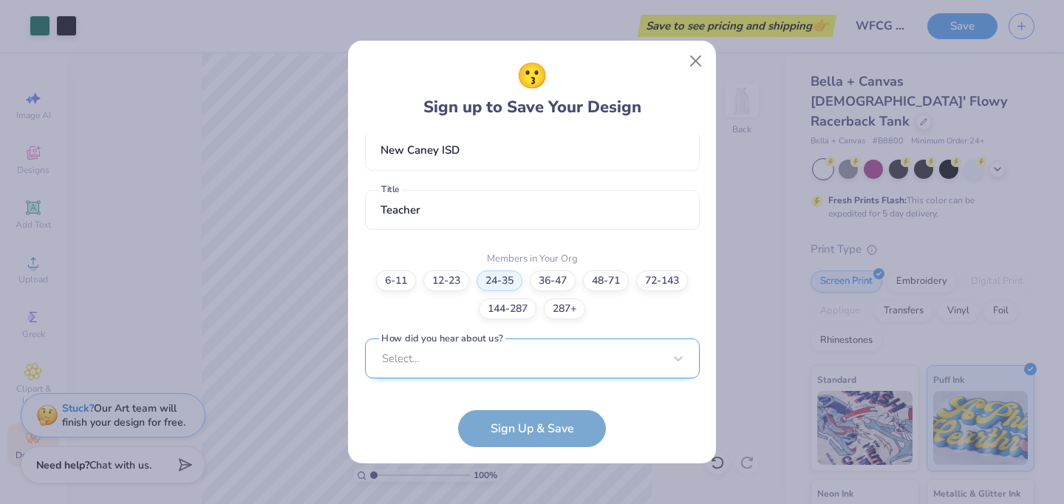
click at [463, 355] on div "Select..." at bounding box center [532, 358] width 335 height 41
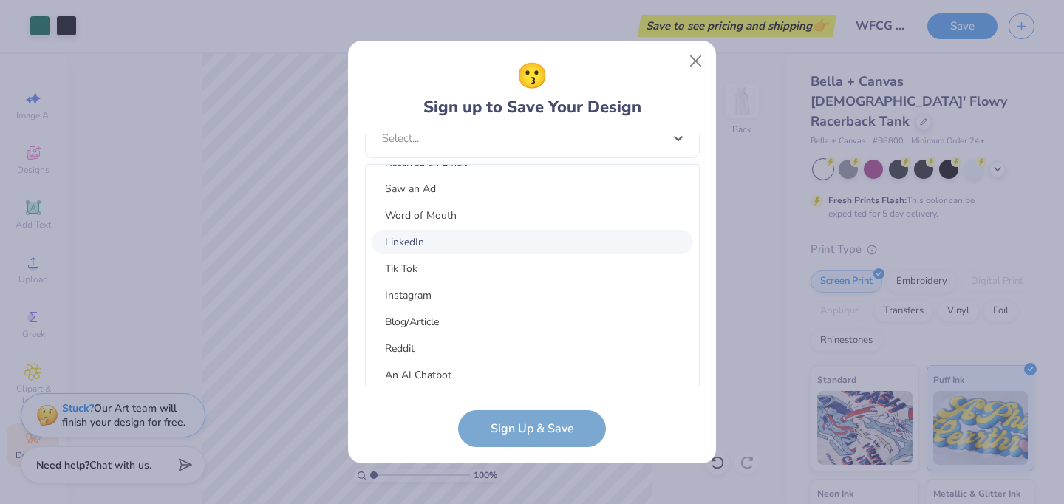
scroll to position [187, 0]
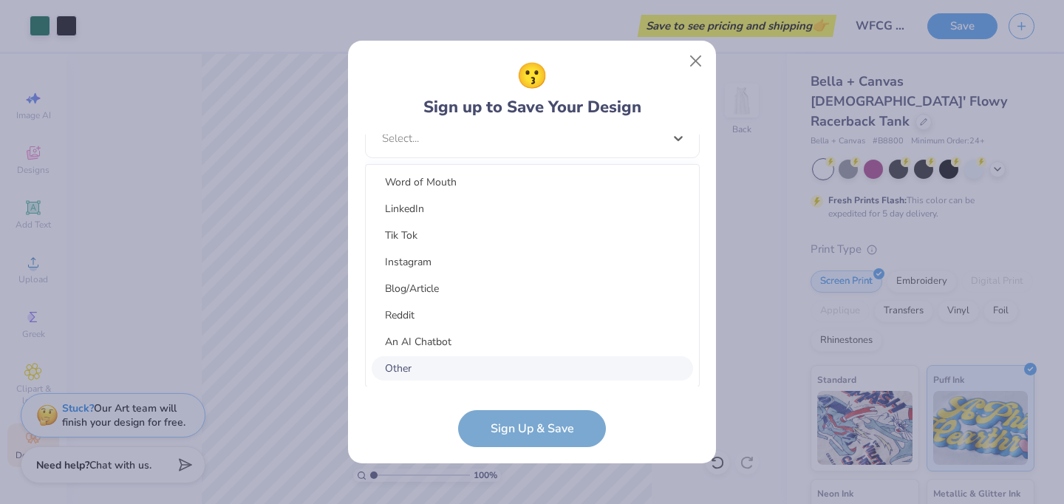
click at [417, 371] on div "Other" at bounding box center [532, 368] width 321 height 24
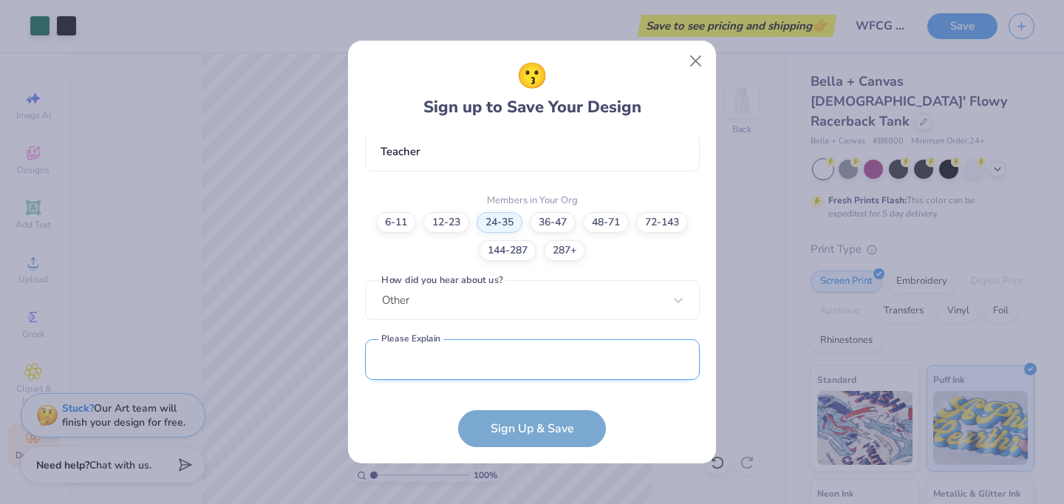
click at [419, 366] on input "text" at bounding box center [532, 359] width 335 height 41
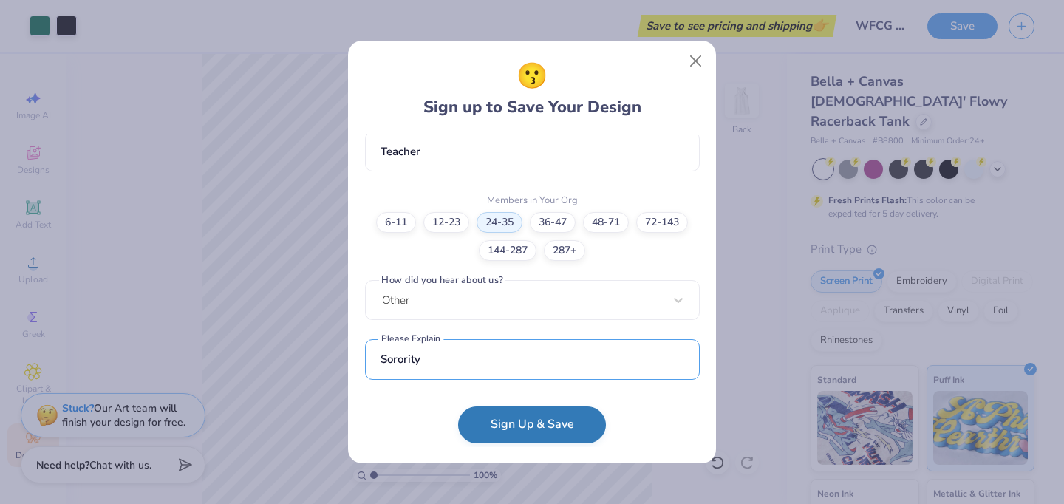
type input "Sorority"
click at [484, 422] on button "Sign Up & Save" at bounding box center [532, 424] width 148 height 37
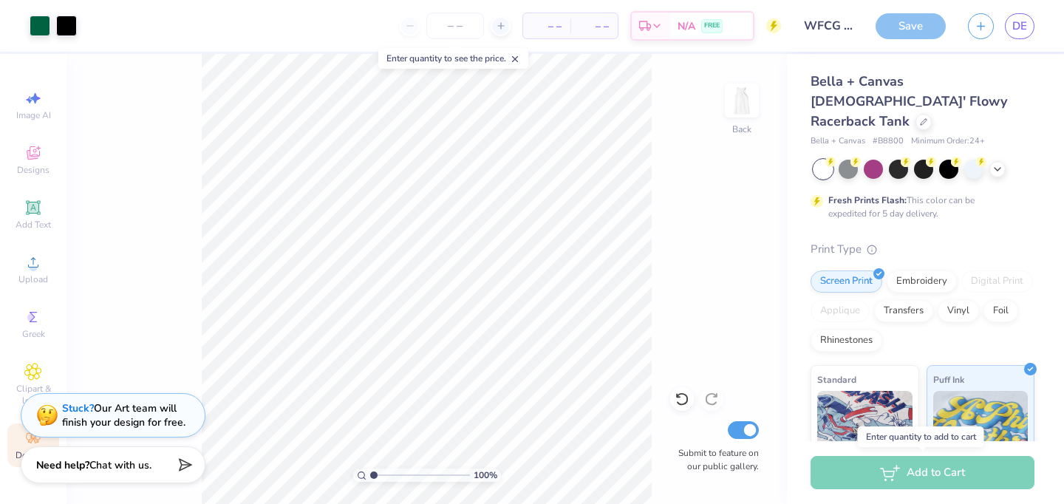
click at [837, 475] on div "Add to Cart" at bounding box center [922, 472] width 224 height 33
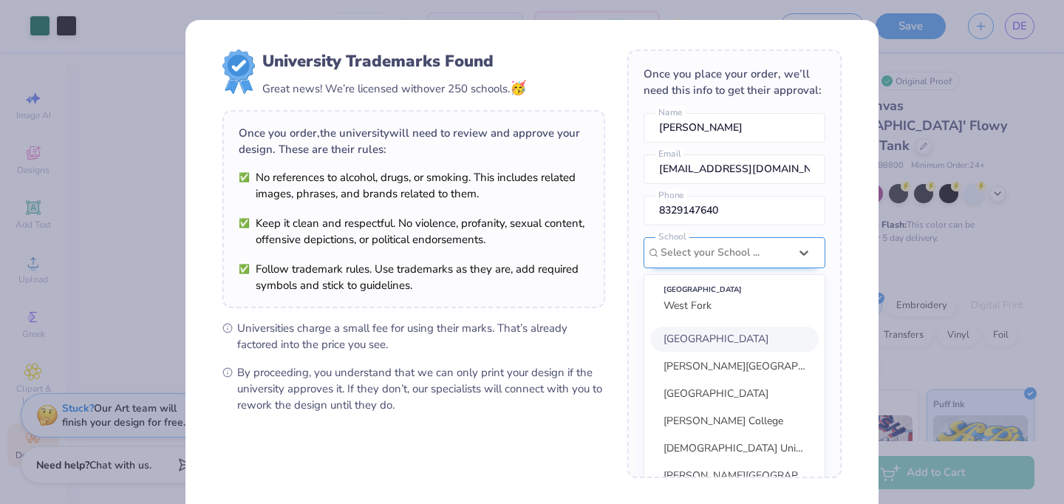
click at [688, 250] on div at bounding box center [724, 252] width 129 height 19
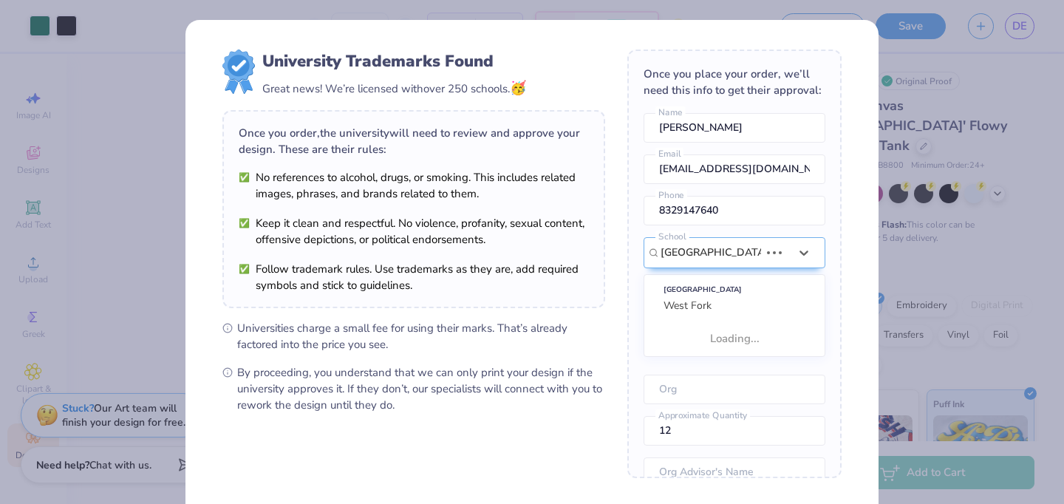
type input "[GEOGRAPHIC_DATA]"
click at [606, 307] on form "University Trademarks Found Great news! We’re licensed with over 250 schools. 🥳…" at bounding box center [531, 321] width 619 height 544
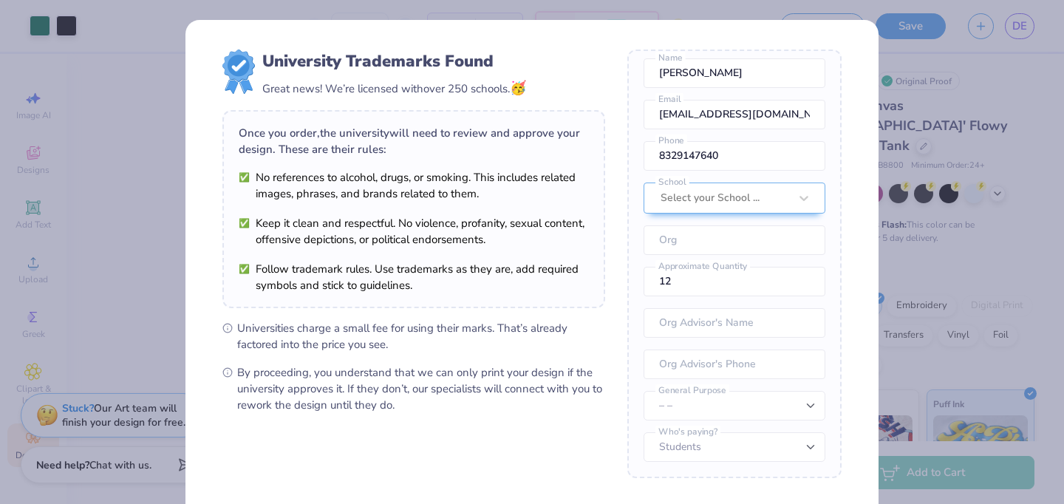
scroll to position [139, 0]
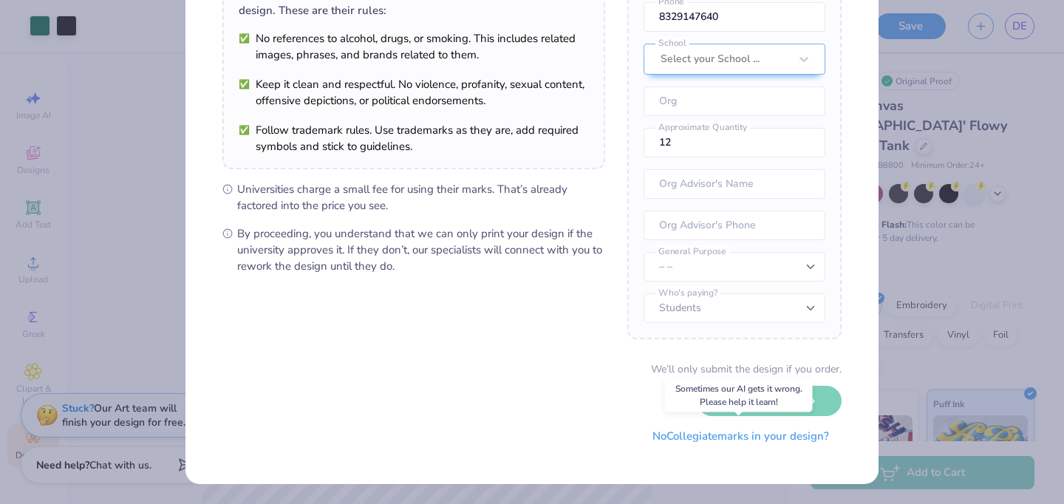
click at [713, 442] on button "No Collegiate marks in your design?" at bounding box center [741, 436] width 202 height 30
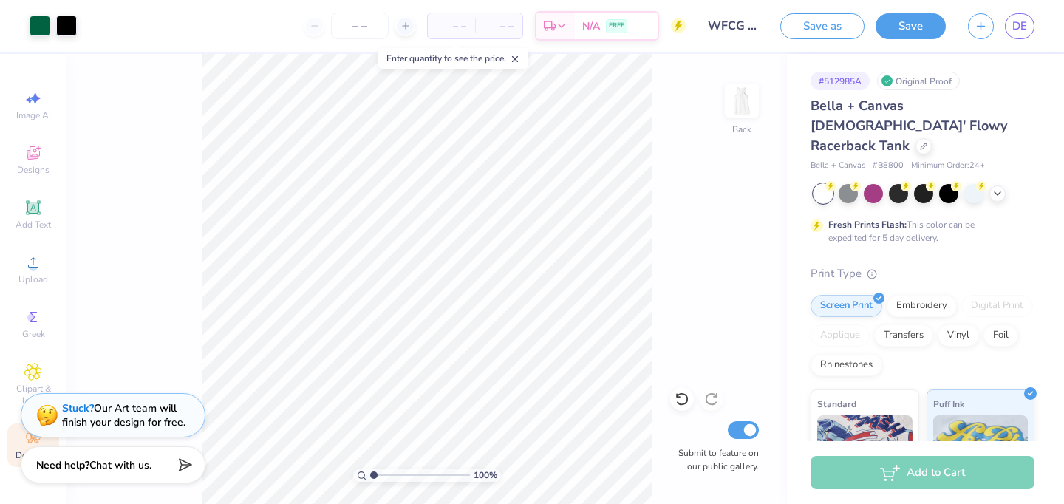
scroll to position [0, 0]
click at [877, 466] on div "Add to Cart" at bounding box center [922, 472] width 224 height 33
click at [918, 479] on div "Add to Cart" at bounding box center [922, 472] width 224 height 33
click at [362, 24] on input "number" at bounding box center [360, 26] width 58 height 27
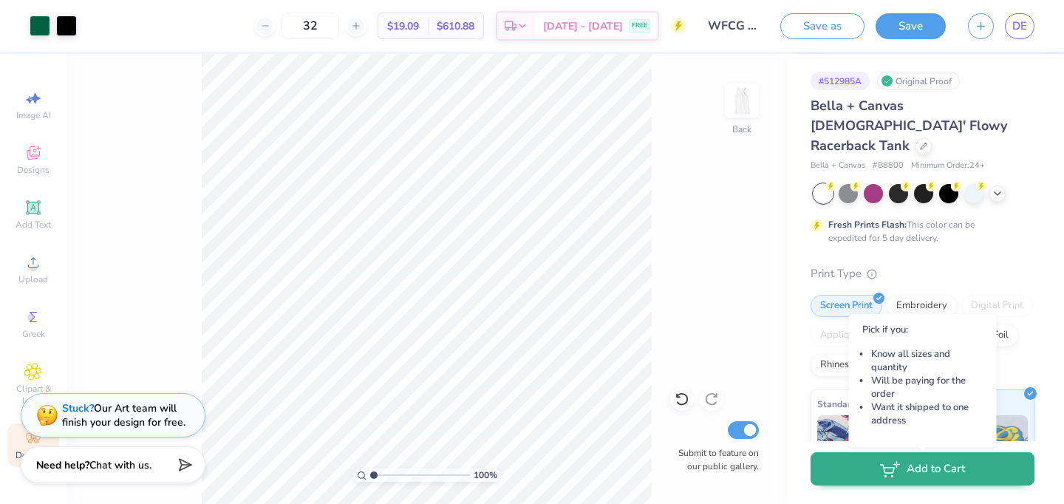
type input "32"
click at [883, 473] on icon "button" at bounding box center [890, 469] width 20 height 16
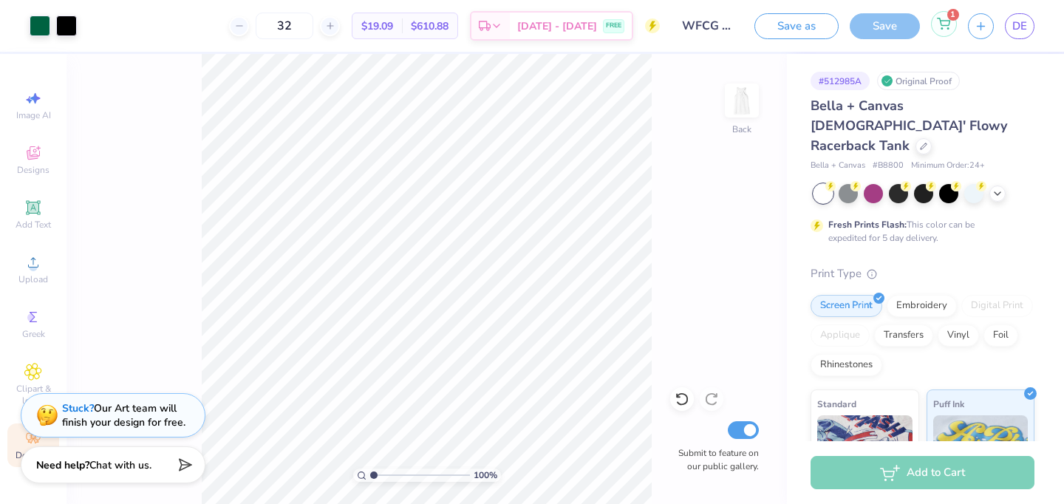
click at [939, 25] on icon at bounding box center [943, 24] width 13 height 12
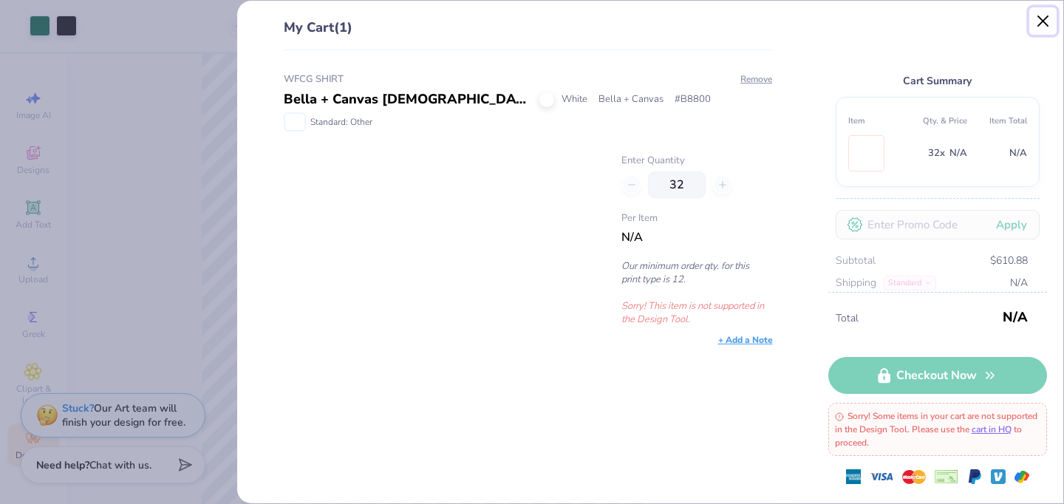
click at [1042, 25] on button "Close" at bounding box center [1043, 21] width 28 height 28
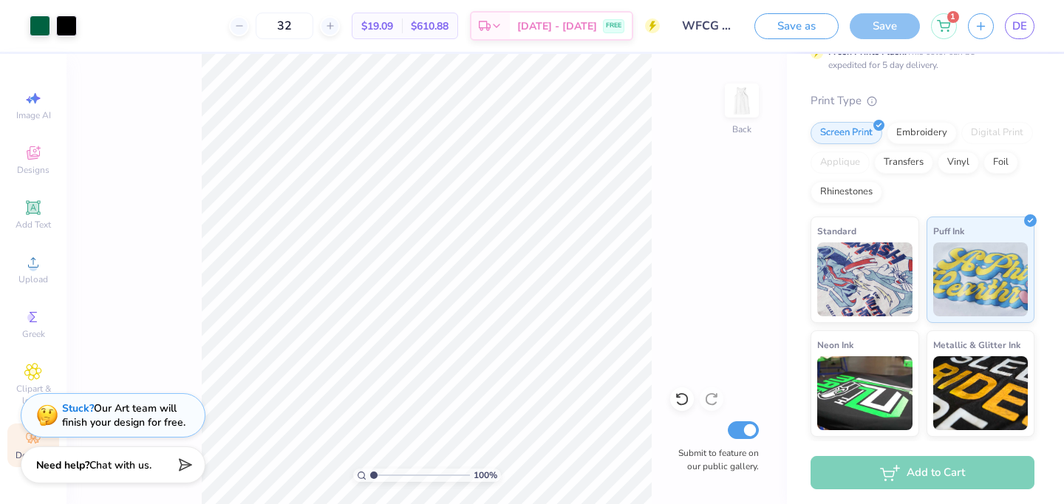
scroll to position [262, 0]
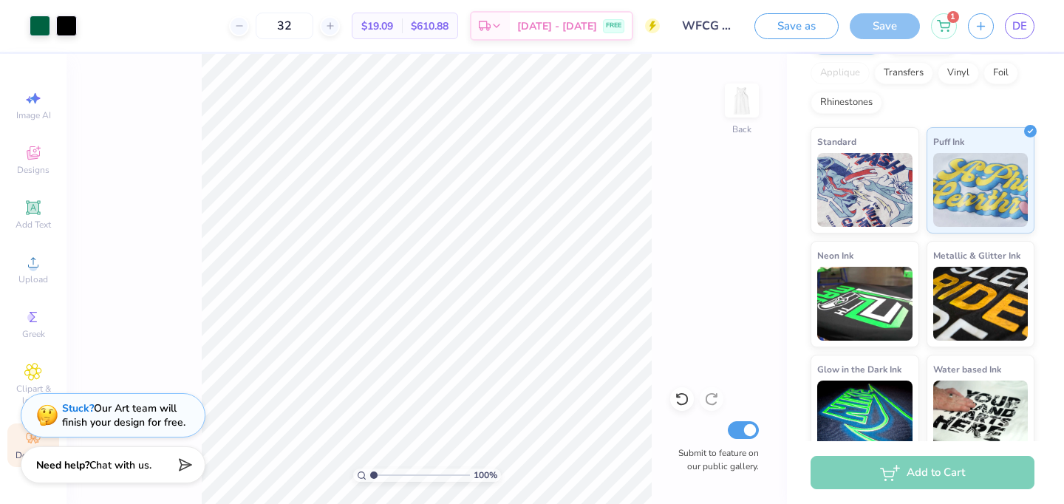
click at [393, 32] on span "$19.09" at bounding box center [377, 26] width 32 height 16
click at [436, 30] on div "$610.88 Total" at bounding box center [429, 25] width 55 height 25
click at [591, 24] on span "[DATE] - [DATE]" at bounding box center [557, 29] width 80 height 16
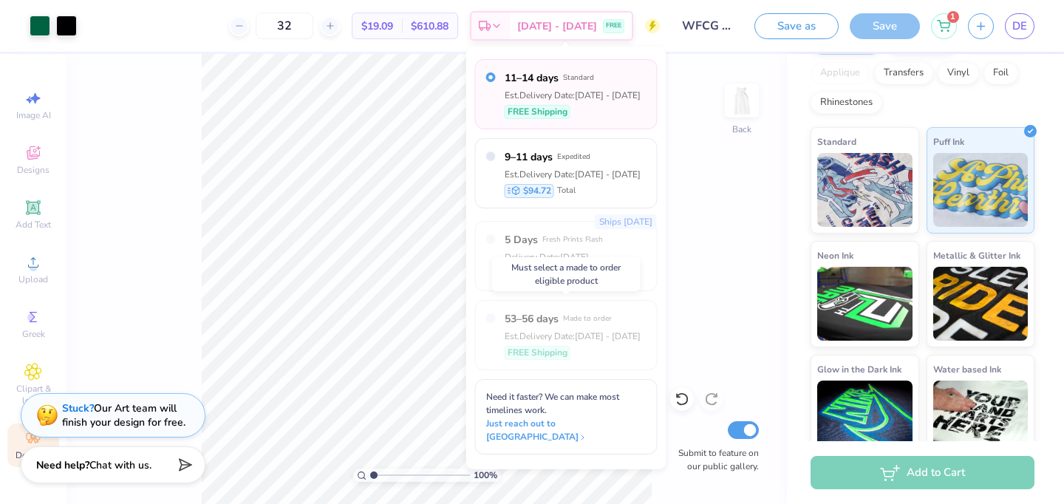
click at [522, 331] on div "Est. Delivery Date: [DATE] - [DATE]" at bounding box center [572, 335] width 136 height 13
click at [499, 314] on div "53–56 days Made to order Est. Delivery Date: [DATE] - [DATE] FREE Shipping" at bounding box center [566, 335] width 182 height 70
click at [701, 253] on div "100 % Back Submit to feature on our public gallery." at bounding box center [426, 279] width 720 height 450
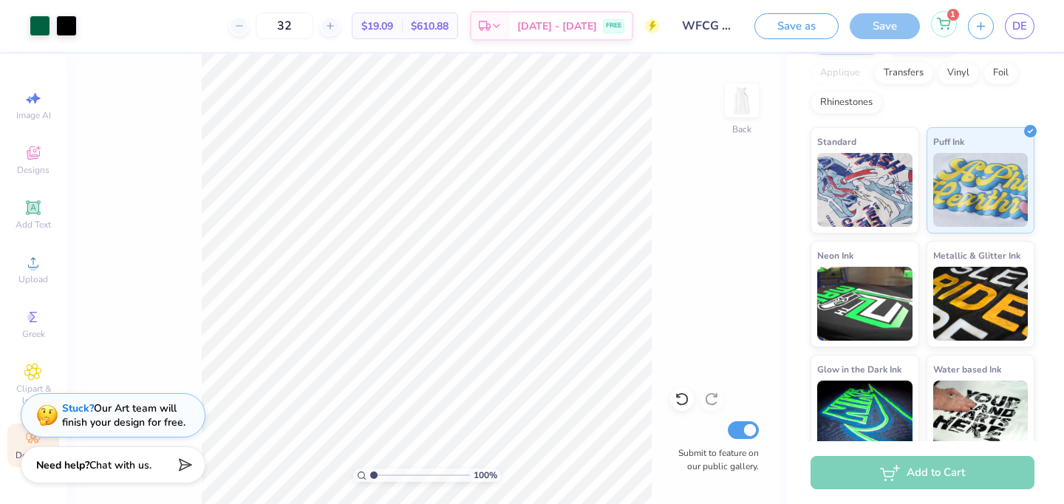
click at [948, 23] on icon at bounding box center [943, 21] width 13 height 7
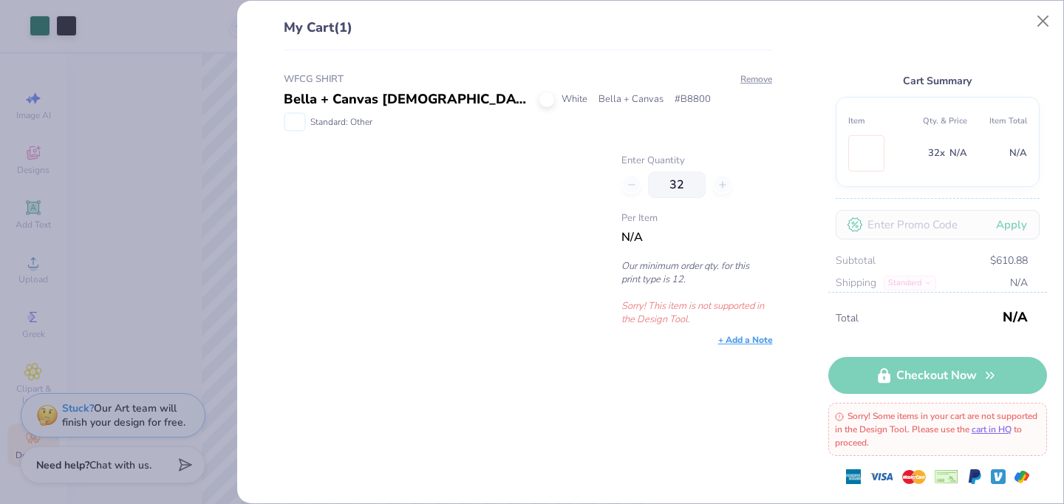
scroll to position [61, 0]
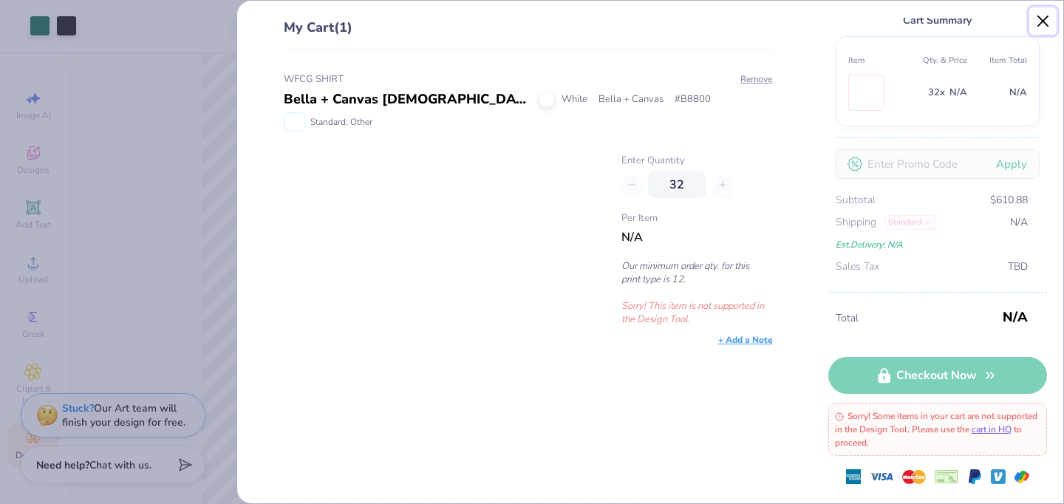
click at [1045, 18] on button "Close" at bounding box center [1043, 21] width 28 height 28
